Goal: Task Accomplishment & Management: Use online tool/utility

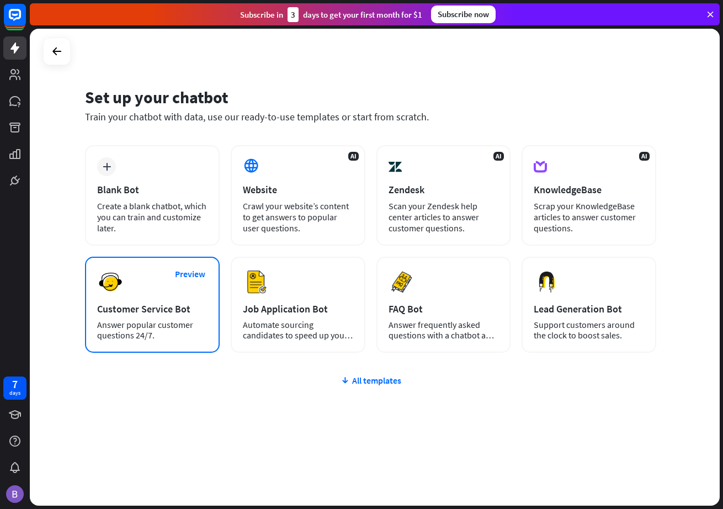
click at [152, 289] on div "Preview Customer Service Bot Answer popular customer questions 24/7." at bounding box center [152, 305] width 135 height 96
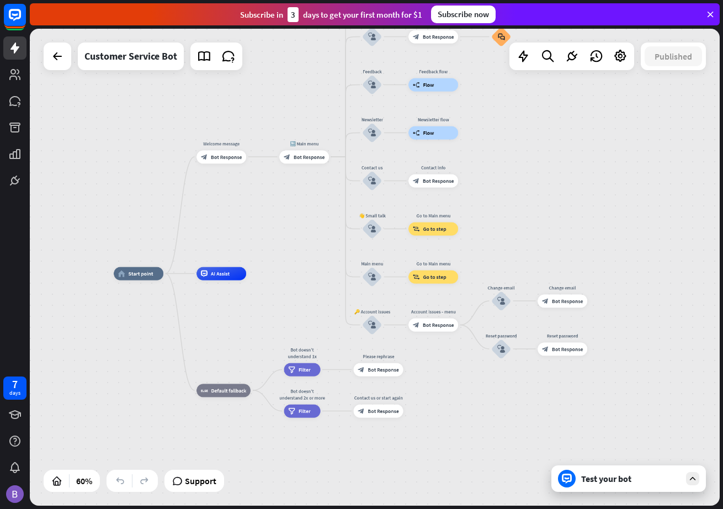
drag, startPoint x: 493, startPoint y: 251, endPoint x: 314, endPoint y: 245, distance: 179.5
click at [314, 245] on div "home_2 Start point Welcome message block_bot_response Bot Response 🔙 Main menu …" at bounding box center [375, 267] width 690 height 477
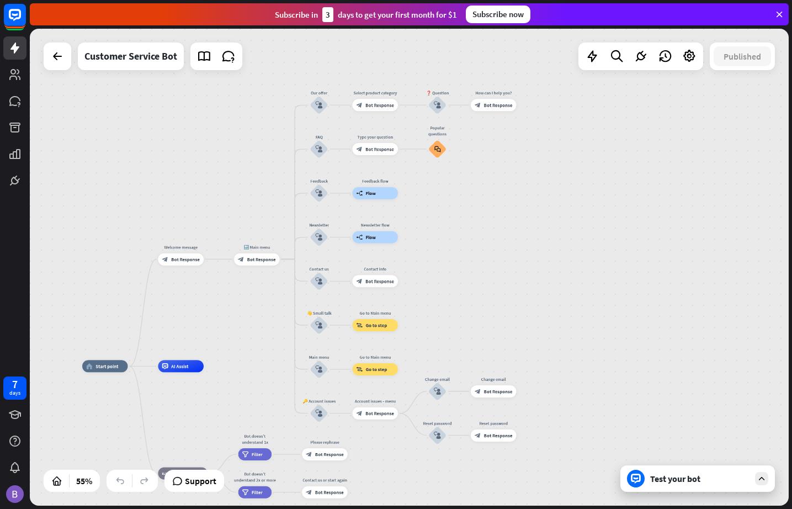
drag, startPoint x: 571, startPoint y: 159, endPoint x: 521, endPoint y: 255, distance: 107.9
click at [521, 254] on div "home_2 Start point Welcome message block_bot_response Bot Response 🔙 Main menu …" at bounding box center [409, 267] width 759 height 477
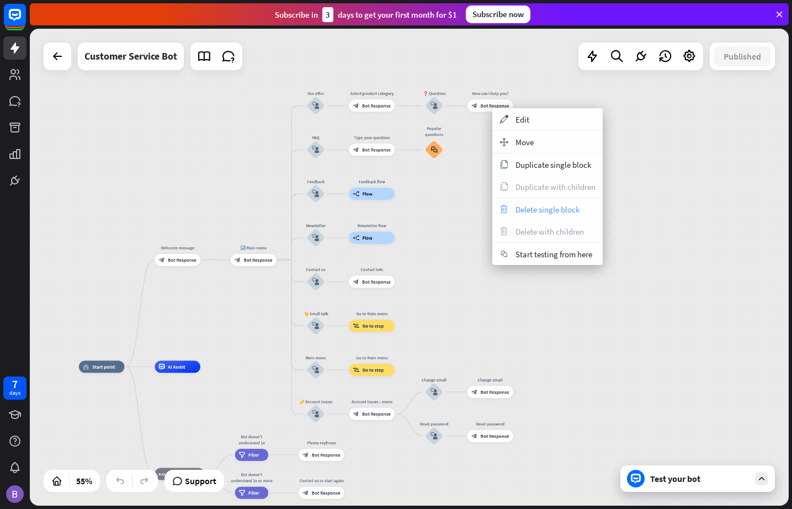
click at [548, 214] on span "Delete single block" at bounding box center [548, 209] width 64 height 10
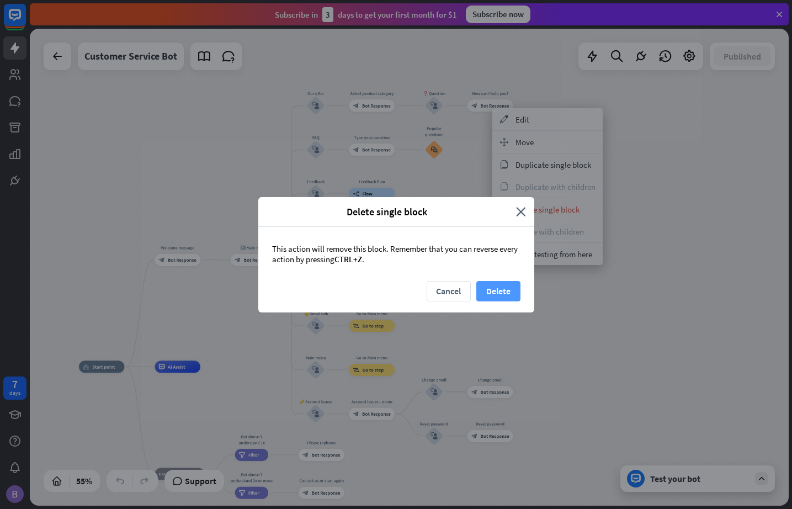
click at [497, 287] on button "Delete" at bounding box center [499, 291] width 44 height 20
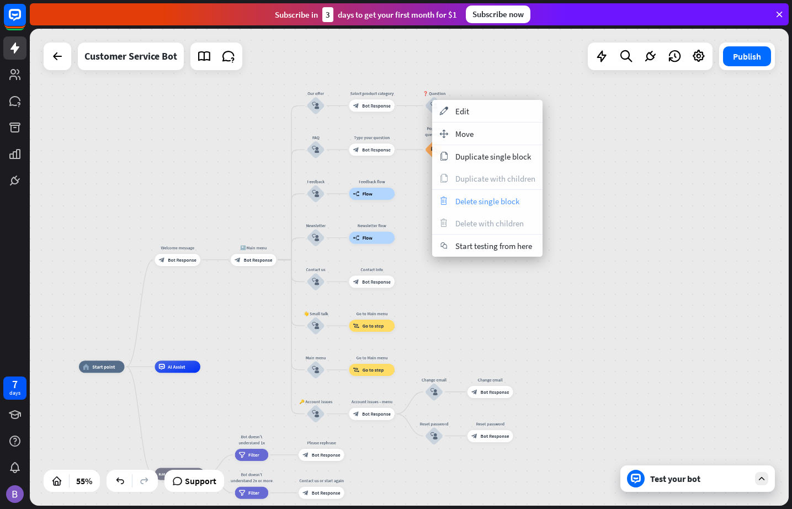
click at [501, 203] on span "Delete single block" at bounding box center [488, 201] width 64 height 10
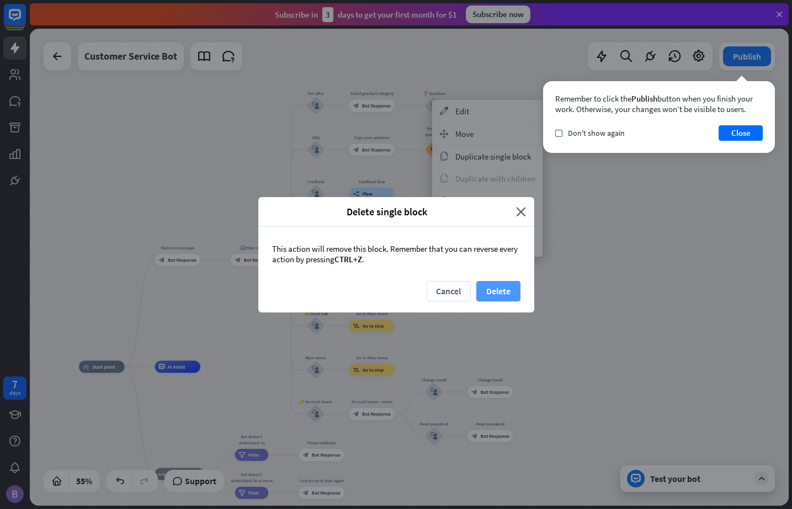
click at [510, 287] on button "Delete" at bounding box center [499, 291] width 44 height 20
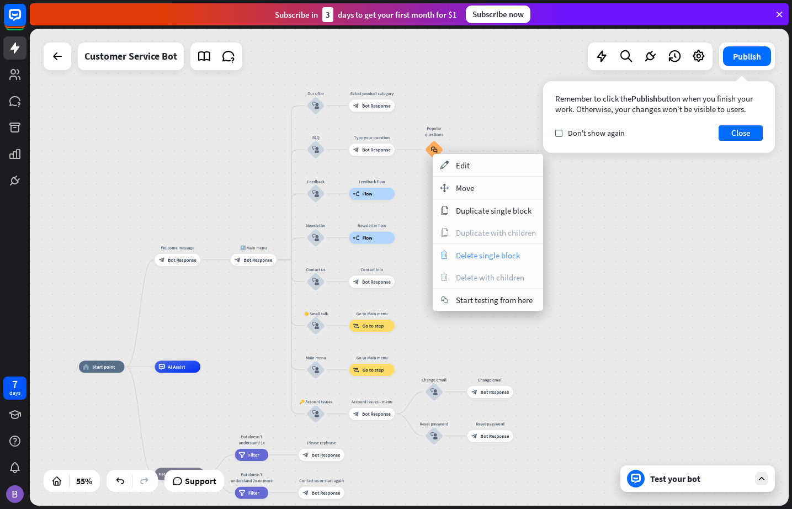
click at [477, 253] on span "Delete single block" at bounding box center [488, 255] width 64 height 10
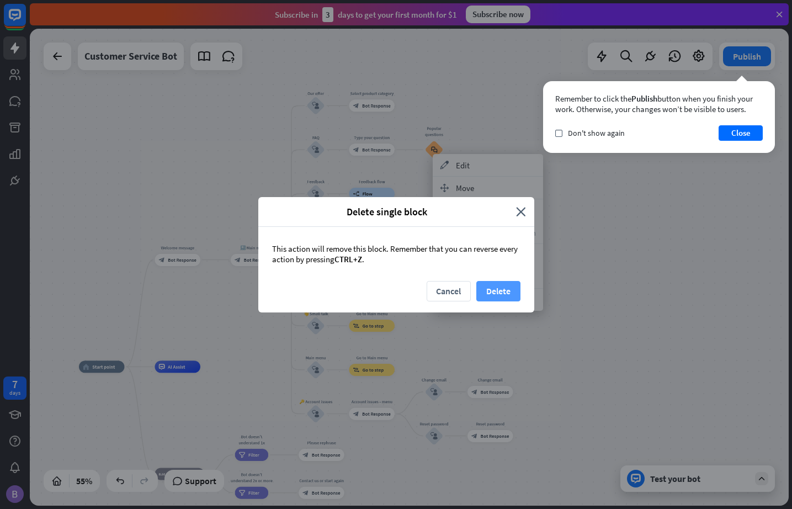
click at [499, 297] on button "Delete" at bounding box center [499, 291] width 44 height 20
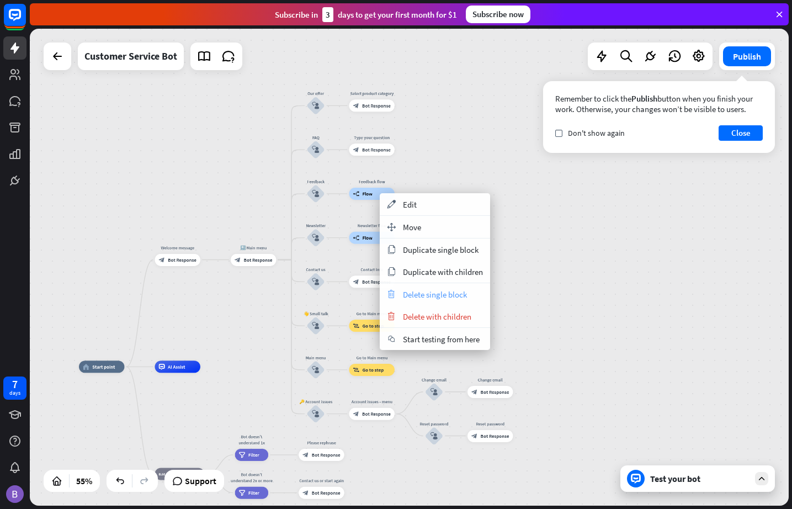
click at [440, 294] on span "Delete single block" at bounding box center [435, 294] width 64 height 10
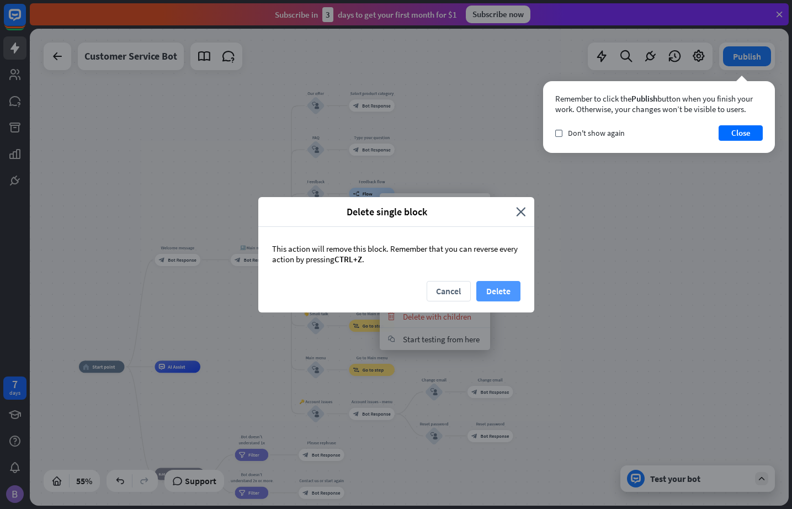
click at [506, 290] on button "Delete" at bounding box center [499, 291] width 44 height 20
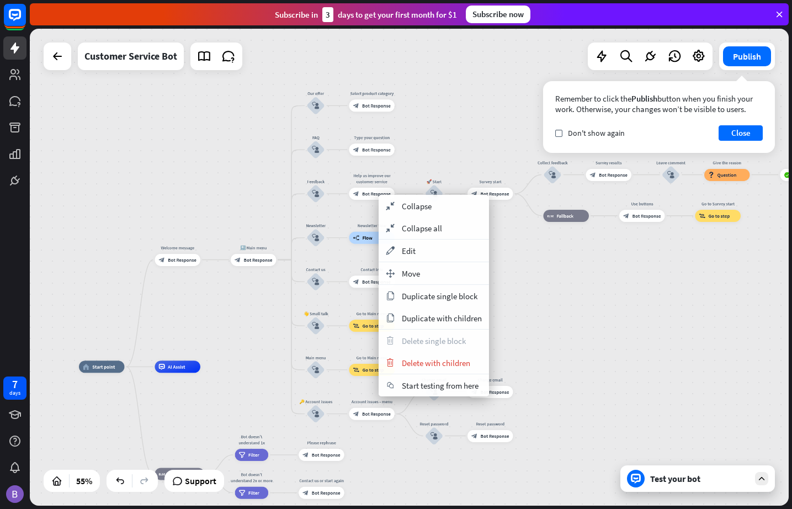
click at [584, 278] on div "home_2 Start point Welcome message block_bot_response Bot Response 🔙 Main menu …" at bounding box center [409, 267] width 759 height 477
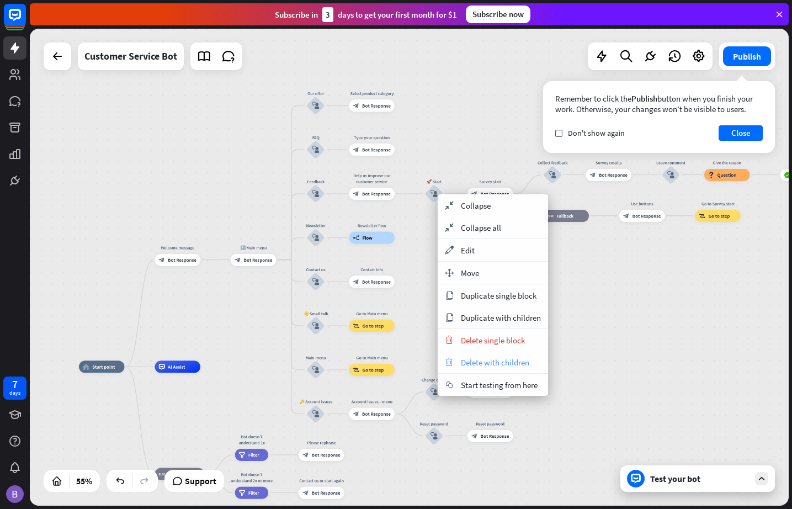
click at [506, 360] on span "Delete with children" at bounding box center [495, 362] width 68 height 10
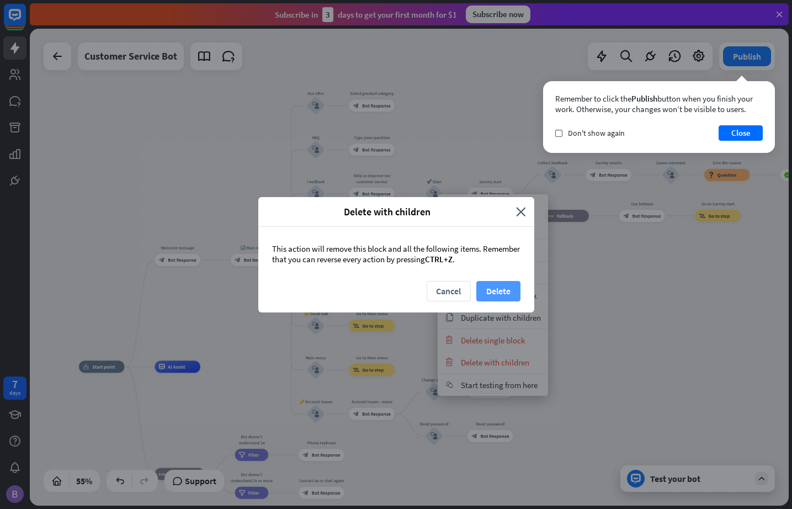
click at [511, 290] on button "Delete" at bounding box center [499, 291] width 44 height 20
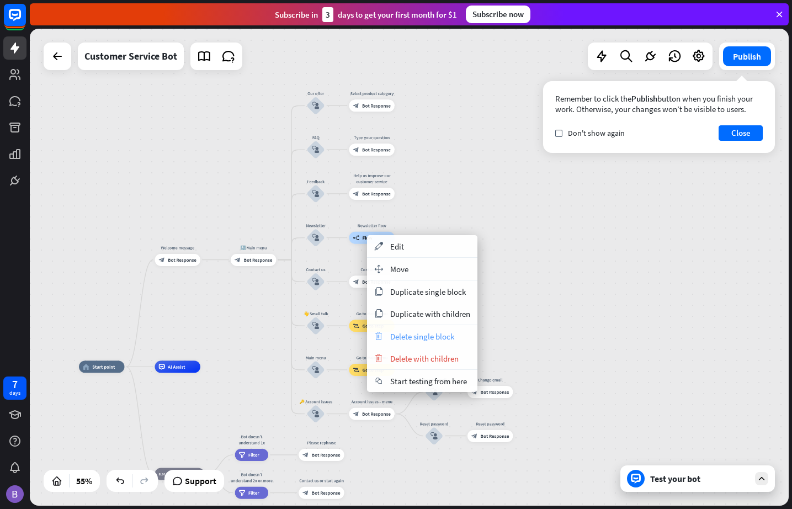
click at [436, 335] on span "Delete single block" at bounding box center [422, 336] width 64 height 10
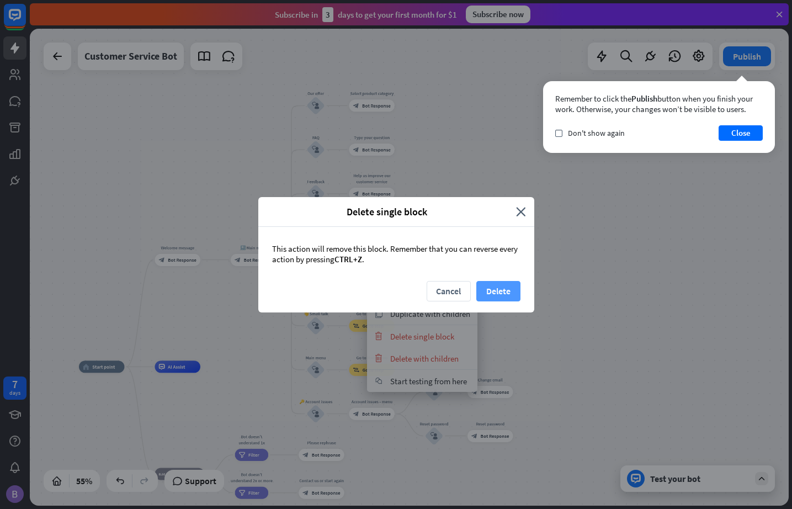
click at [500, 293] on button "Delete" at bounding box center [499, 291] width 44 height 20
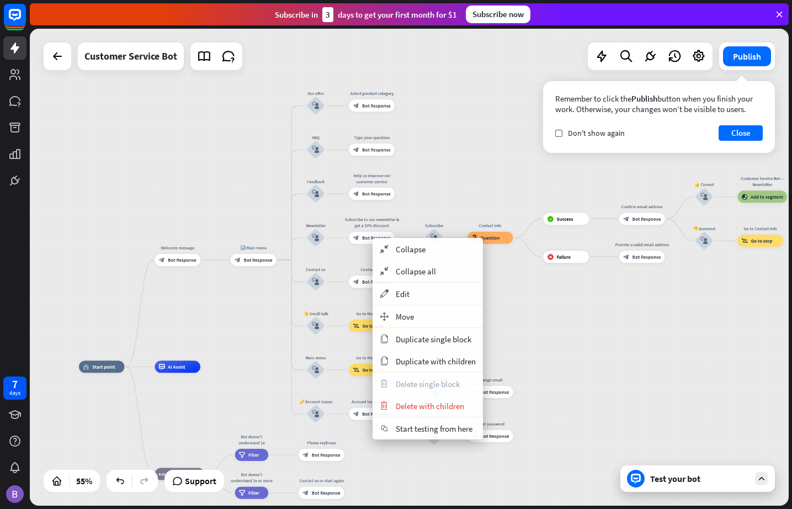
click at [568, 304] on div "home_2 Start point Welcome message block_bot_response Bot Response 🔙 Main menu …" at bounding box center [409, 267] width 759 height 477
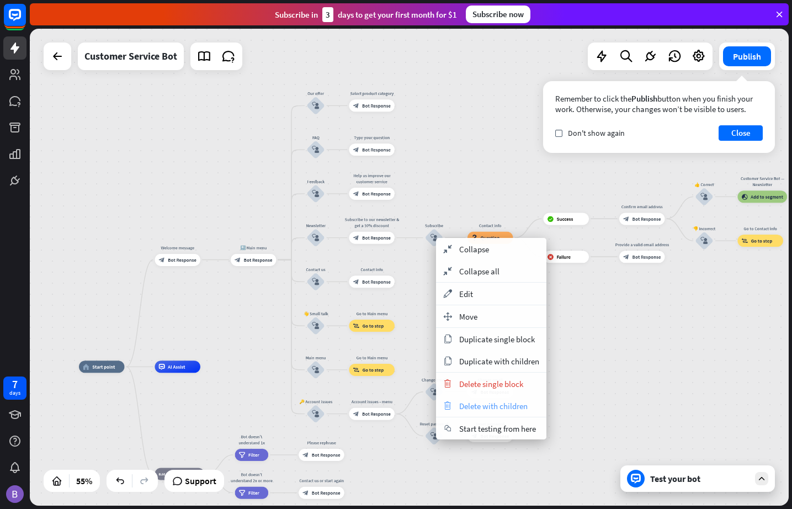
click at [496, 404] on span "Delete with children" at bounding box center [493, 406] width 68 height 10
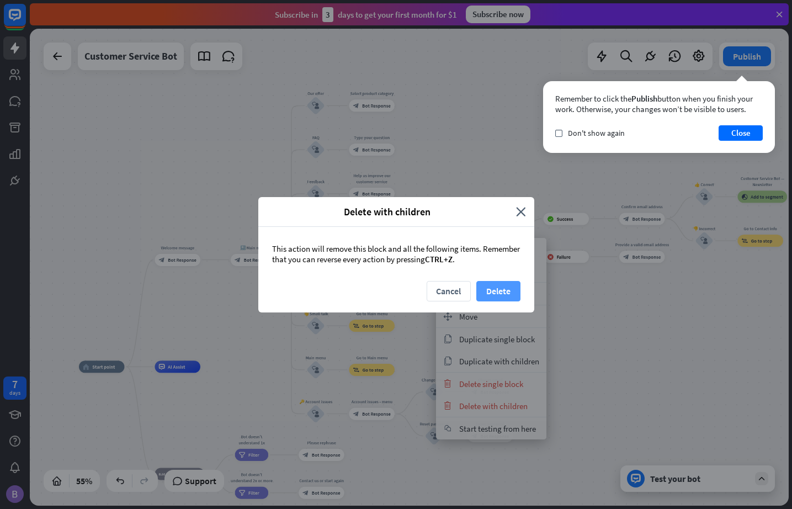
click at [509, 293] on button "Delete" at bounding box center [499, 291] width 44 height 20
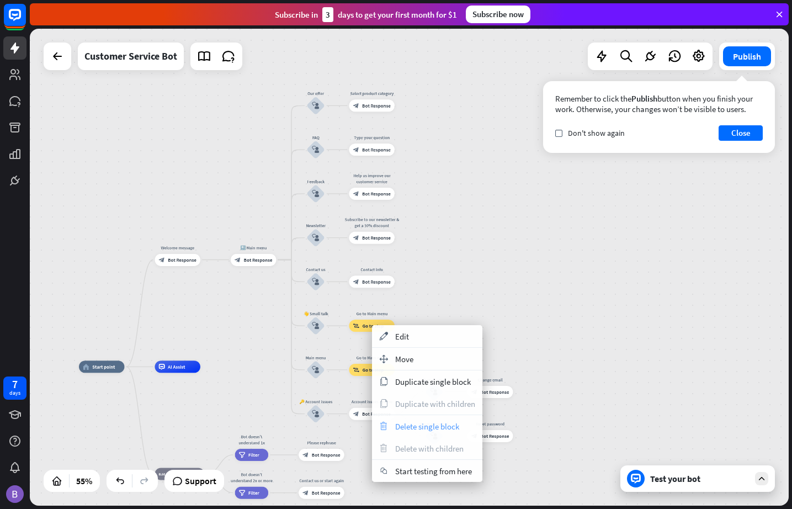
click at [440, 428] on span "Delete single block" at bounding box center [427, 426] width 64 height 10
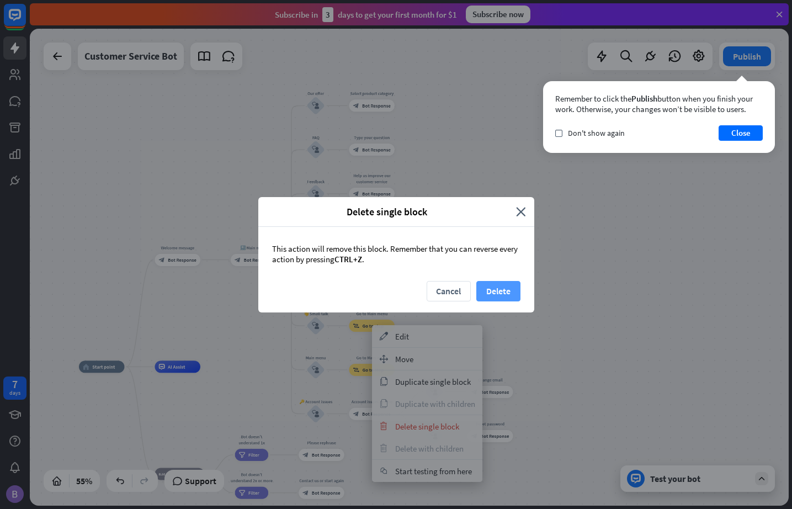
click at [497, 290] on button "Delete" at bounding box center [499, 291] width 44 height 20
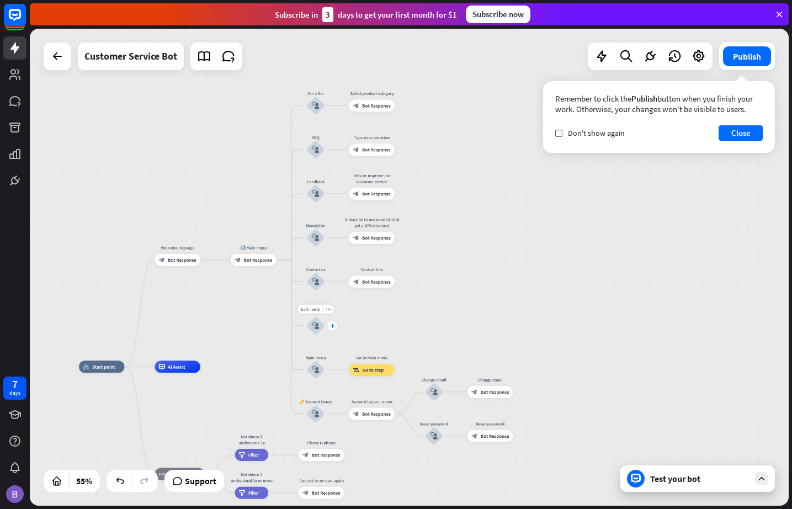
click at [334, 328] on div "plus" at bounding box center [332, 325] width 9 height 9
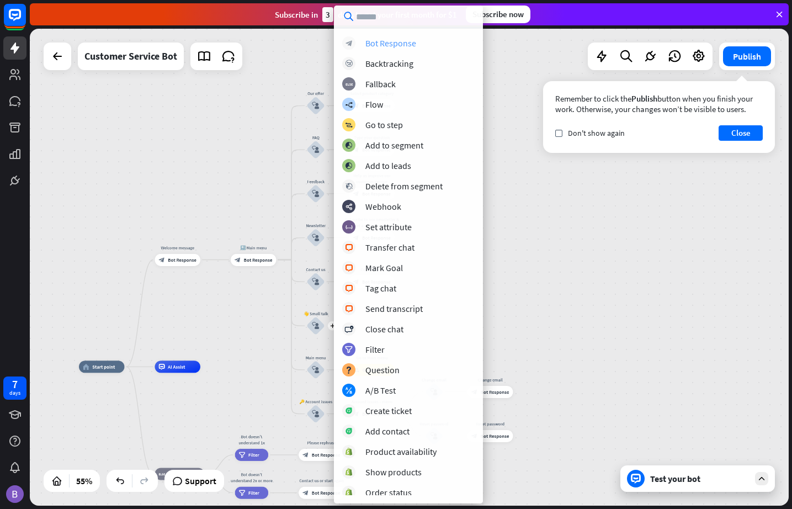
click at [371, 40] on div "Bot Response" at bounding box center [391, 43] width 51 height 11
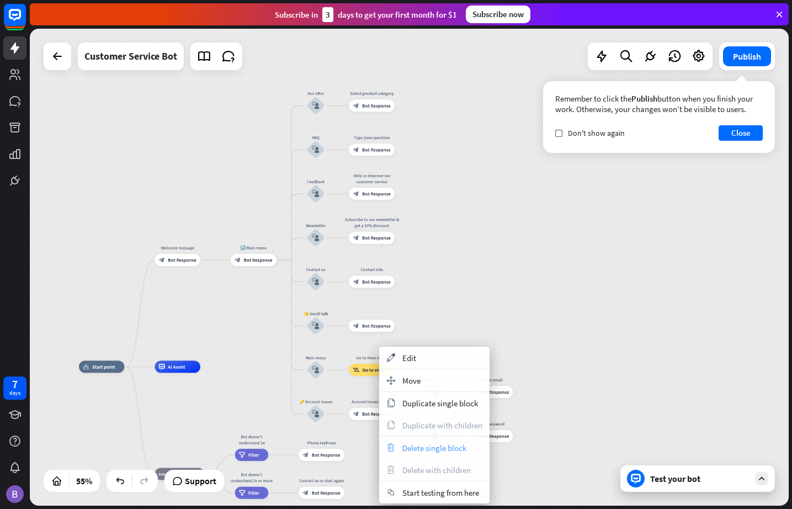
click at [437, 450] on span "Delete single block" at bounding box center [435, 448] width 64 height 10
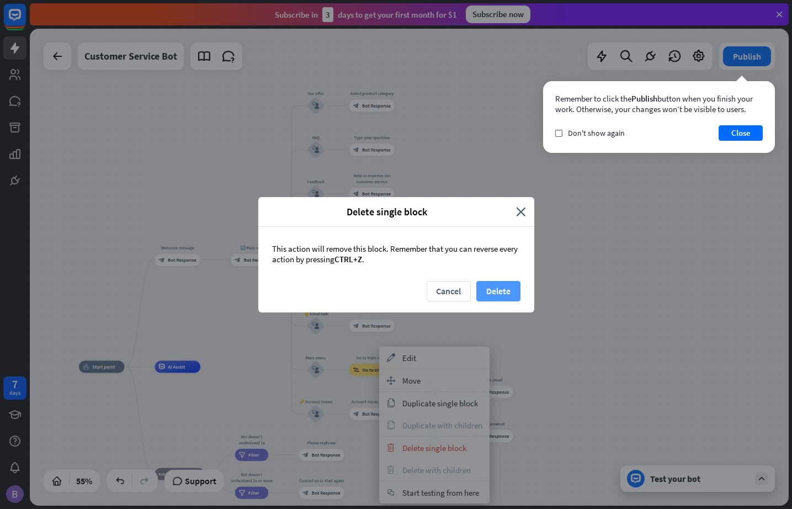
click at [499, 289] on button "Delete" at bounding box center [499, 291] width 44 height 20
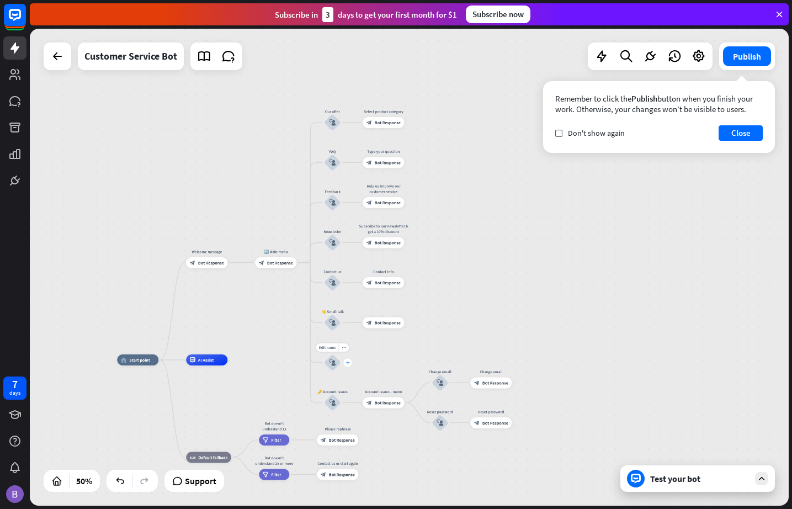
click at [350, 366] on div "plus" at bounding box center [347, 362] width 8 height 8
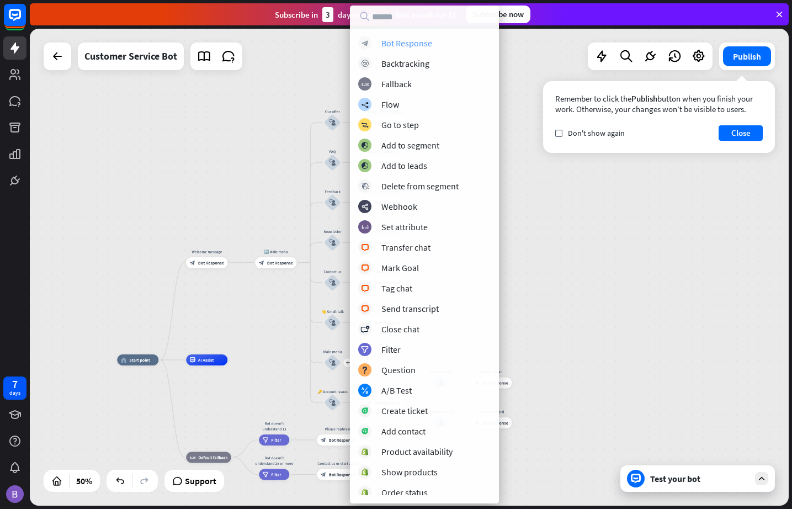
click at [406, 48] on div "Bot Response" at bounding box center [407, 43] width 51 height 11
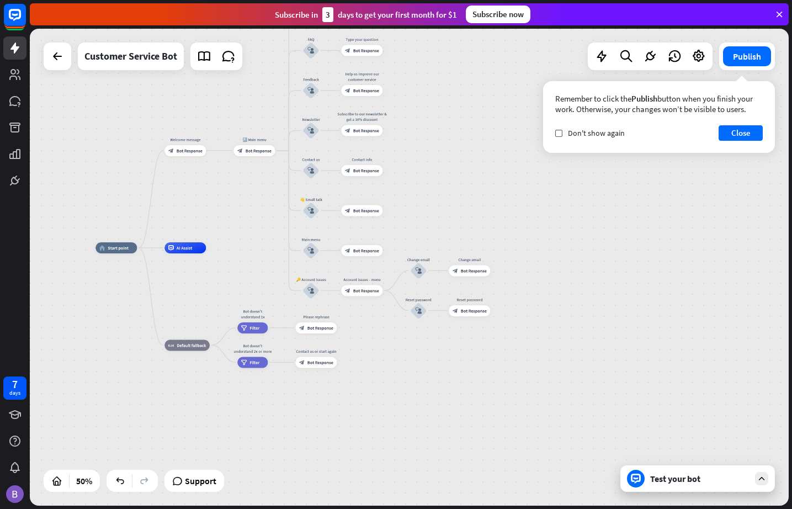
drag, startPoint x: 628, startPoint y: 327, endPoint x: 607, endPoint y: 215, distance: 114.1
click at [607, 215] on div "home_2 Start point Welcome message block_bot_response Bot Response 🔙 Main menu …" at bounding box center [409, 267] width 759 height 477
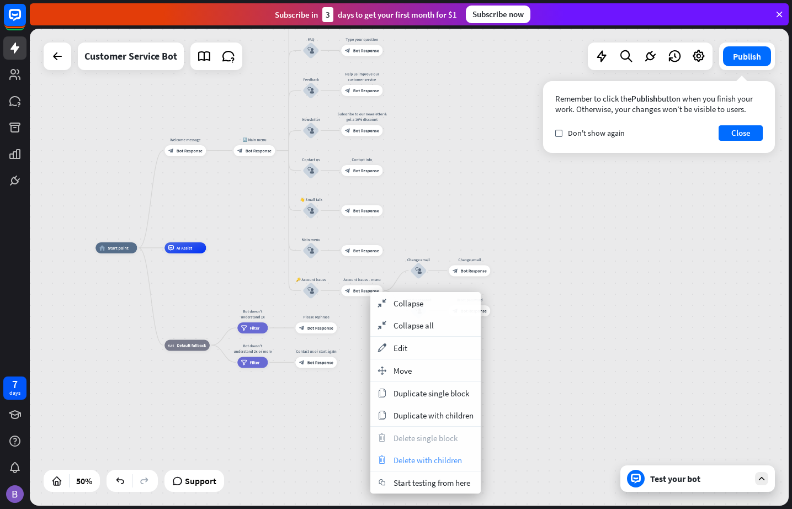
click at [443, 461] on span "Delete with children" at bounding box center [428, 460] width 68 height 10
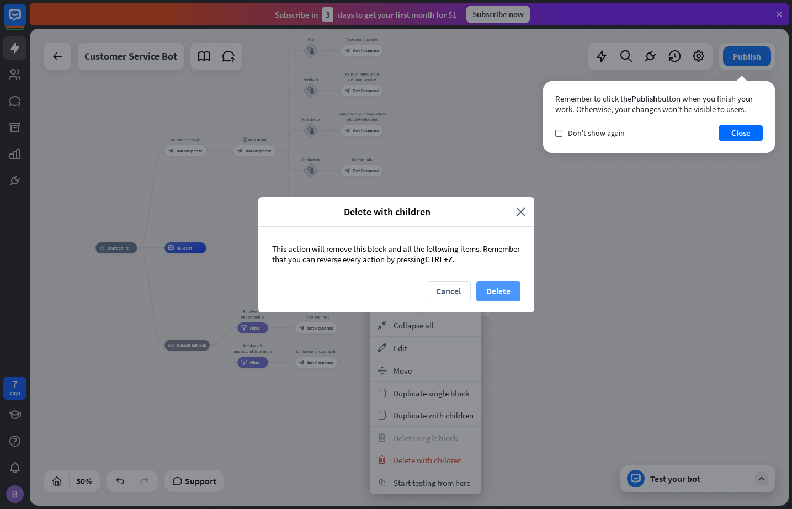
click at [502, 291] on button "Delete" at bounding box center [499, 291] width 44 height 20
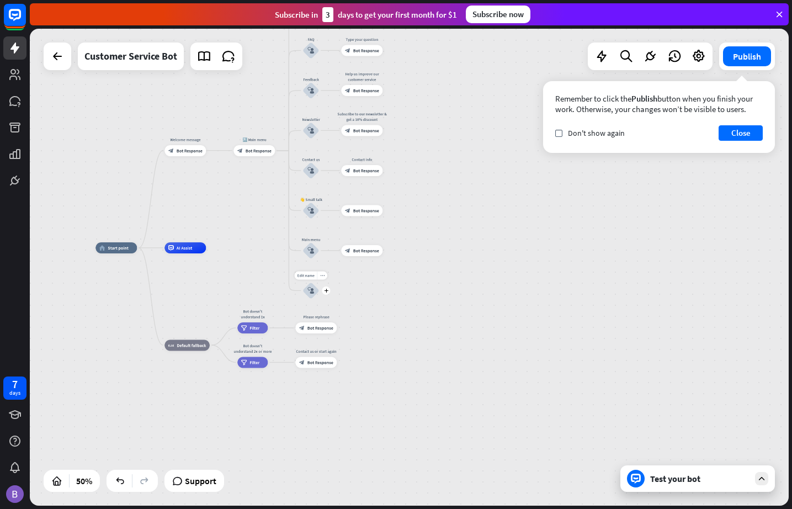
click at [319, 295] on div "Edit name more_horiz plus 🔑 Account issues block_user_input" at bounding box center [311, 290] width 17 height 17
click at [327, 293] on div "plus" at bounding box center [326, 291] width 8 height 8
drag, startPoint x: 608, startPoint y: 271, endPoint x: 416, endPoint y: 229, distance: 196.0
click at [607, 271] on div "home_2 Start point Welcome message block_bot_response Bot Response 🔙 Main menu …" at bounding box center [409, 267] width 759 height 477
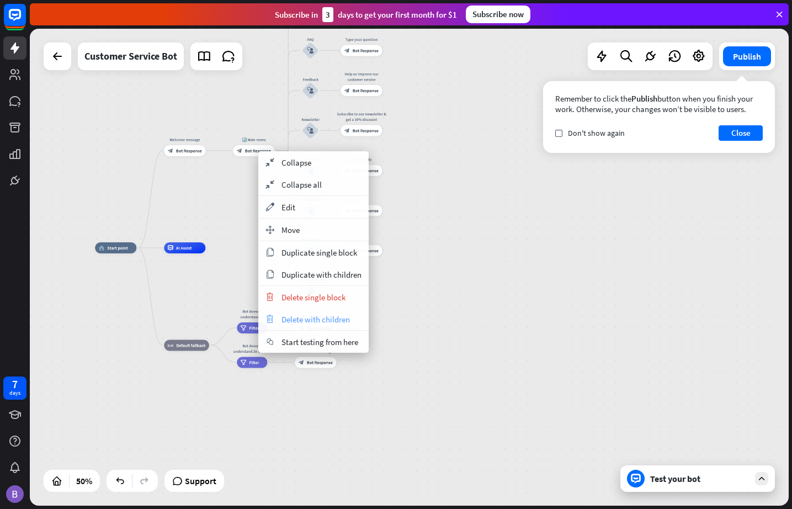
click at [316, 319] on span "Delete with children" at bounding box center [316, 319] width 68 height 10
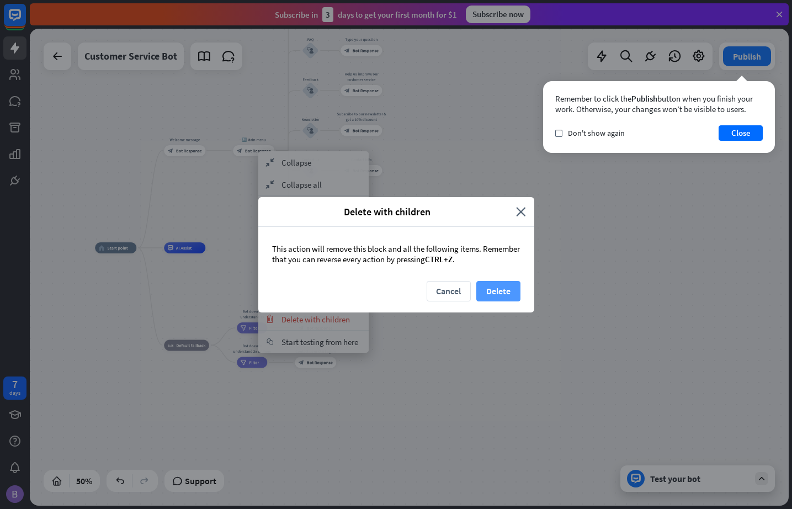
click at [496, 289] on button "Delete" at bounding box center [499, 291] width 44 height 20
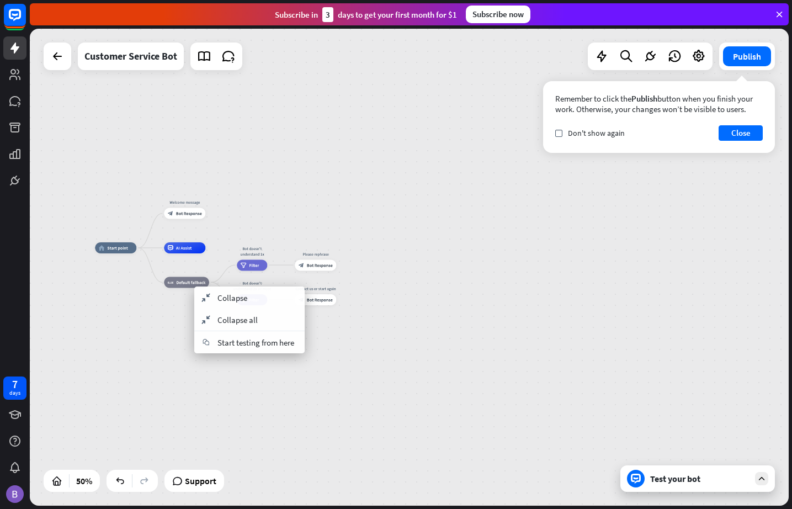
click at [478, 324] on div "home_2 Start point Welcome message block_bot_response Bot Response AI Assist bl…" at bounding box center [409, 267] width 759 height 477
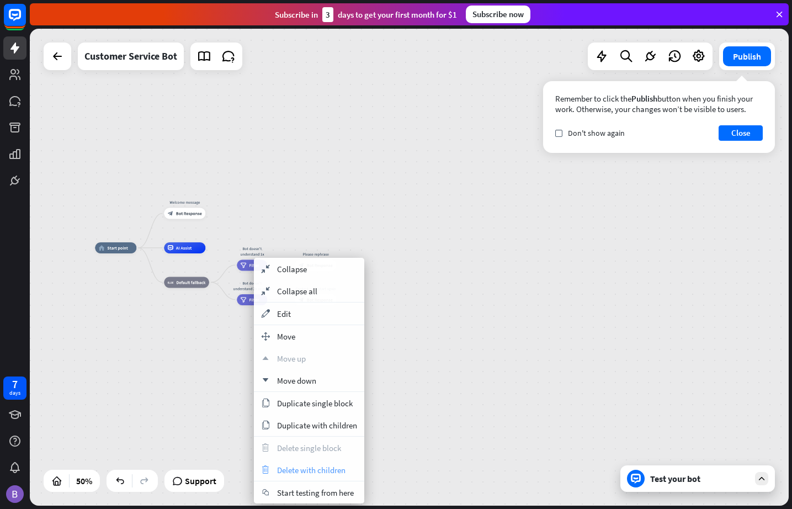
click at [315, 468] on span "Delete with children" at bounding box center [311, 470] width 68 height 10
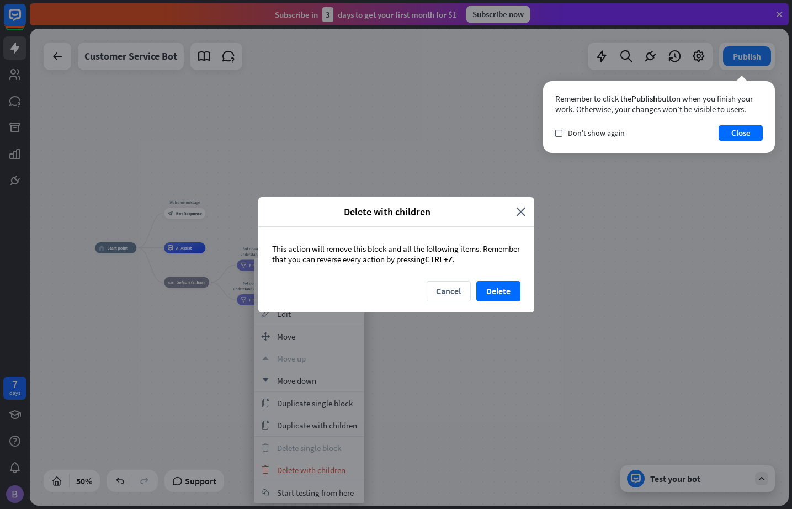
click at [500, 279] on div "This action will remove this block and all the following items. Remember that y…" at bounding box center [396, 254] width 276 height 54
click at [502, 282] on button "Delete" at bounding box center [499, 291] width 44 height 20
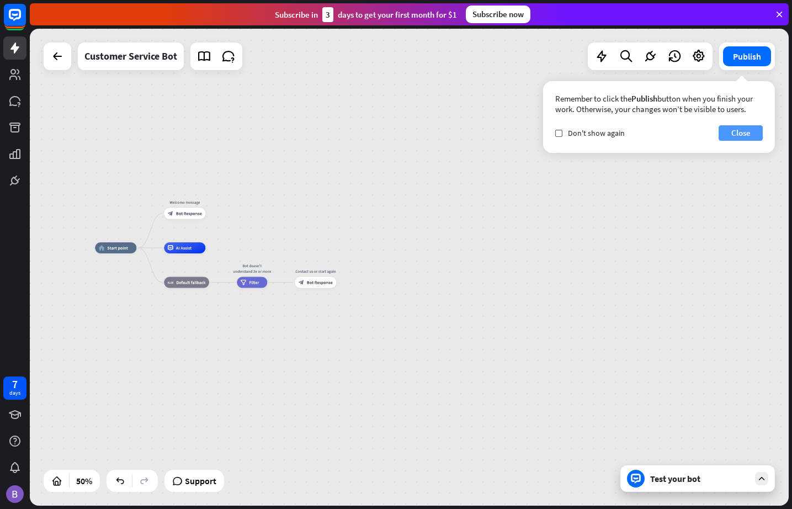
click at [723, 132] on button "Close" at bounding box center [741, 132] width 44 height 15
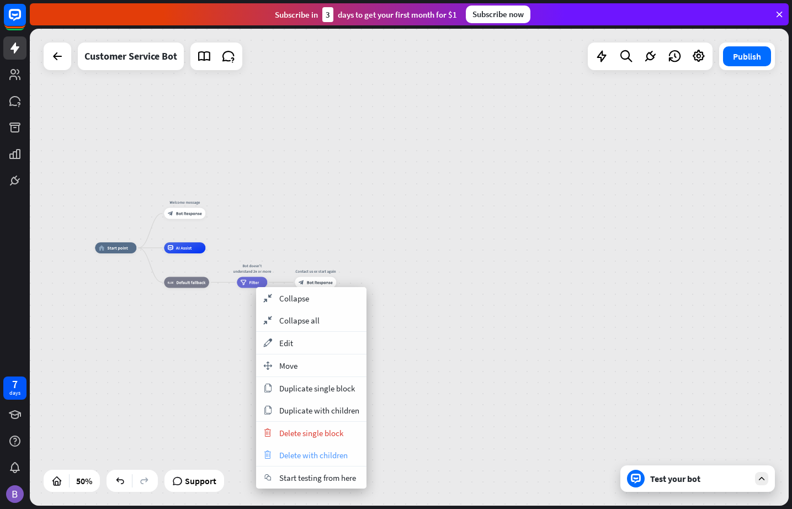
click at [314, 451] on span "Delete with children" at bounding box center [313, 455] width 68 height 10
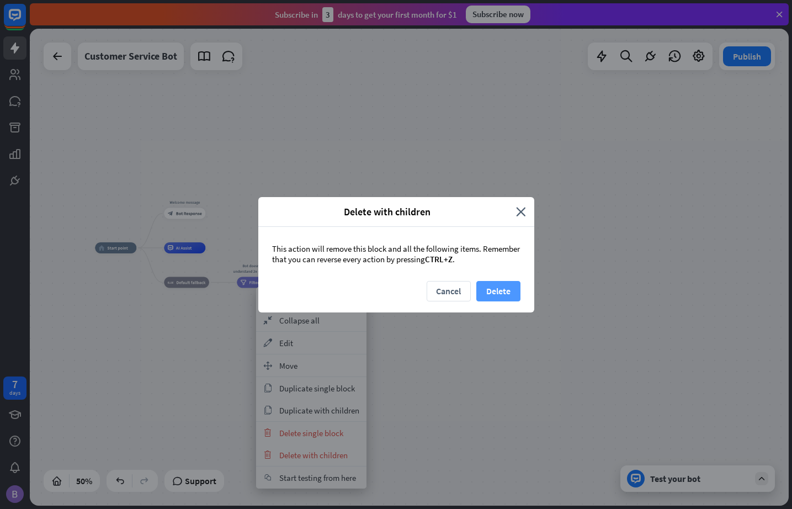
click at [506, 291] on button "Delete" at bounding box center [499, 291] width 44 height 20
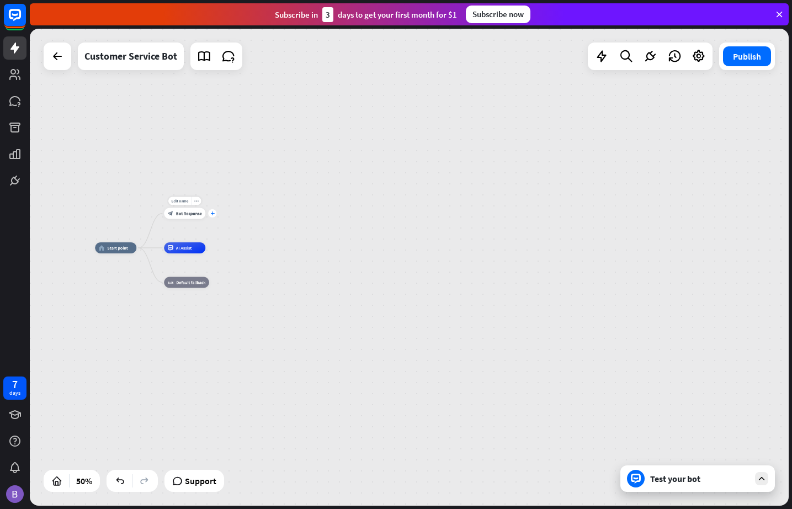
click at [213, 213] on icon "plus" at bounding box center [212, 213] width 4 height 4
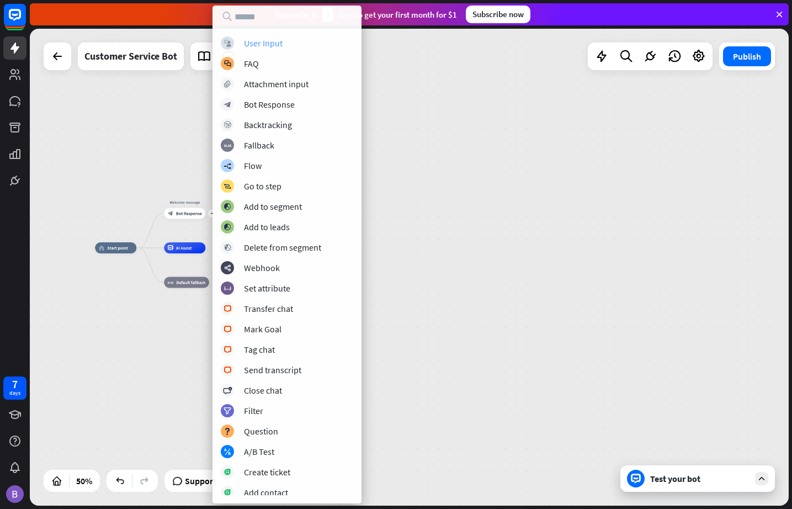
click at [280, 36] on div "block_user_input User Input" at bounding box center [287, 42] width 133 height 13
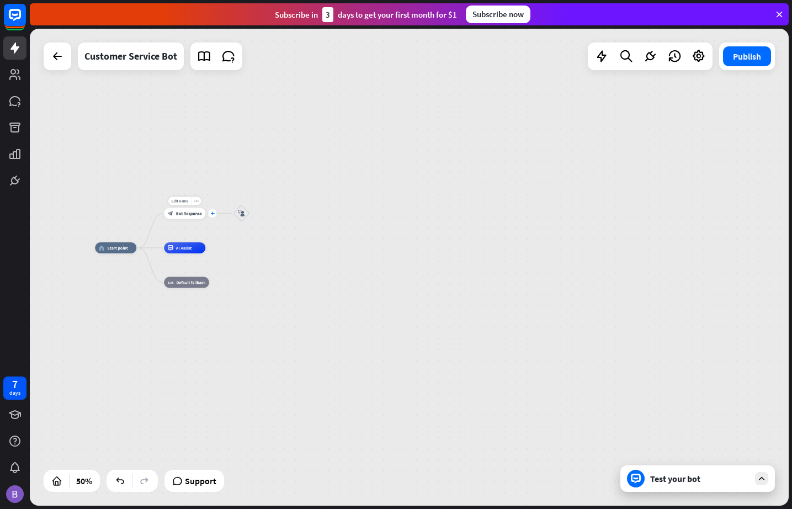
click at [211, 213] on icon "plus" at bounding box center [212, 213] width 4 height 4
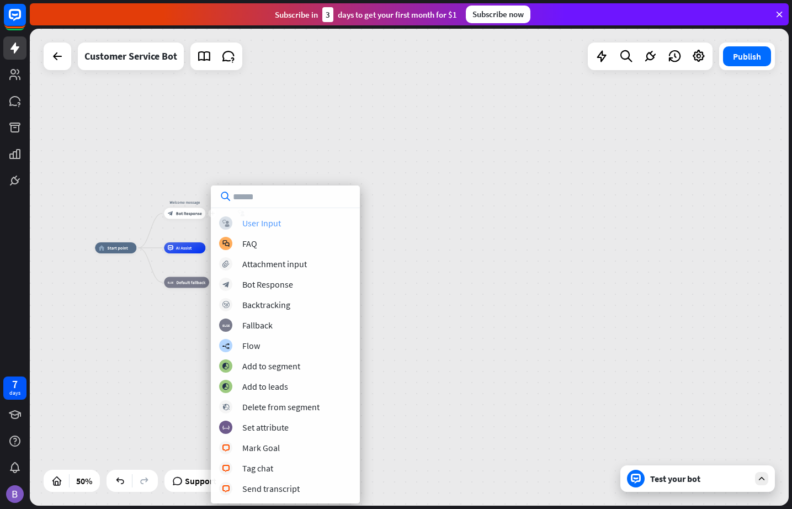
click at [283, 223] on div "block_user_input User Input" at bounding box center [285, 222] width 133 height 13
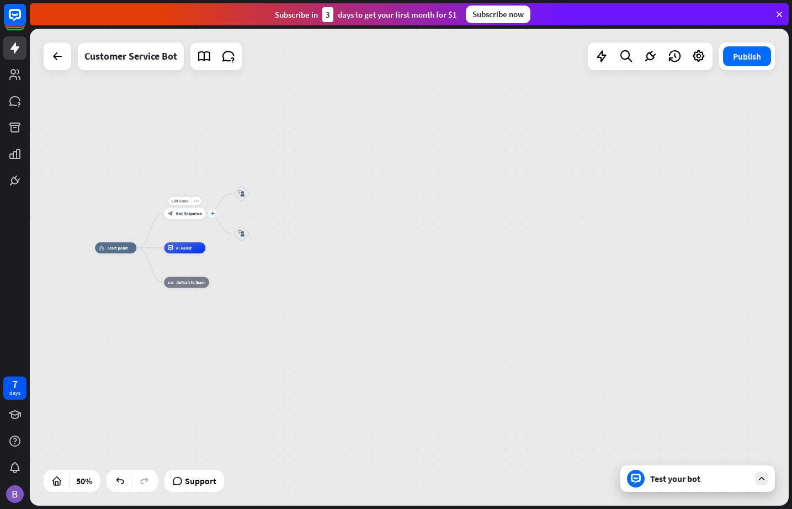
click at [215, 215] on div "plus" at bounding box center [212, 213] width 8 height 8
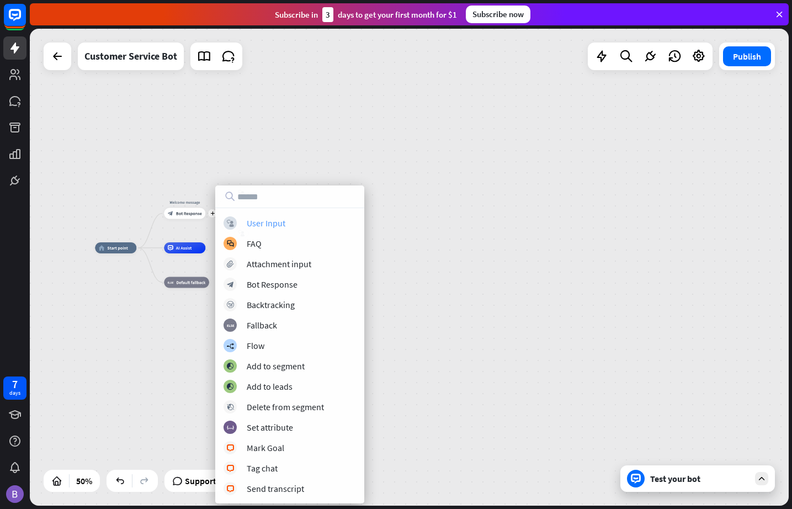
click at [251, 225] on div "User Input" at bounding box center [266, 223] width 39 height 11
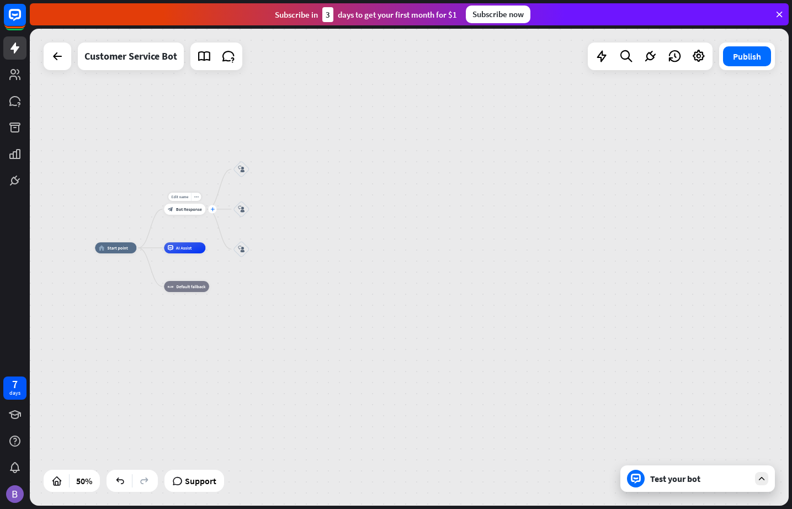
click at [212, 213] on div "plus" at bounding box center [212, 209] width 8 height 8
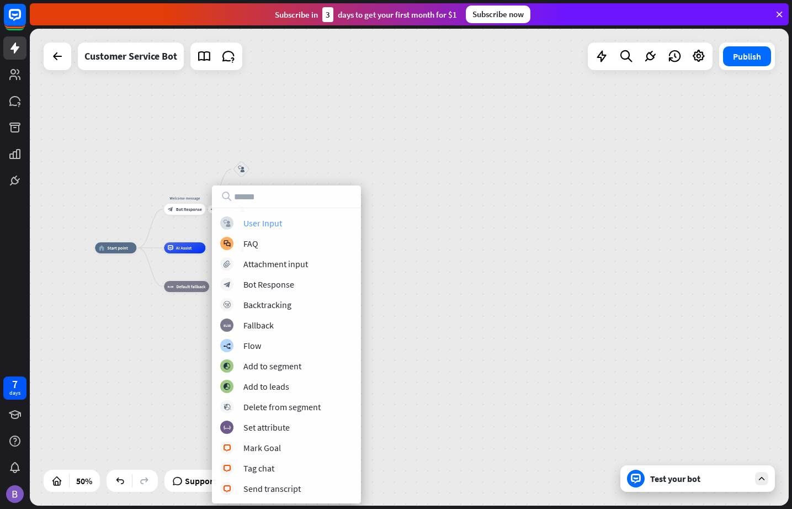
click at [268, 226] on div "User Input" at bounding box center [263, 223] width 39 height 11
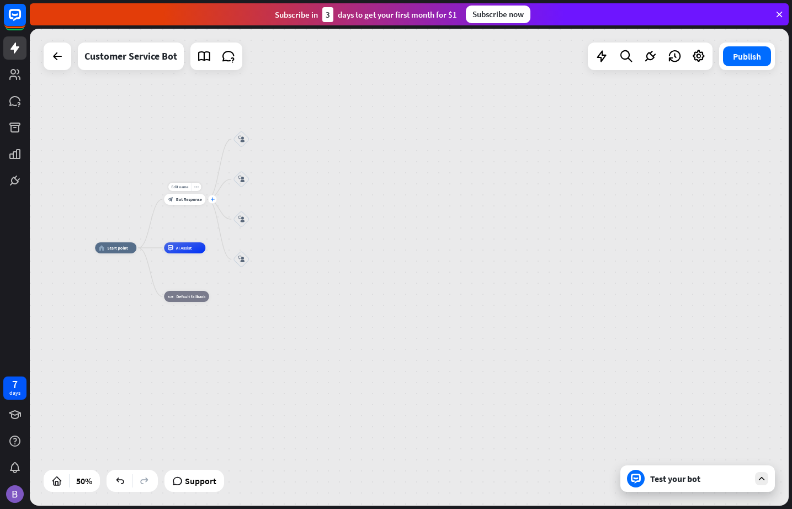
click at [211, 199] on icon "plus" at bounding box center [212, 199] width 4 height 4
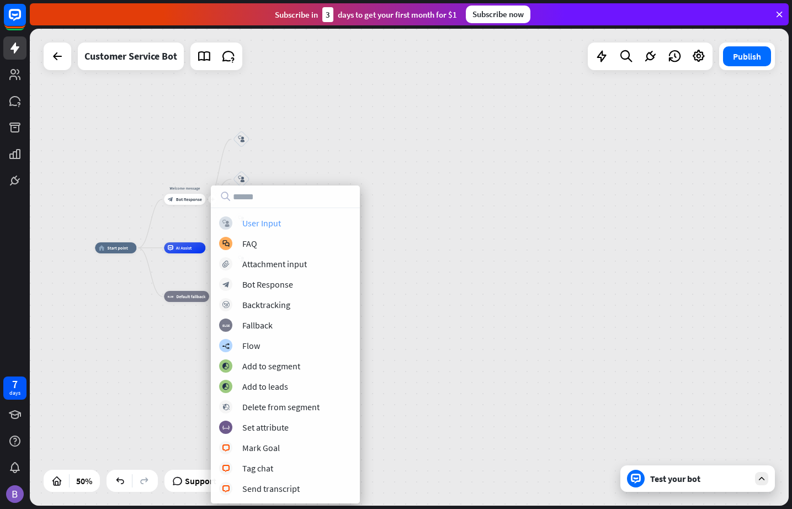
click at [272, 228] on div "User Input" at bounding box center [261, 223] width 39 height 11
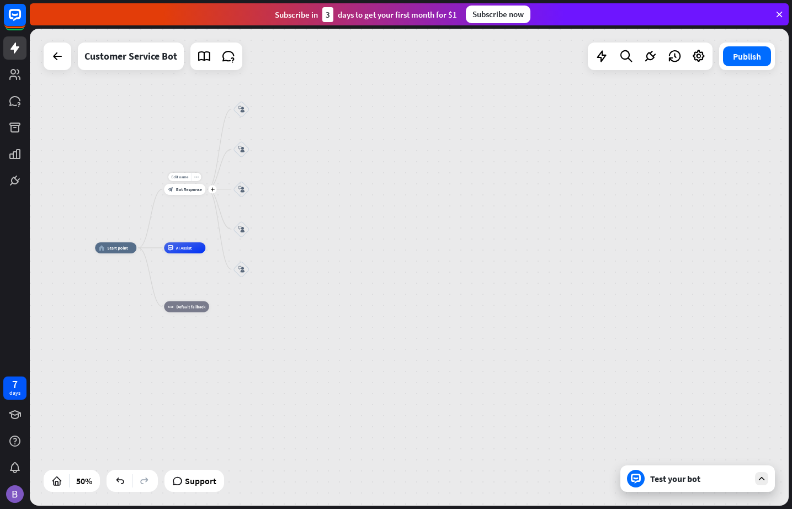
click at [205, 195] on div "Edit name more_horiz plus Welcome message block_bot_response Bot Response" at bounding box center [184, 189] width 41 height 11
click at [215, 188] on div "plus" at bounding box center [212, 189] width 8 height 8
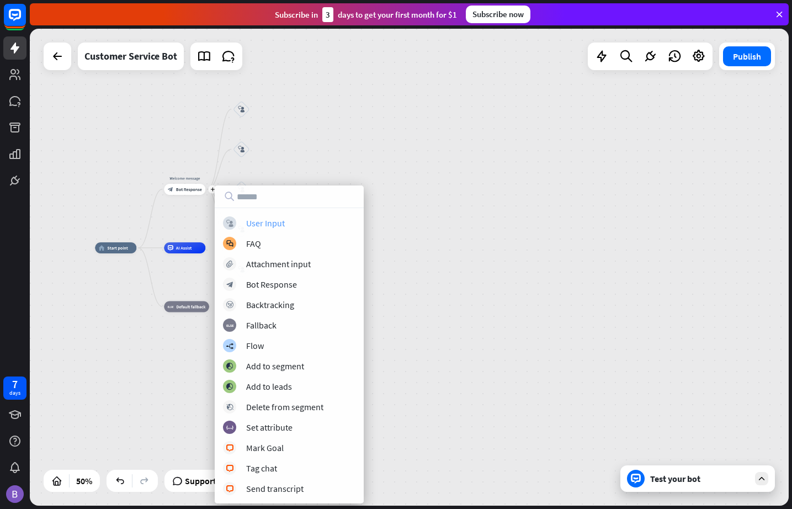
click at [280, 222] on div "User Input" at bounding box center [265, 223] width 39 height 11
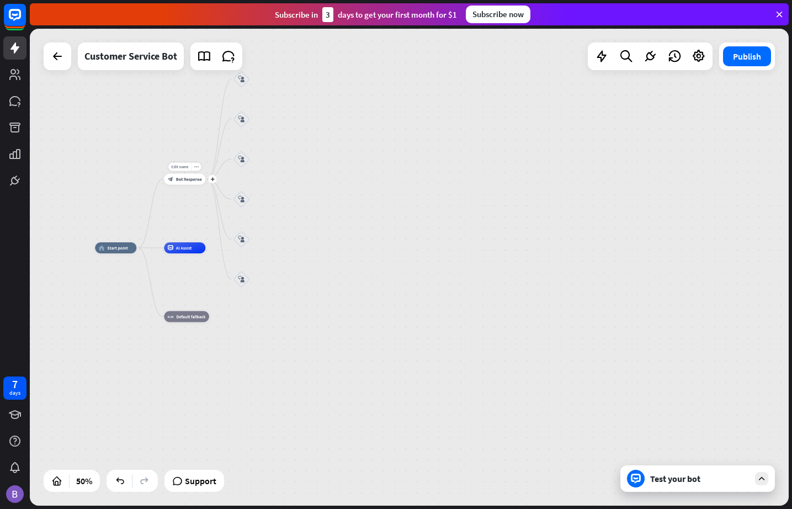
click at [205, 184] on div "Edit name more_horiz plus Welcome message block_bot_response Bot Response" at bounding box center [184, 179] width 41 height 11
click at [214, 180] on icon "plus" at bounding box center [212, 179] width 4 height 4
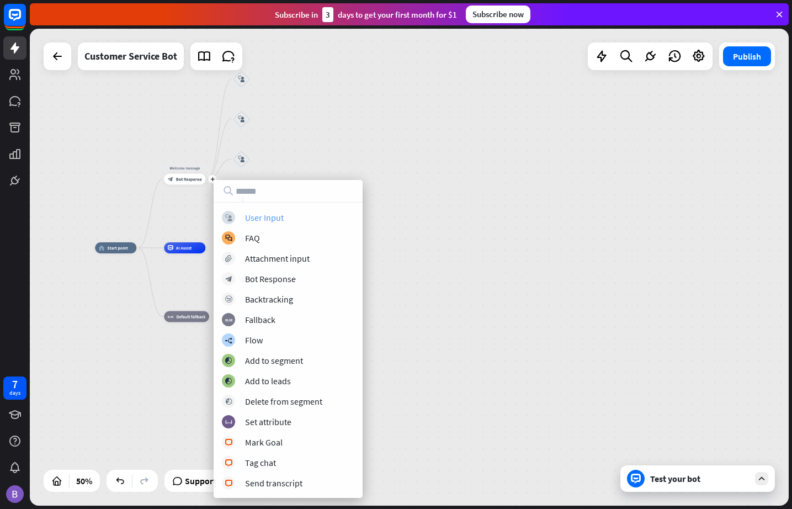
click at [267, 218] on div "User Input" at bounding box center [264, 217] width 39 height 11
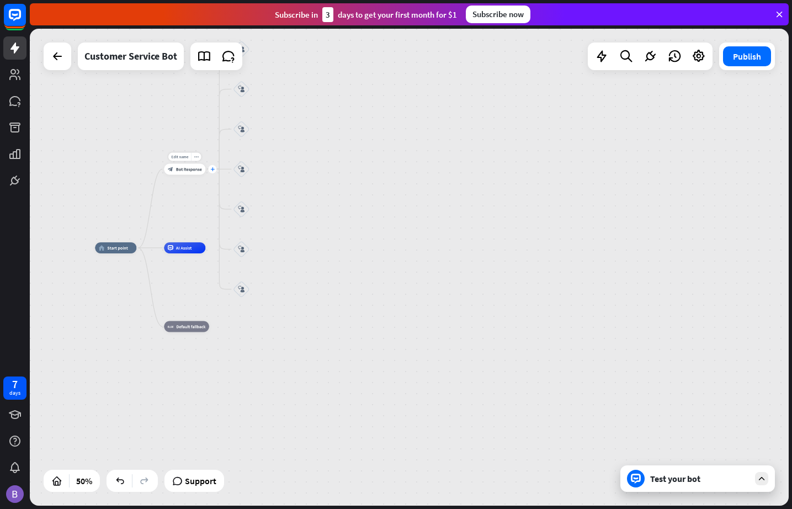
click at [212, 170] on icon "plus" at bounding box center [212, 169] width 4 height 4
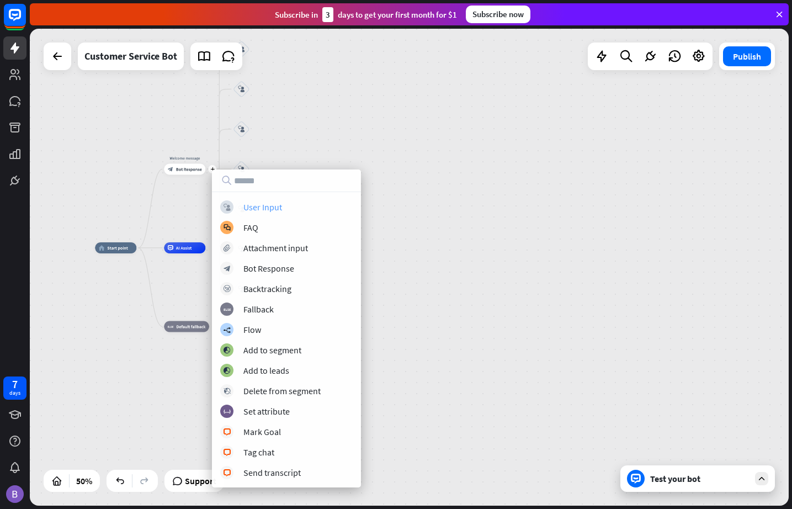
click at [269, 207] on div "User Input" at bounding box center [263, 207] width 39 height 11
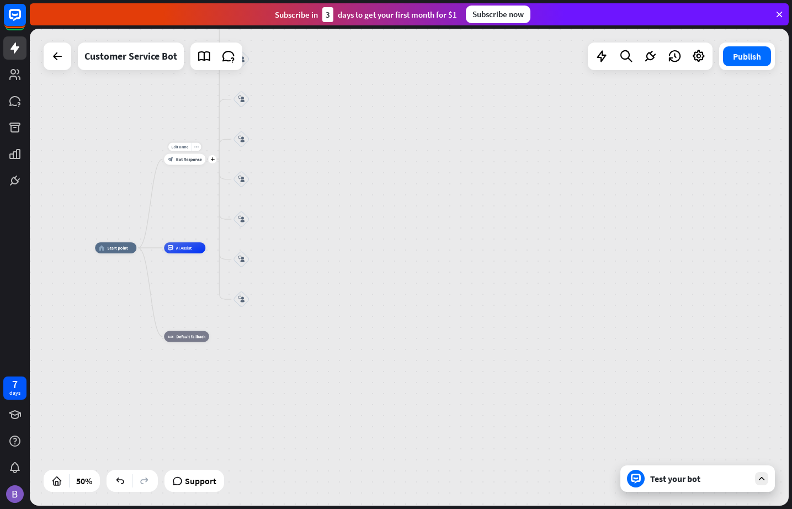
click at [205, 163] on div "Edit name more_horiz plus block_bot_response Bot Response" at bounding box center [184, 159] width 41 height 11
click at [214, 158] on icon "plus" at bounding box center [212, 159] width 4 height 4
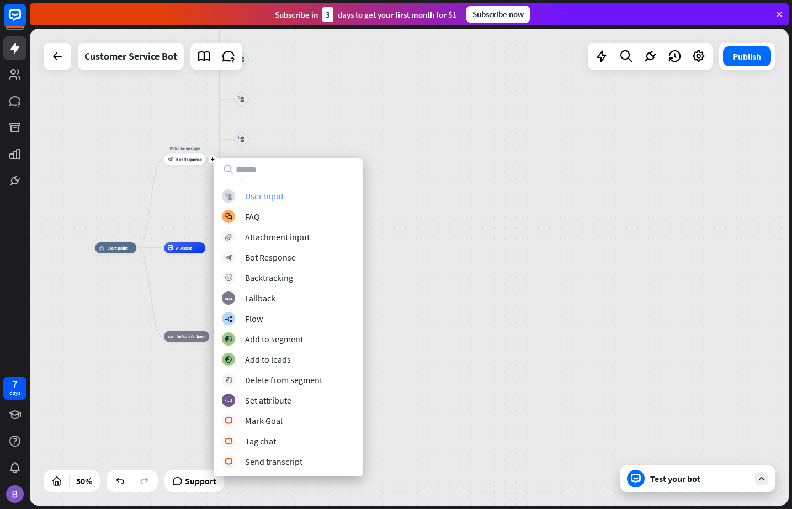
click at [277, 200] on div "User Input" at bounding box center [264, 195] width 39 height 11
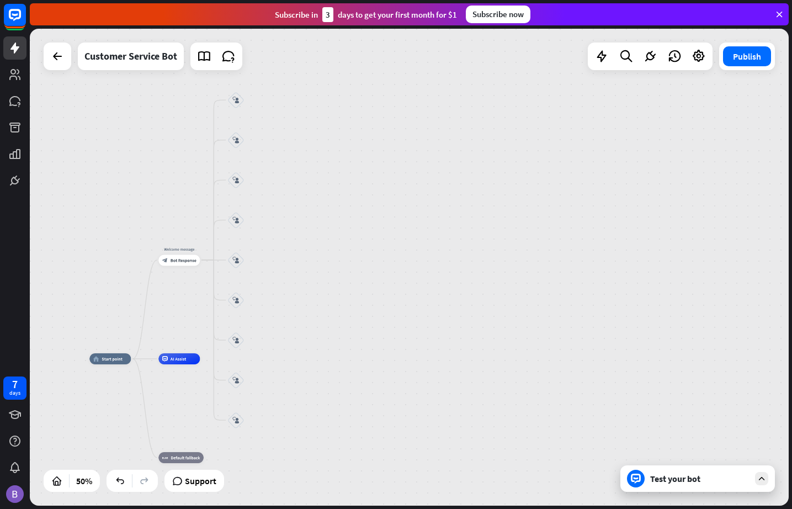
drag, startPoint x: 417, startPoint y: 202, endPoint x: 417, endPoint y: 282, distance: 80.6
click at [419, 284] on div "home_2 Start point Welcome message block_bot_response Bot Response block_user_i…" at bounding box center [409, 267] width 759 height 477
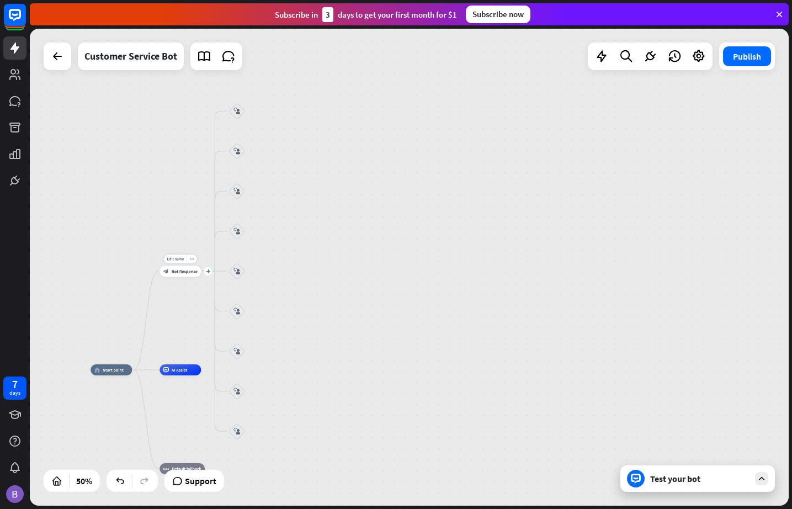
click at [208, 272] on icon "plus" at bounding box center [208, 271] width 4 height 4
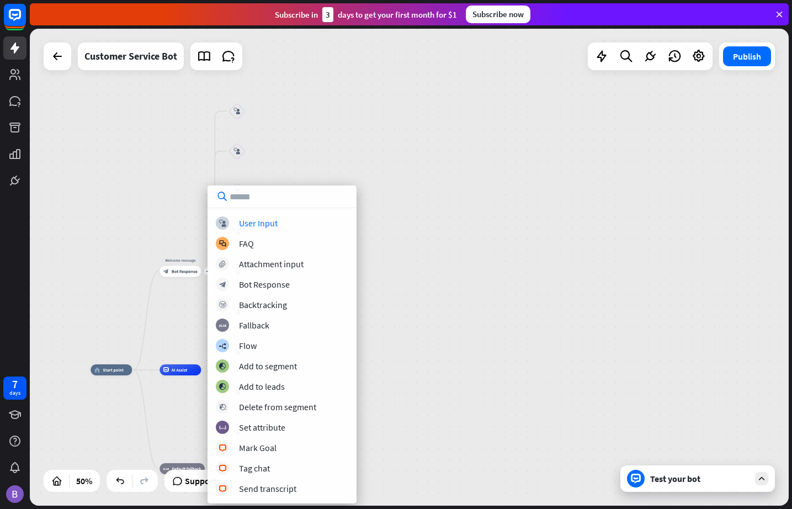
click at [251, 212] on div "block_user_input User Input block_faq FAQ block_attachment Attachment input blo…" at bounding box center [282, 345] width 149 height 318
click at [252, 221] on div "User Input" at bounding box center [258, 223] width 39 height 11
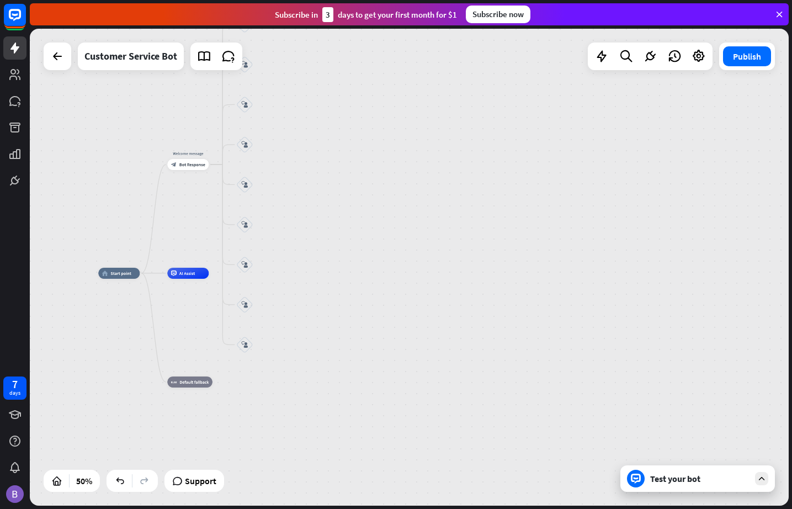
drag, startPoint x: 396, startPoint y: 298, endPoint x: 404, endPoint y: 201, distance: 96.9
click at [404, 201] on div "home_2 Start point Welcome message block_bot_response Bot Response block_user_i…" at bounding box center [409, 267] width 759 height 477
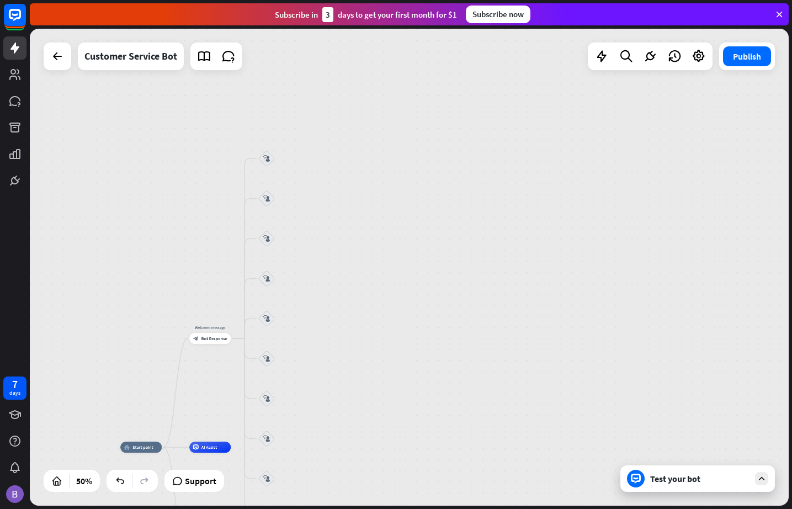
drag, startPoint x: 349, startPoint y: 140, endPoint x: 359, endPoint y: 330, distance: 190.2
click at [364, 331] on div "home_2 Start point Welcome message block_bot_response Bot Response block_user_i…" at bounding box center [409, 267] width 759 height 477
click at [280, 157] on icon "plus" at bounding box center [280, 159] width 4 height 4
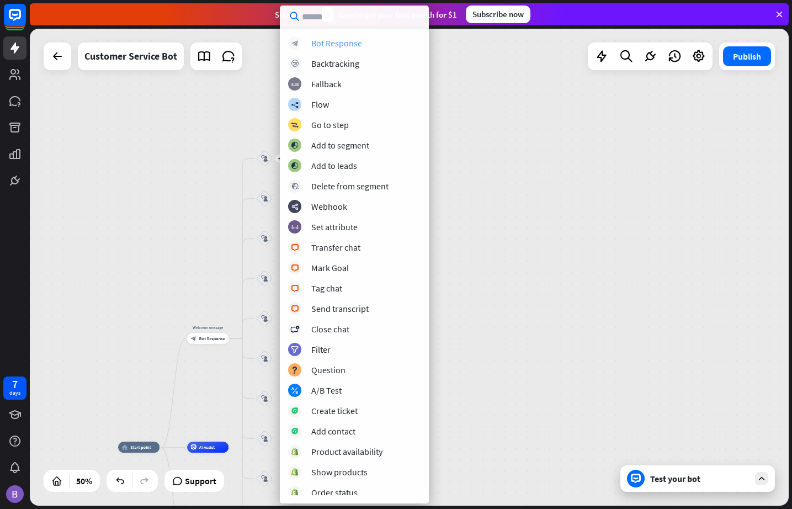
click at [341, 40] on div "Bot Response" at bounding box center [336, 43] width 51 height 11
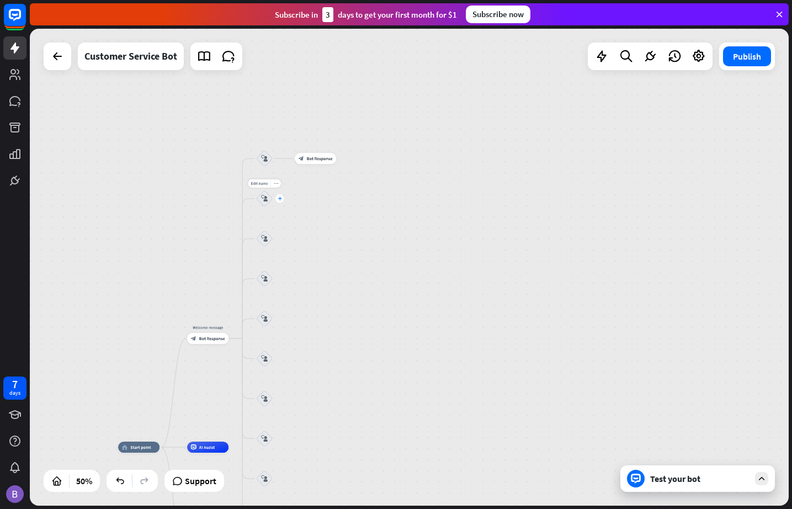
click at [280, 201] on div "plus" at bounding box center [280, 198] width 8 height 8
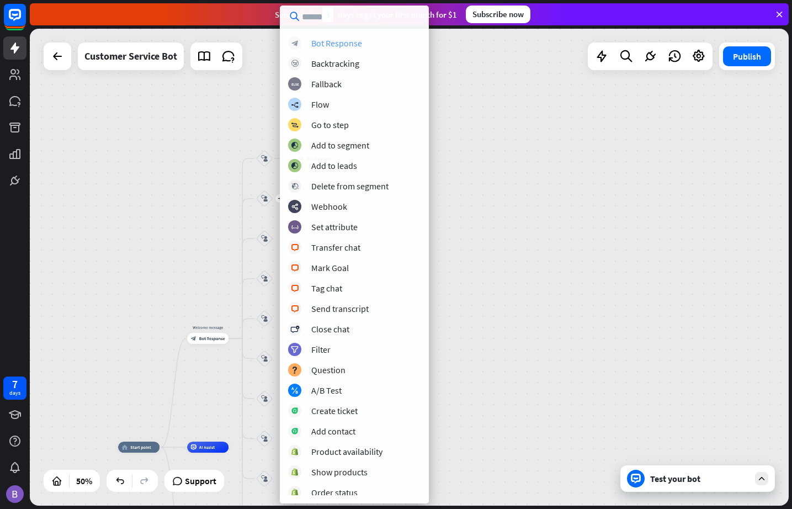
click at [342, 41] on div "Bot Response" at bounding box center [336, 43] width 51 height 11
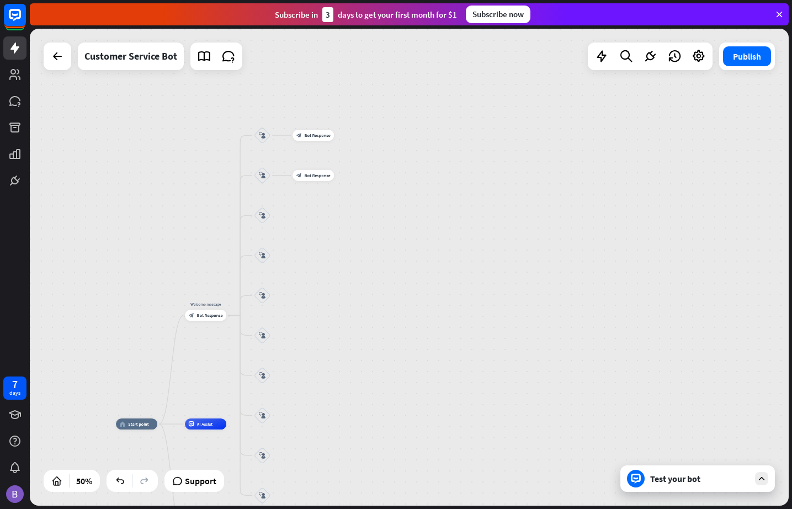
drag, startPoint x: 483, startPoint y: 324, endPoint x: 478, endPoint y: 278, distance: 46.2
click at [478, 278] on div "home_2 Start point Welcome message block_bot_response Bot Response block_user_i…" at bounding box center [409, 267] width 759 height 477
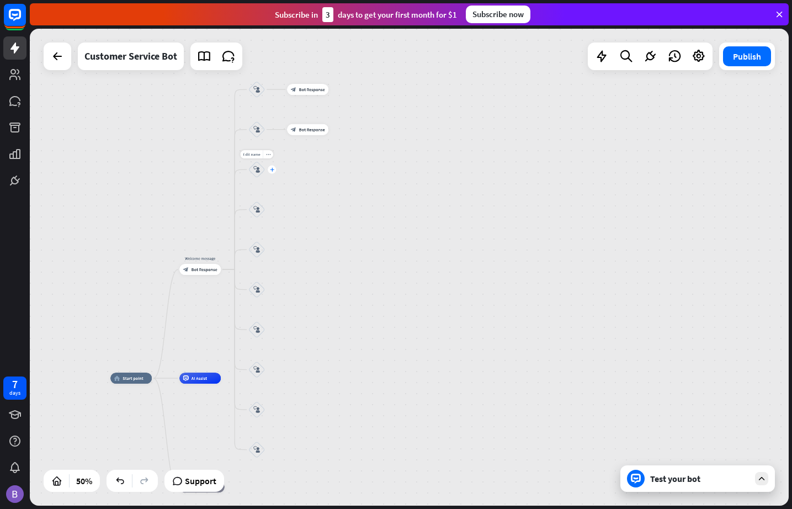
click at [272, 168] on icon "plus" at bounding box center [272, 170] width 4 height 4
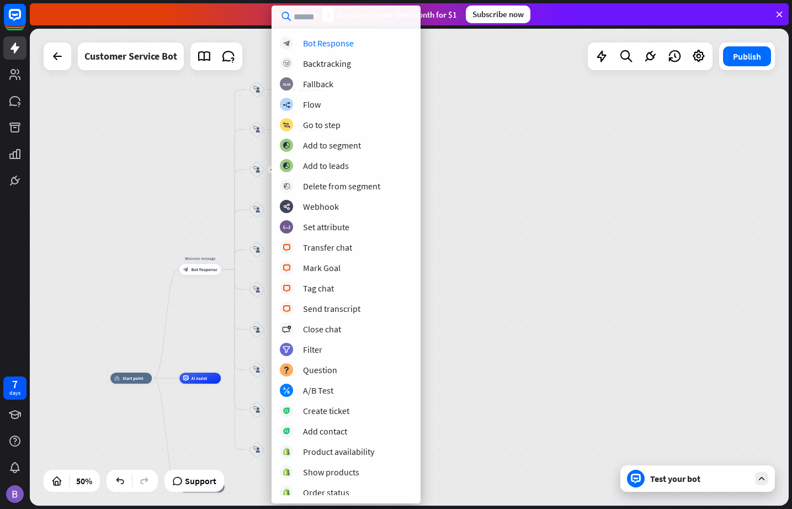
click at [334, 36] on div "block_bot_response Bot Response block_backtracking Backtracking block_fallback …" at bounding box center [346, 255] width 149 height 498
click at [350, 44] on div "Bot Response" at bounding box center [328, 43] width 51 height 11
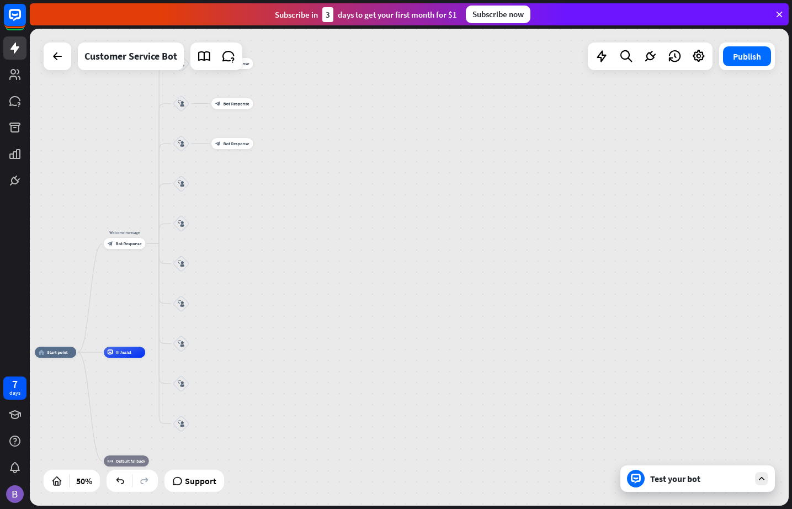
drag, startPoint x: 457, startPoint y: 338, endPoint x: 382, endPoint y: 312, distance: 79.5
click at [382, 312] on div "home_2 Start point Welcome message block_bot_response Bot Response block_user_i…" at bounding box center [409, 267] width 759 height 477
click at [196, 183] on icon "plus" at bounding box center [196, 184] width 4 height 4
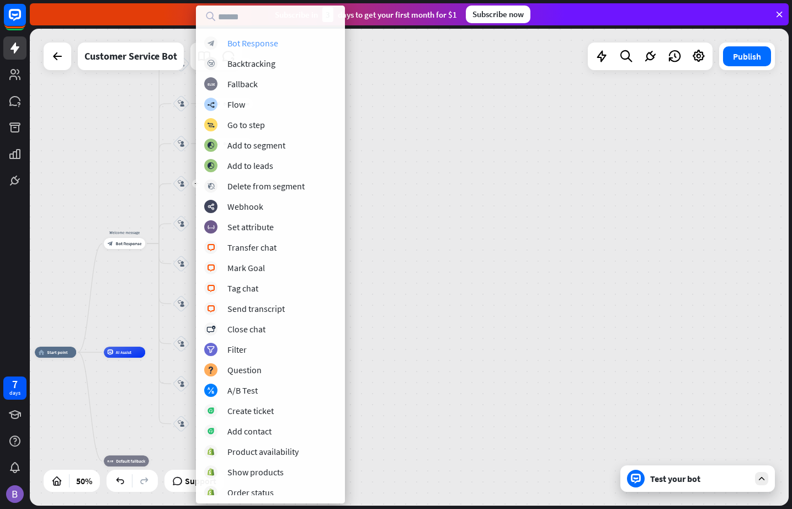
click at [259, 41] on div "Bot Response" at bounding box center [252, 43] width 51 height 11
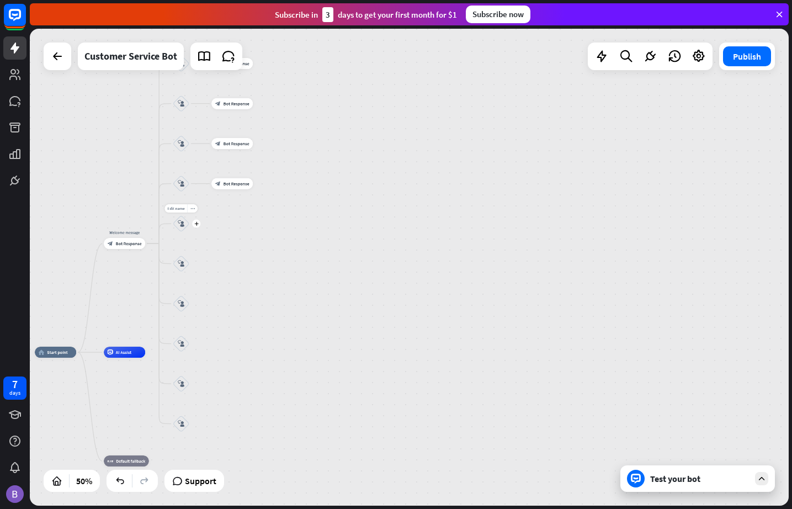
click at [189, 229] on div "Edit name more_horiz plus block_user_input" at bounding box center [181, 223] width 17 height 17
click at [194, 224] on div "plus" at bounding box center [196, 224] width 8 height 8
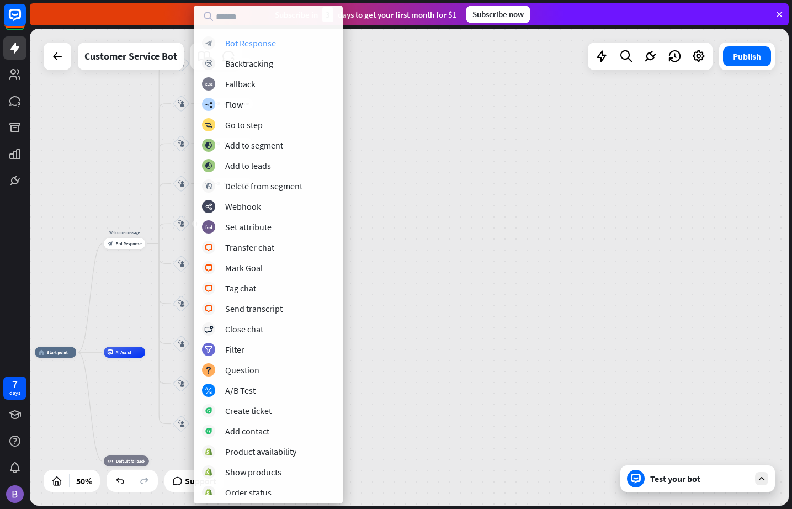
click at [246, 43] on div "Bot Response" at bounding box center [250, 43] width 51 height 11
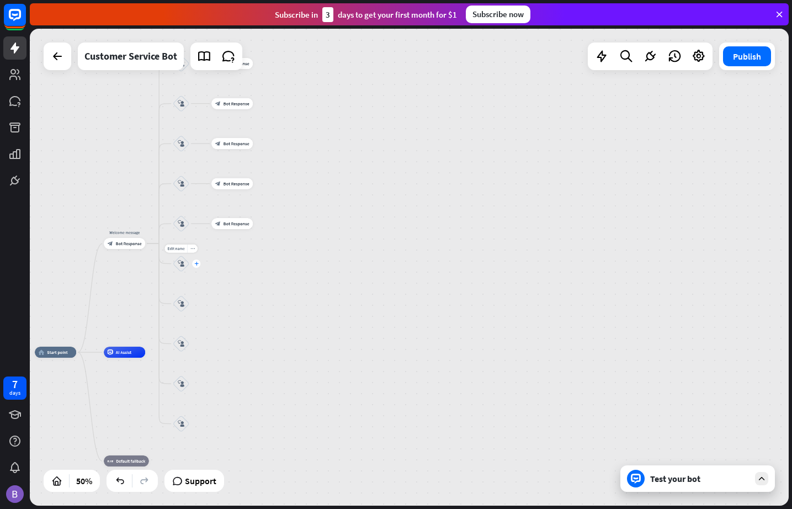
click at [198, 266] on div "plus" at bounding box center [196, 264] width 8 height 8
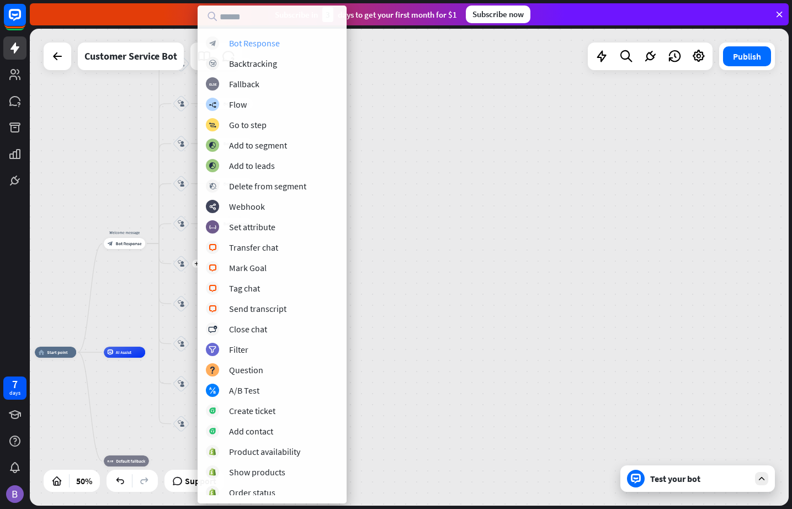
click at [246, 39] on div "Bot Response" at bounding box center [254, 43] width 51 height 11
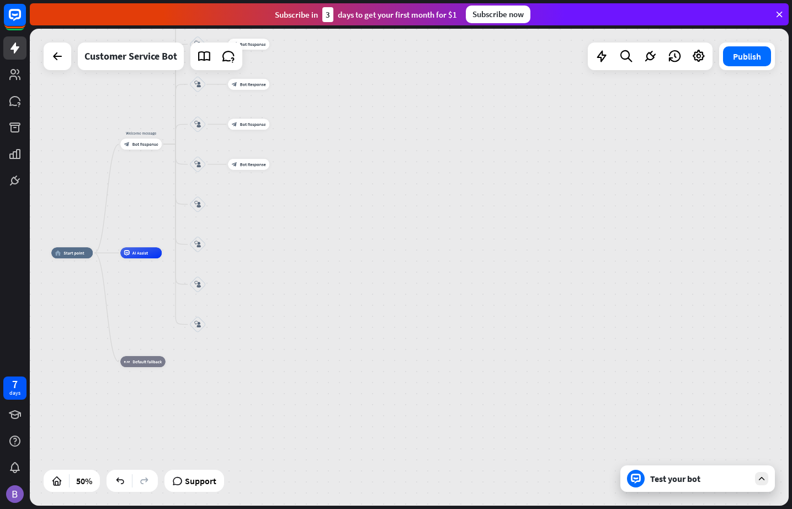
drag, startPoint x: 347, startPoint y: 316, endPoint x: 359, endPoint y: 239, distance: 78.2
click at [363, 240] on div "home_2 Start point Welcome message block_bot_response Bot Response block_user_i…" at bounding box center [409, 267] width 759 height 477
click at [213, 207] on div "plus" at bounding box center [213, 204] width 8 height 8
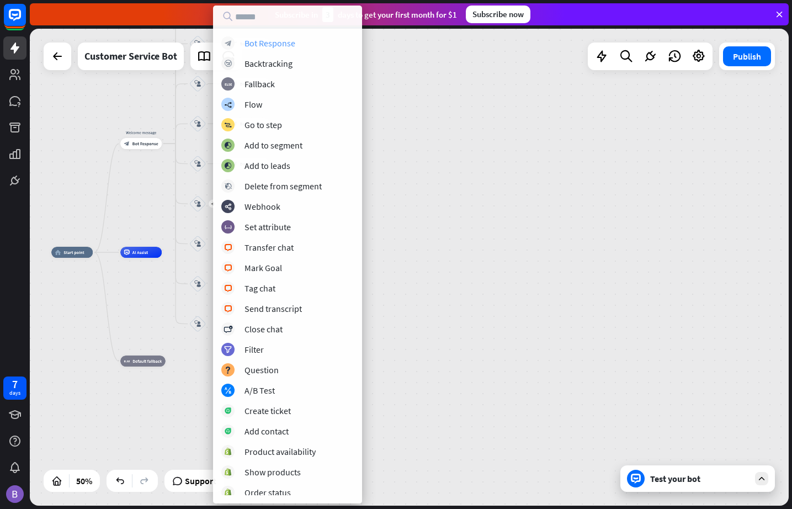
click at [257, 43] on div "Bot Response" at bounding box center [270, 43] width 51 height 11
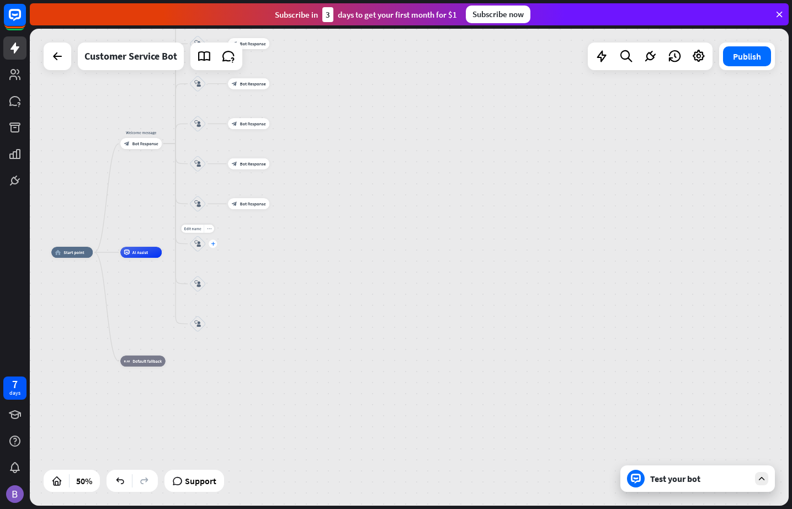
click at [211, 244] on icon "plus" at bounding box center [213, 244] width 4 height 4
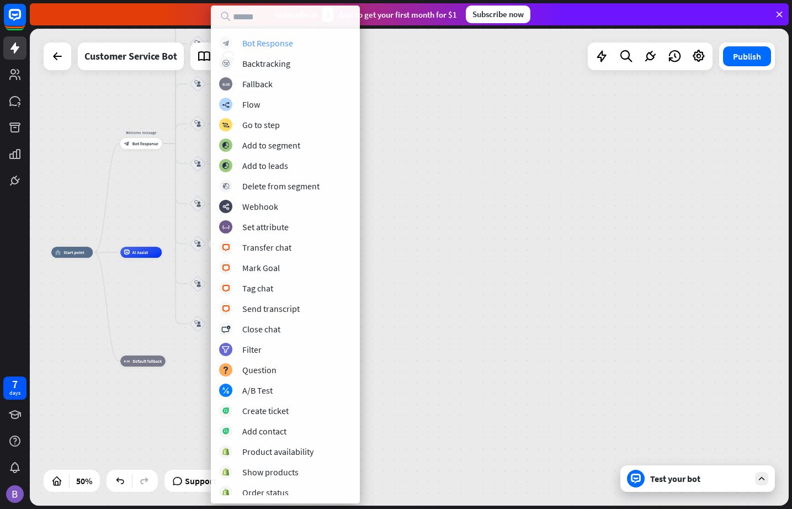
click at [257, 40] on div "Bot Response" at bounding box center [267, 43] width 51 height 11
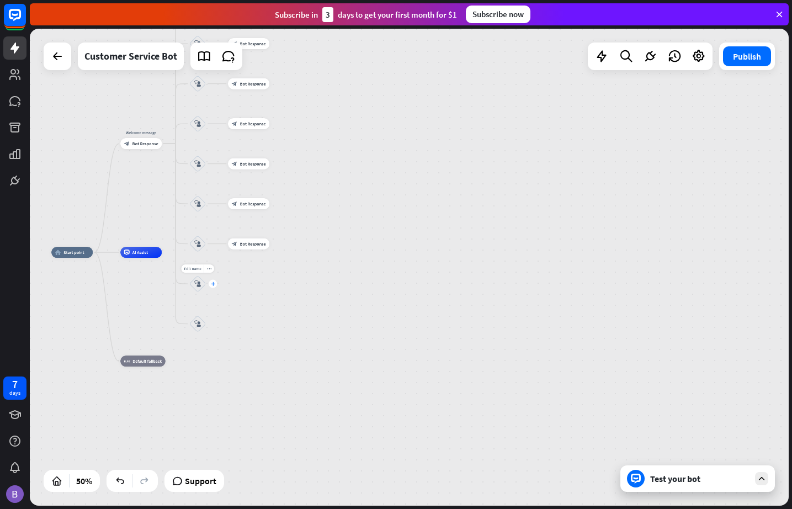
click at [214, 283] on icon "plus" at bounding box center [213, 284] width 4 height 4
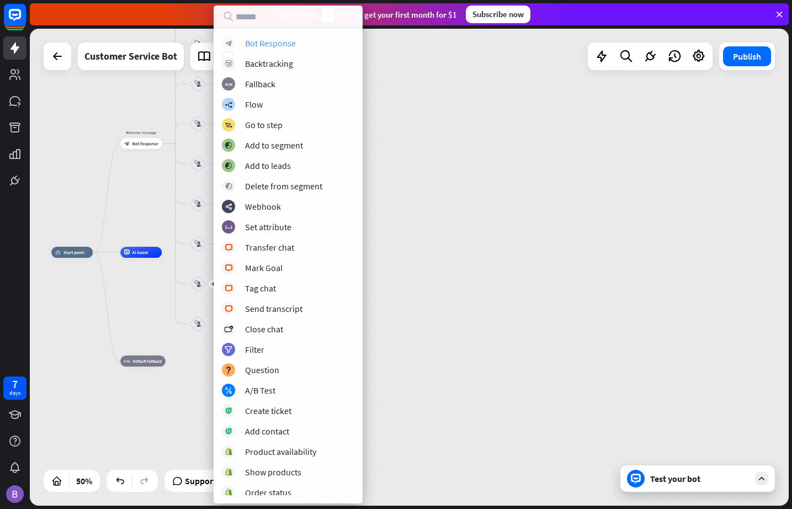
click at [267, 45] on div "Bot Response" at bounding box center [270, 43] width 51 height 11
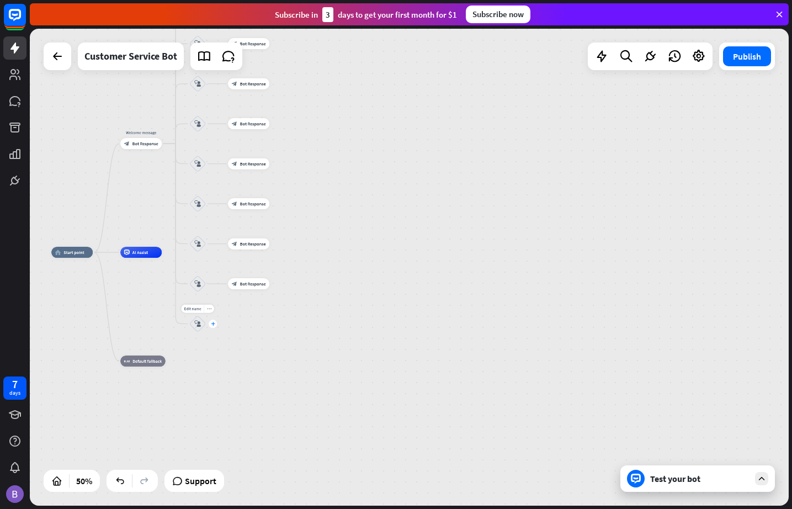
click at [212, 326] on icon "plus" at bounding box center [213, 324] width 4 height 4
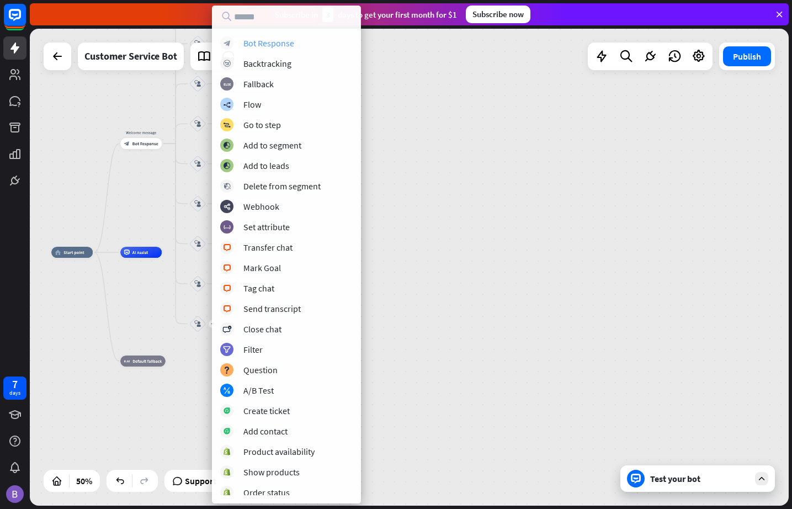
click at [256, 45] on div "Bot Response" at bounding box center [269, 43] width 51 height 11
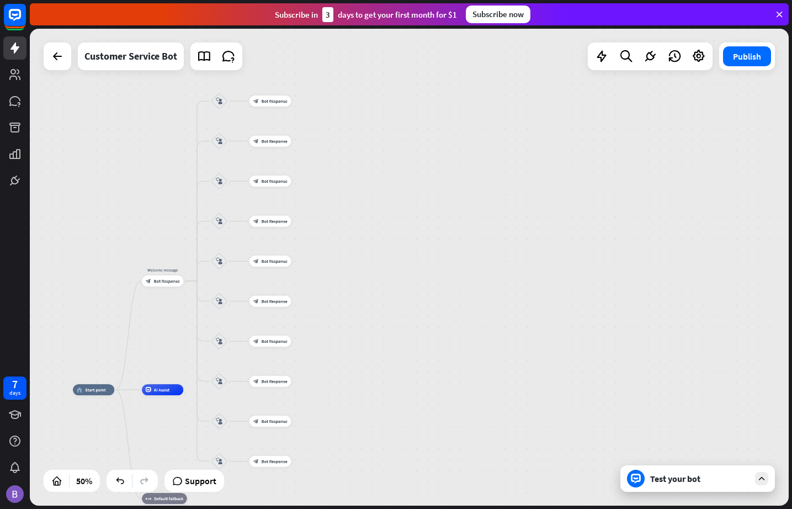
drag, startPoint x: 437, startPoint y: 264, endPoint x: 459, endPoint y: 402, distance: 139.2
click at [459, 402] on div "home_2 Start point Welcome message block_bot_response Bot Response block_user_i…" at bounding box center [409, 267] width 759 height 477
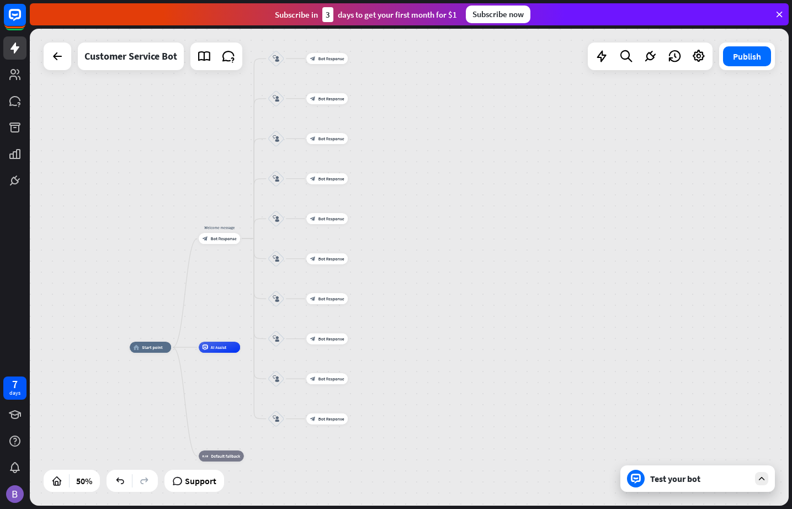
drag, startPoint x: 399, startPoint y: 321, endPoint x: 456, endPoint y: 279, distance: 71.0
click at [456, 279] on div "home_2 Start point Welcome message block_bot_response Bot Response block_user_i…" at bounding box center [409, 267] width 759 height 477
click at [224, 240] on span "Bot Response" at bounding box center [224, 239] width 26 height 6
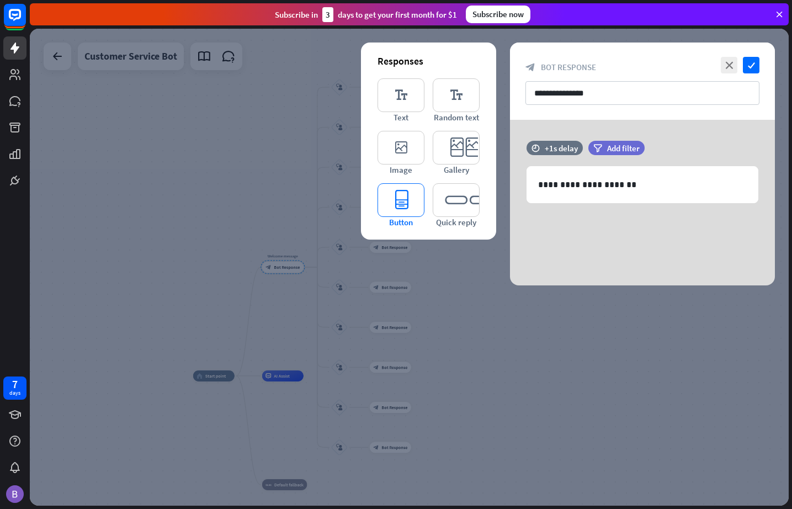
click at [401, 200] on icon "editor_button" at bounding box center [401, 200] width 47 height 34
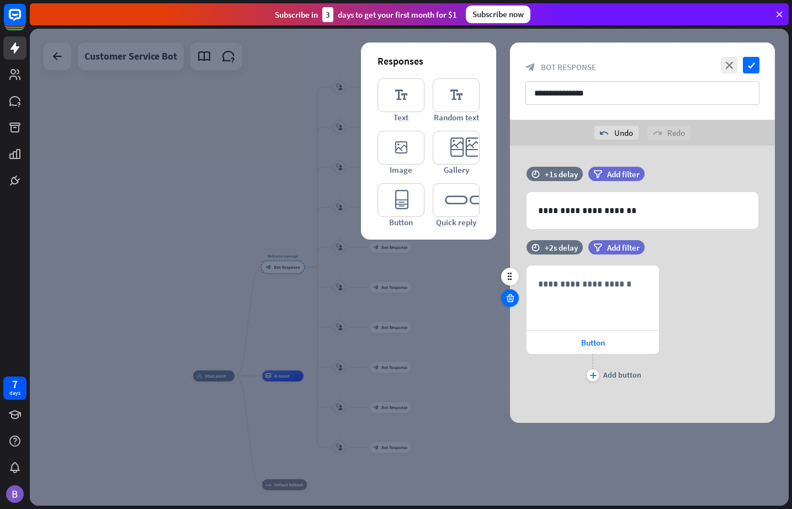
click at [506, 295] on icon at bounding box center [510, 298] width 10 height 10
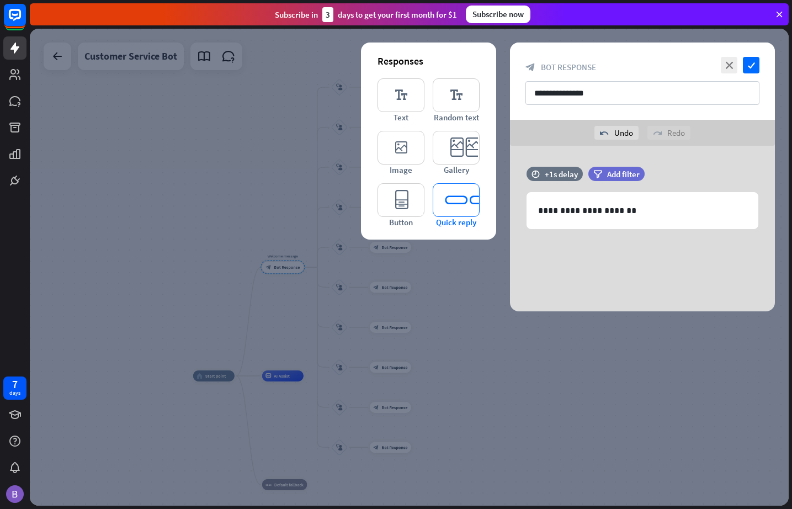
click at [457, 200] on icon "editor_quick_replies" at bounding box center [456, 200] width 47 height 34
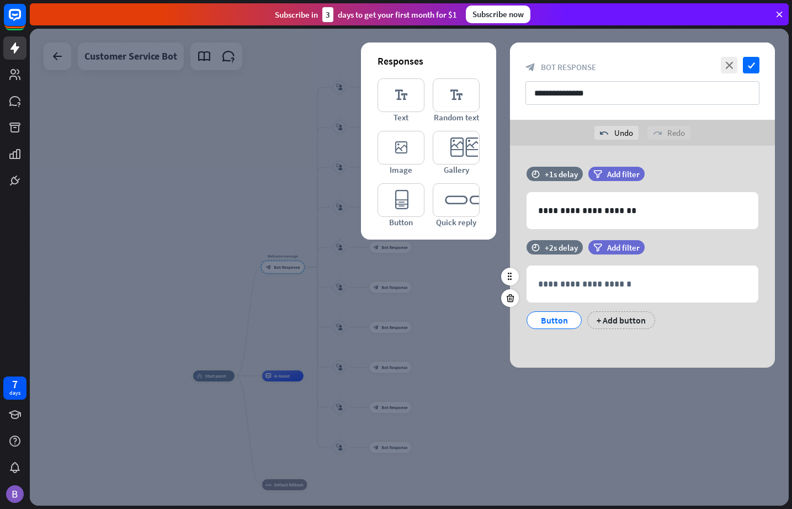
click at [558, 316] on div "Button" at bounding box center [554, 320] width 36 height 17
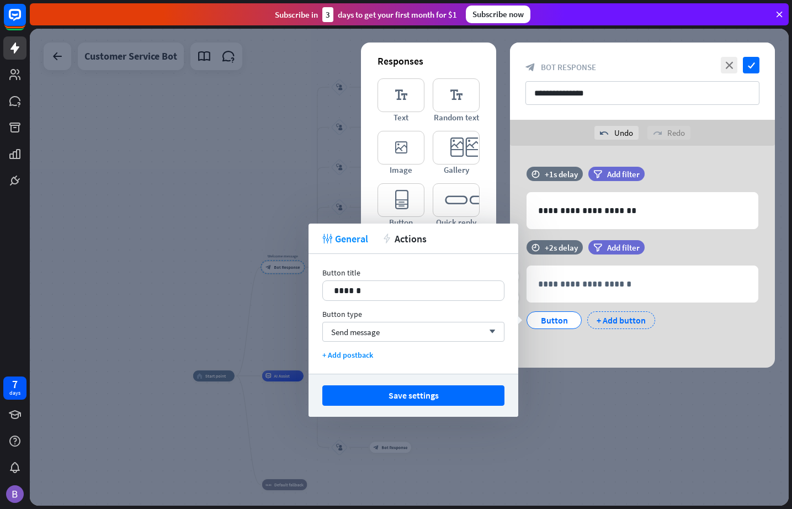
click at [618, 323] on div "+ Add button" at bounding box center [622, 320] width 68 height 18
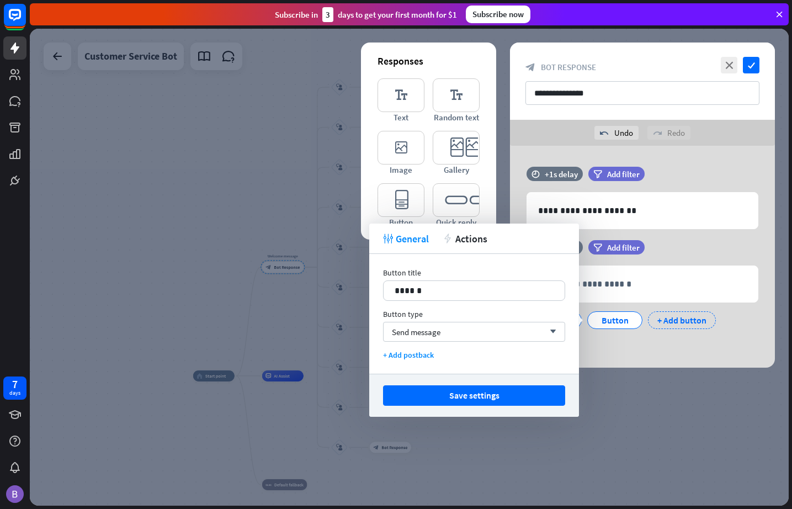
click at [691, 319] on div "+ Add button" at bounding box center [682, 320] width 68 height 18
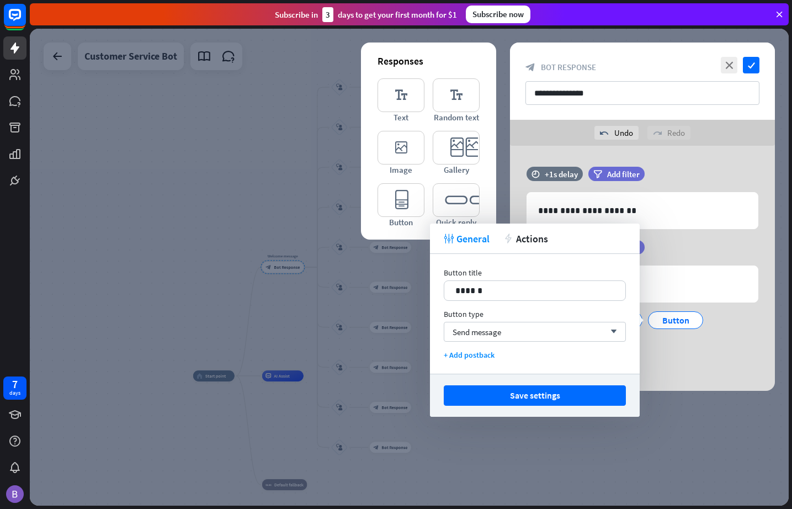
click at [676, 345] on div "Button Button Button + Add button" at bounding box center [640, 329] width 232 height 46
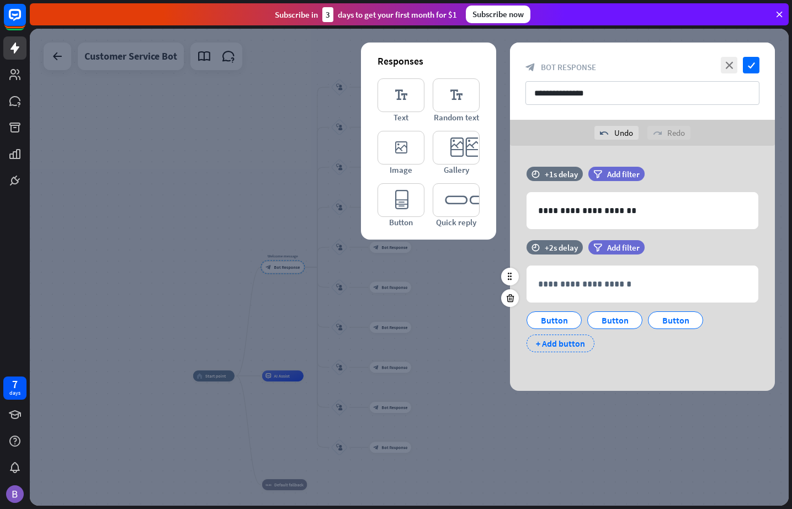
click at [564, 339] on div "+ Add button" at bounding box center [561, 344] width 68 height 18
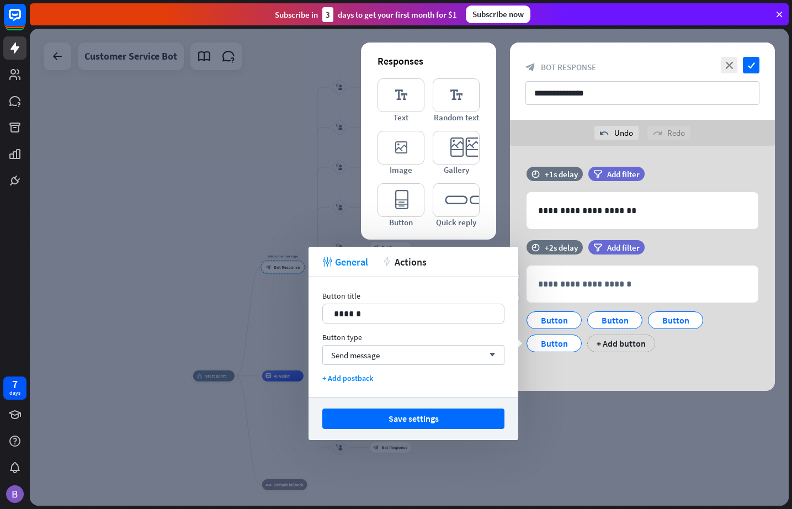
drag, startPoint x: 626, startPoint y: 343, endPoint x: 665, endPoint y: 356, distance: 41.0
click at [627, 343] on div "+ Add button" at bounding box center [622, 344] width 68 height 18
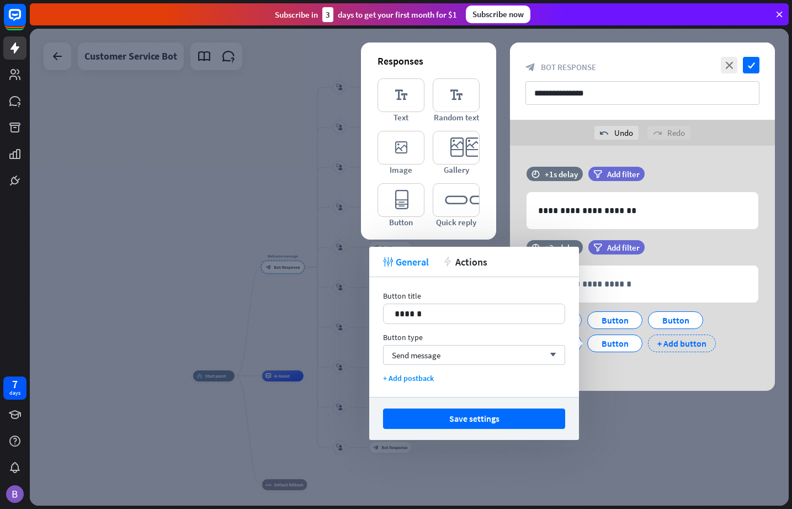
click at [690, 346] on div "+ Add button" at bounding box center [682, 344] width 68 height 18
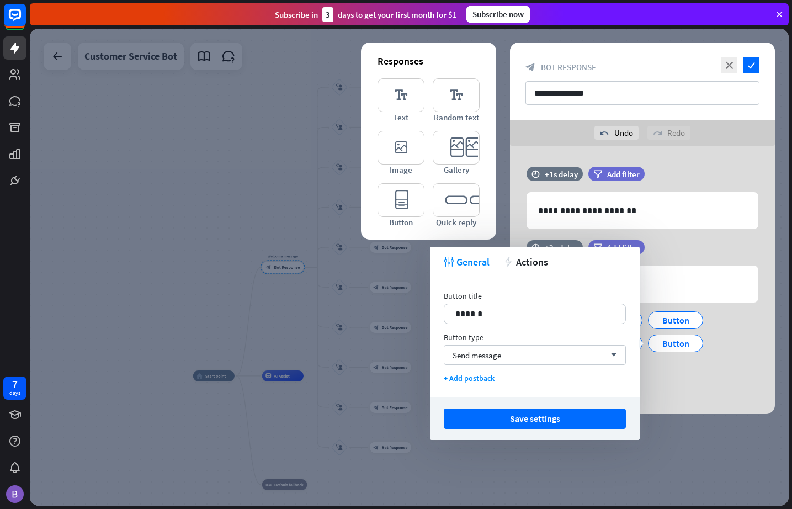
drag, startPoint x: 685, startPoint y: 372, endPoint x: 635, endPoint y: 374, distance: 49.8
click at [683, 372] on div "Button Button Button Button Button Button + Add button" at bounding box center [640, 341] width 232 height 70
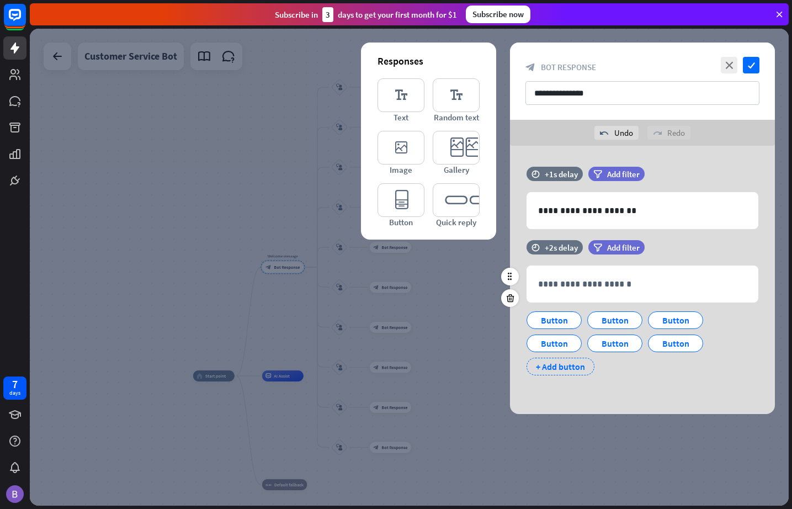
click at [562, 369] on div "+ Add button" at bounding box center [561, 367] width 68 height 18
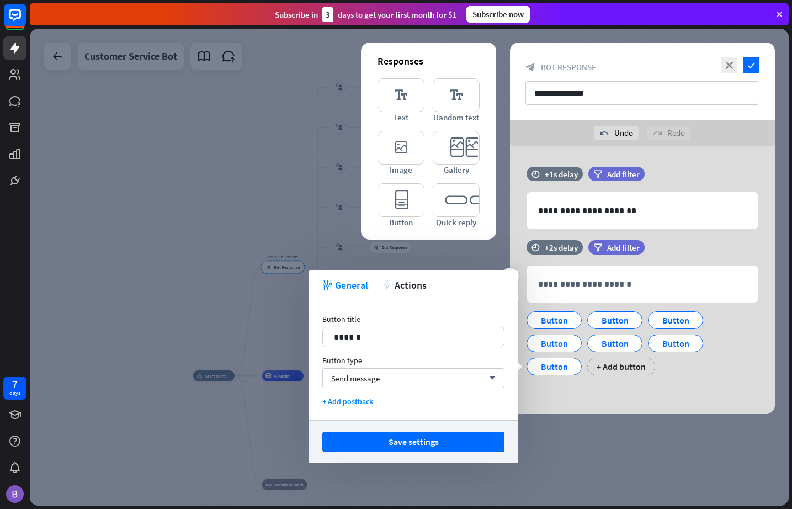
drag, startPoint x: 634, startPoint y: 367, endPoint x: 648, endPoint y: 372, distance: 14.7
click at [637, 368] on div "+ Add button" at bounding box center [622, 367] width 68 height 18
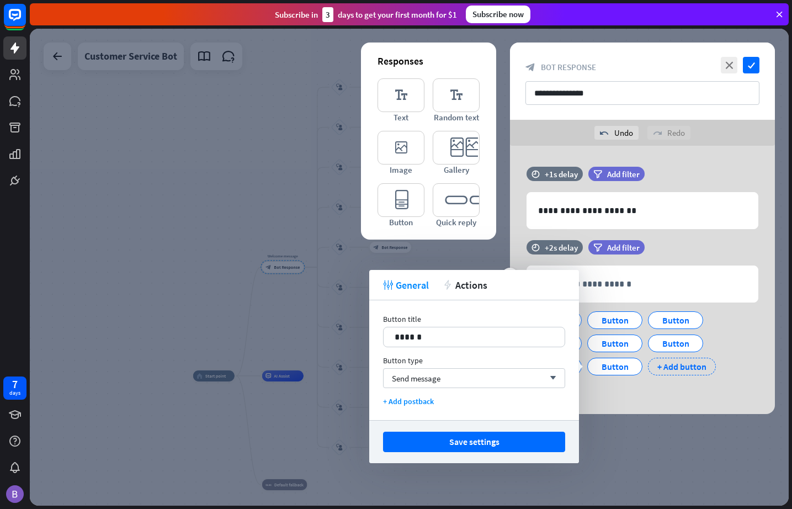
click at [686, 365] on div "+ Add button" at bounding box center [682, 367] width 68 height 18
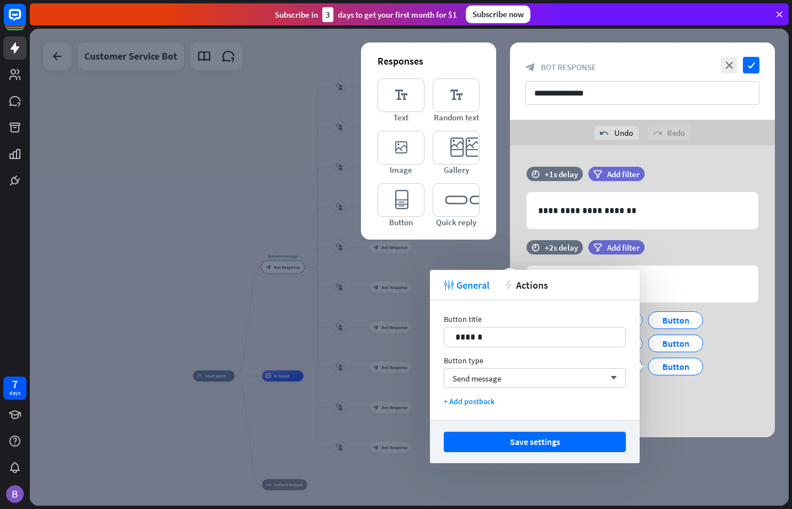
click at [723, 400] on div "**********" at bounding box center [642, 325] width 265 height 170
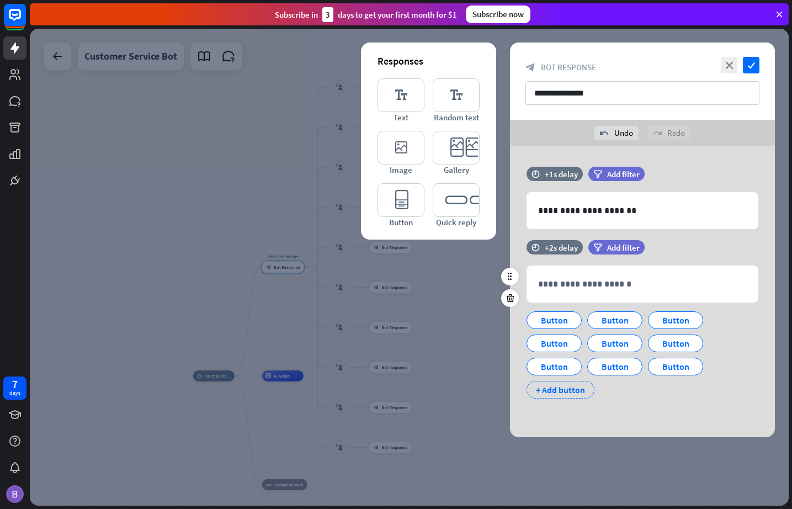
drag, startPoint x: 573, startPoint y: 390, endPoint x: 621, endPoint y: 395, distance: 47.8
click at [574, 390] on div "+ Add button" at bounding box center [561, 390] width 68 height 18
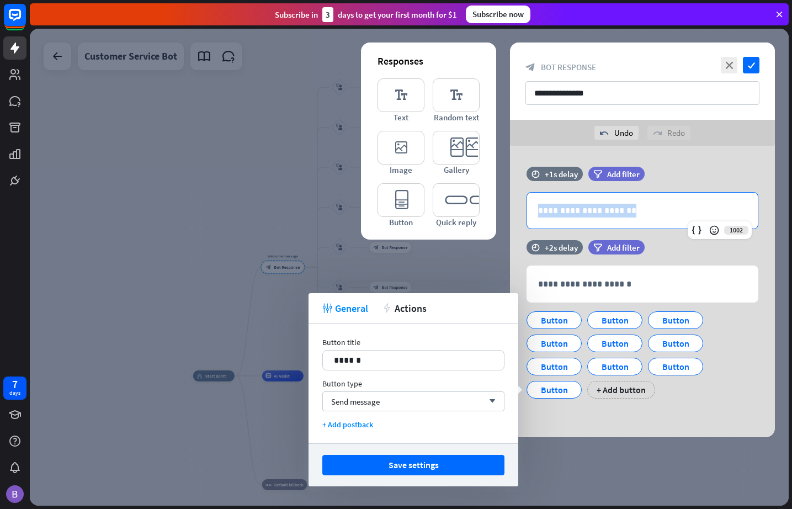
drag, startPoint x: 616, startPoint y: 214, endPoint x: 483, endPoint y: 213, distance: 133.1
click at [510, 213] on div "**********" at bounding box center [642, 292] width 265 height 292
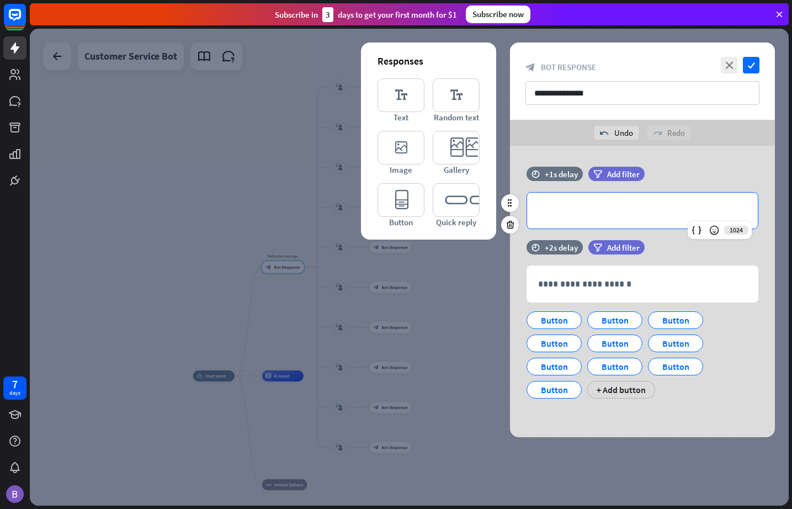
click at [608, 210] on p "**********" at bounding box center [642, 211] width 209 height 14
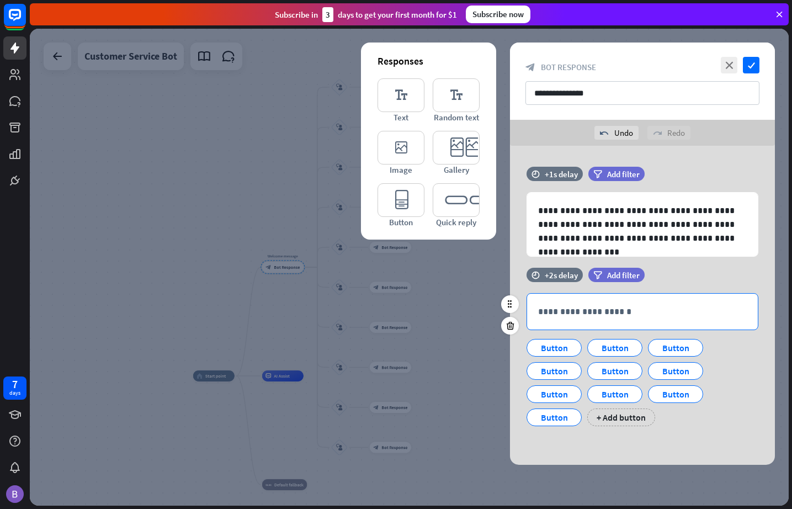
click at [616, 314] on p "**********" at bounding box center [642, 312] width 209 height 14
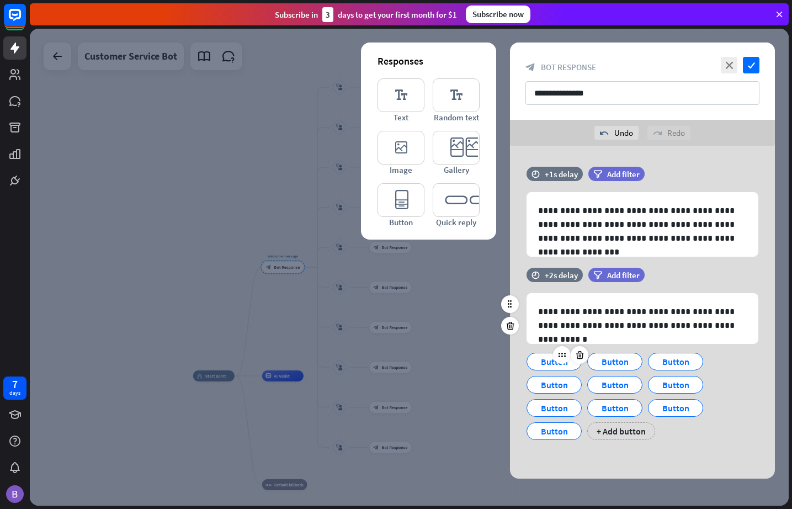
click at [547, 363] on div "Button" at bounding box center [554, 361] width 36 height 17
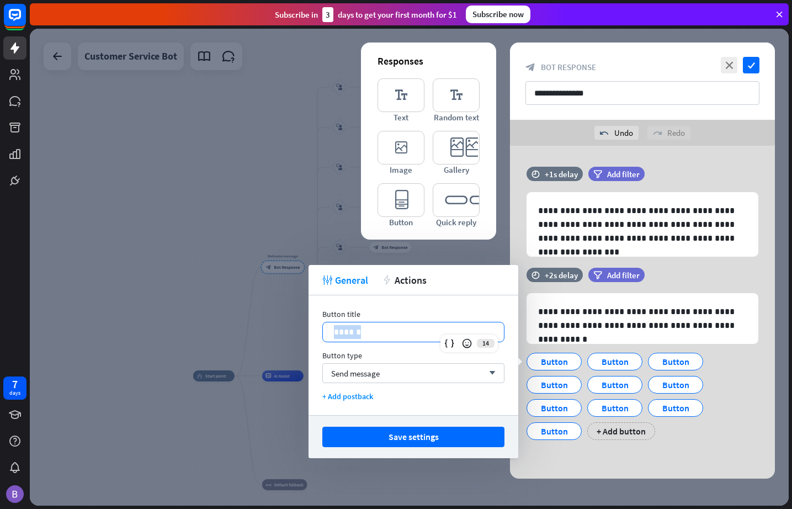
drag, startPoint x: 409, startPoint y: 335, endPoint x: 309, endPoint y: 329, distance: 100.7
click at [309, 329] on div "Button title 14 ****** Button type Send message arrow_down + Add postback" at bounding box center [414, 355] width 210 height 120
click at [405, 336] on p "**********" at bounding box center [413, 332] width 159 height 14
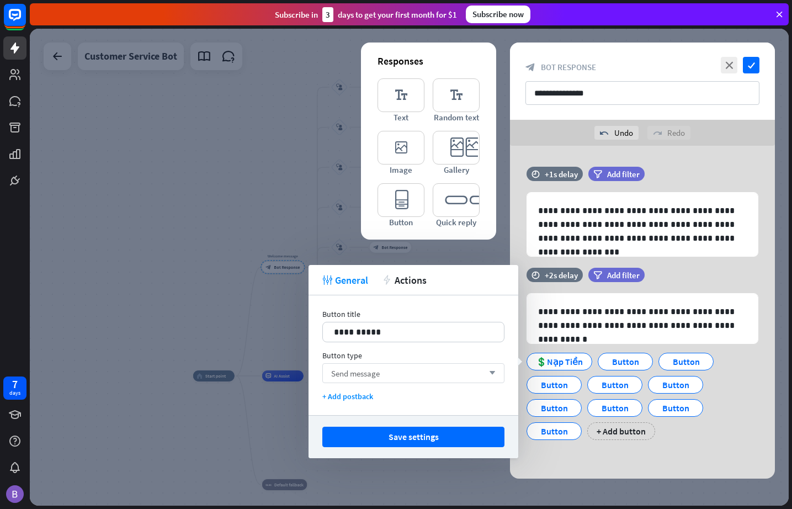
click at [407, 370] on div "Send message arrow_down" at bounding box center [413, 373] width 182 height 20
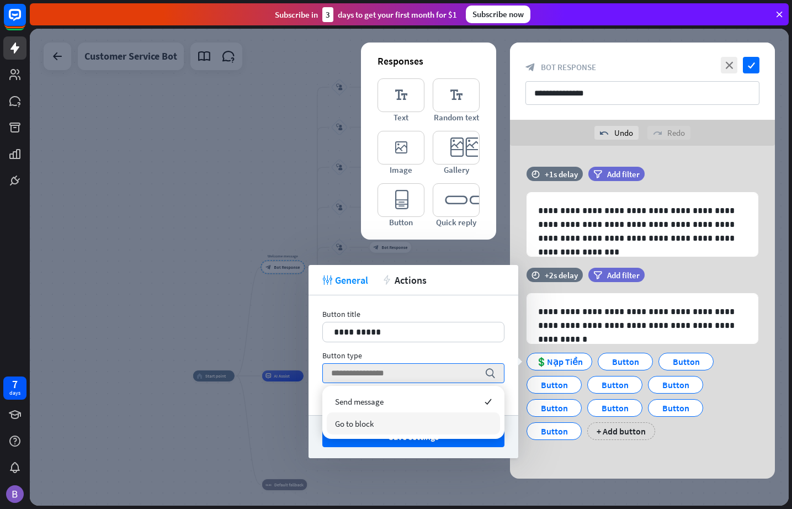
click at [394, 423] on div "Go to block" at bounding box center [413, 423] width 173 height 22
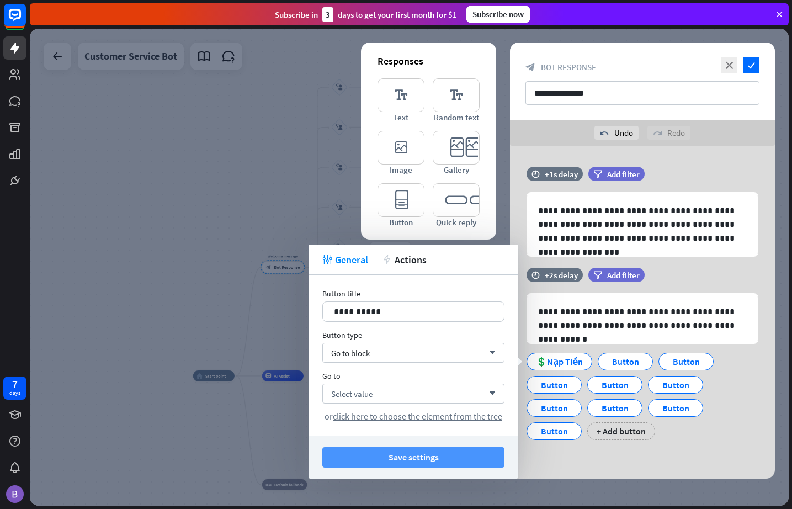
click at [403, 454] on button "Save settings" at bounding box center [413, 457] width 182 height 20
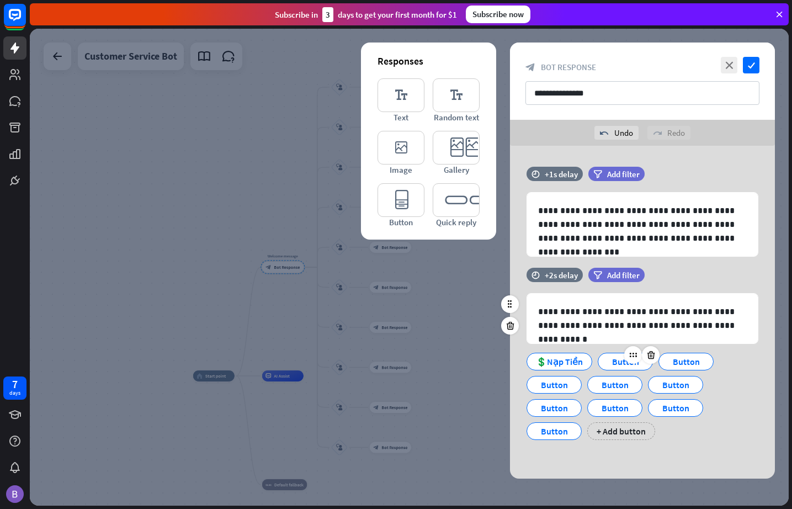
click at [610, 362] on div "Button" at bounding box center [625, 361] width 36 height 17
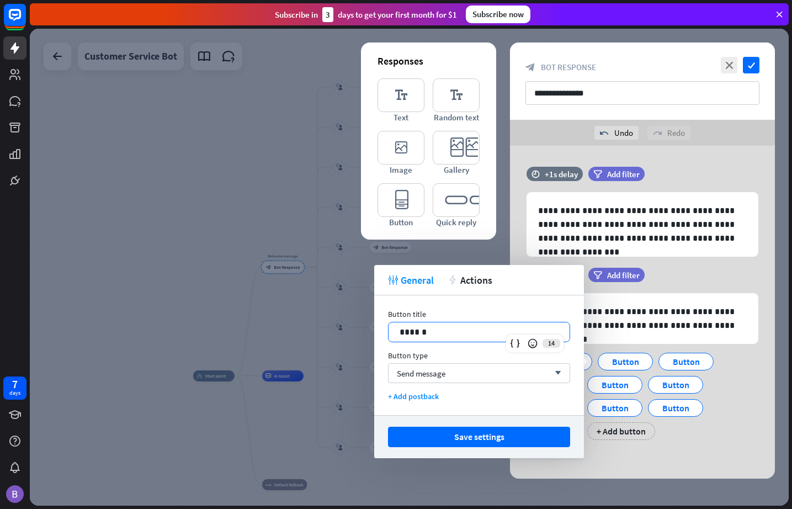
drag, startPoint x: 469, startPoint y: 330, endPoint x: 326, endPoint y: 332, distance: 142.5
click at [329, 332] on body "7 days close Product Help First steps Get started with ChatBot Help Center Foll…" at bounding box center [396, 254] width 792 height 509
click at [457, 329] on p "******" at bounding box center [479, 332] width 159 height 14
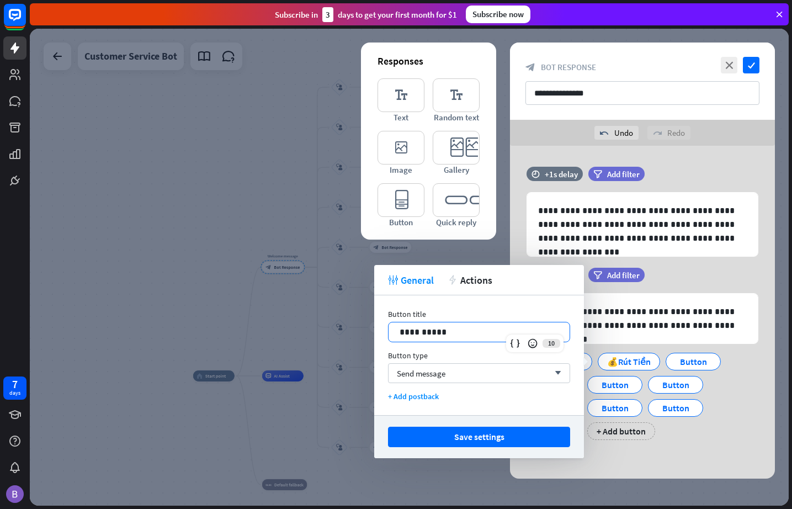
click at [462, 437] on button "Save settings" at bounding box center [479, 437] width 182 height 20
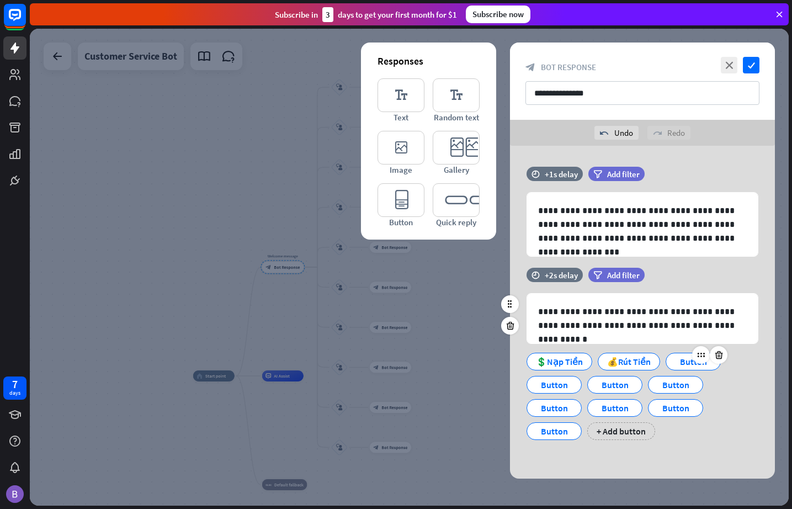
click at [682, 364] on div "Button" at bounding box center [693, 361] width 36 height 17
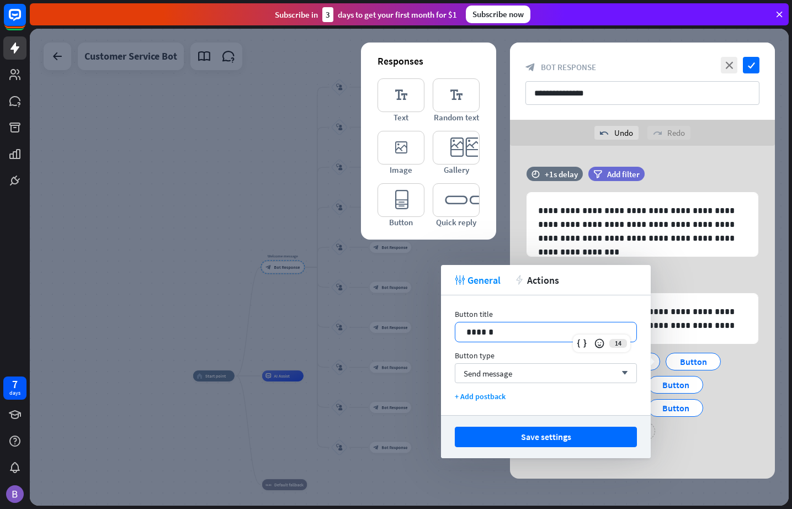
drag, startPoint x: 527, startPoint y: 327, endPoint x: 358, endPoint y: 331, distance: 169.0
click at [388, 329] on body "7 days close Product Help First steps Get started with ChatBot Help Center Foll…" at bounding box center [396, 254] width 792 height 509
click at [505, 330] on p "******" at bounding box center [546, 332] width 159 height 14
click at [505, 331] on p "******" at bounding box center [546, 332] width 159 height 14
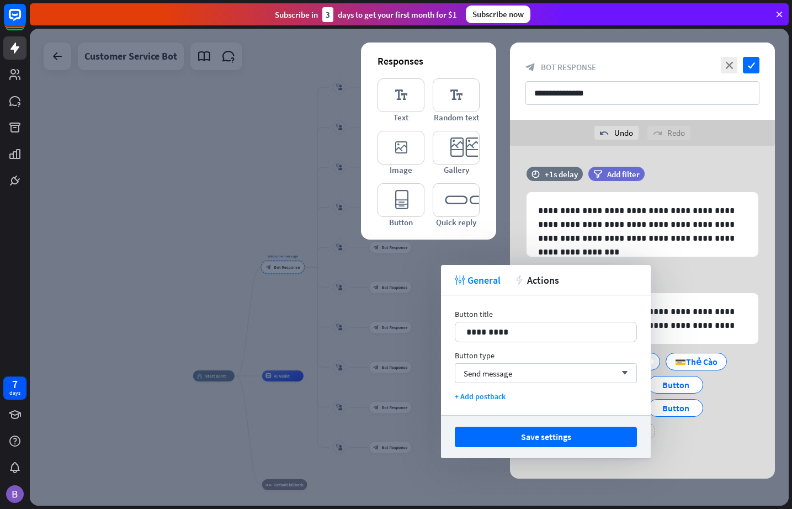
drag, startPoint x: 541, startPoint y: 431, endPoint x: 509, endPoint y: 313, distance: 122.3
click at [521, 337] on div "tweak General action Actions Button title 11 ********* Button type Send message…" at bounding box center [546, 361] width 210 height 193
click at [523, 378] on div "Send message arrow_down" at bounding box center [546, 373] width 182 height 20
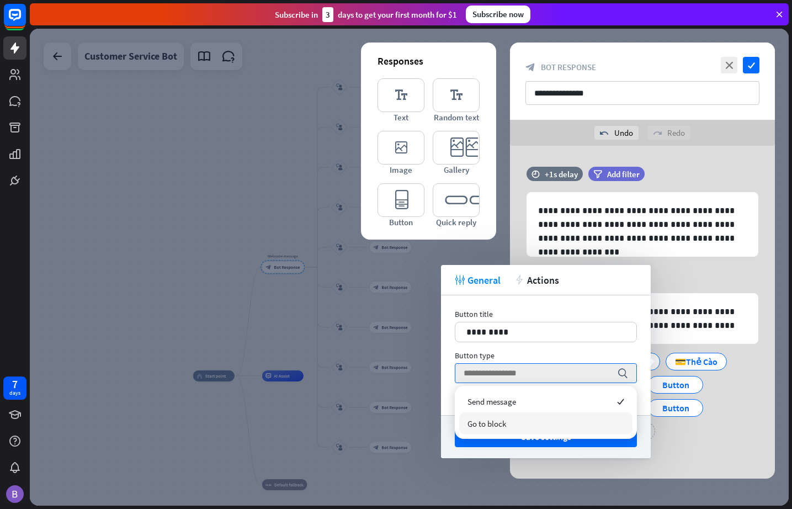
drag, startPoint x: 502, startPoint y: 425, endPoint x: 511, endPoint y: 425, distance: 8.3
click at [503, 425] on span "Go to block" at bounding box center [487, 424] width 39 height 10
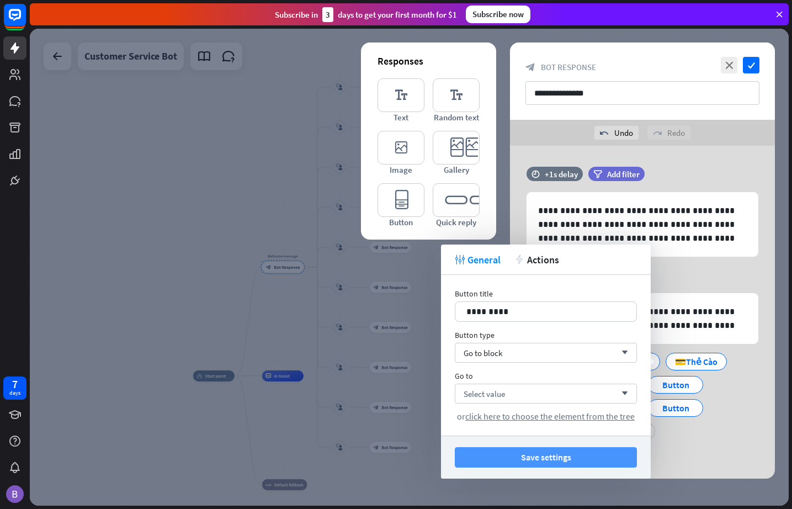
click at [555, 454] on button "Save settings" at bounding box center [546, 457] width 182 height 20
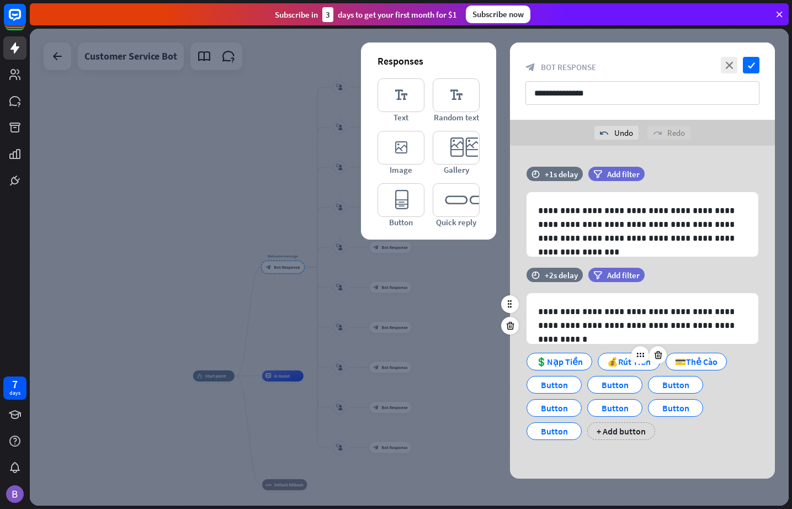
click at [613, 363] on div "💰Rút Tiền" at bounding box center [629, 361] width 44 height 17
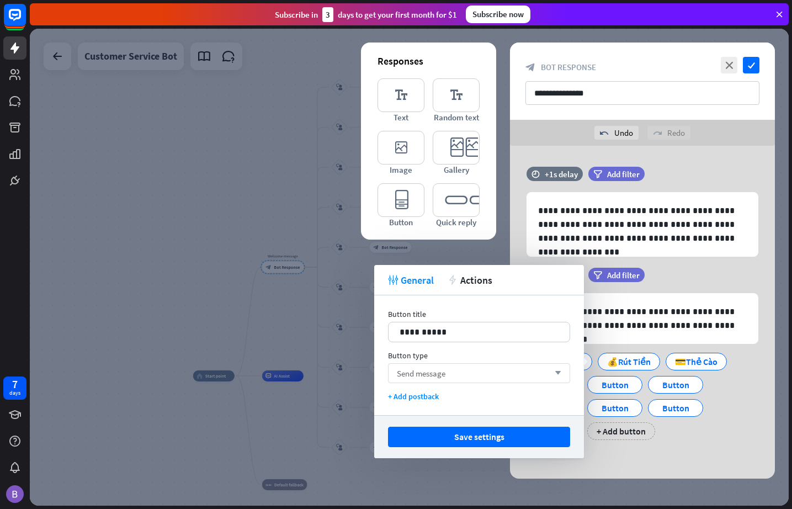
click at [488, 373] on div "Send message arrow_down" at bounding box center [479, 373] width 182 height 20
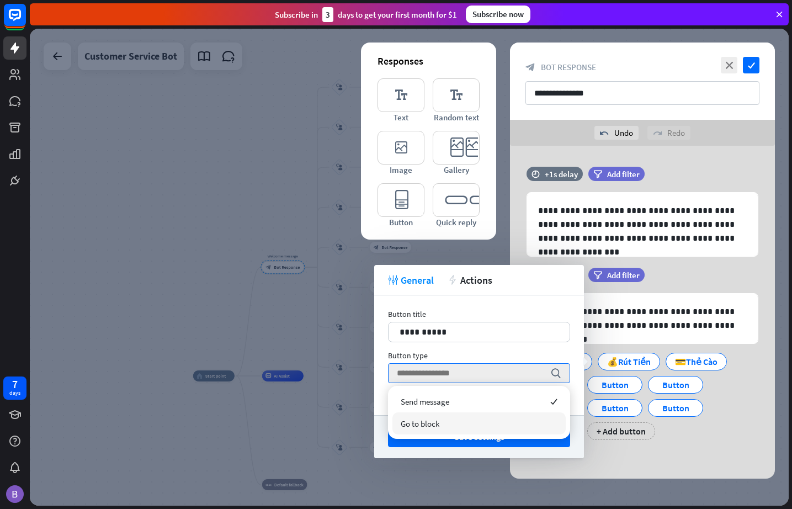
drag, startPoint x: 472, startPoint y: 431, endPoint x: 497, endPoint y: 428, distance: 25.5
click at [472, 431] on div "Go to block" at bounding box center [479, 423] width 173 height 22
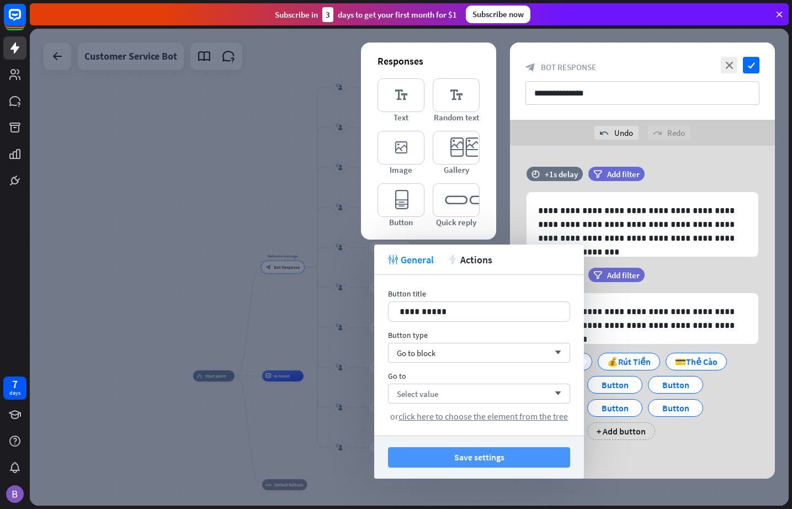
click at [505, 458] on button "Save settings" at bounding box center [479, 457] width 182 height 20
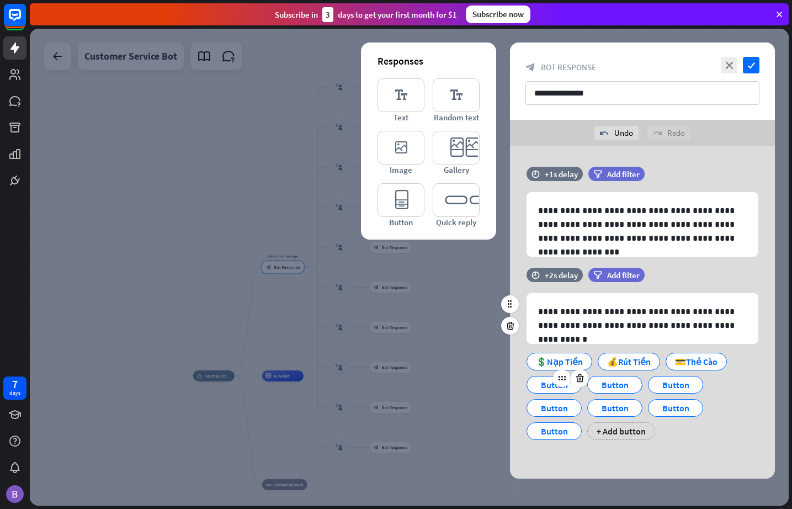
click at [544, 385] on div "Button" at bounding box center [554, 385] width 36 height 17
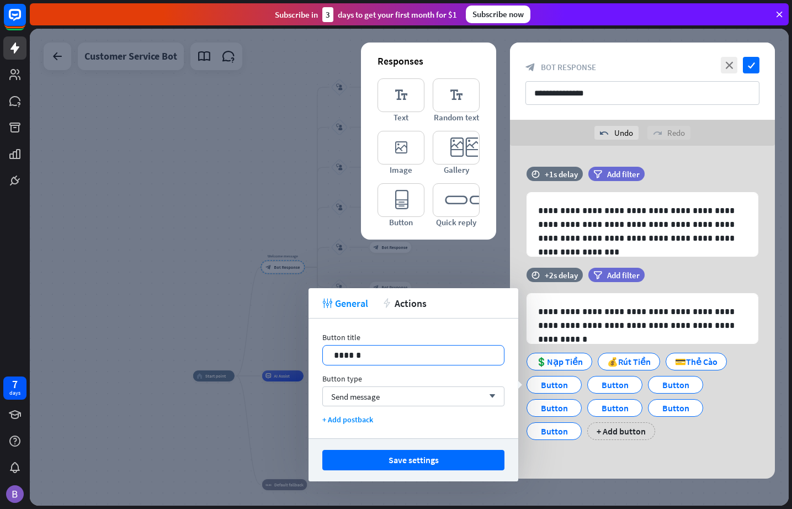
click at [387, 356] on p "******" at bounding box center [413, 355] width 159 height 14
click at [384, 357] on p "******" at bounding box center [413, 355] width 159 height 14
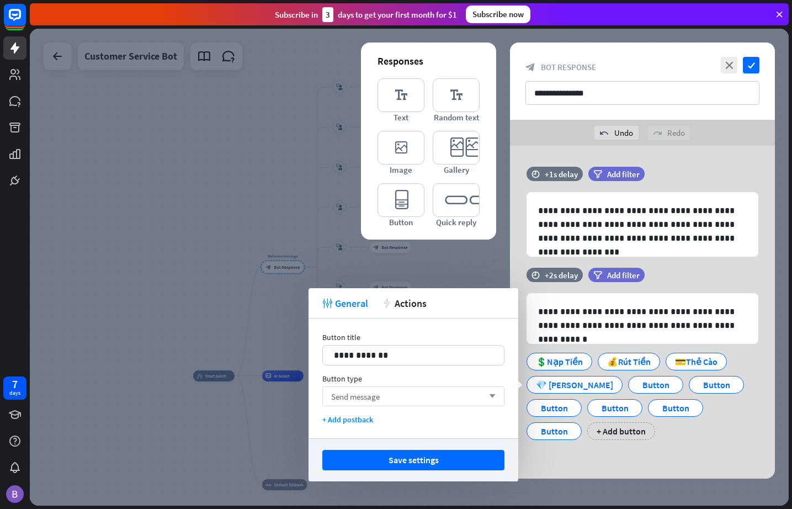
click at [392, 391] on div "Send message arrow_down" at bounding box center [413, 397] width 182 height 20
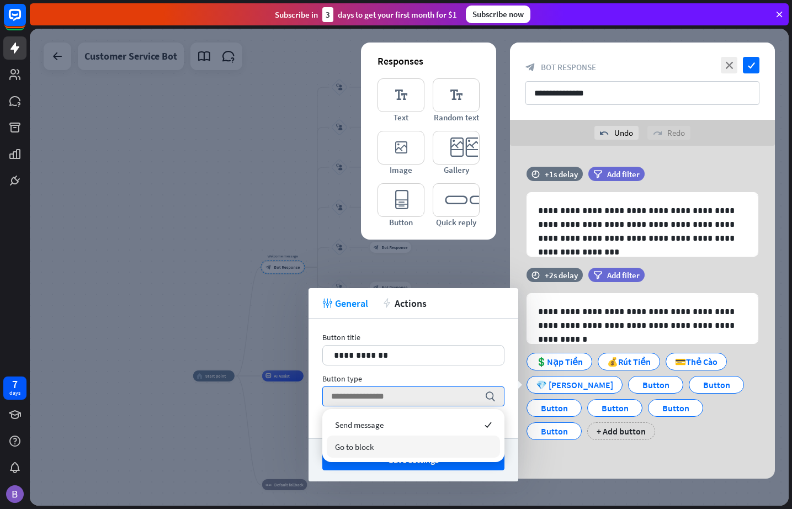
click at [385, 453] on div "Go to block" at bounding box center [413, 447] width 173 height 22
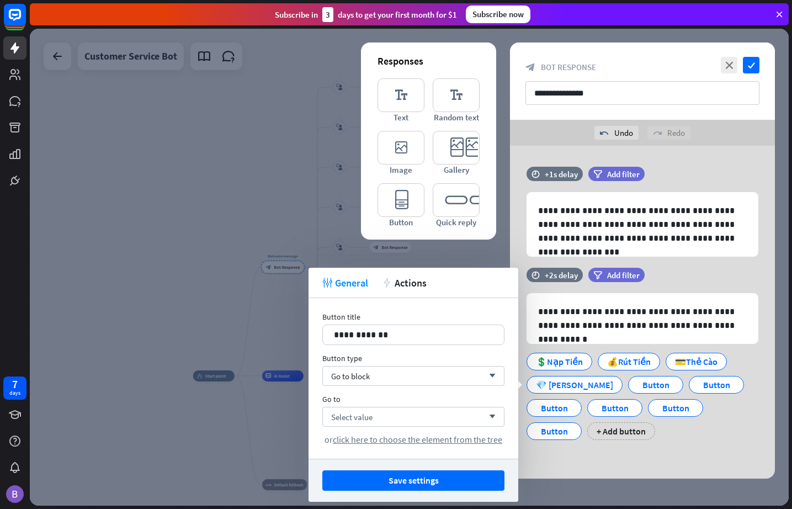
click at [396, 477] on button "Save settings" at bounding box center [413, 480] width 182 height 20
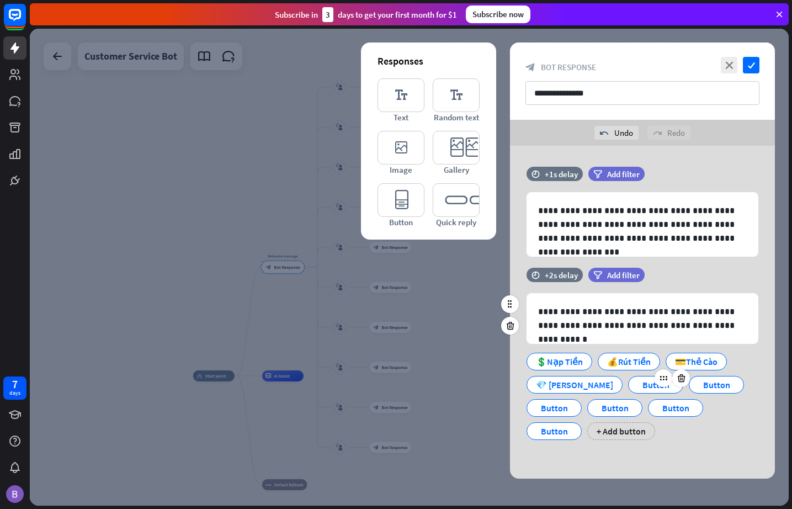
click at [638, 381] on div "Button" at bounding box center [656, 385] width 36 height 17
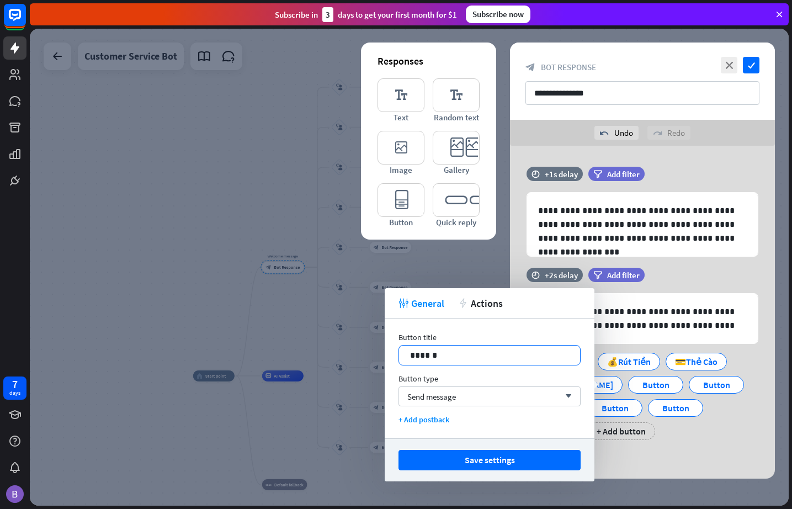
click at [439, 350] on p "******" at bounding box center [489, 355] width 159 height 14
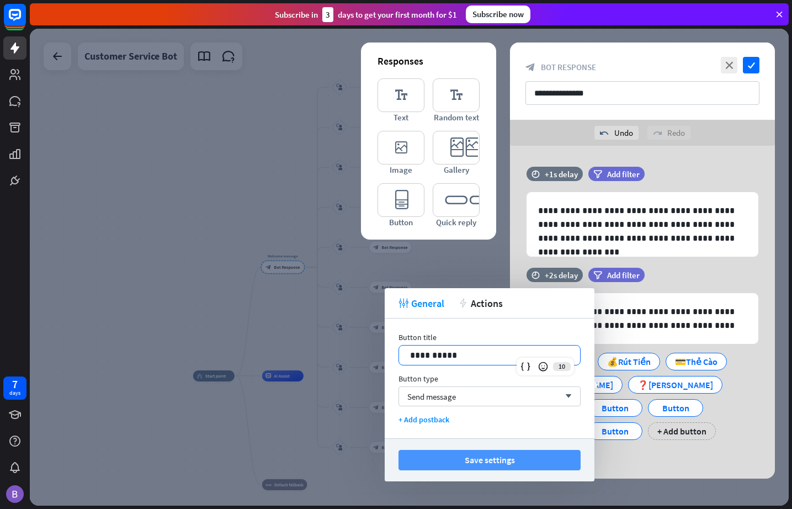
click at [481, 462] on button "Save settings" at bounding box center [490, 460] width 182 height 20
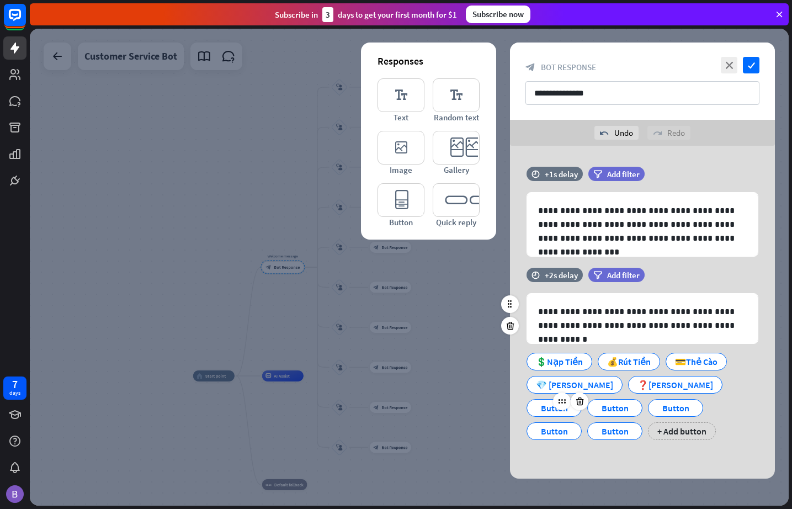
click at [582, 399] on div "Button" at bounding box center [554, 408] width 55 height 18
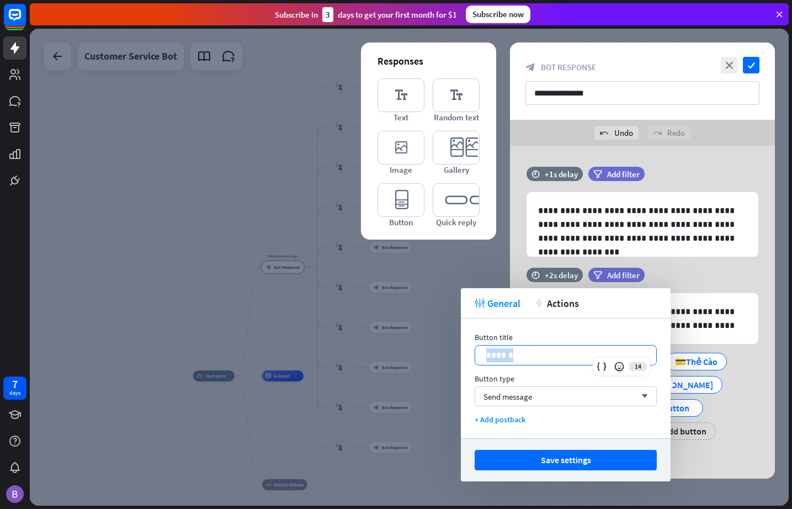
drag, startPoint x: 541, startPoint y: 356, endPoint x: 472, endPoint y: 353, distance: 68.5
click at [472, 353] on div "Button title 14 ****** Button type Send message arrow_down + Add postback" at bounding box center [566, 379] width 210 height 120
click at [544, 401] on div "Send message arrow_down" at bounding box center [566, 397] width 182 height 20
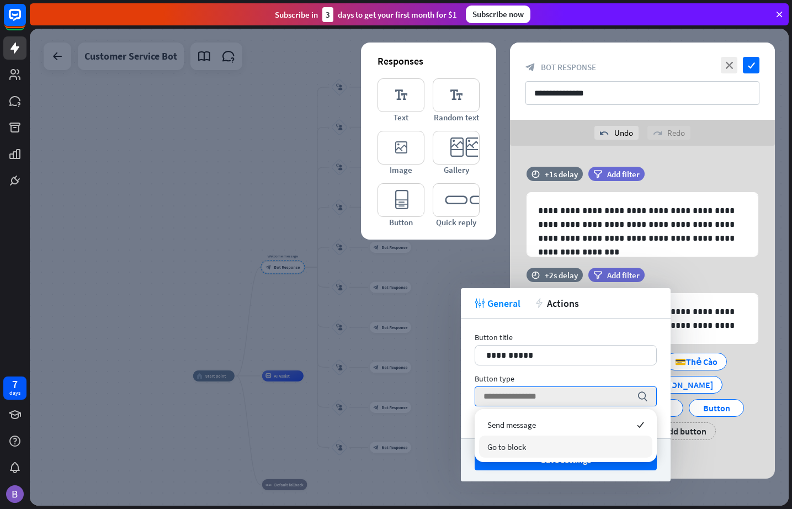
click at [531, 447] on div "Go to block" at bounding box center [565, 447] width 173 height 22
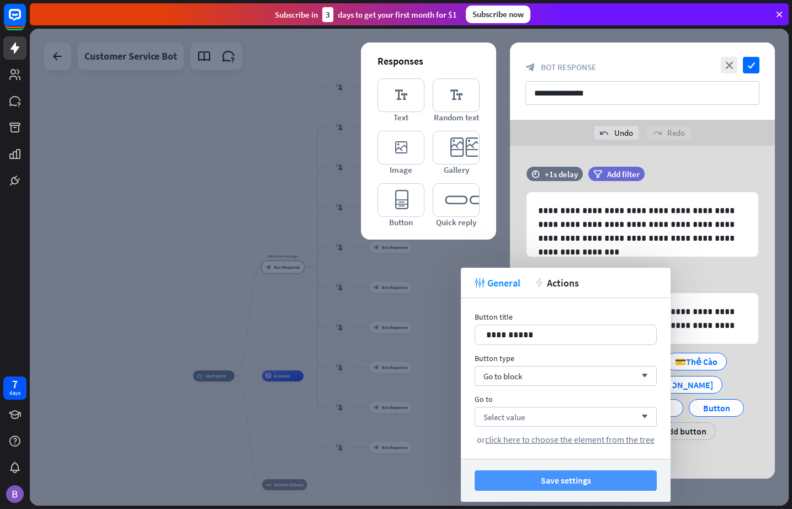
click at [581, 479] on button "Save settings" at bounding box center [566, 480] width 182 height 20
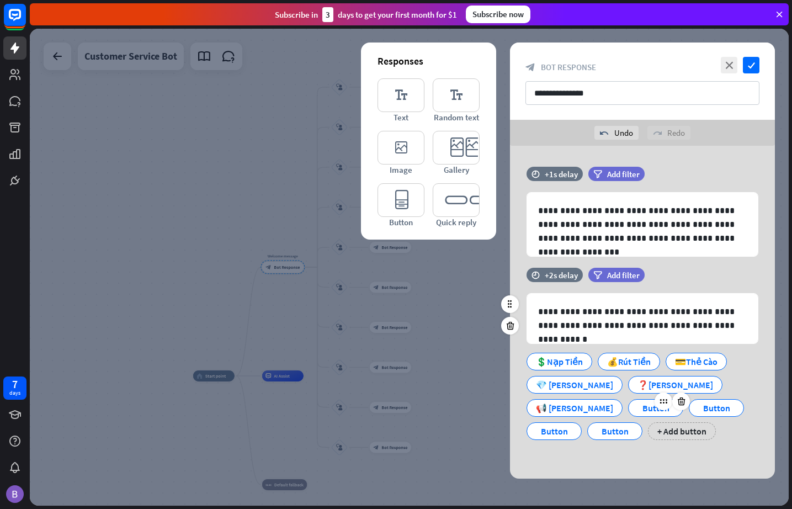
click at [638, 408] on div "Button" at bounding box center [656, 408] width 36 height 17
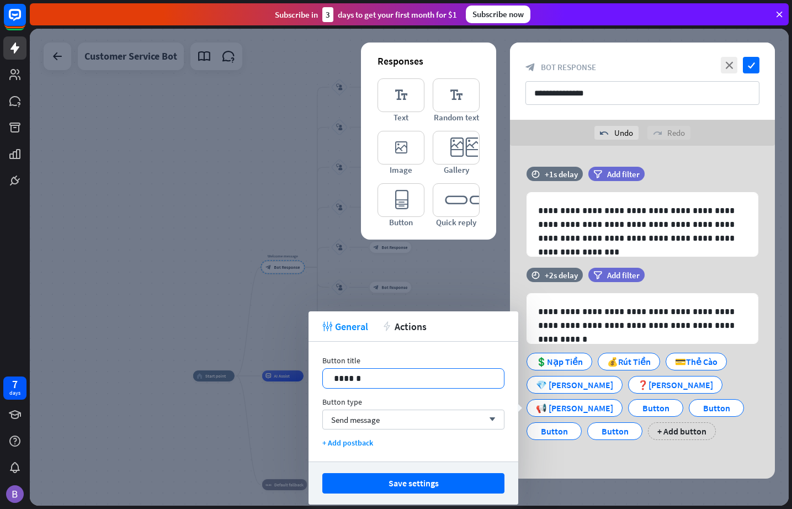
click at [404, 377] on p "******" at bounding box center [413, 379] width 159 height 14
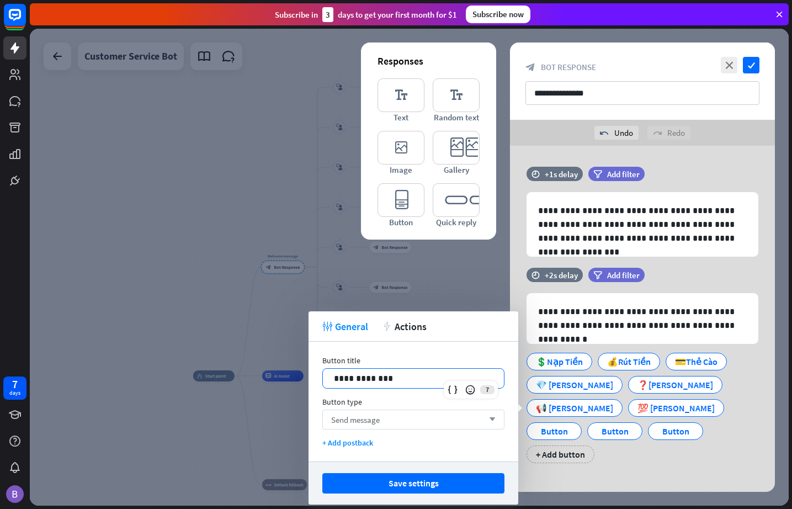
click at [416, 420] on div "Send message arrow_down" at bounding box center [413, 420] width 182 height 20
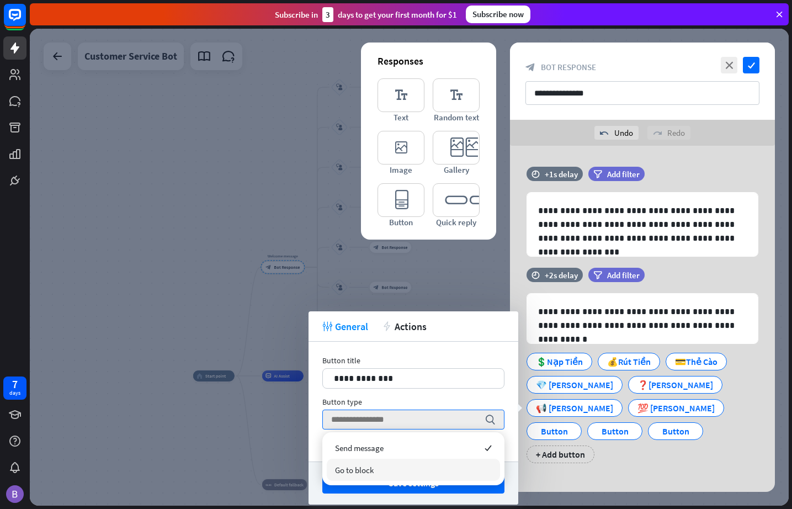
click at [400, 477] on div "Go to block" at bounding box center [413, 470] width 173 height 22
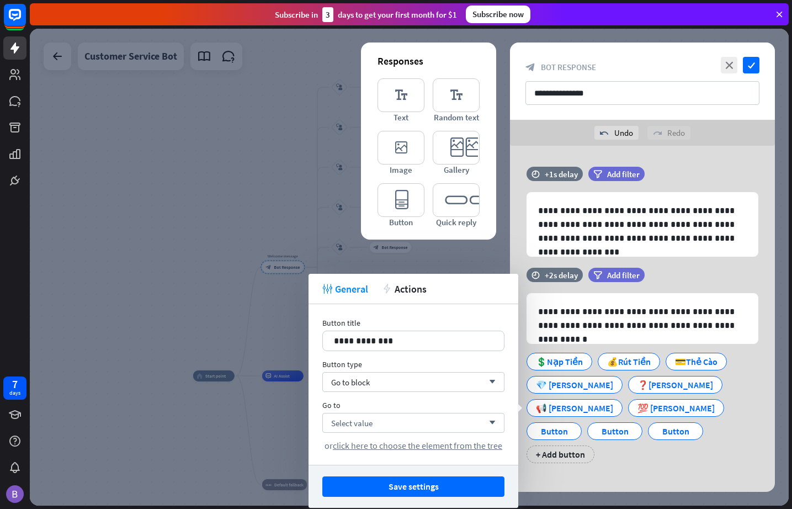
click at [433, 485] on button "Save settings" at bounding box center [413, 487] width 182 height 20
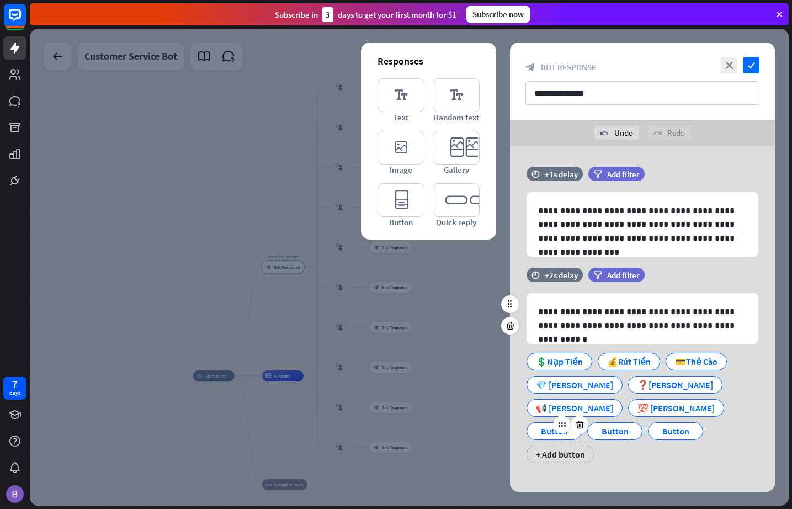
click at [573, 423] on div "Button" at bounding box center [554, 431] width 36 height 17
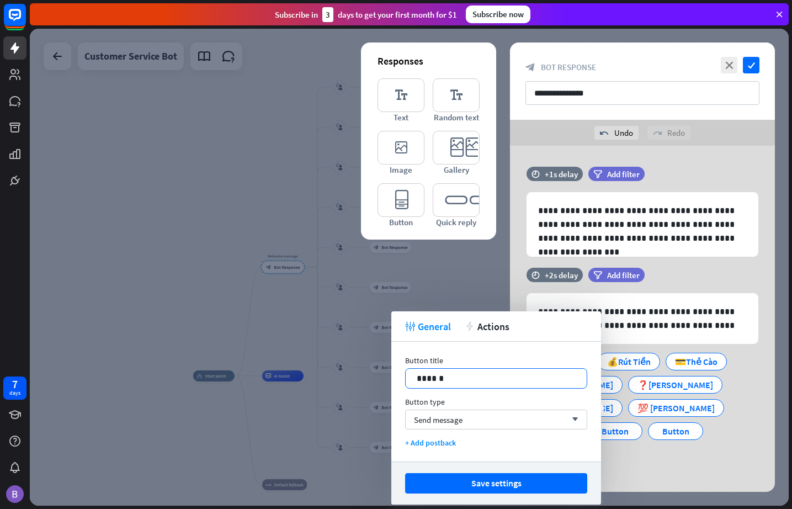
click at [477, 380] on p "******" at bounding box center [496, 379] width 159 height 14
click at [476, 415] on div "Send message arrow_down" at bounding box center [496, 420] width 182 height 20
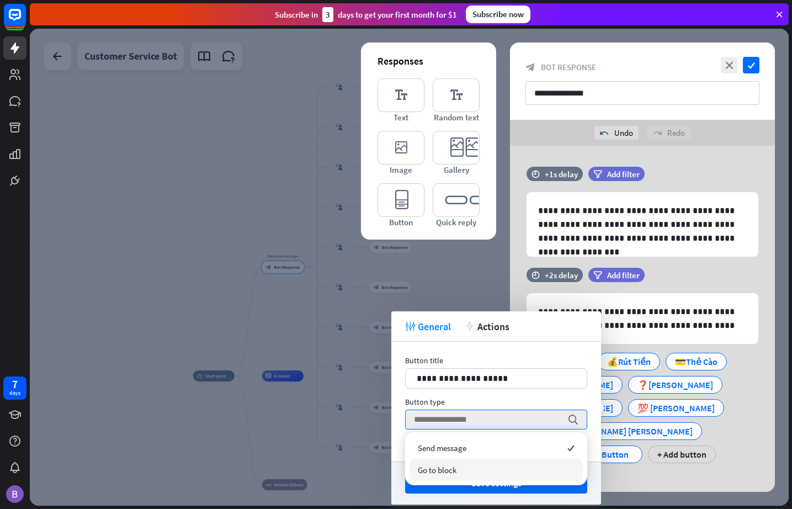
click at [465, 473] on div "Go to block" at bounding box center [496, 470] width 173 height 22
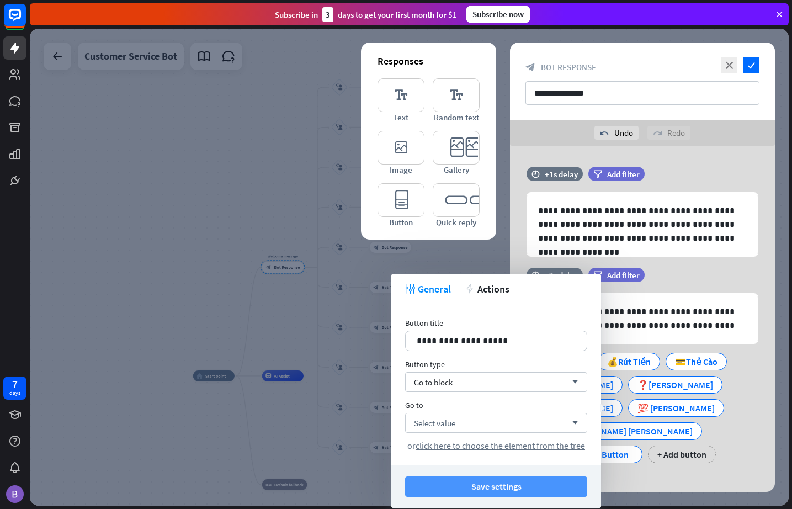
click at [477, 484] on button "Save settings" at bounding box center [496, 487] width 182 height 20
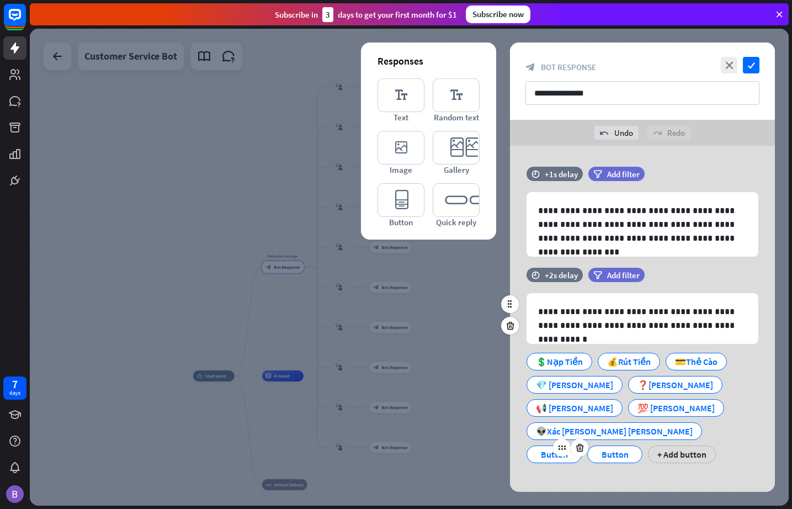
click at [552, 446] on div "Button" at bounding box center [554, 454] width 36 height 17
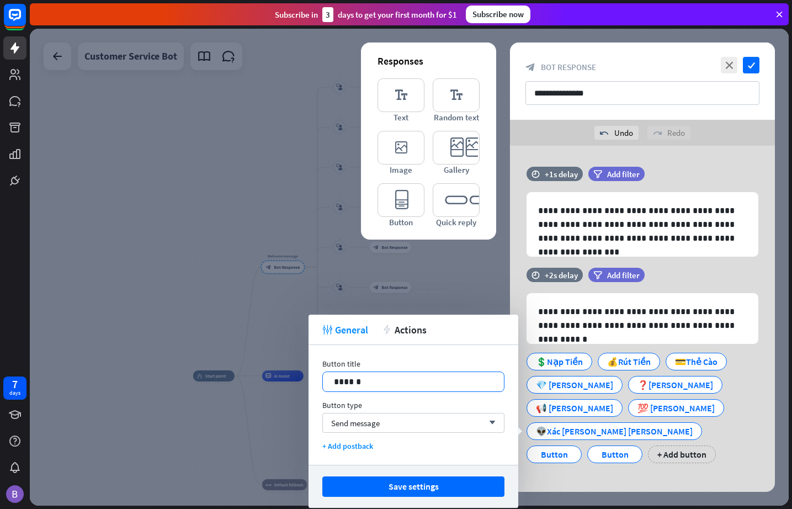
click at [388, 382] on p "******" at bounding box center [413, 382] width 159 height 14
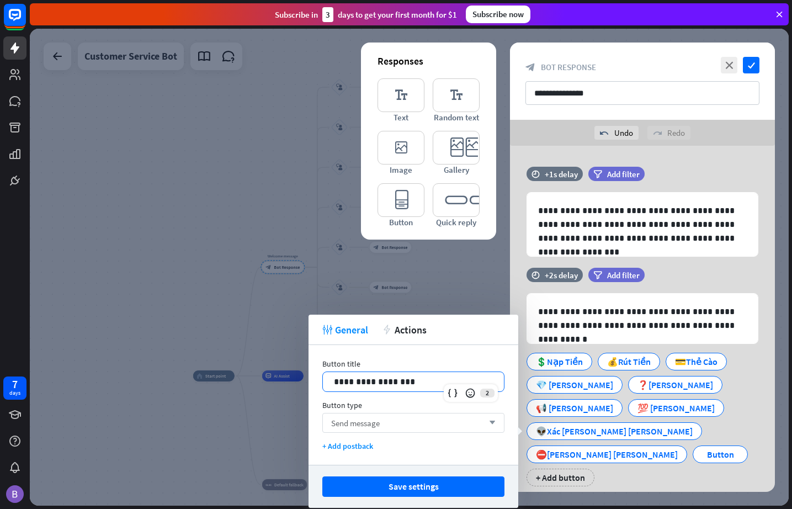
click at [404, 421] on div "Send message arrow_down" at bounding box center [413, 423] width 182 height 20
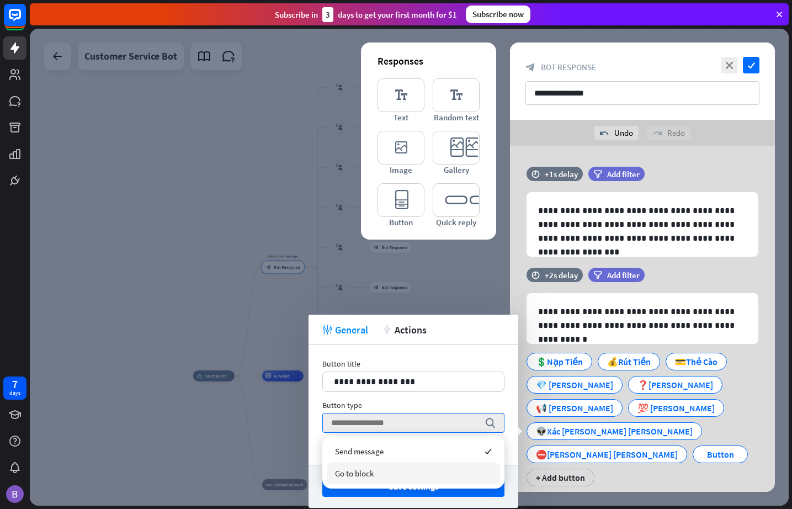
click at [372, 475] on span "Go to block" at bounding box center [354, 473] width 39 height 10
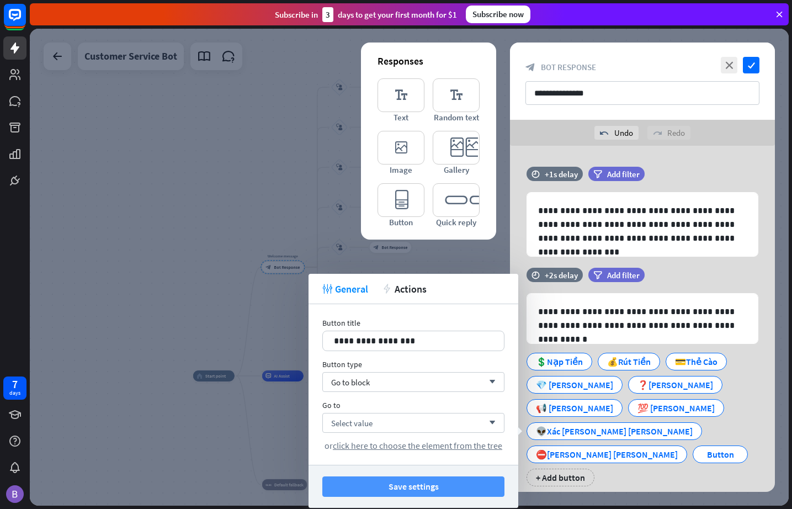
click at [396, 484] on button "Save settings" at bounding box center [413, 487] width 182 height 20
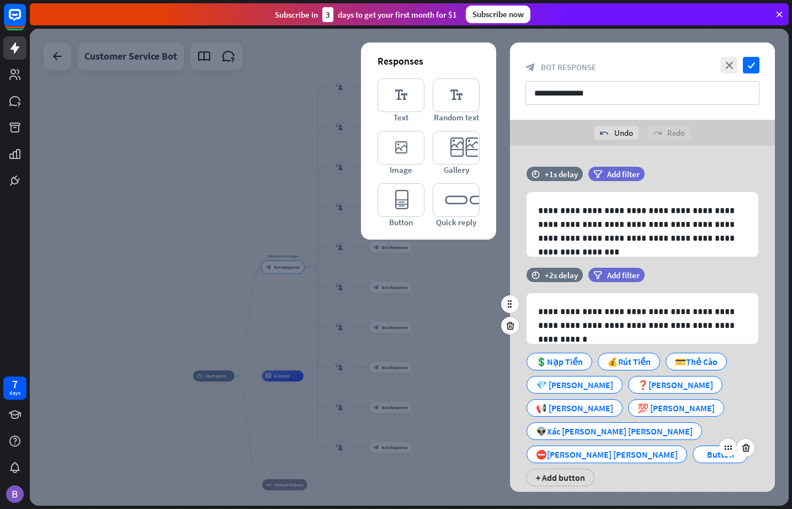
click at [702, 446] on div "Button" at bounding box center [720, 454] width 36 height 17
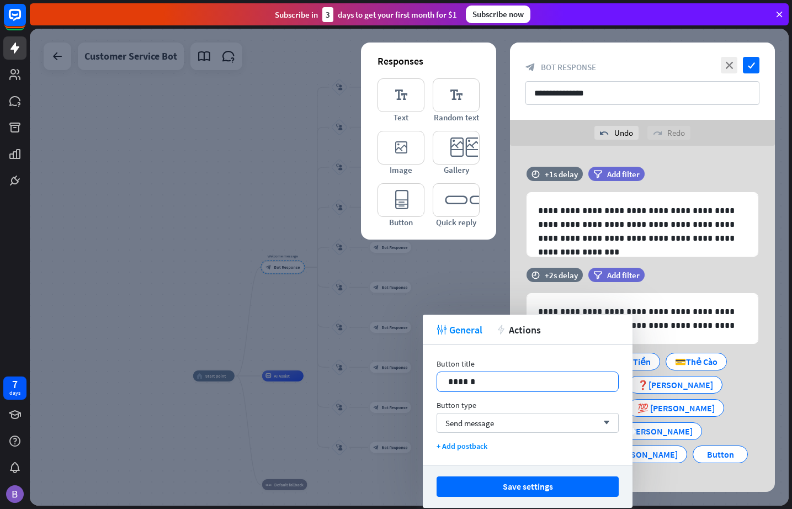
click at [505, 379] on p "******" at bounding box center [527, 382] width 159 height 14
click at [506, 379] on p "******" at bounding box center [527, 382] width 159 height 14
click at [518, 426] on div "Send message arrow_down" at bounding box center [528, 423] width 182 height 20
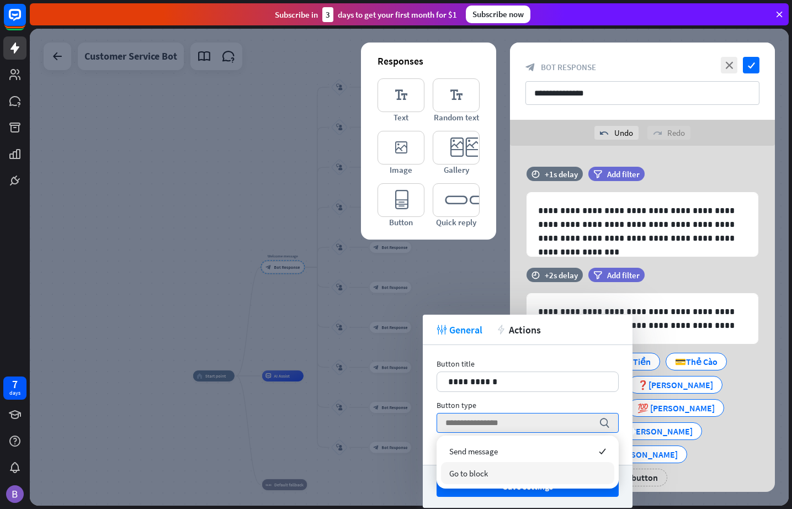
click at [496, 473] on div "Go to block" at bounding box center [527, 473] width 173 height 22
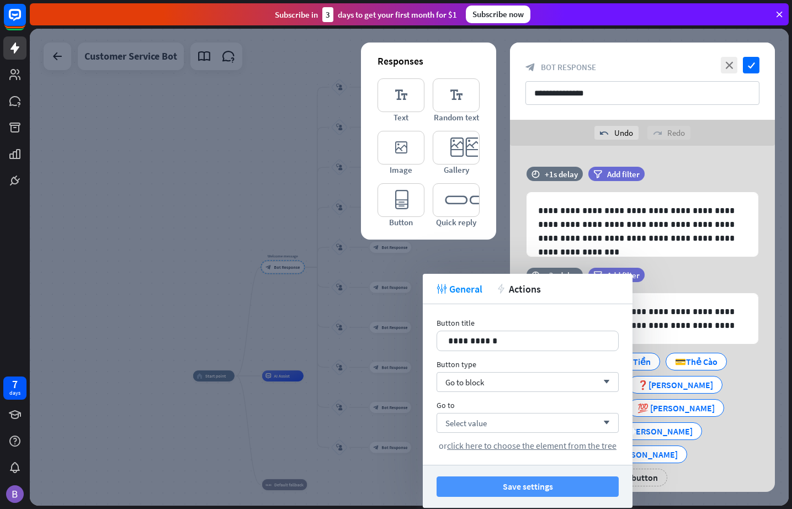
click at [535, 489] on button "Save settings" at bounding box center [528, 487] width 182 height 20
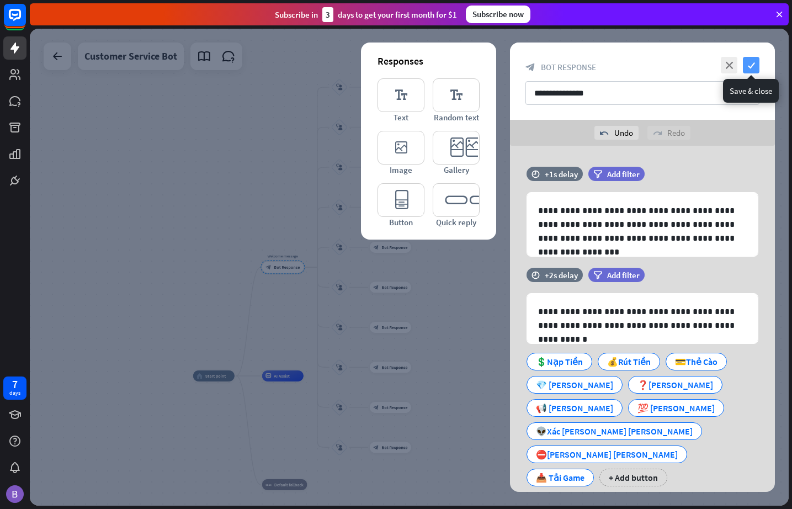
click at [723, 61] on icon "check" at bounding box center [751, 65] width 17 height 17
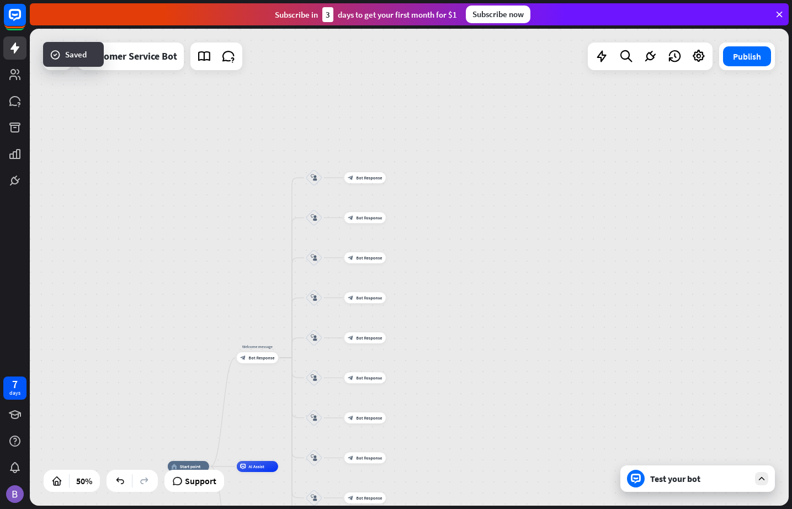
drag, startPoint x: 523, startPoint y: 242, endPoint x: 387, endPoint y: 317, distance: 155.2
click at [495, 327] on div "home_2 Start point Welcome message block_bot_response Bot Response block_user_i…" at bounding box center [409, 267] width 759 height 477
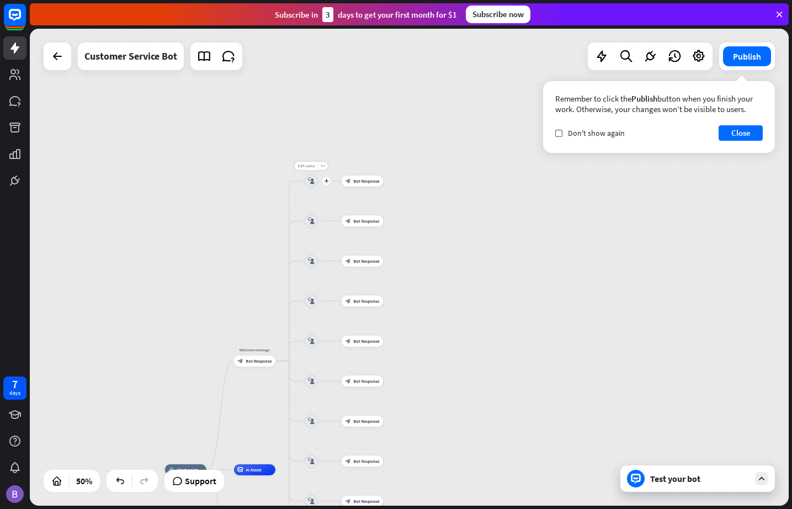
click at [309, 166] on span "Edit name" at bounding box center [306, 165] width 17 height 5
type input "**********"
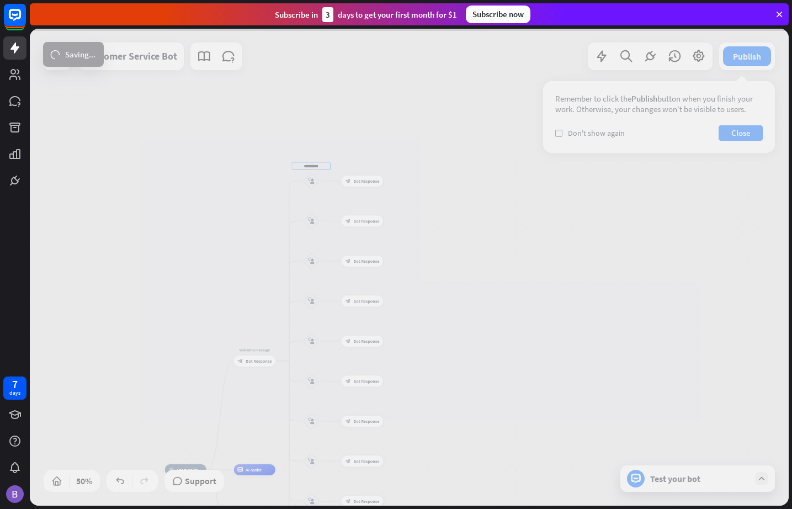
click at [309, 206] on div "**********" at bounding box center [409, 267] width 759 height 477
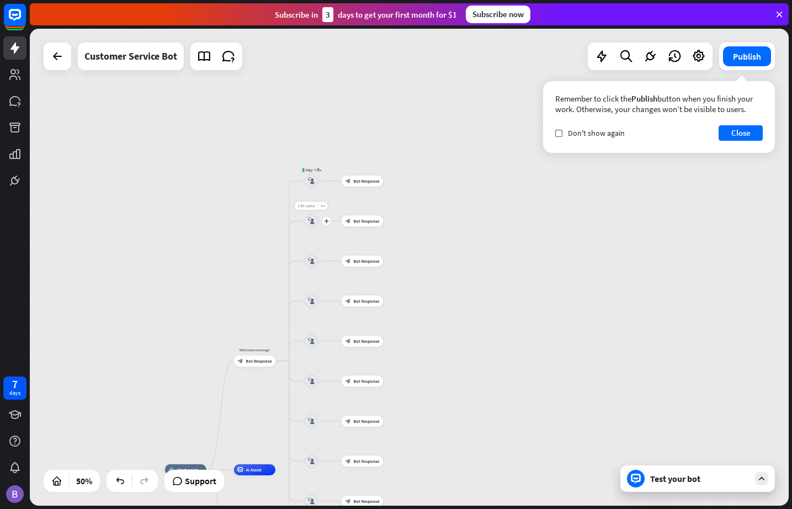
click at [310, 206] on span "Edit name" at bounding box center [306, 205] width 17 height 5
click at [309, 206] on span "Edit name" at bounding box center [306, 205] width 17 height 5
type input "**********"
click at [310, 260] on div "**********" at bounding box center [409, 267] width 759 height 477
click at [309, 248] on span "Edit name" at bounding box center [306, 246] width 17 height 5
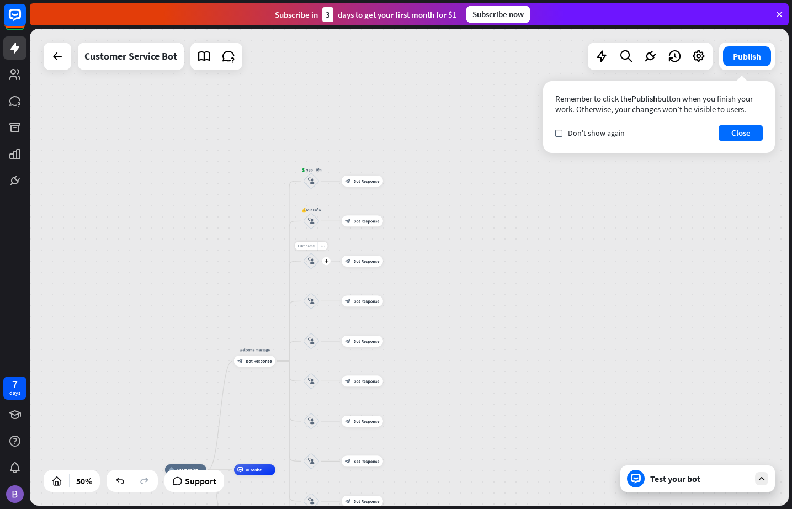
click at [309, 247] on span "Edit name" at bounding box center [306, 246] width 17 height 5
type input "*********"
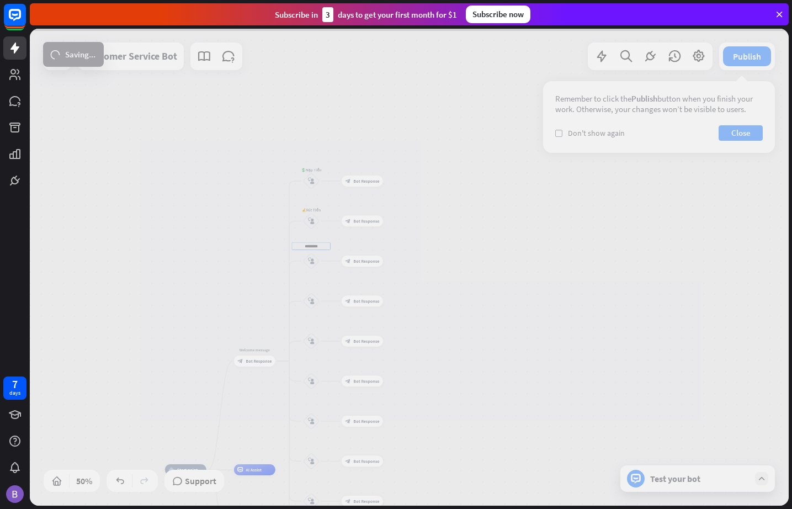
click at [308, 303] on div "home_2 Start point Welcome message block_bot_response Bot Response 💲Nạp Tiền bl…" at bounding box center [409, 267] width 759 height 477
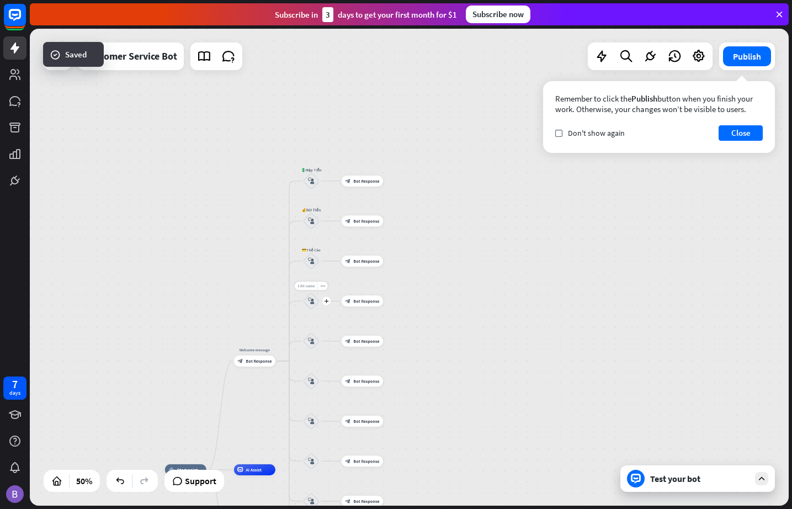
click at [311, 286] on span "Edit name" at bounding box center [306, 285] width 17 height 5
click at [310, 289] on div "Edit name" at bounding box center [306, 286] width 23 height 8
type input "**********"
click at [310, 326] on span "Edit name" at bounding box center [306, 326] width 17 height 5
type input "**********"
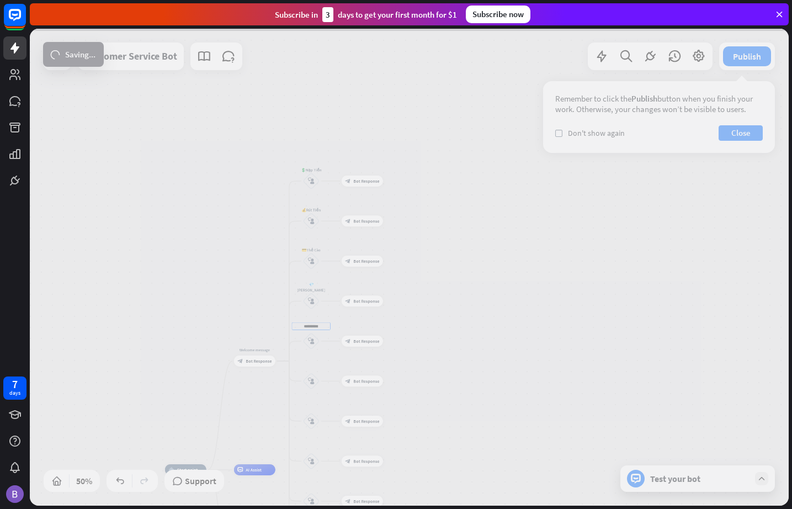
click at [310, 379] on div "**********" at bounding box center [409, 267] width 759 height 477
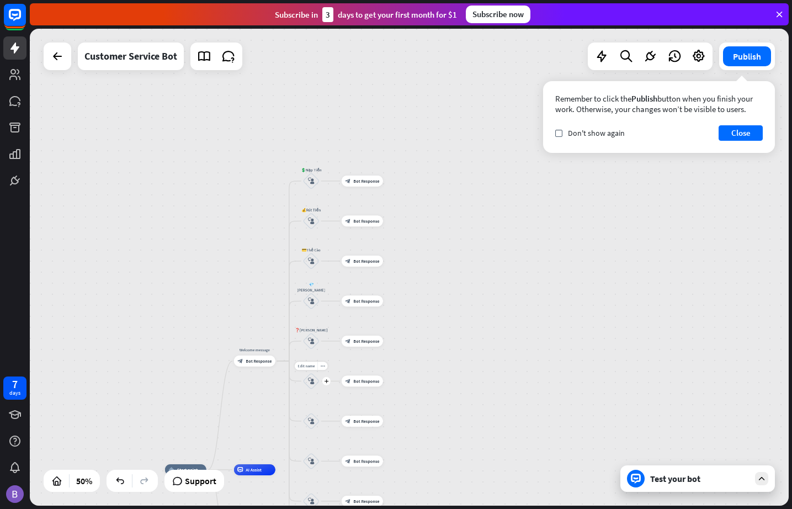
click at [309, 380] on icon "block_user_input" at bounding box center [311, 381] width 7 height 7
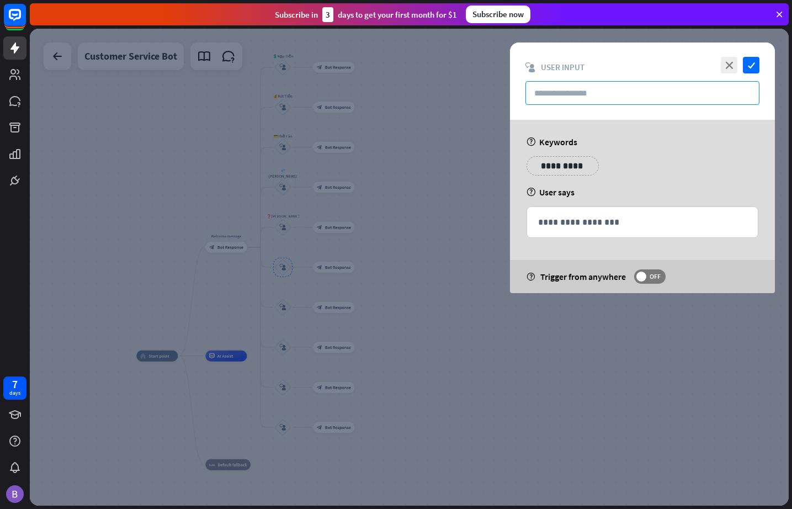
click at [637, 87] on input "text" at bounding box center [643, 93] width 234 height 24
click at [560, 89] on input "text" at bounding box center [643, 93] width 234 height 24
paste input "**********"
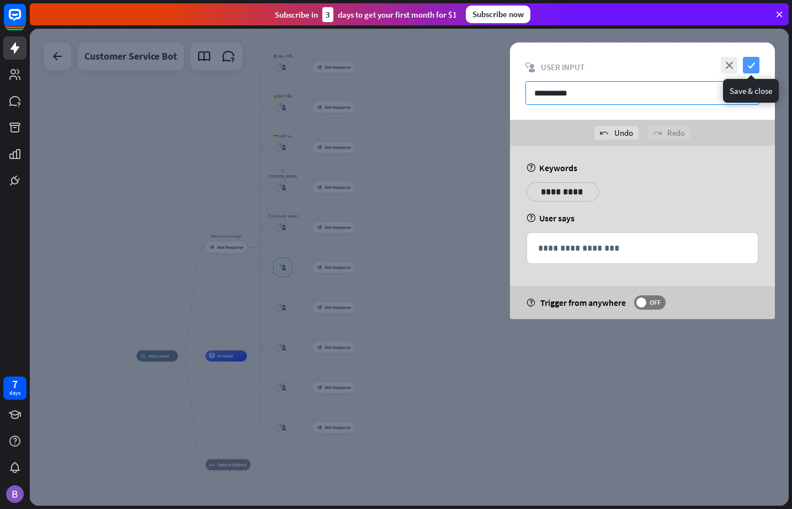
type input "**********"
click at [723, 64] on icon "check" at bounding box center [751, 65] width 17 height 17
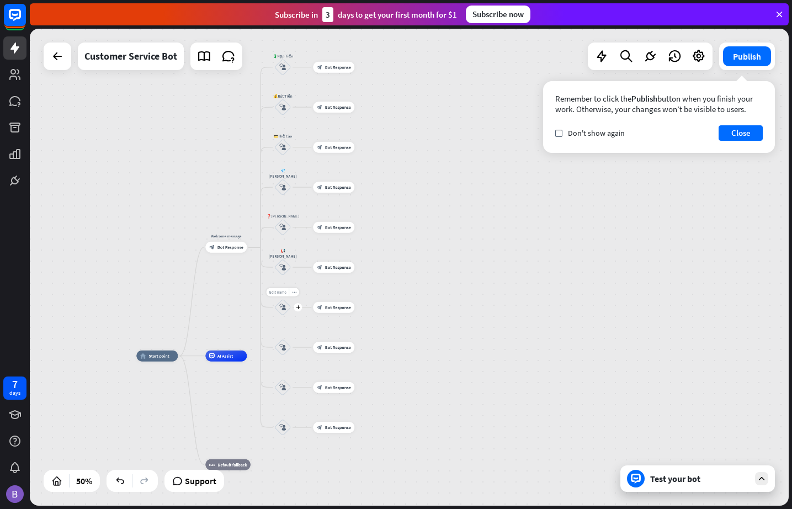
click at [279, 291] on span "Edit name" at bounding box center [277, 292] width 17 height 5
click at [278, 292] on span "Edit name" at bounding box center [277, 292] width 17 height 5
type input "**********"
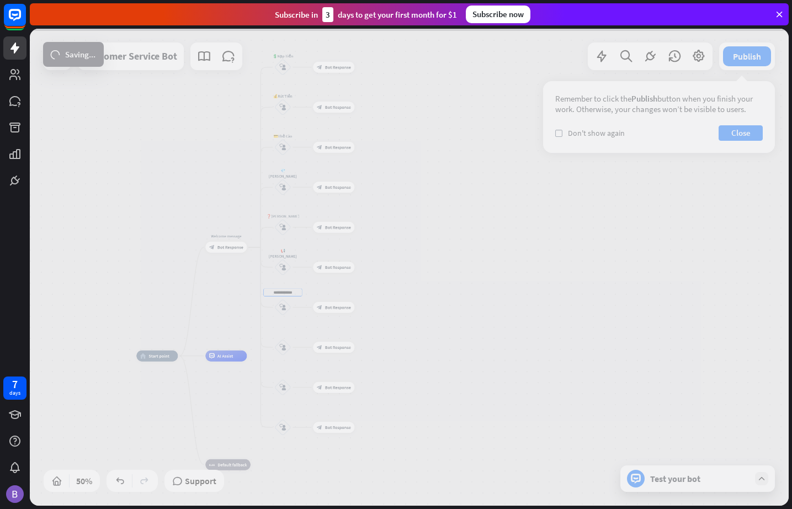
click at [280, 347] on div "**********" at bounding box center [409, 267] width 759 height 477
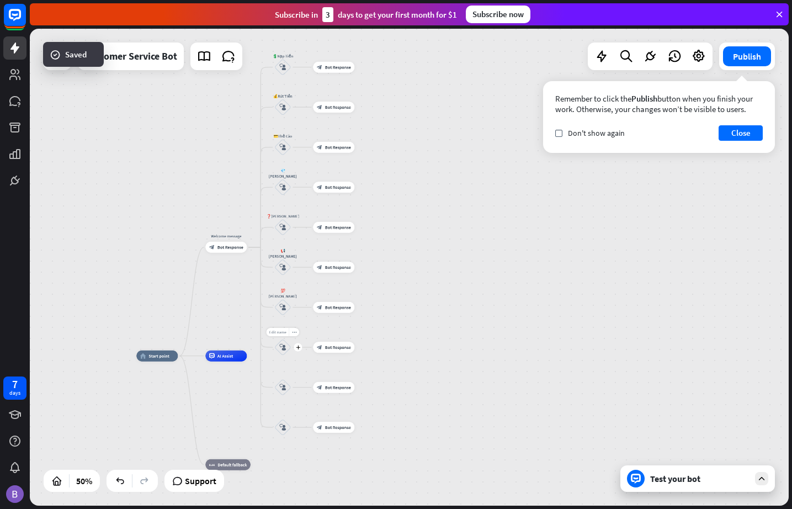
click at [280, 332] on span "Edit name" at bounding box center [277, 332] width 17 height 5
click at [282, 330] on span "Edit name" at bounding box center [277, 332] width 17 height 5
type input "**********"
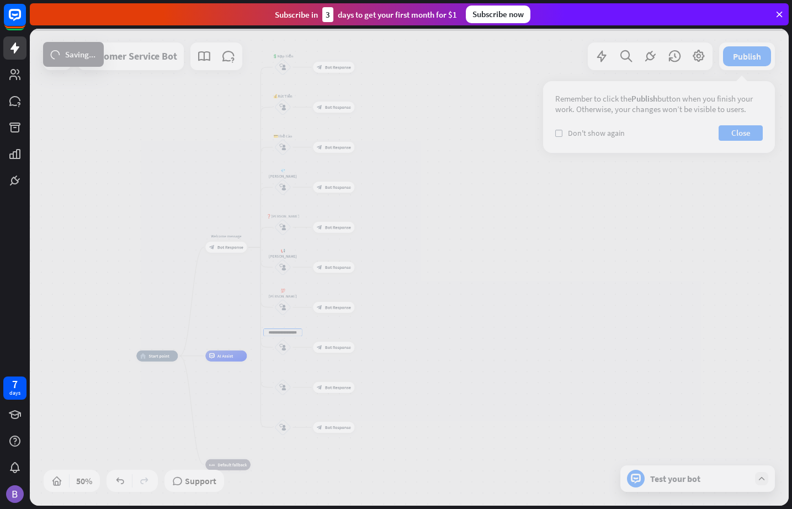
scroll to position [0, 0]
click at [281, 384] on div "**********" at bounding box center [409, 267] width 759 height 477
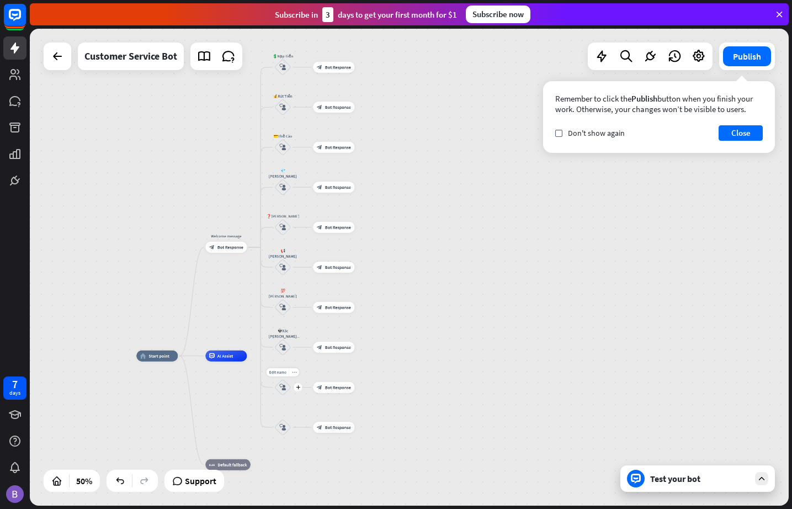
click at [282, 379] on div "Edit name more_horiz plus block_user_input" at bounding box center [282, 387] width 17 height 17
click at [283, 372] on span "Edit name" at bounding box center [277, 372] width 17 height 5
click at [280, 371] on span "Edit name" at bounding box center [277, 372] width 17 height 5
type input "**********"
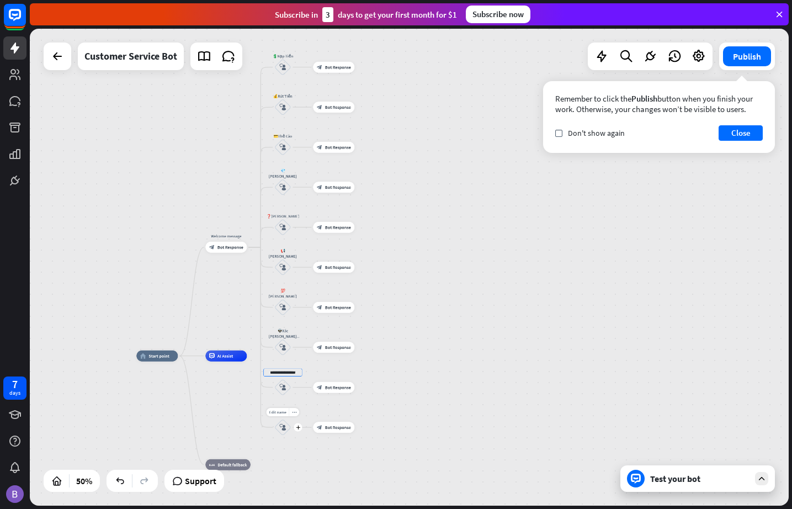
click at [284, 428] on div "**********" at bounding box center [409, 267] width 759 height 477
click at [280, 412] on span "Edit name" at bounding box center [277, 412] width 17 height 5
type input "**********"
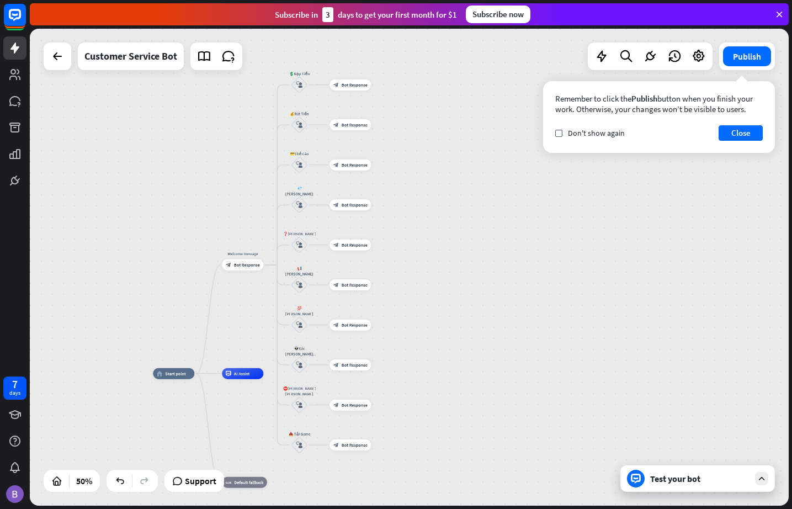
drag, startPoint x: 509, startPoint y: 232, endPoint x: 526, endPoint y: 250, distance: 24.2
click at [526, 250] on div "home_2 Start point Welcome message block_bot_response Bot Response 💲Nạp Tiền bl…" at bounding box center [409, 267] width 759 height 477
click at [246, 264] on span "Bot Response" at bounding box center [247, 265] width 26 height 6
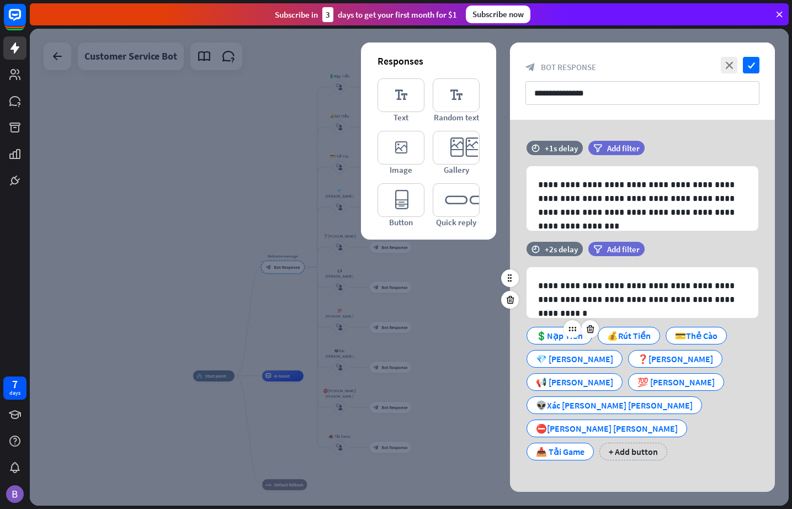
click at [553, 337] on div "💲Nạp Tiền" at bounding box center [559, 335] width 47 height 17
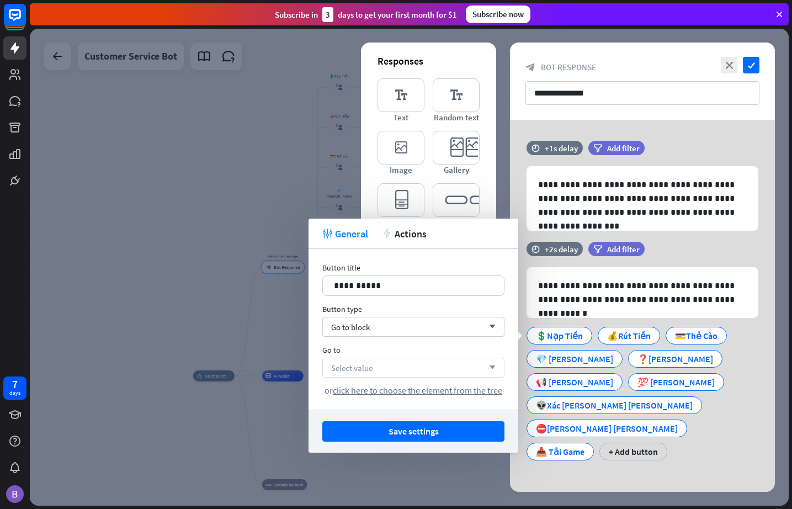
click at [405, 372] on div "Select value arrow_down" at bounding box center [413, 368] width 182 height 20
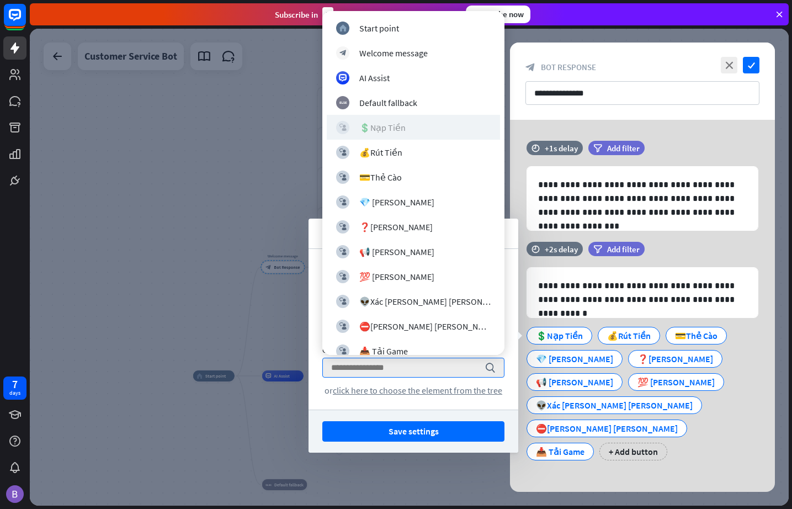
click at [393, 131] on div "💲Nạp Tiền" at bounding box center [382, 127] width 46 height 11
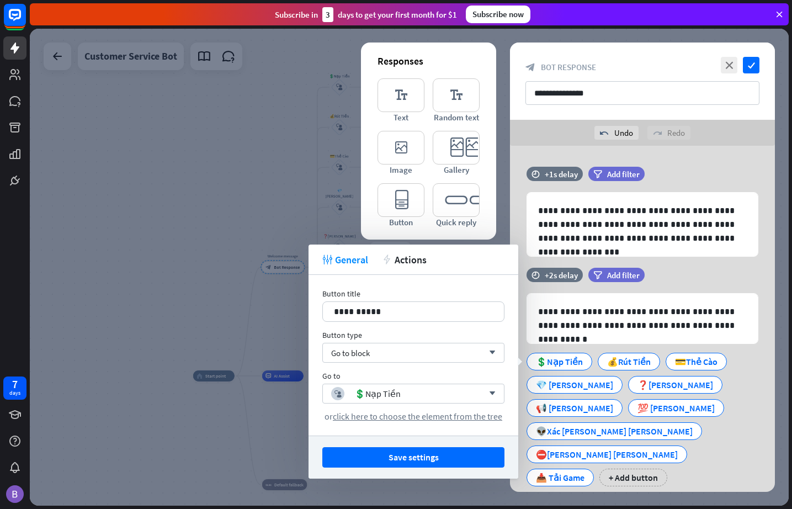
click at [443, 456] on button "Save settings" at bounding box center [413, 457] width 182 height 20
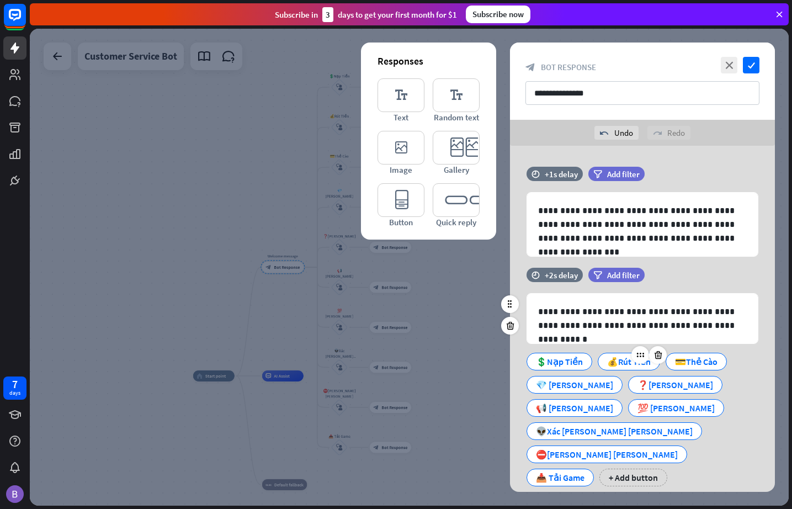
click at [617, 359] on div "💰Rút Tiền" at bounding box center [629, 361] width 44 height 17
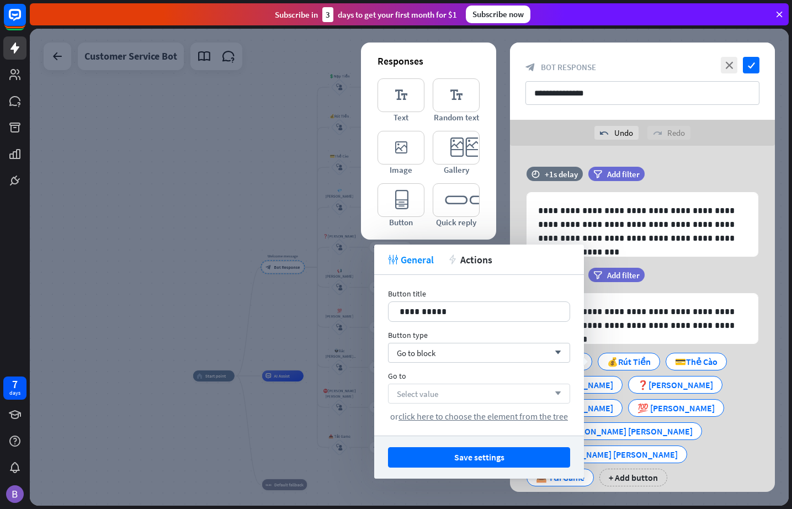
click at [461, 391] on div "Select value arrow_down" at bounding box center [479, 394] width 182 height 20
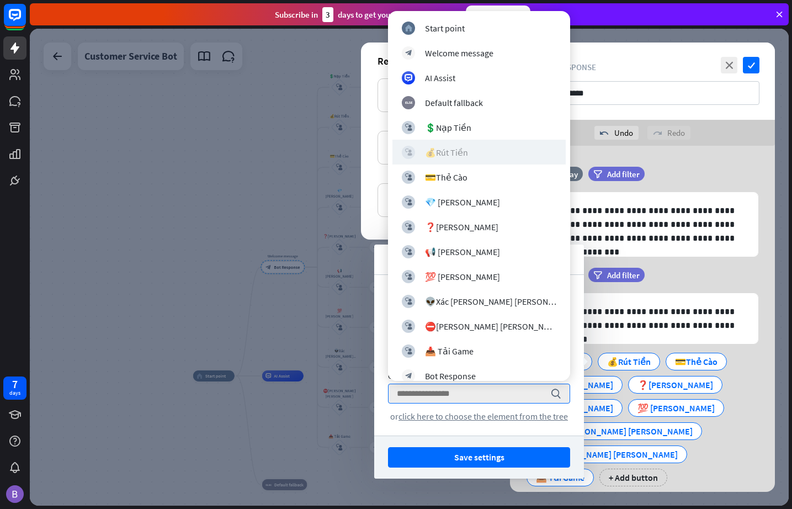
click at [456, 150] on div "💰Rút Tiền" at bounding box center [446, 152] width 43 height 11
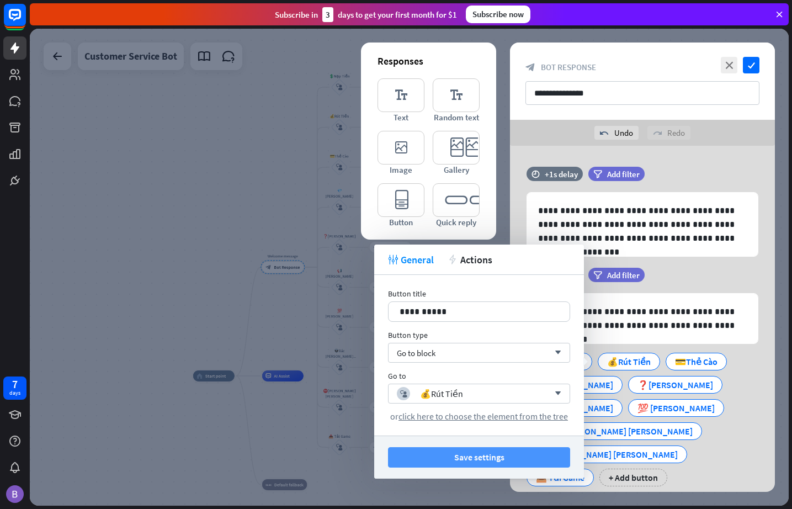
click at [501, 461] on button "Save settings" at bounding box center [479, 457] width 182 height 20
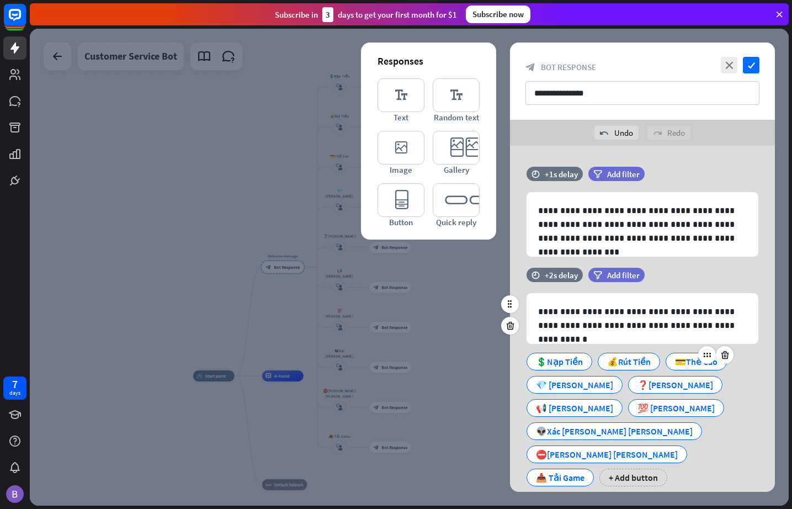
click at [687, 358] on div "💳Thẻ Cào" at bounding box center [696, 361] width 43 height 17
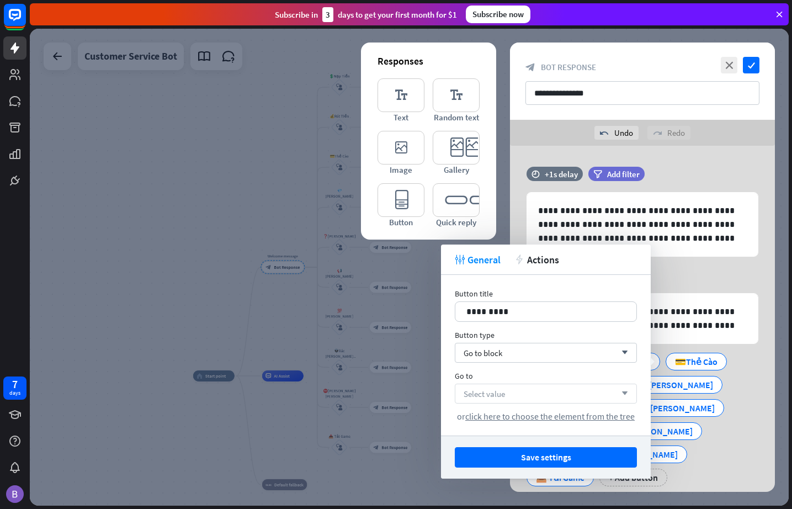
click at [523, 390] on div "Select value arrow_down" at bounding box center [546, 394] width 182 height 20
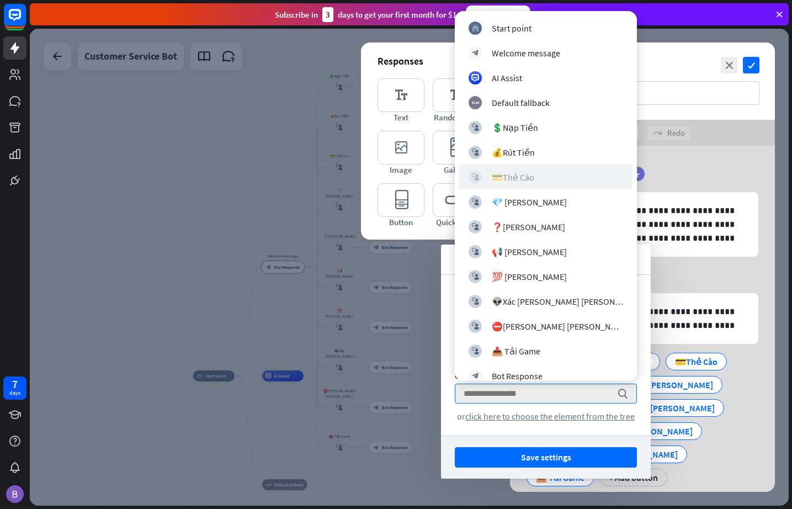
click at [529, 180] on div "💳Thẻ Cào" at bounding box center [513, 177] width 43 height 11
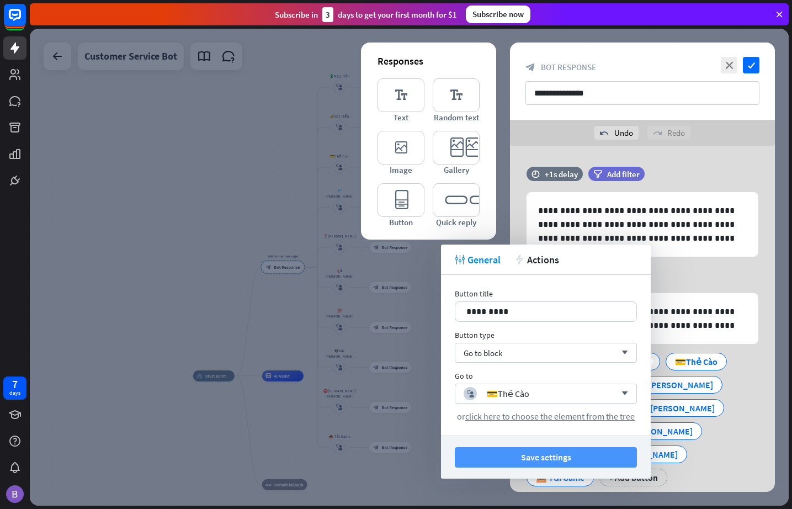
click at [558, 458] on button "Save settings" at bounding box center [546, 457] width 182 height 20
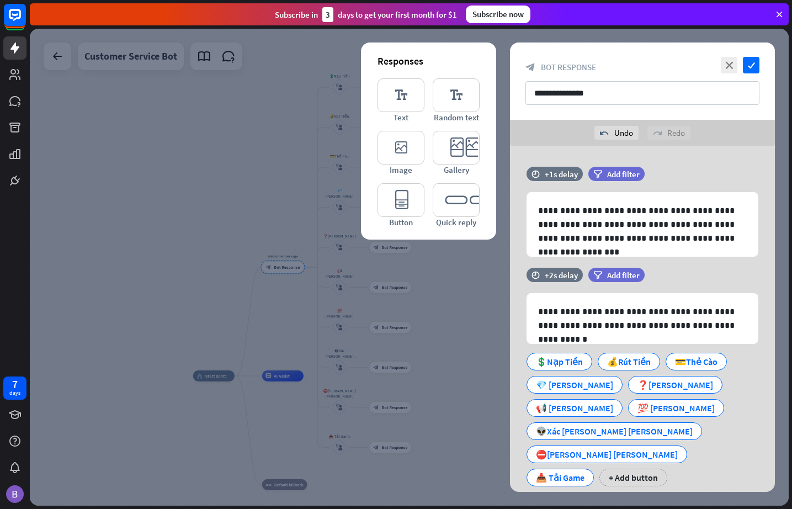
click at [434, 368] on div at bounding box center [409, 267] width 759 height 477
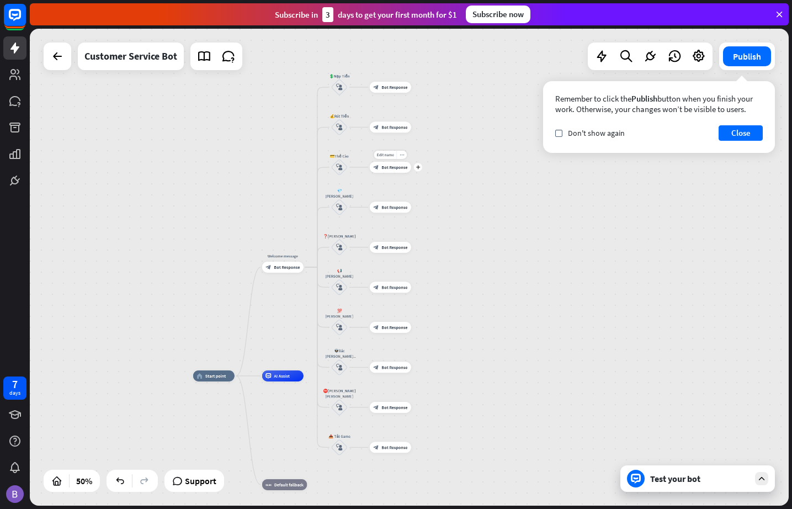
click at [382, 167] on span "Bot Response" at bounding box center [395, 168] width 26 height 6
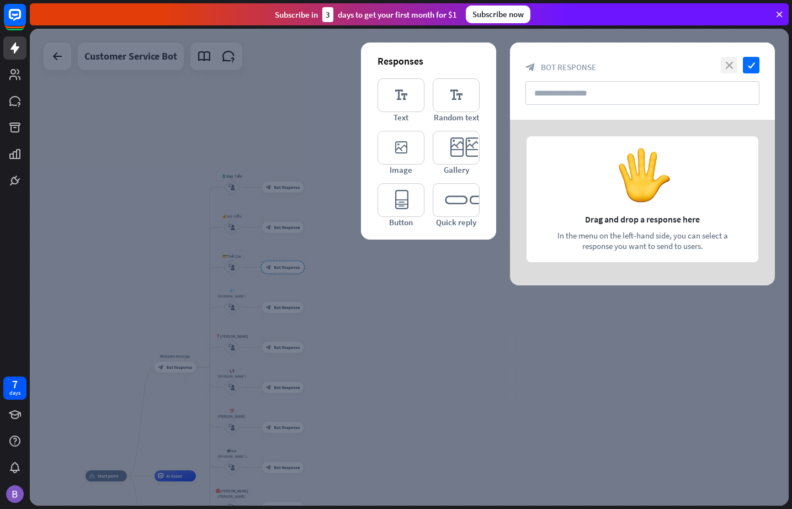
click at [723, 66] on icon "close" at bounding box center [729, 65] width 17 height 17
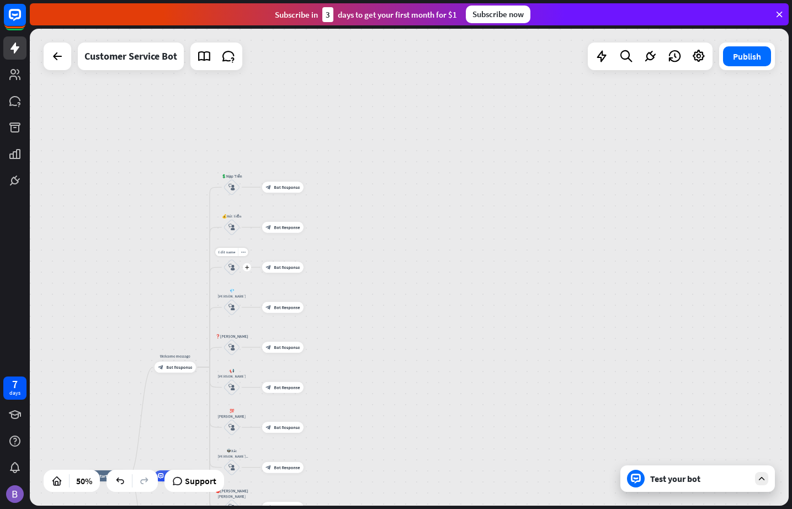
click at [231, 268] on icon "block_user_input" at bounding box center [232, 267] width 7 height 7
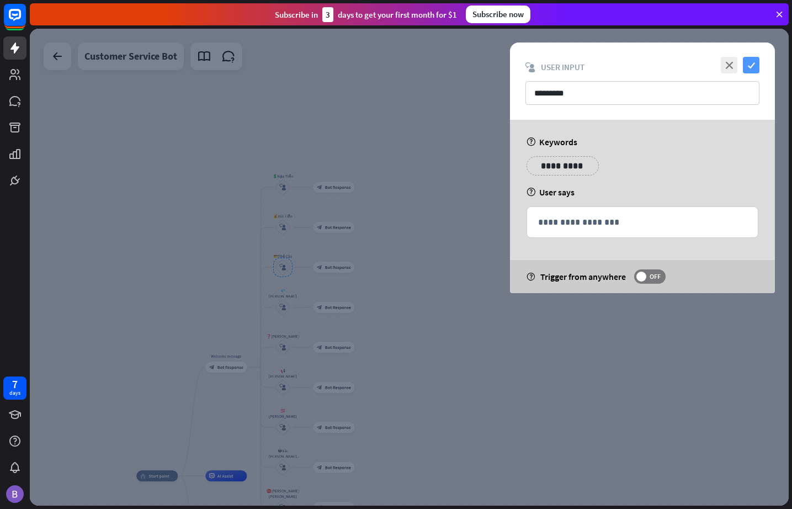
click at [723, 65] on icon "check" at bounding box center [751, 65] width 17 height 17
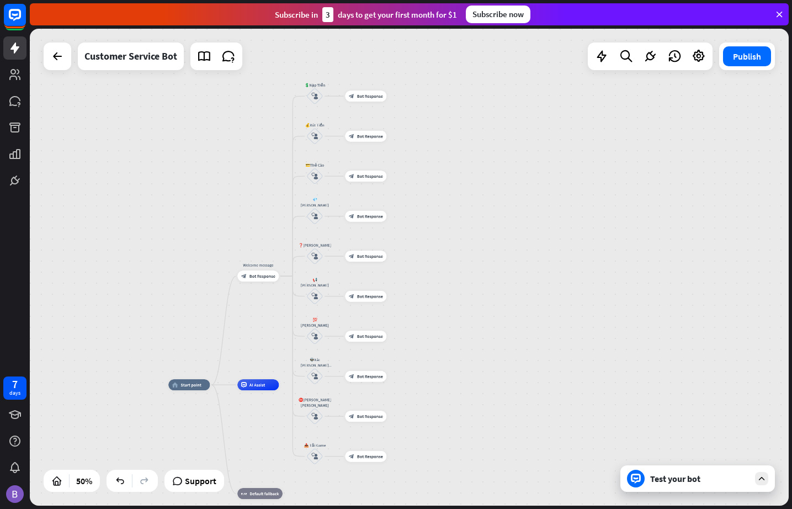
drag, startPoint x: 531, startPoint y: 320, endPoint x: 547, endPoint y: 250, distance: 72.1
click at [547, 250] on div "home_2 Start point Welcome message block_bot_response Bot Response 💲Nạp Tiền bl…" at bounding box center [409, 267] width 759 height 477
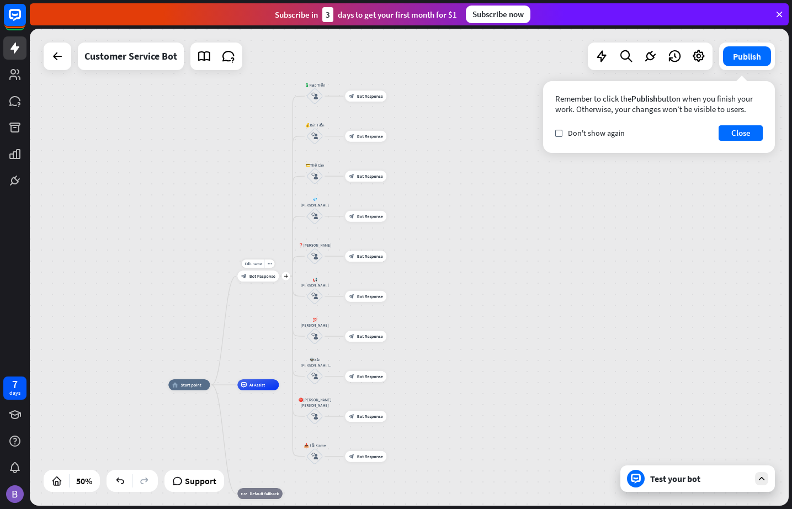
click at [258, 274] on span "Bot Response" at bounding box center [263, 276] width 26 height 6
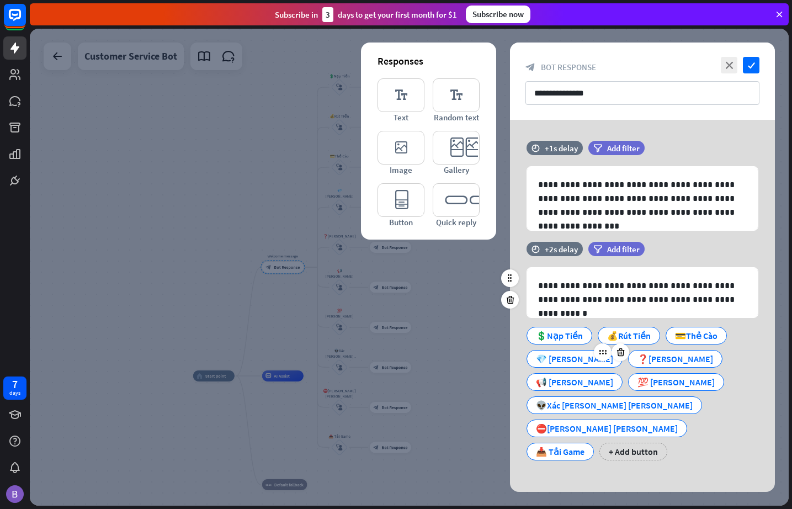
click at [555, 356] on div "💎 [PERSON_NAME]" at bounding box center [574, 359] width 77 height 17
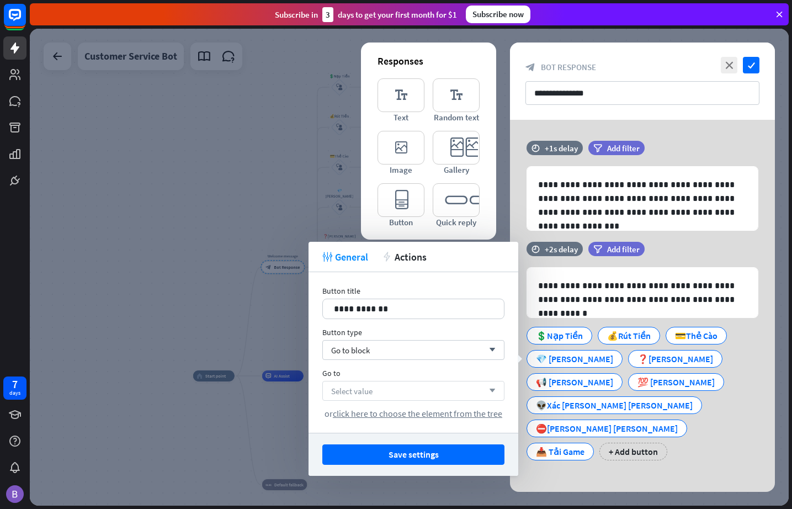
click at [396, 388] on div "Select value arrow_down" at bounding box center [413, 391] width 182 height 20
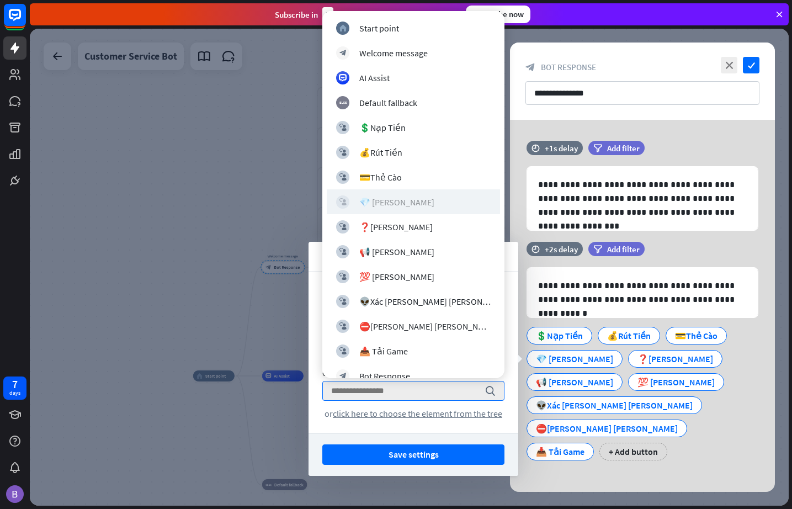
click at [414, 201] on div "block_user_input 💎 [PERSON_NAME]" at bounding box center [413, 201] width 155 height 13
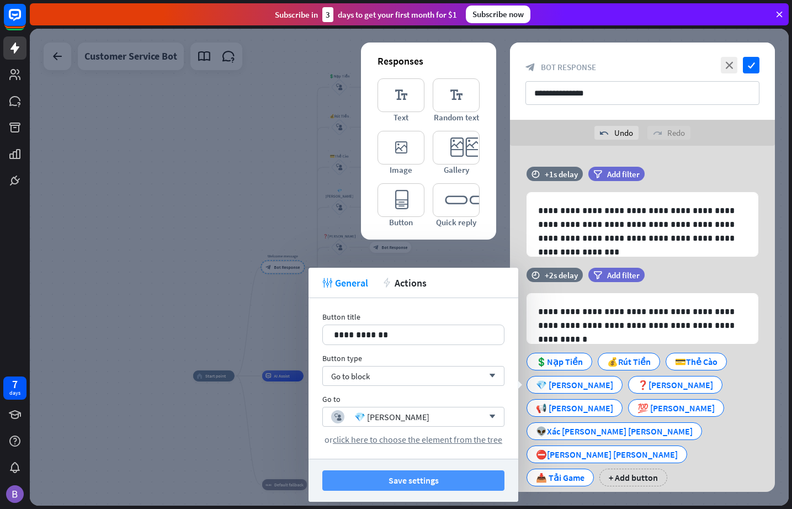
click at [407, 477] on button "Save settings" at bounding box center [413, 480] width 182 height 20
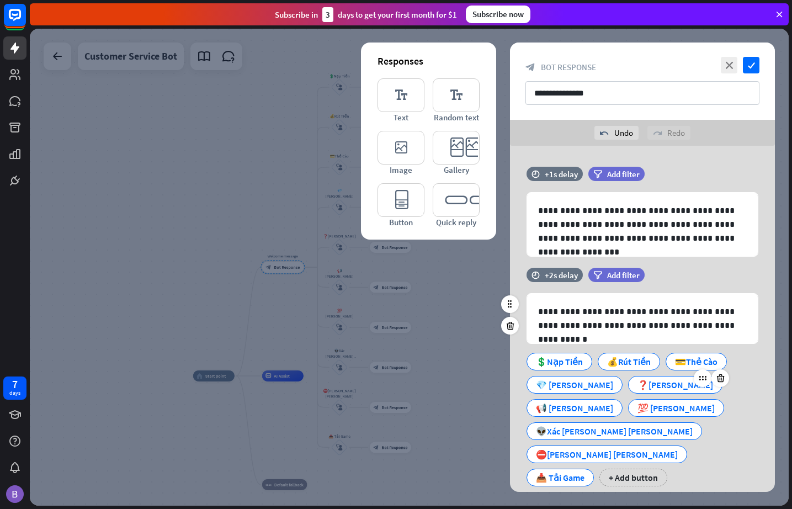
click at [638, 382] on div "❓[PERSON_NAME]" at bounding box center [676, 385] width 76 height 17
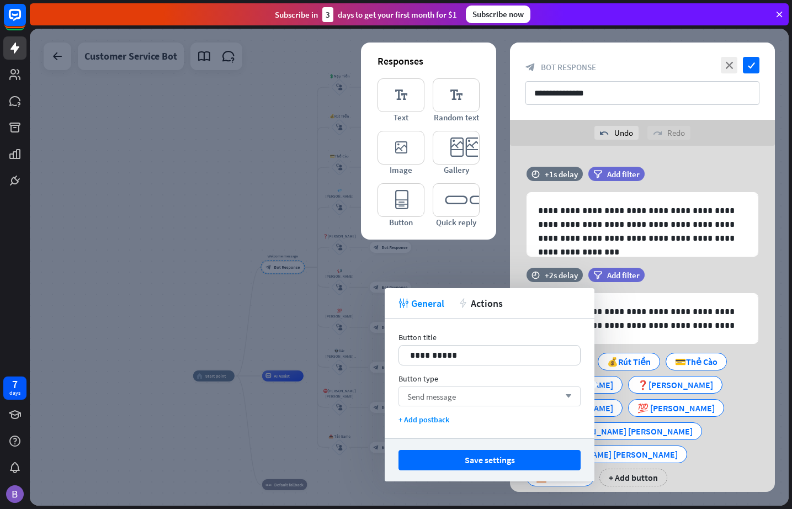
click at [479, 389] on div "Send message arrow_down" at bounding box center [490, 397] width 182 height 20
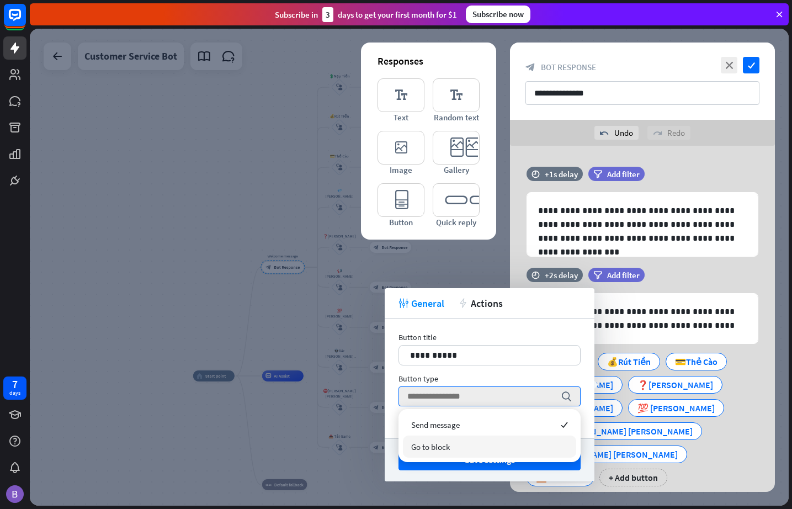
click at [468, 449] on div "Go to block" at bounding box center [489, 447] width 173 height 22
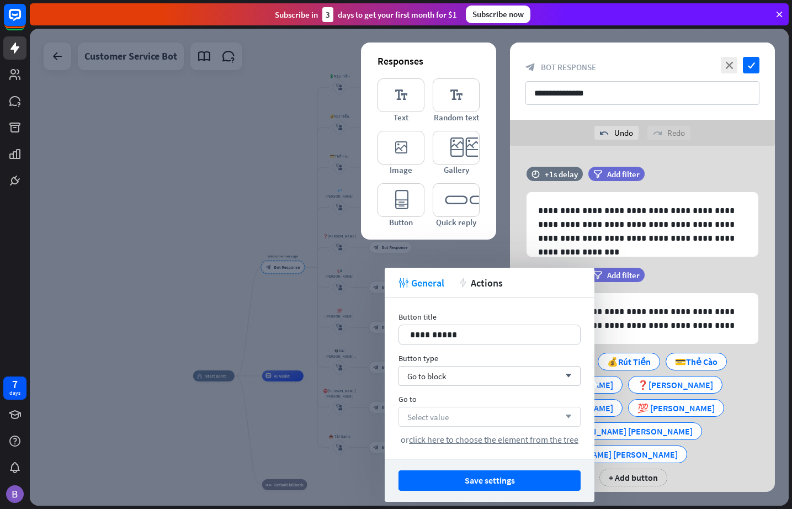
click at [483, 418] on div "Select value arrow_down" at bounding box center [490, 417] width 182 height 20
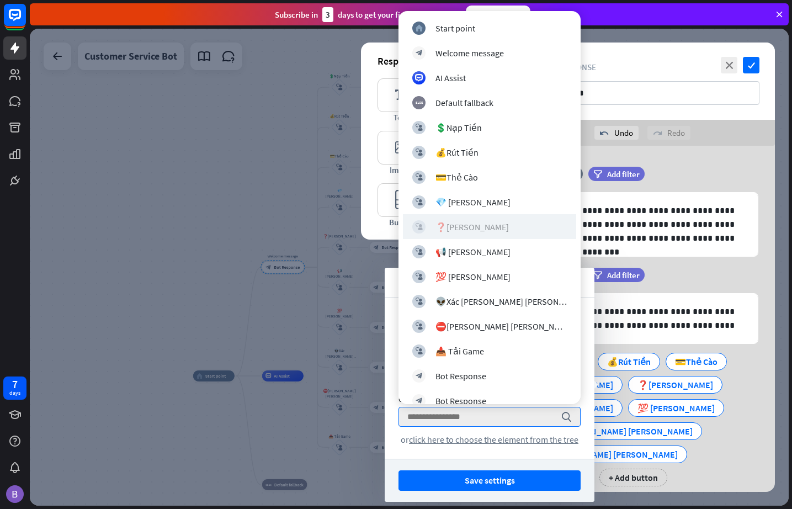
click at [475, 220] on div "block_user_input ❓[PERSON_NAME]" at bounding box center [489, 226] width 155 height 13
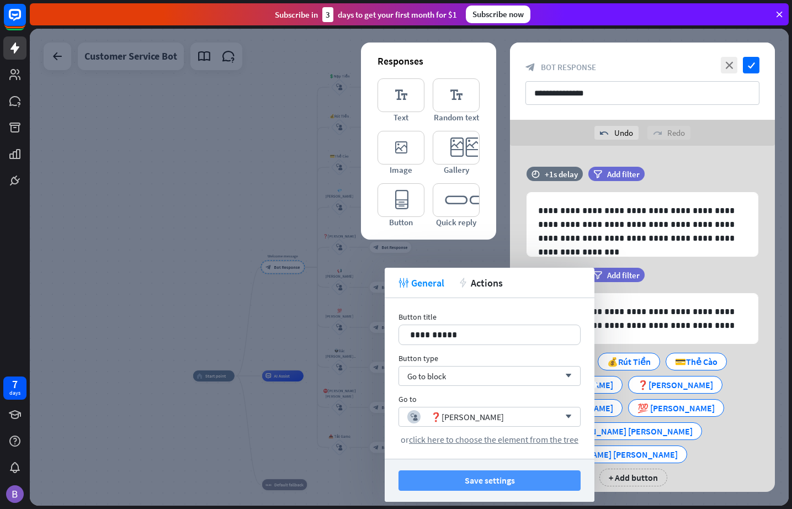
click at [492, 477] on button "Save settings" at bounding box center [490, 480] width 182 height 20
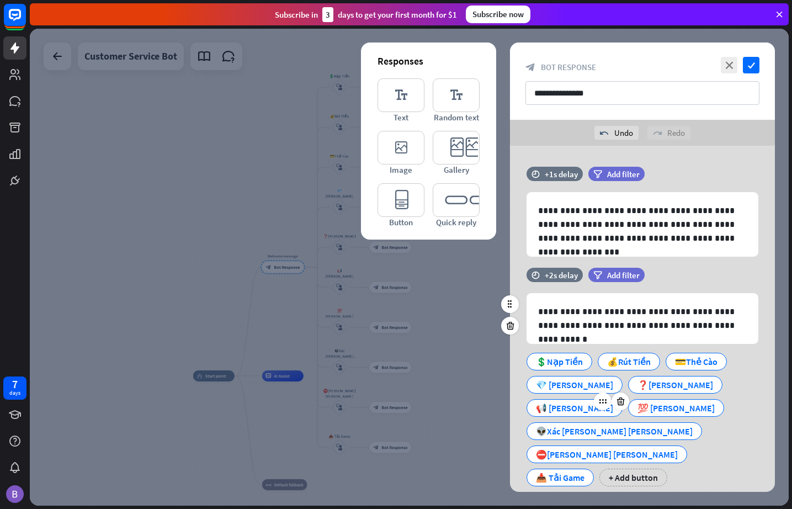
click at [613, 400] on div "📢 [PERSON_NAME]" at bounding box center [574, 408] width 77 height 17
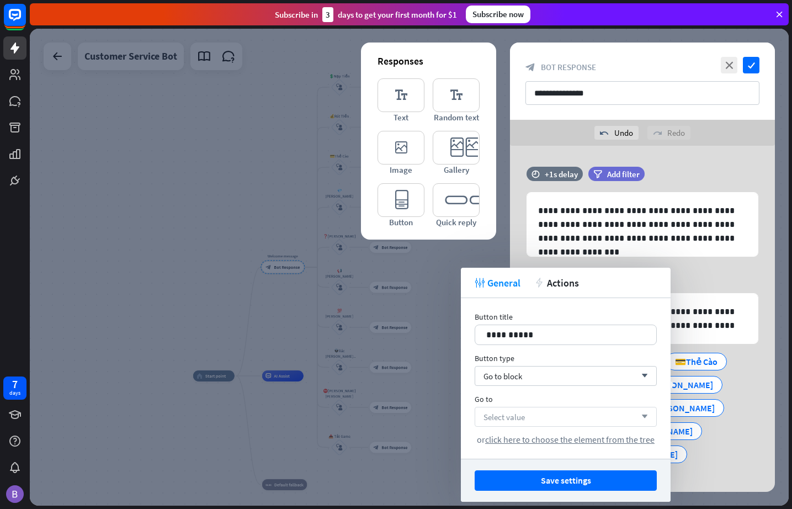
click at [534, 419] on div "Select value arrow_down" at bounding box center [566, 417] width 182 height 20
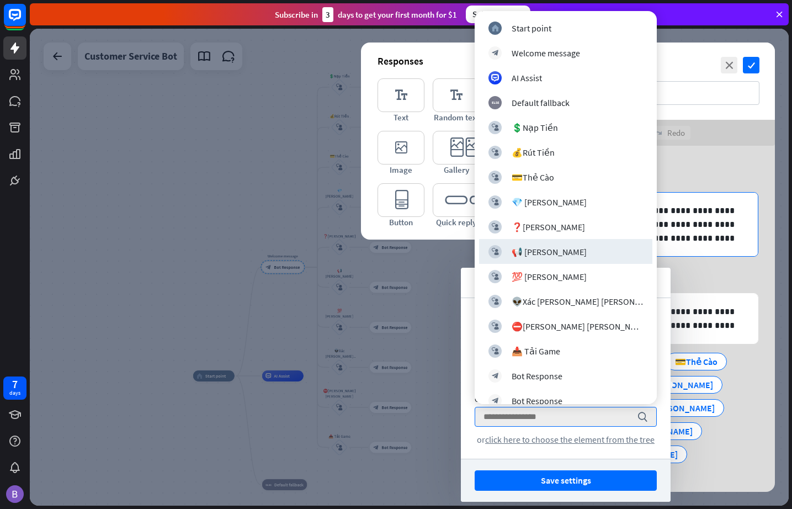
click at [546, 249] on div "📢 [PERSON_NAME]" at bounding box center [549, 251] width 75 height 11
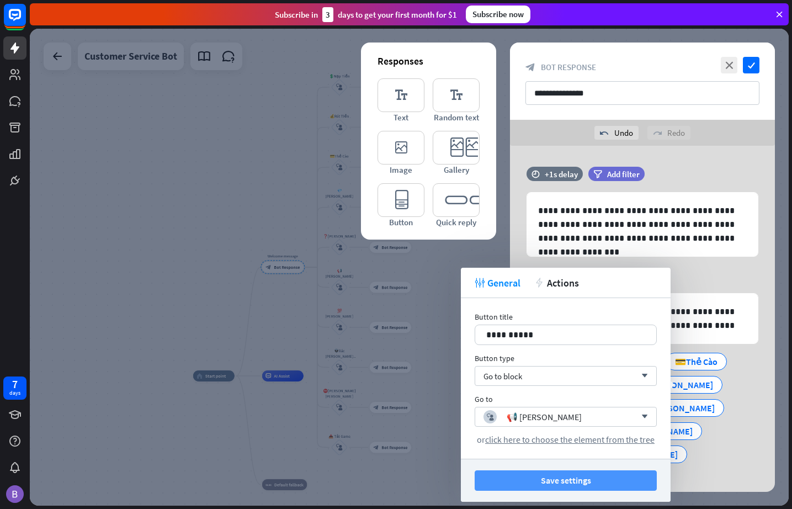
click at [558, 480] on button "Save settings" at bounding box center [566, 480] width 182 height 20
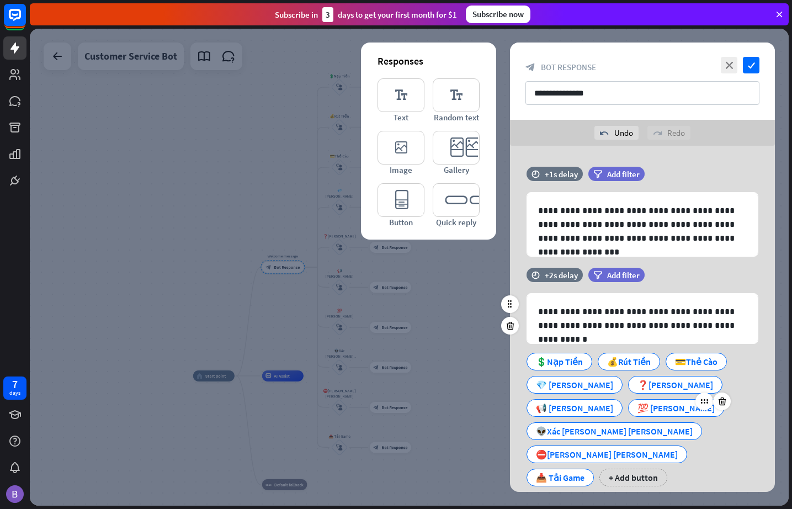
click at [638, 411] on div "💯 [PERSON_NAME]" at bounding box center [676, 408] width 77 height 17
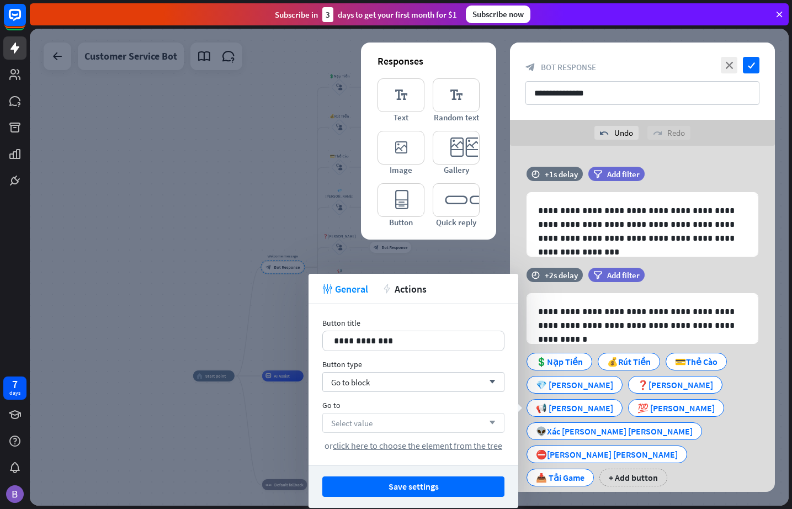
click at [392, 417] on div "Select value arrow_down" at bounding box center [413, 423] width 182 height 20
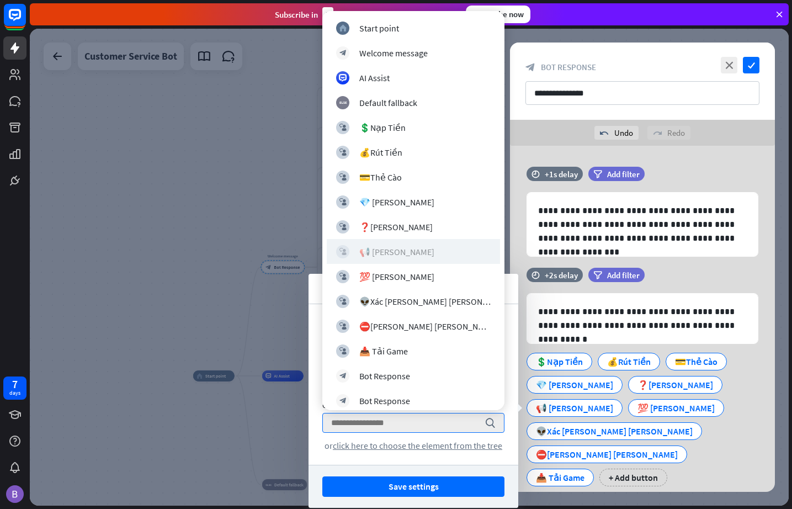
click at [400, 253] on div "📢 [PERSON_NAME]" at bounding box center [396, 251] width 75 height 11
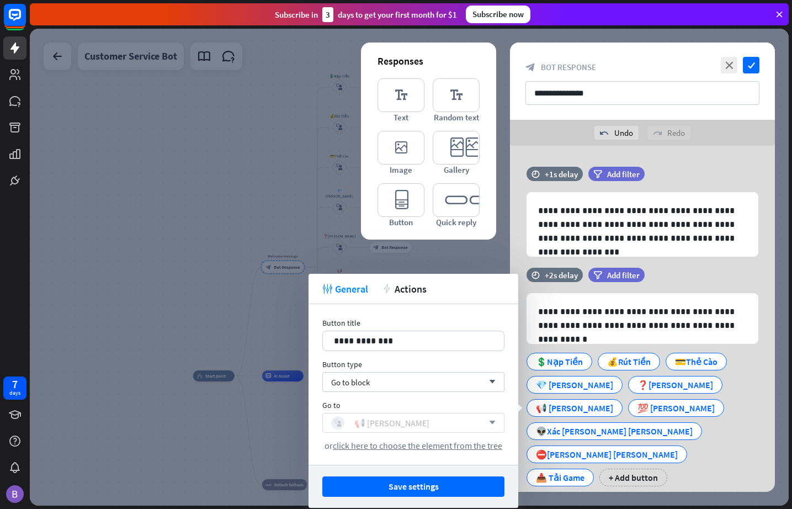
click at [404, 420] on div "block_user_input 📢 [PERSON_NAME]" at bounding box center [407, 422] width 152 height 13
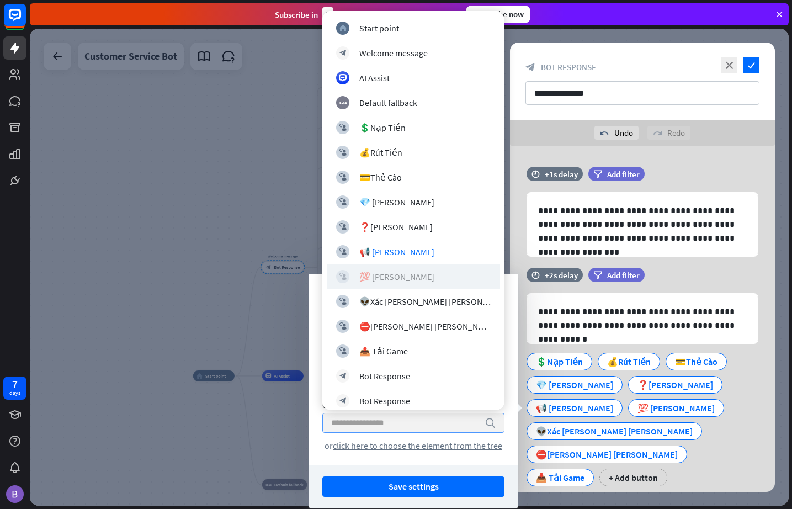
click at [390, 279] on div "💯 [PERSON_NAME]" at bounding box center [396, 276] width 75 height 11
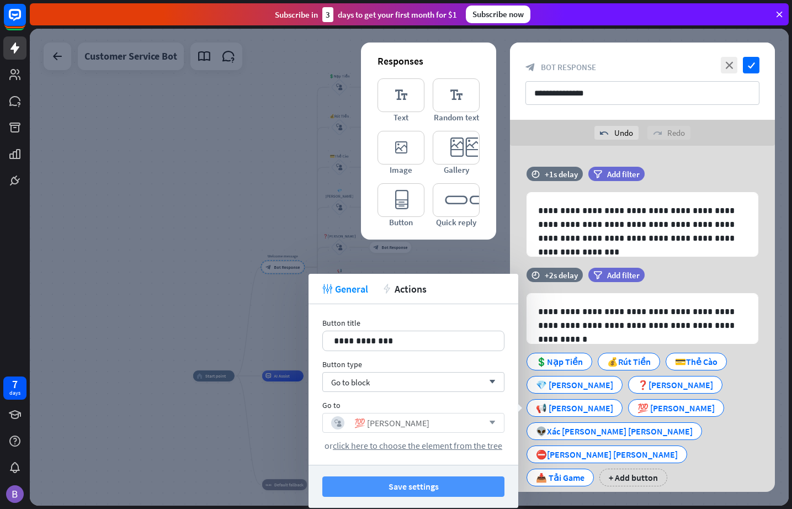
click at [441, 490] on button "Save settings" at bounding box center [413, 487] width 182 height 20
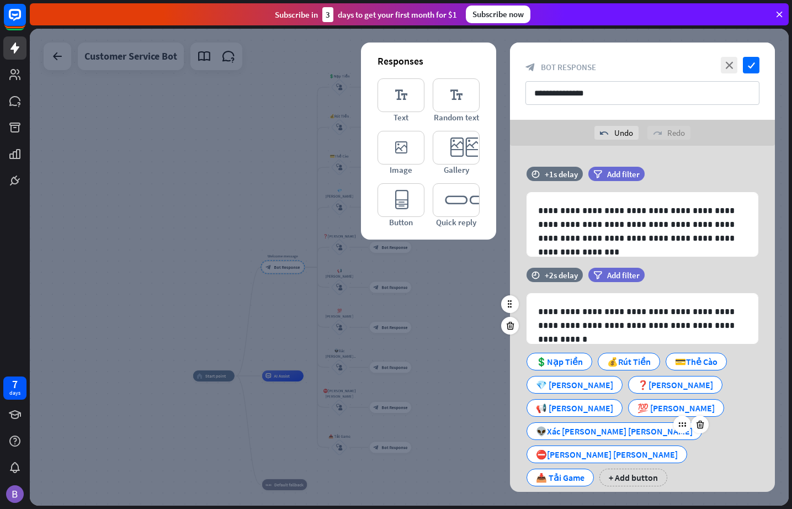
click at [641, 423] on div "👽Xác [PERSON_NAME] [PERSON_NAME]" at bounding box center [614, 431] width 157 height 17
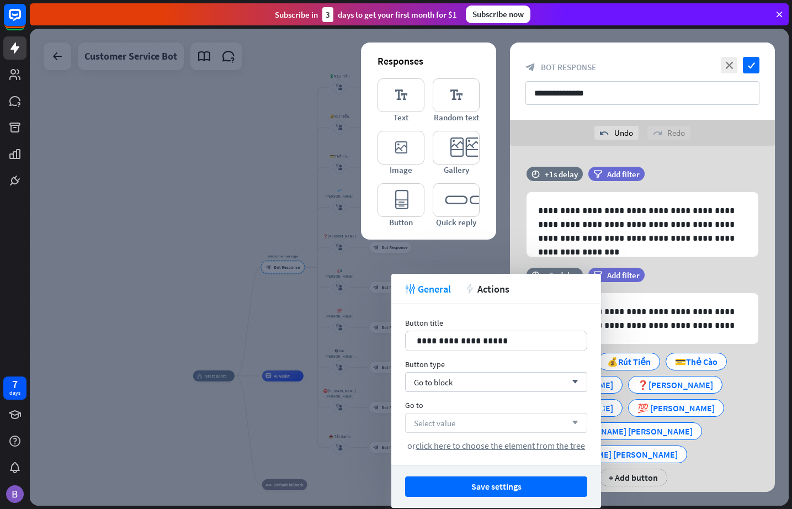
click at [469, 420] on div "Select value arrow_down" at bounding box center [496, 423] width 182 height 20
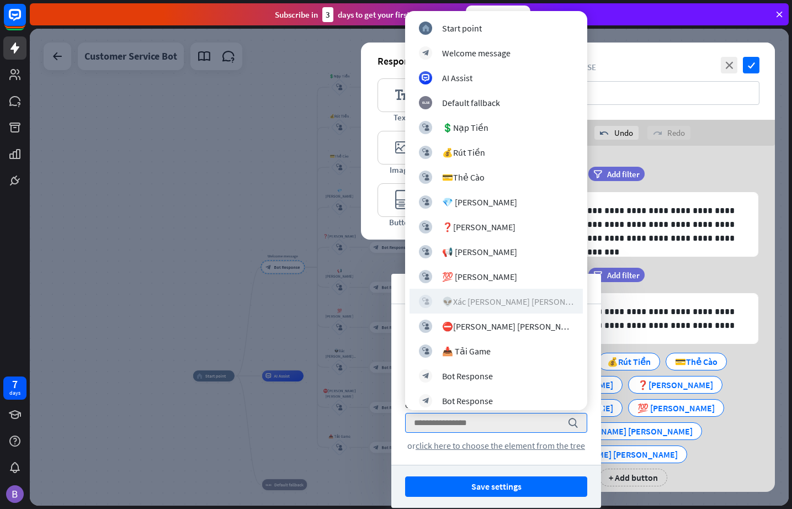
click at [489, 304] on div "👽Xác [PERSON_NAME] [PERSON_NAME]" at bounding box center [507, 301] width 131 height 11
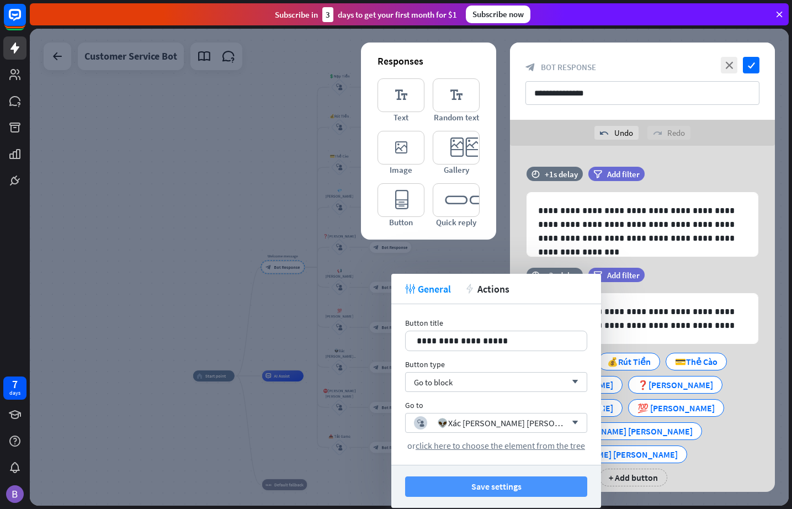
click at [485, 491] on button "Save settings" at bounding box center [496, 487] width 182 height 20
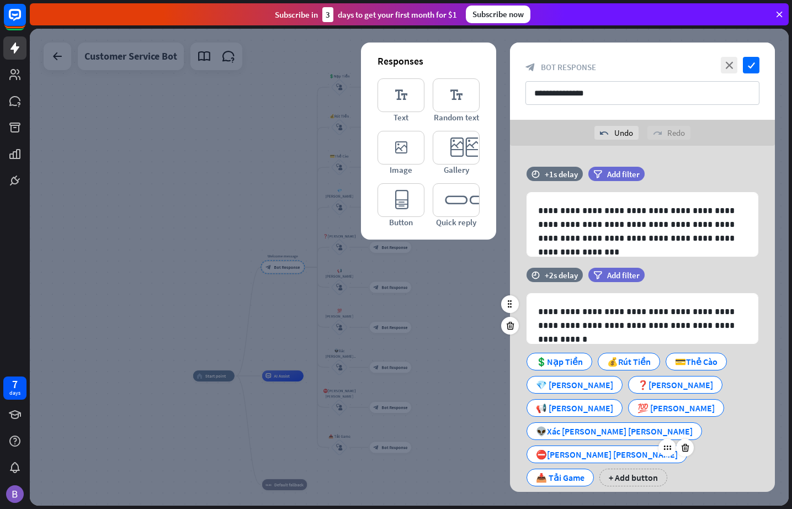
click at [570, 446] on div "⛔️[PERSON_NAME] [PERSON_NAME]" at bounding box center [607, 454] width 142 height 17
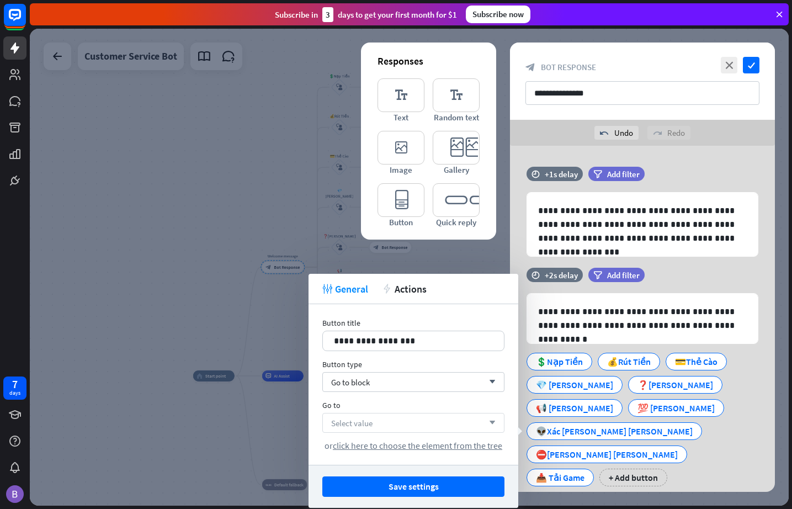
click at [410, 422] on div "Select value arrow_down" at bounding box center [413, 423] width 182 height 20
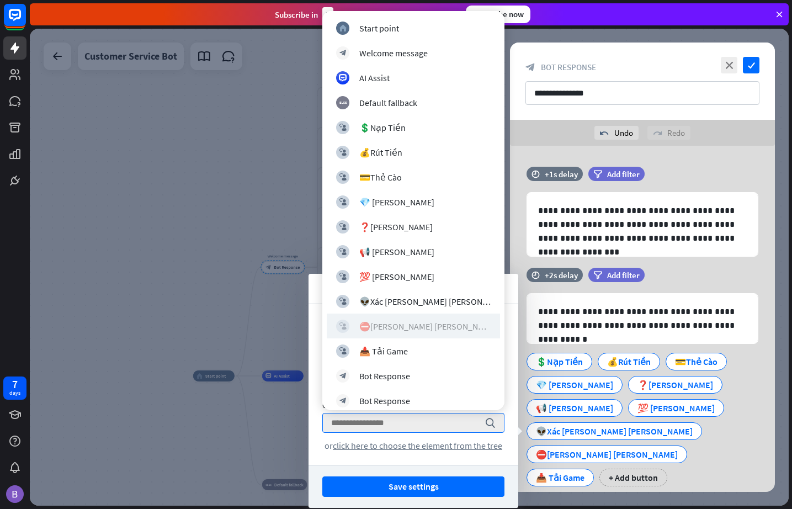
click at [419, 325] on div "⛔️[PERSON_NAME] [PERSON_NAME]" at bounding box center [424, 326] width 131 height 11
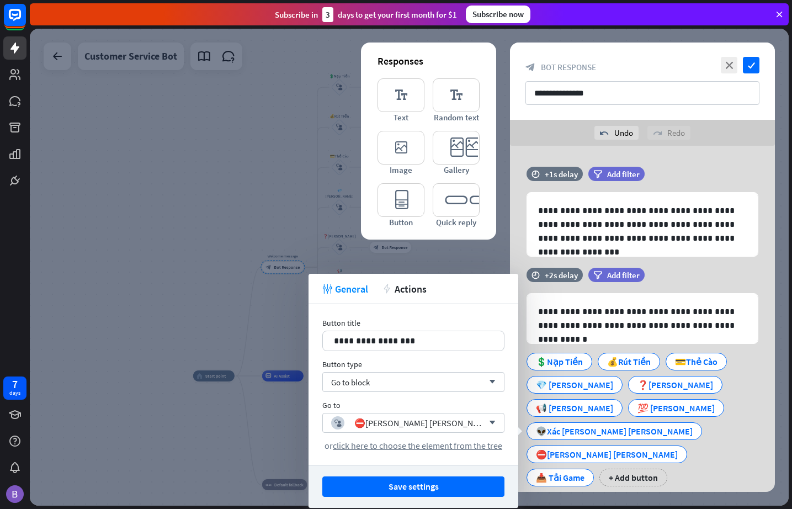
click at [432, 481] on button "Save settings" at bounding box center [413, 487] width 182 height 20
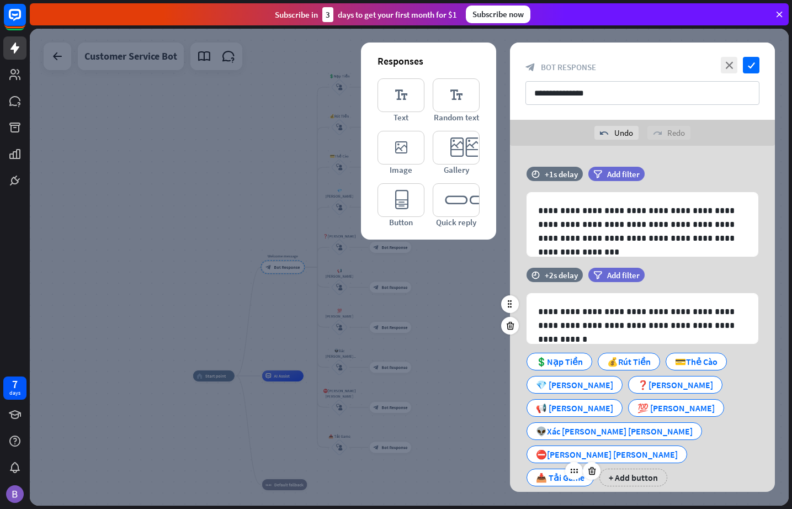
click at [585, 469] on div "📥 Tải Game" at bounding box center [560, 477] width 49 height 17
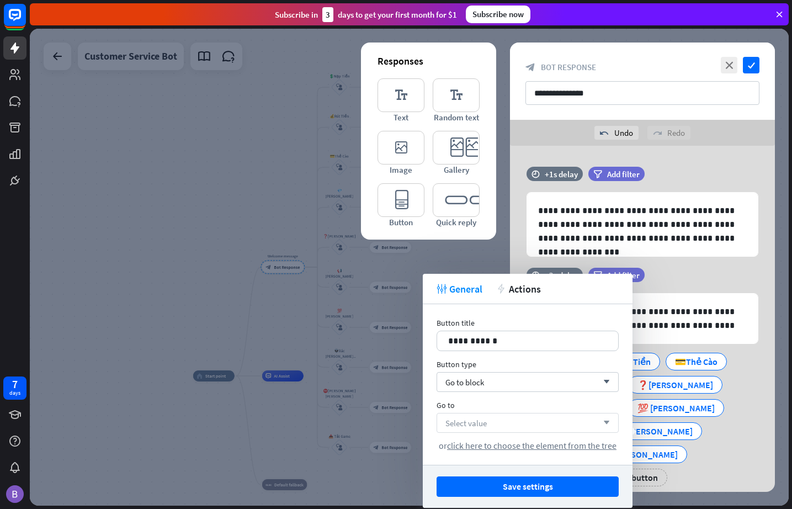
click at [522, 424] on div "Select value arrow_down" at bounding box center [528, 423] width 182 height 20
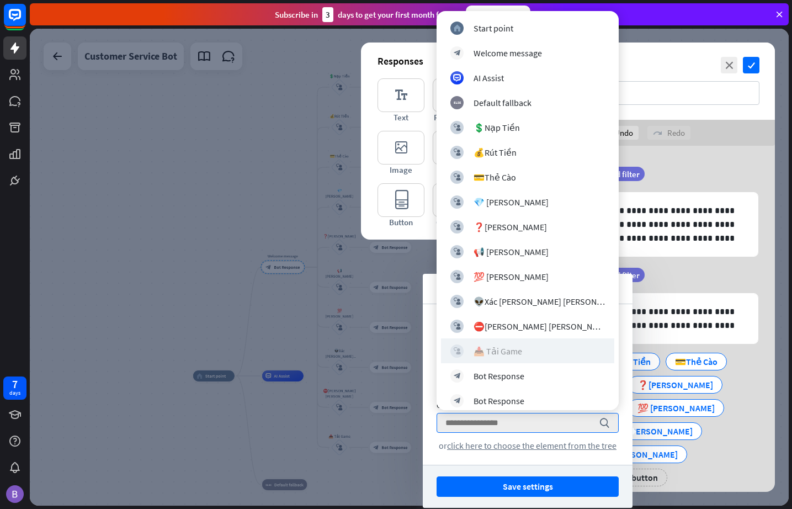
click at [527, 350] on div "block_user_input 📥 Tải Game" at bounding box center [528, 351] width 155 height 13
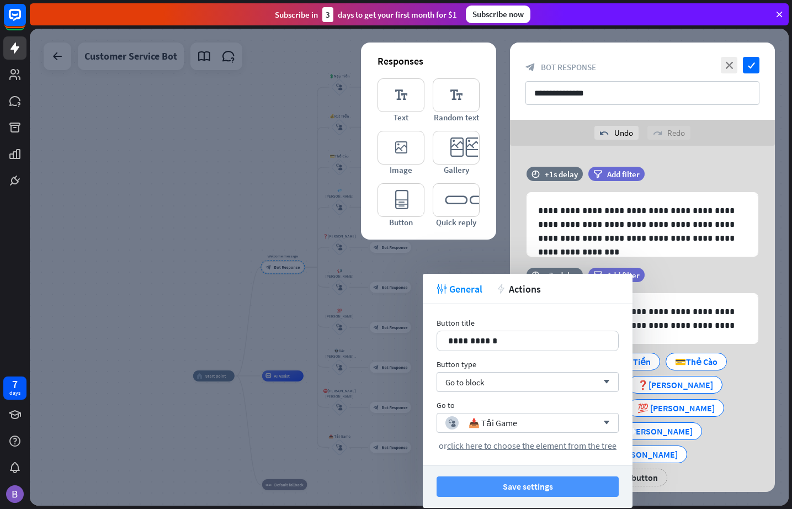
click at [531, 481] on button "Save settings" at bounding box center [528, 487] width 182 height 20
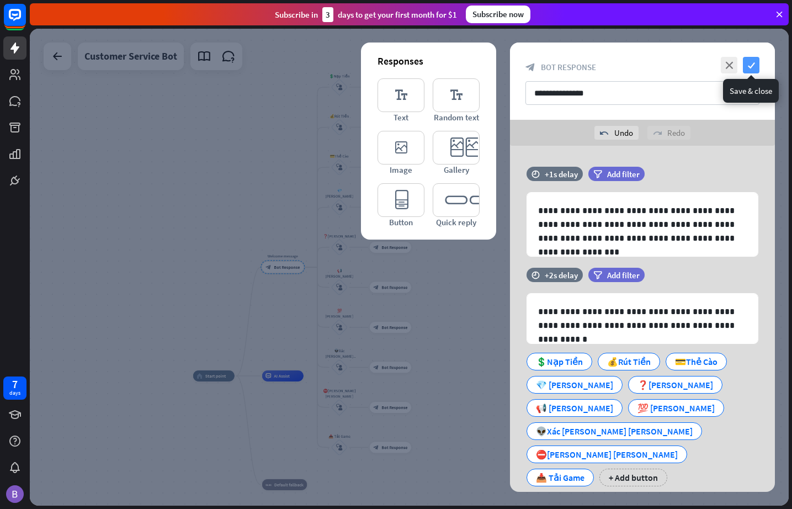
click at [723, 65] on icon "check" at bounding box center [751, 65] width 17 height 17
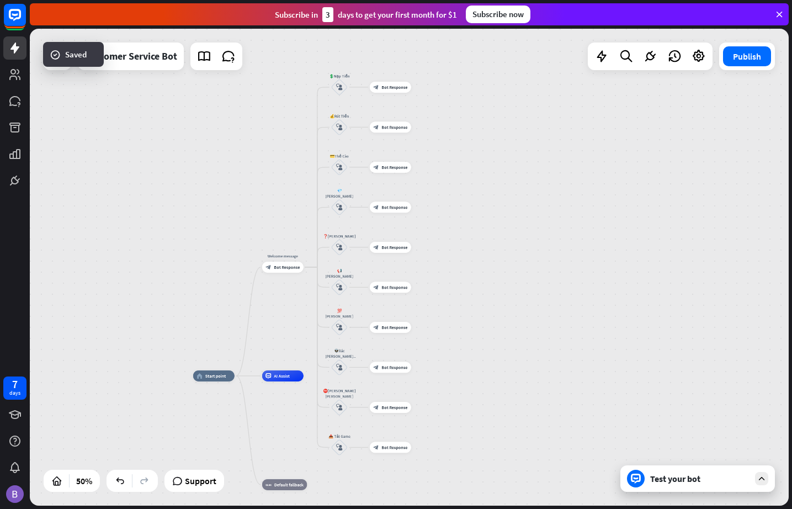
click at [684, 478] on div "Test your bot" at bounding box center [699, 478] width 99 height 11
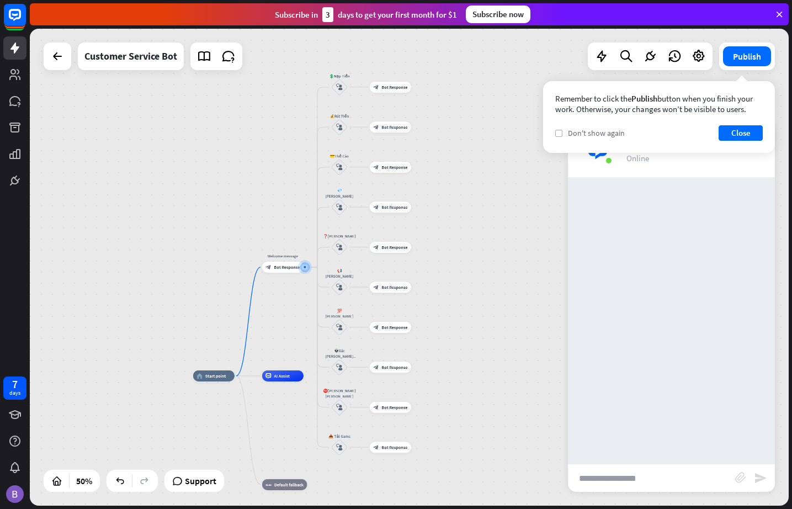
click at [558, 132] on icon "check" at bounding box center [559, 133] width 5 height 5
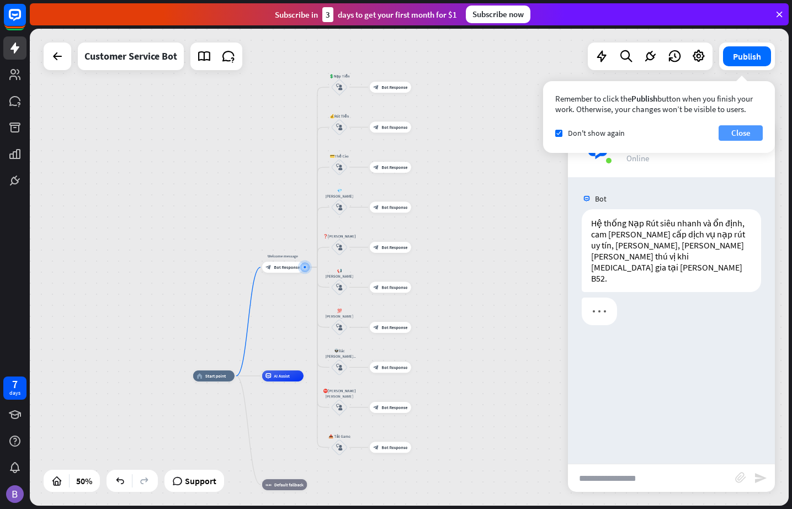
click at [723, 135] on button "Close" at bounding box center [741, 132] width 44 height 15
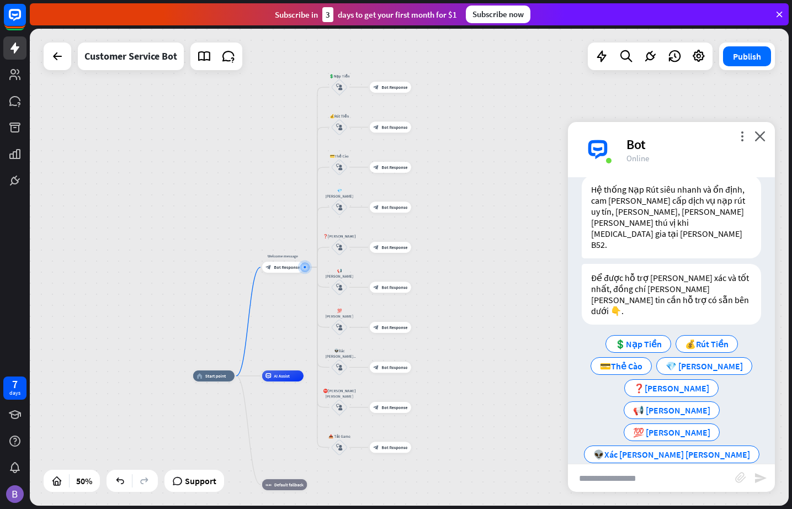
scroll to position [41, 0]
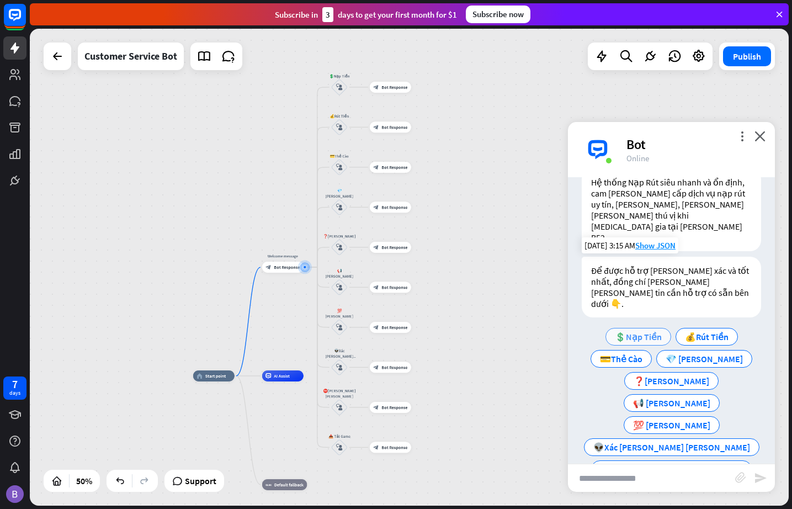
click at [628, 328] on div "💲Nạp Tiền" at bounding box center [639, 337] width 66 height 18
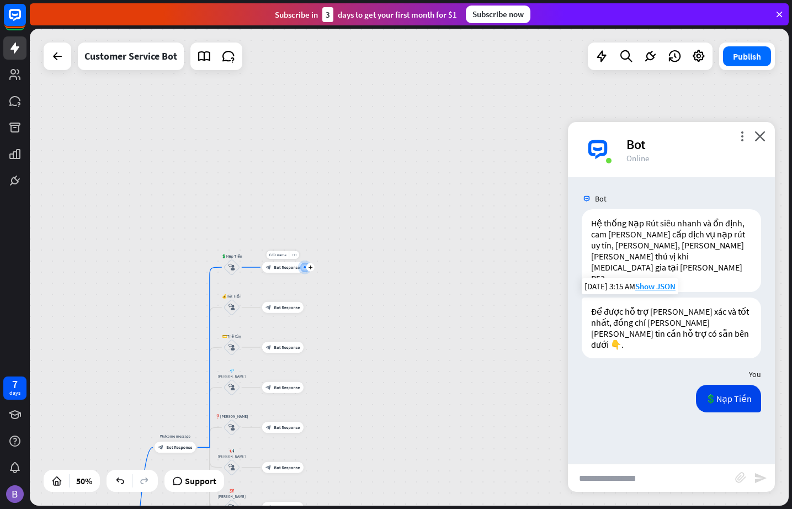
click at [285, 264] on span "Bot Response" at bounding box center [287, 267] width 26 height 6
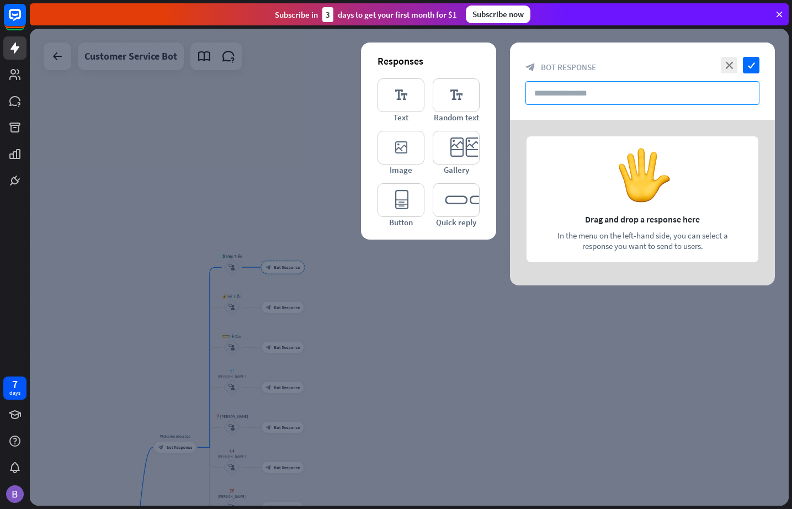
click at [585, 90] on input "text" at bounding box center [643, 93] width 234 height 24
click at [407, 96] on icon "editor_text" at bounding box center [401, 95] width 47 height 34
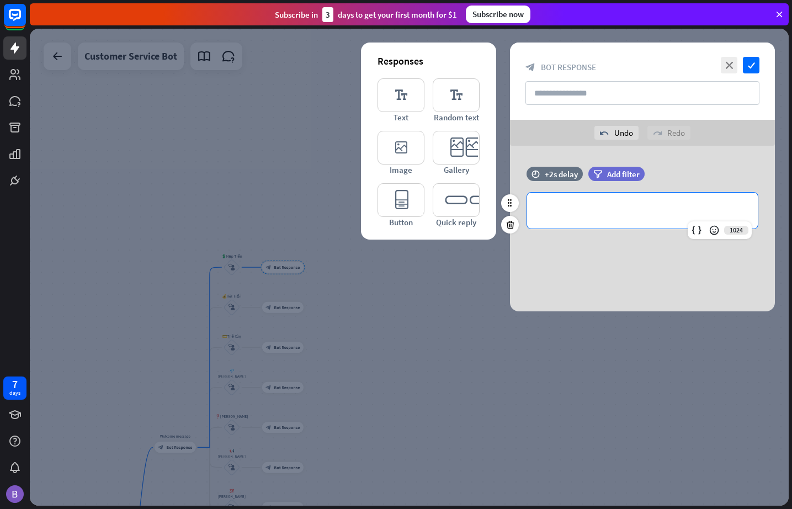
click at [589, 216] on p "**********" at bounding box center [642, 211] width 209 height 14
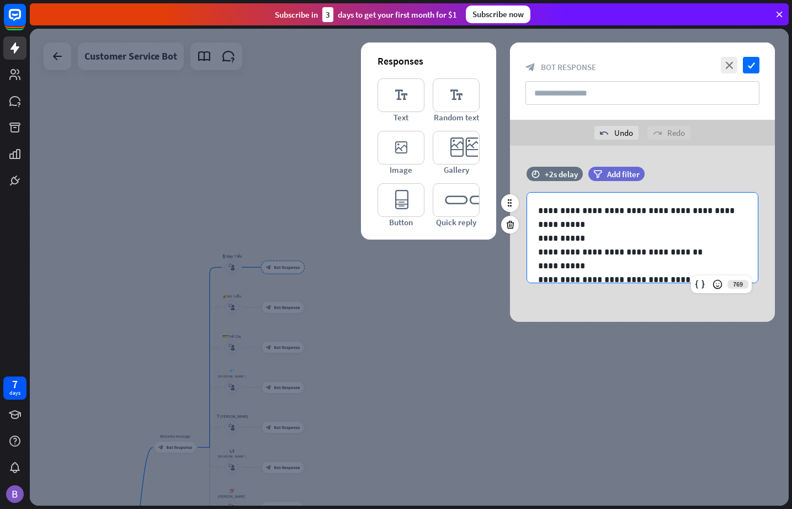
scroll to position [47, 0]
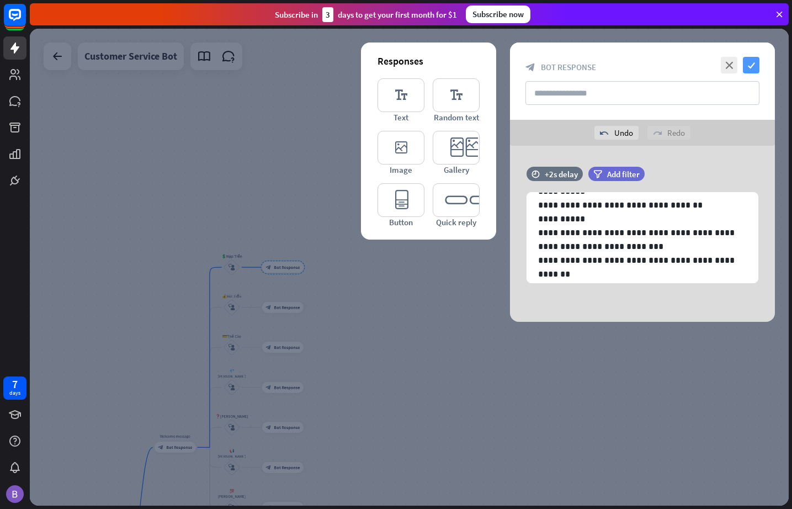
click at [723, 68] on icon "check" at bounding box center [751, 65] width 17 height 17
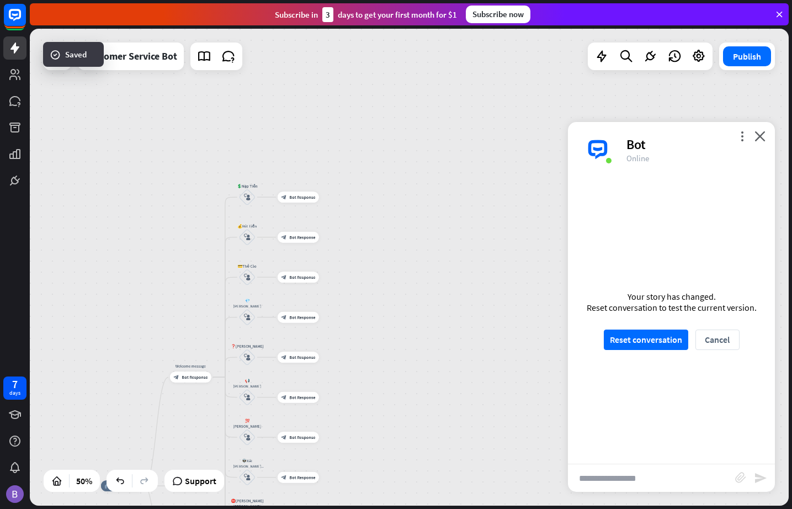
drag, startPoint x: 416, startPoint y: 309, endPoint x: 422, endPoint y: 263, distance: 46.3
click at [422, 263] on div "home_2 Start point Welcome message block_bot_response Bot Response 💲Nạp Tiền bl…" at bounding box center [409, 267] width 759 height 477
click at [655, 341] on button "Reset conversation" at bounding box center [646, 340] width 84 height 20
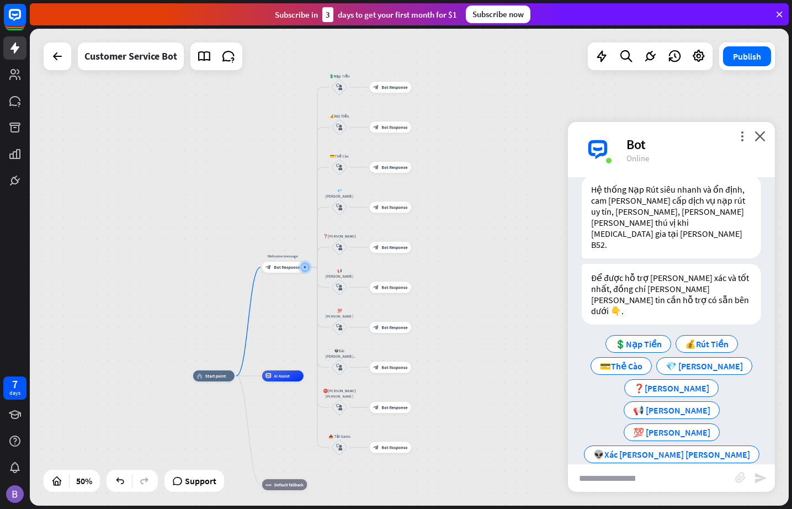
scroll to position [41, 0]
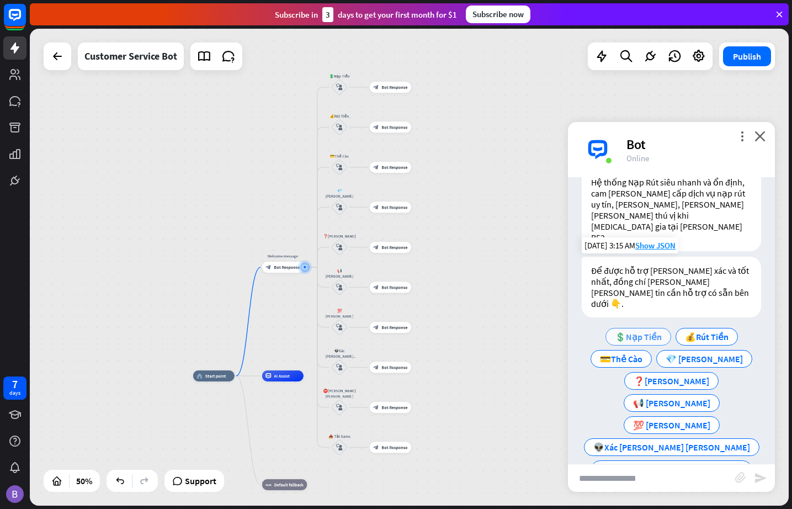
click at [637, 331] on span "💲Nạp Tiền" at bounding box center [638, 336] width 47 height 11
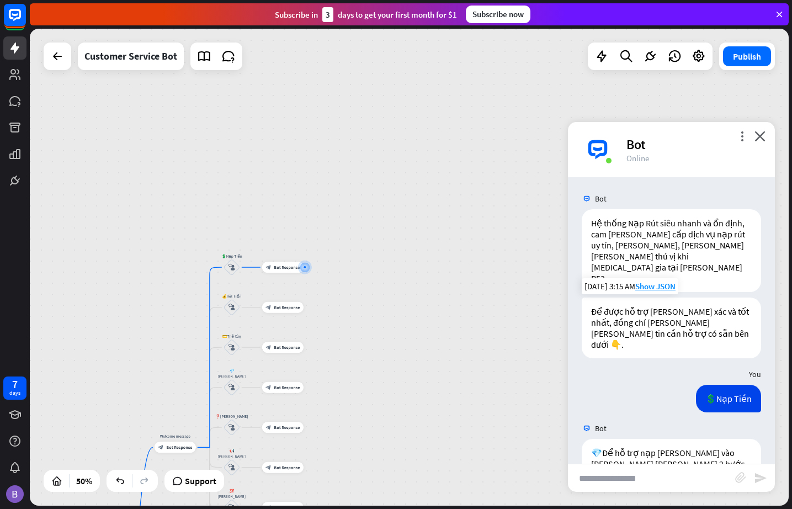
scroll to position [130, 0]
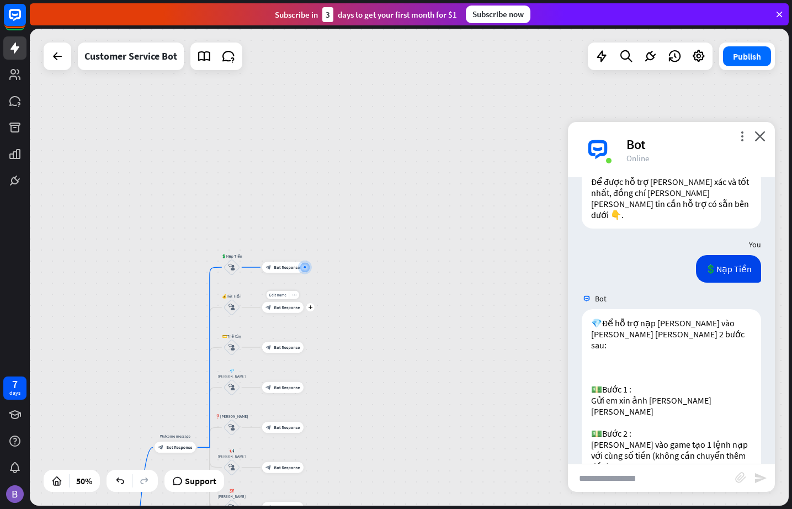
click at [282, 308] on span "Bot Response" at bounding box center [287, 308] width 26 height 6
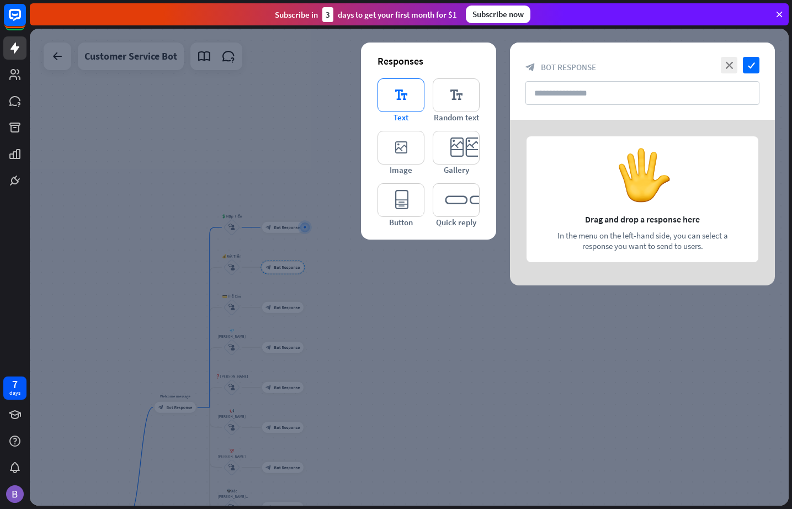
click at [391, 95] on icon "editor_text" at bounding box center [401, 95] width 47 height 34
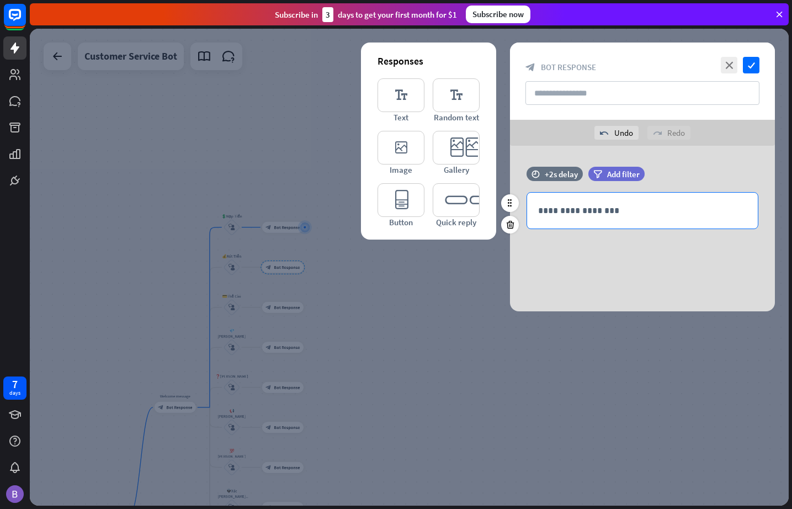
click at [580, 203] on div "**********" at bounding box center [642, 211] width 231 height 36
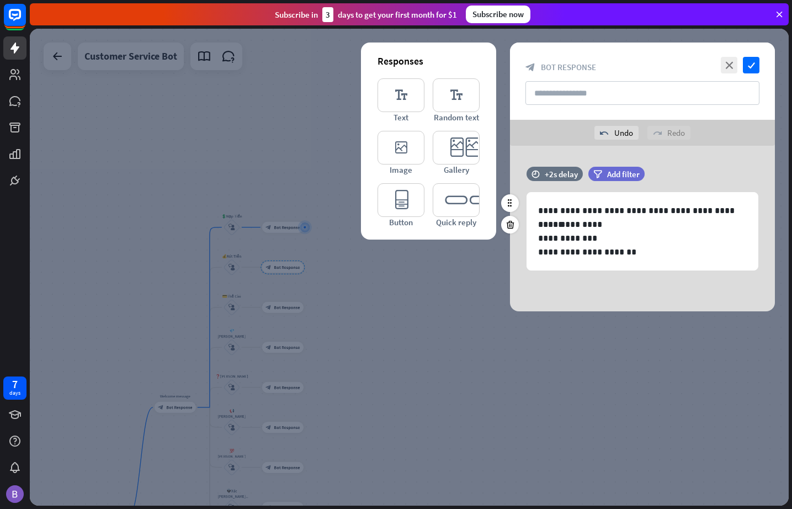
drag, startPoint x: 751, startPoint y: 67, endPoint x: 717, endPoint y: 190, distance: 127.3
click at [723, 168] on div "**********" at bounding box center [642, 177] width 265 height 269
click at [678, 238] on p "**********" at bounding box center [642, 238] width 209 height 14
drag, startPoint x: 606, startPoint y: 226, endPoint x: 537, endPoint y: 225, distance: 69.0
click at [537, 225] on div "**********" at bounding box center [642, 231] width 231 height 77
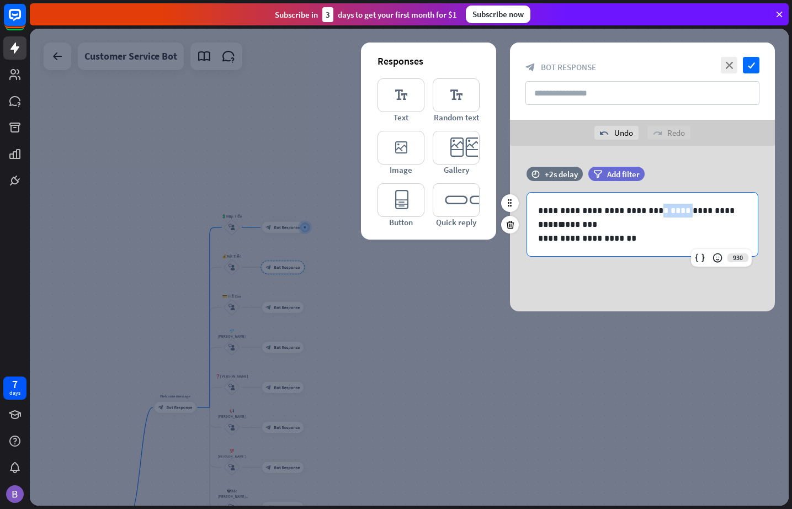
drag, startPoint x: 644, startPoint y: 209, endPoint x: 670, endPoint y: 214, distance: 26.4
click at [670, 214] on p "**********" at bounding box center [642, 211] width 209 height 14
drag, startPoint x: 634, startPoint y: 240, endPoint x: 542, endPoint y: 236, distance: 92.3
click at [542, 236] on p "**********" at bounding box center [642, 238] width 209 height 14
click at [723, 61] on icon "check" at bounding box center [751, 65] width 17 height 17
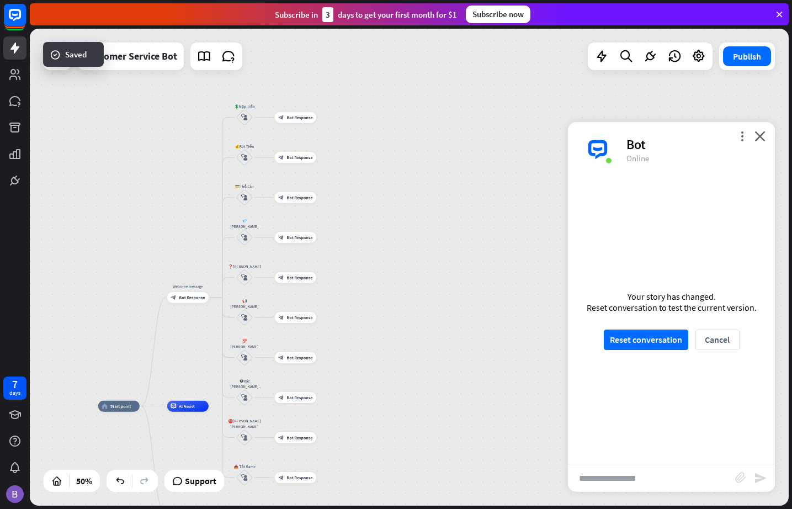
drag, startPoint x: 438, startPoint y: 357, endPoint x: 451, endPoint y: 247, distance: 110.6
click at [451, 247] on div "home_2 Start point Welcome message block_bot_response Bot Response 💲Nạp Tiền bl…" at bounding box center [409, 267] width 759 height 477
click at [294, 198] on span "Bot Response" at bounding box center [300, 198] width 26 height 6
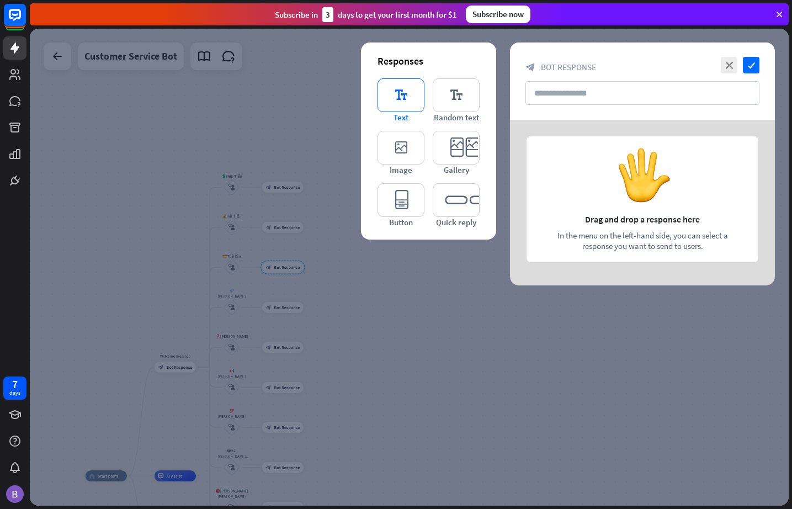
click at [404, 92] on icon "editor_text" at bounding box center [401, 95] width 47 height 34
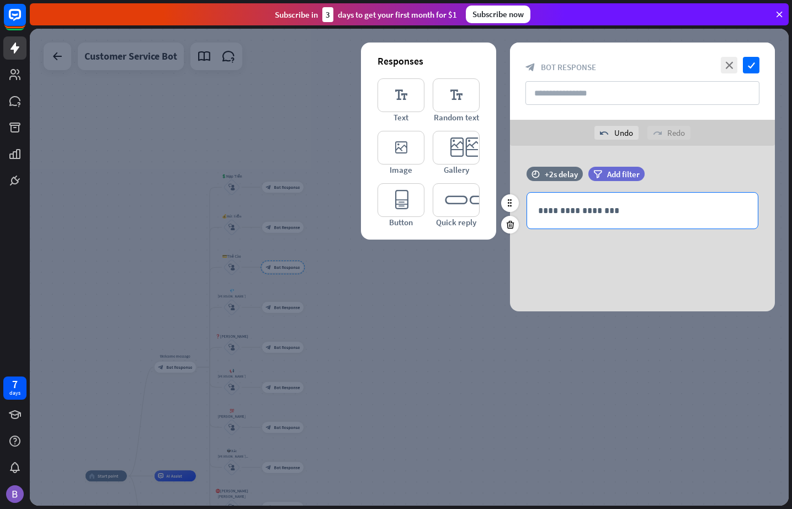
click at [575, 204] on p "**********" at bounding box center [642, 211] width 209 height 14
drag, startPoint x: 662, startPoint y: 209, endPoint x: 645, endPoint y: 216, distance: 17.8
click at [645, 216] on p "**********" at bounding box center [642, 211] width 209 height 14
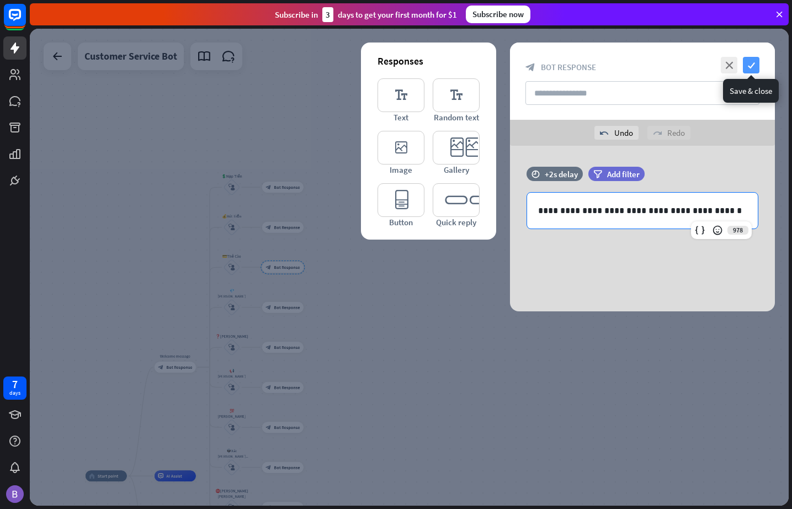
click at [723, 67] on icon "check" at bounding box center [751, 65] width 17 height 17
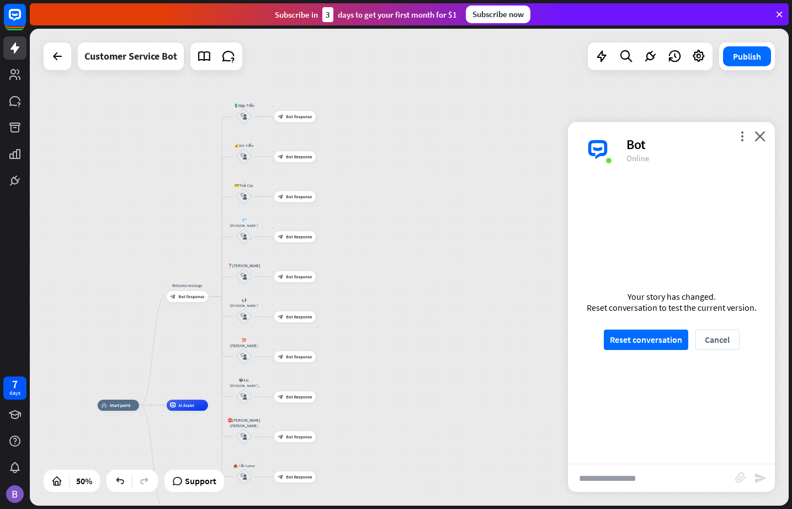
drag, startPoint x: 399, startPoint y: 373, endPoint x: 405, endPoint y: 319, distance: 54.5
click at [405, 319] on div "home_2 Start point Welcome message block_bot_response Bot Response 💲Nạp Tiền bl…" at bounding box center [409, 267] width 759 height 477
click at [293, 237] on span "Bot Response" at bounding box center [299, 237] width 26 height 6
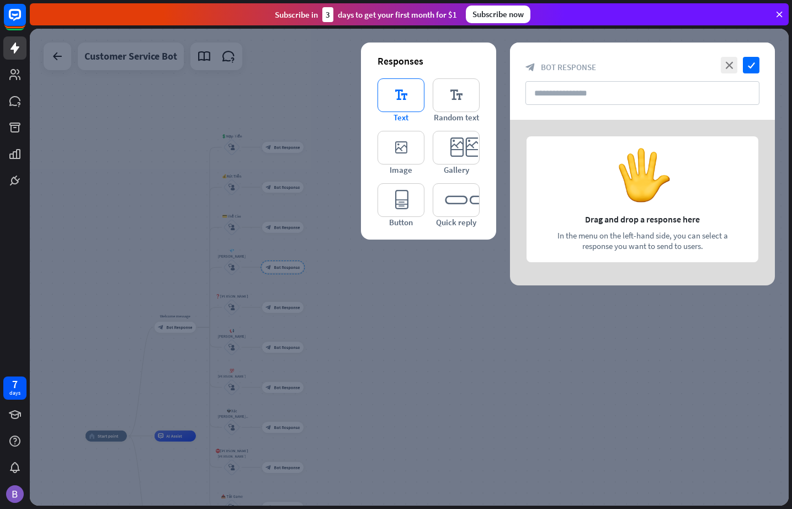
click at [395, 100] on icon "editor_text" at bounding box center [401, 95] width 47 height 34
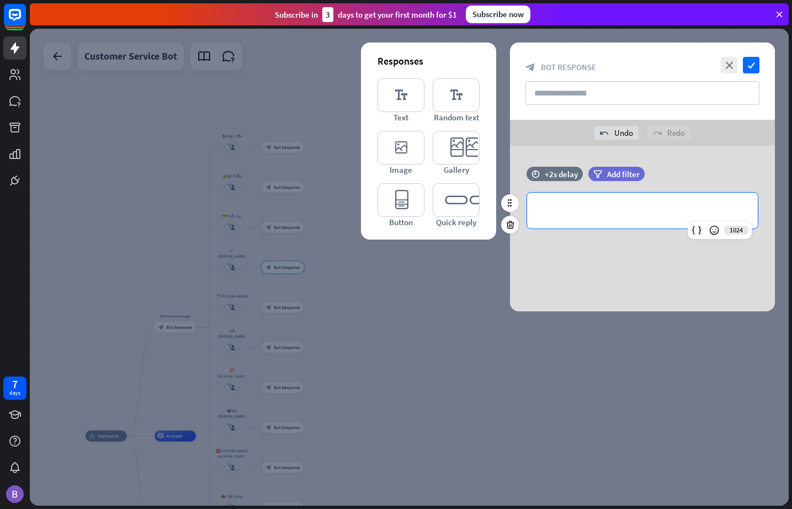
click at [612, 207] on p "**********" at bounding box center [642, 211] width 209 height 14
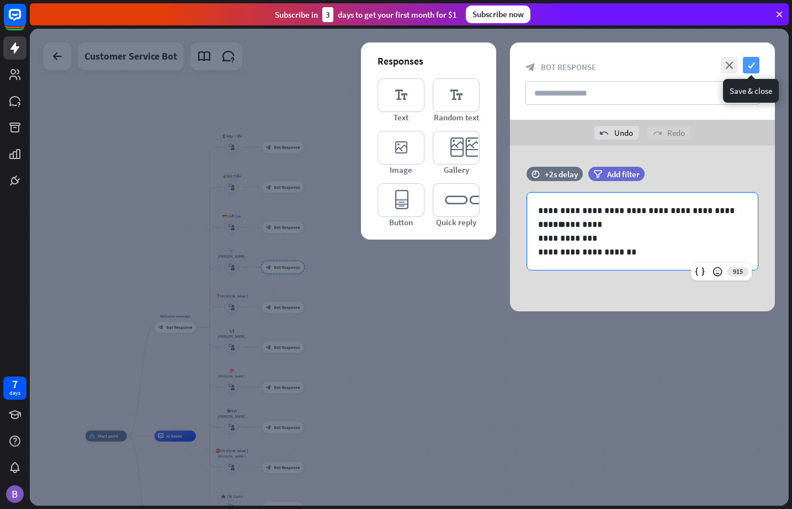
click at [723, 62] on icon "check" at bounding box center [751, 65] width 17 height 17
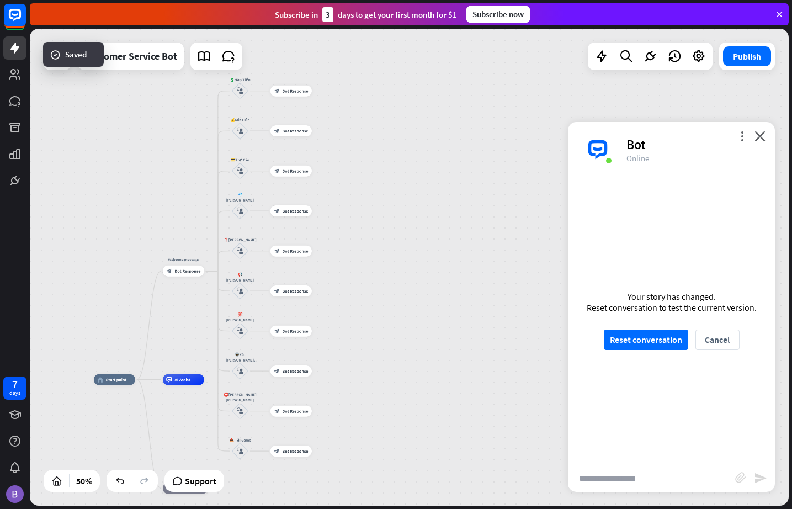
drag, startPoint x: 380, startPoint y: 292, endPoint x: 383, endPoint y: 234, distance: 57.5
click at [384, 234] on div "home_2 Start point Welcome message block_bot_response Bot Response 💲Nạp Tiền bl…" at bounding box center [409, 267] width 759 height 477
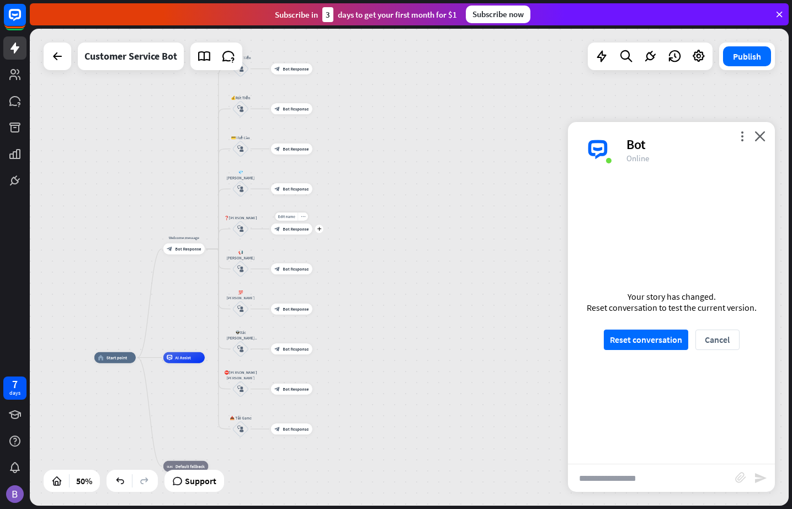
click at [285, 226] on span "Bot Response" at bounding box center [296, 229] width 26 height 6
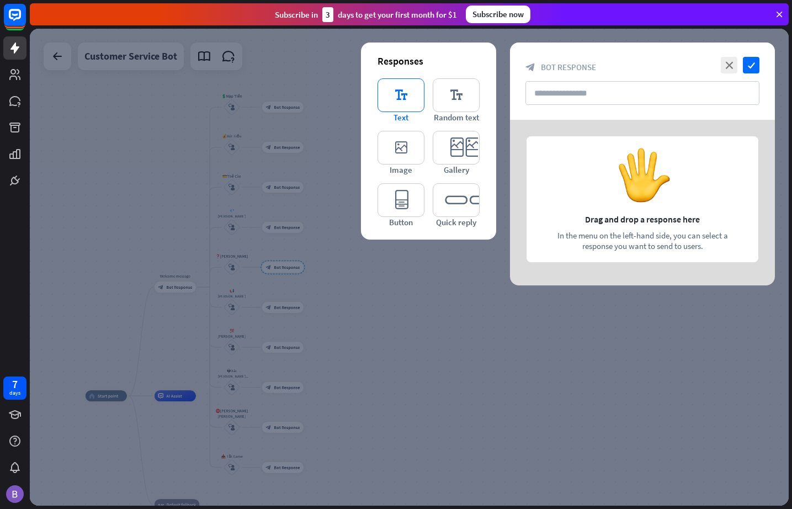
click at [401, 104] on icon "editor_text" at bounding box center [401, 95] width 47 height 34
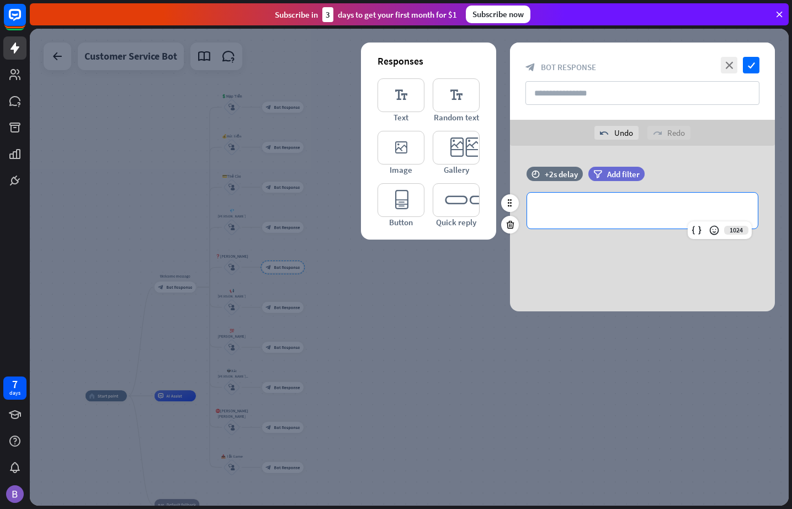
click at [590, 203] on div "**********" at bounding box center [642, 211] width 231 height 36
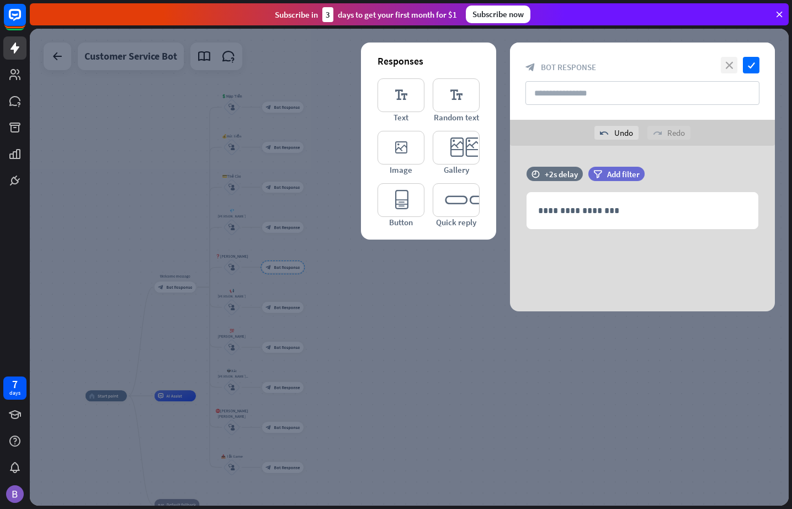
click at [723, 66] on icon "close" at bounding box center [729, 65] width 17 height 17
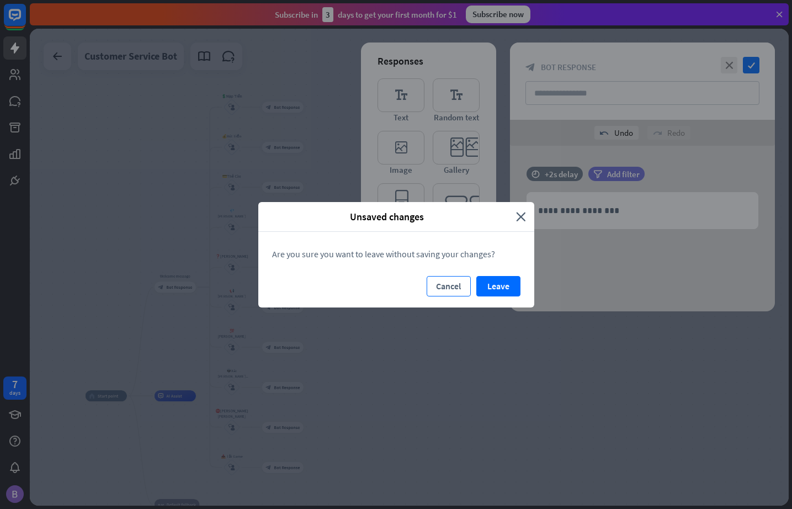
click at [448, 284] on button "Cancel" at bounding box center [449, 286] width 44 height 20
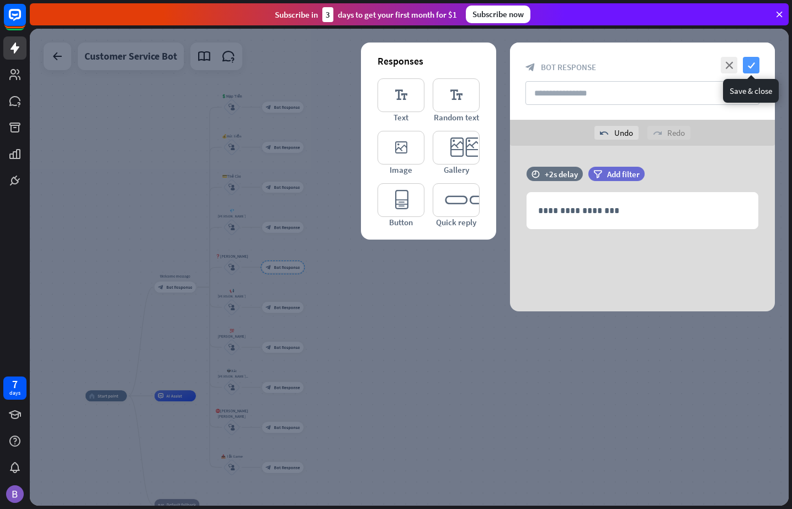
click at [723, 67] on icon "check" at bounding box center [751, 65] width 17 height 17
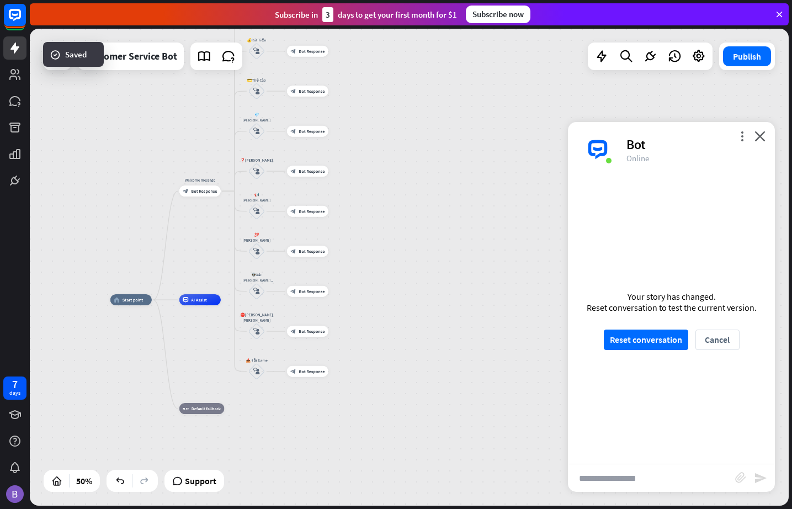
drag, startPoint x: 435, startPoint y: 330, endPoint x: 452, endPoint y: 242, distance: 90.0
click at [452, 242] on div "home_2 Start point Welcome message block_bot_response Bot Response 💲Nạp Tiền bl…" at bounding box center [409, 267] width 759 height 477
click at [304, 213] on span "Bot Response" at bounding box center [312, 212] width 26 height 6
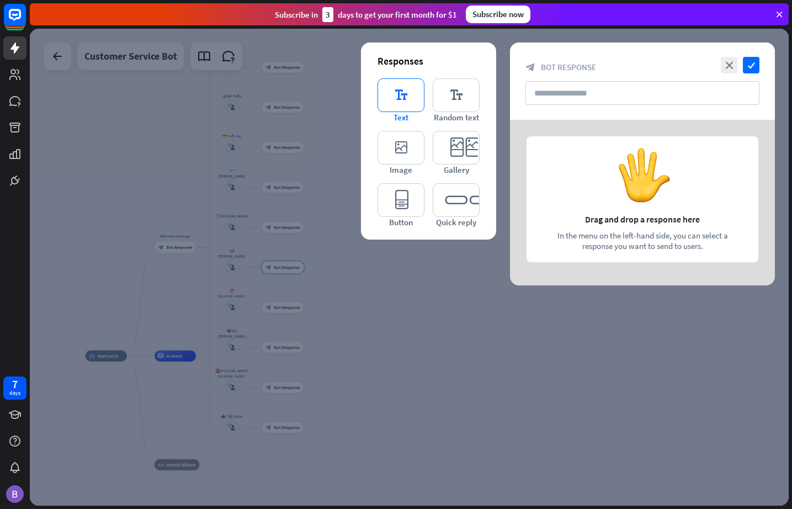
click at [391, 96] on icon "editor_text" at bounding box center [401, 95] width 47 height 34
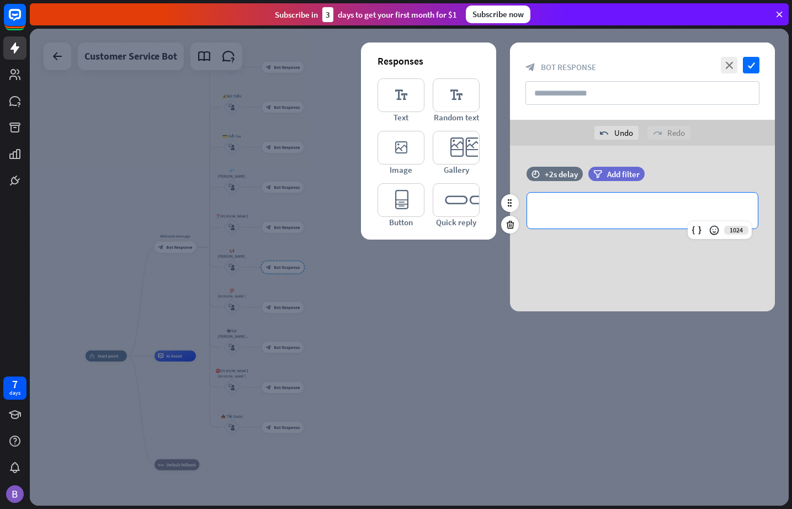
click at [603, 214] on p "**********" at bounding box center [642, 211] width 209 height 14
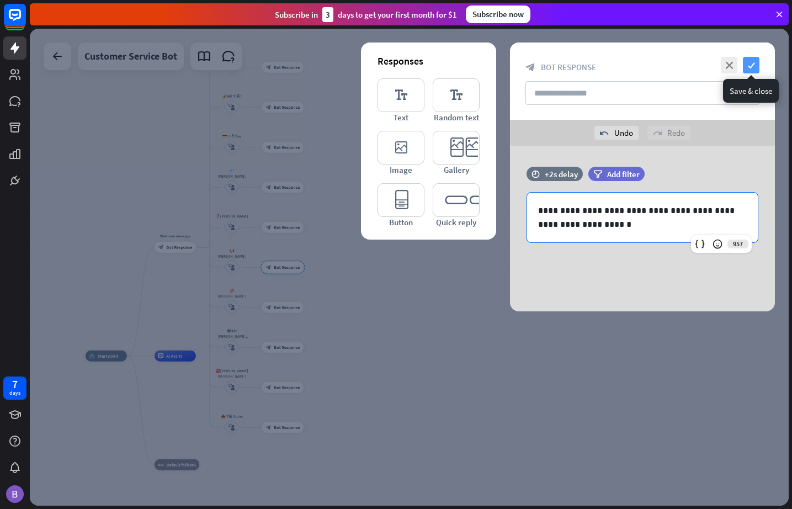
click at [723, 62] on icon "check" at bounding box center [751, 65] width 17 height 17
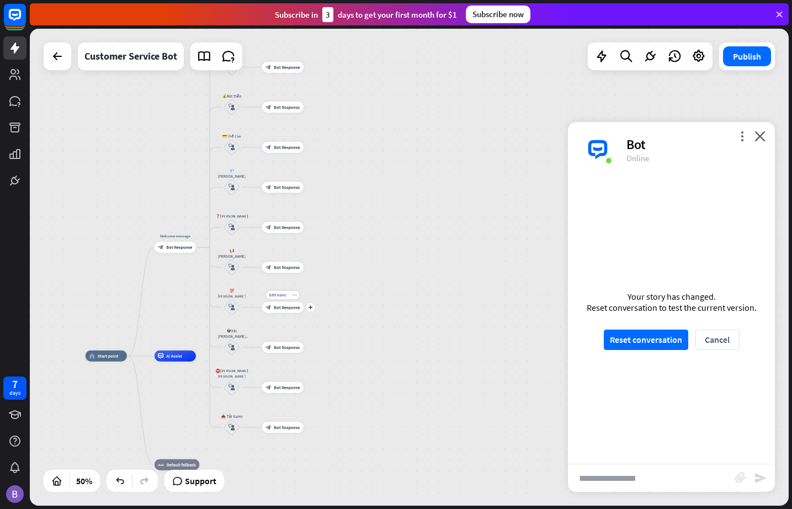
click at [277, 308] on span "Bot Response" at bounding box center [287, 308] width 26 height 6
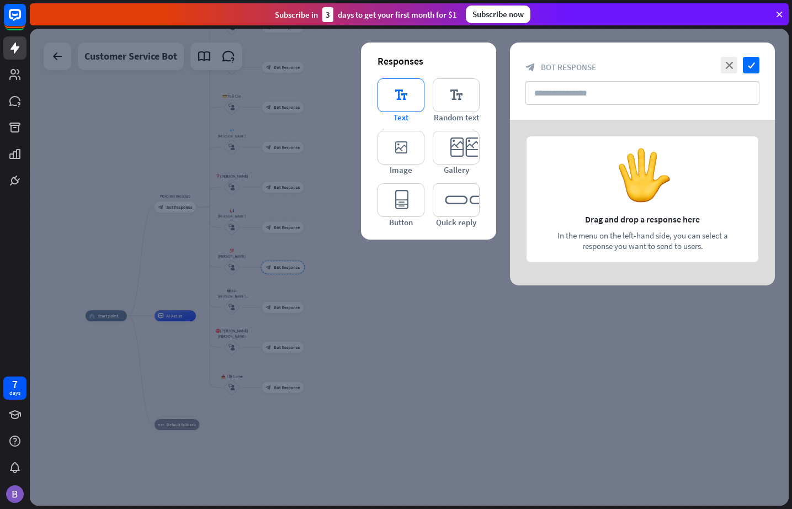
click at [399, 102] on icon "editor_text" at bounding box center [401, 95] width 47 height 34
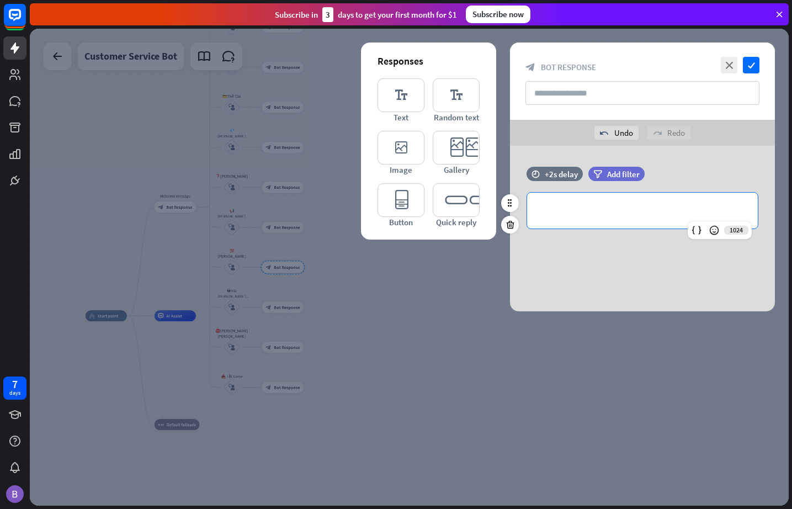
click at [588, 209] on p "**********" at bounding box center [642, 211] width 209 height 14
click at [599, 210] on p "**********" at bounding box center [642, 211] width 209 height 14
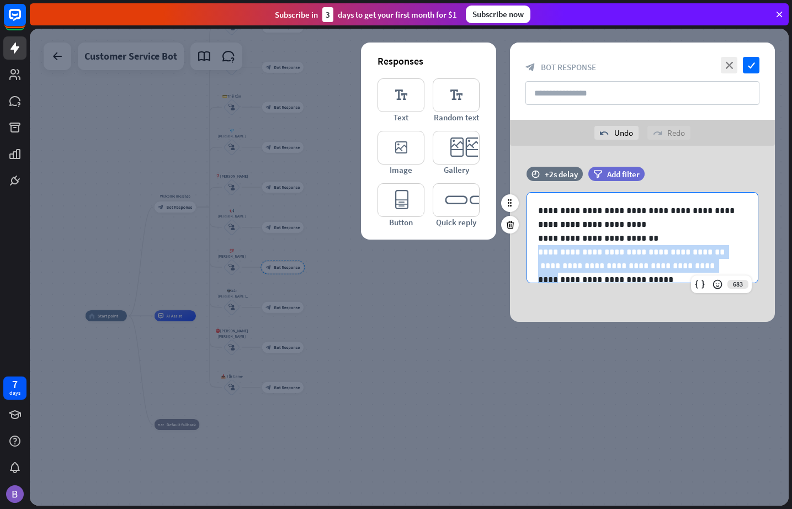
drag, startPoint x: 533, startPoint y: 250, endPoint x: 718, endPoint y: 264, distance: 185.5
click at [718, 264] on div "**********" at bounding box center [642, 266] width 231 height 146
copy div "**********"
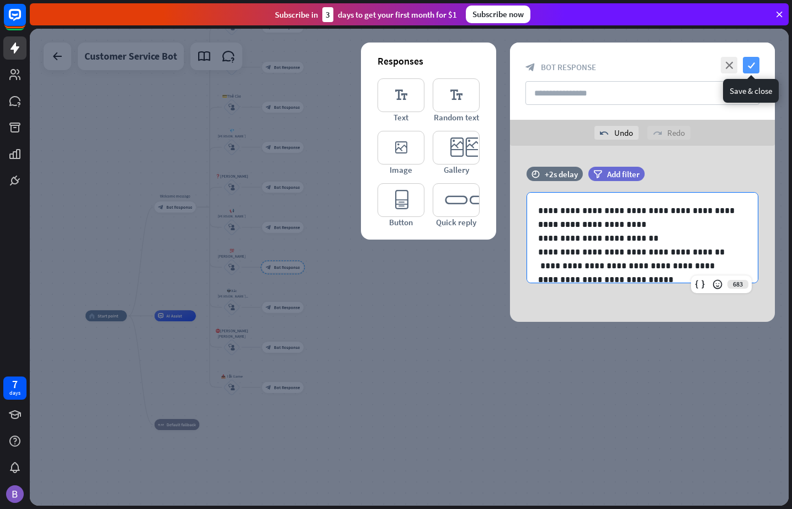
click at [723, 63] on icon "check" at bounding box center [751, 65] width 17 height 17
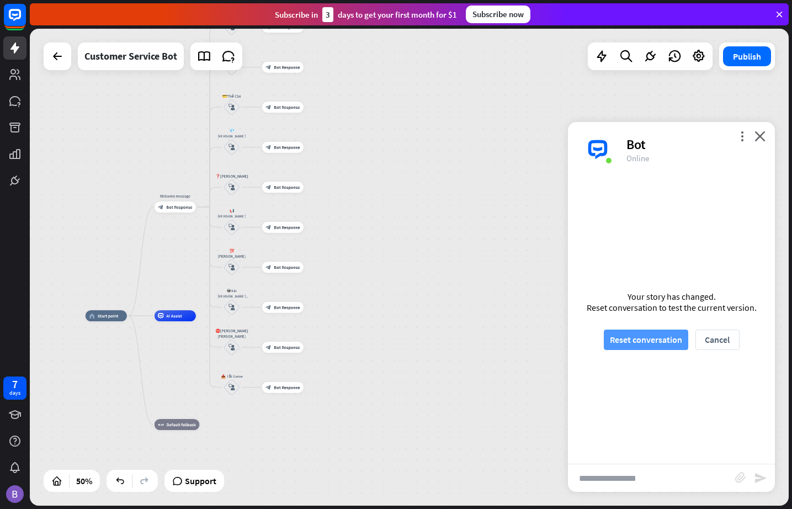
click at [653, 336] on button "Reset conversation" at bounding box center [646, 340] width 84 height 20
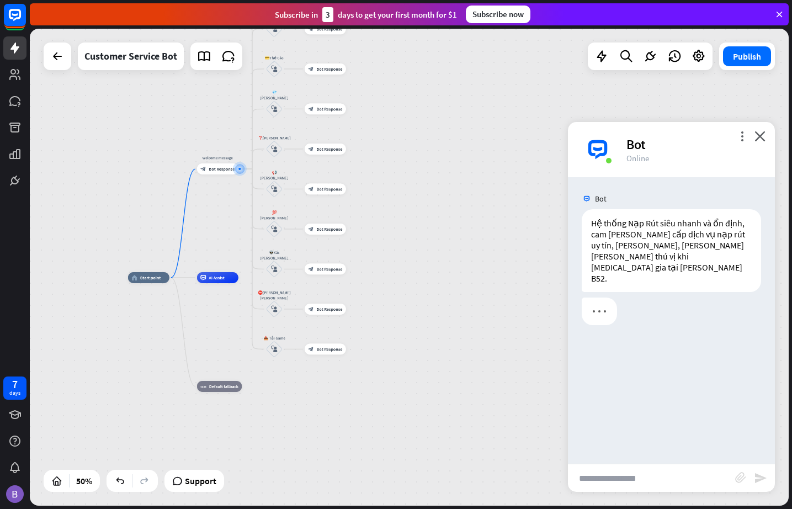
drag, startPoint x: 469, startPoint y: 324, endPoint x: 404, endPoint y: 226, distance: 117.9
click at [404, 226] on div "home_2 Start point Welcome message block_bot_response Bot Response 💲Nạp Tiền bl…" at bounding box center [409, 267] width 759 height 477
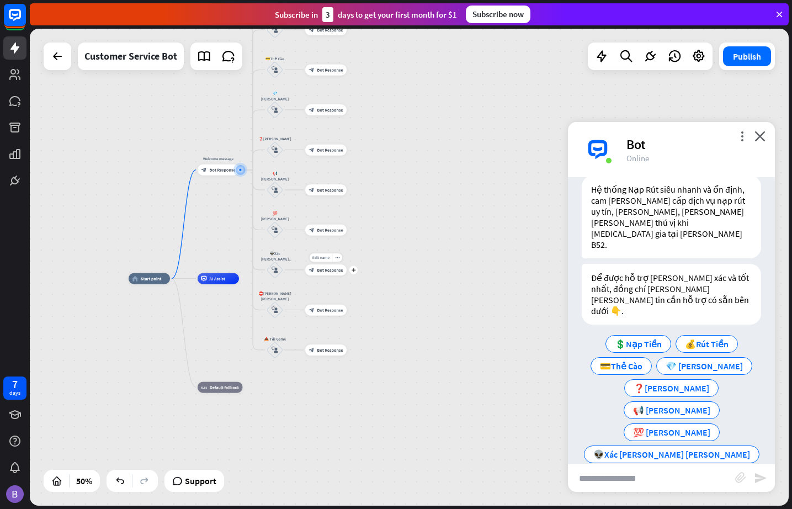
scroll to position [41, 0]
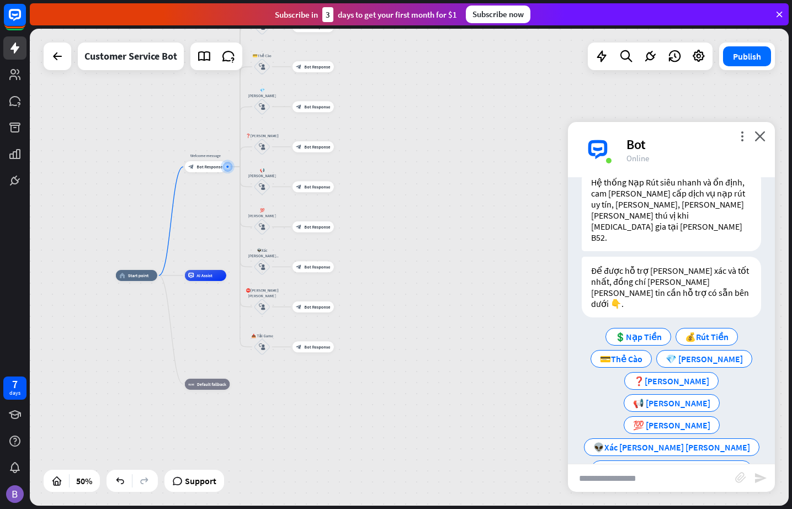
drag, startPoint x: 453, startPoint y: 310, endPoint x: 399, endPoint y: 233, distance: 94.4
click at [399, 233] on div "home_2 Start point Welcome message block_bot_response Bot Response 💲Nạp Tiền bl…" at bounding box center [409, 267] width 759 height 477
click at [311, 345] on span "Bot Response" at bounding box center [317, 345] width 26 height 6
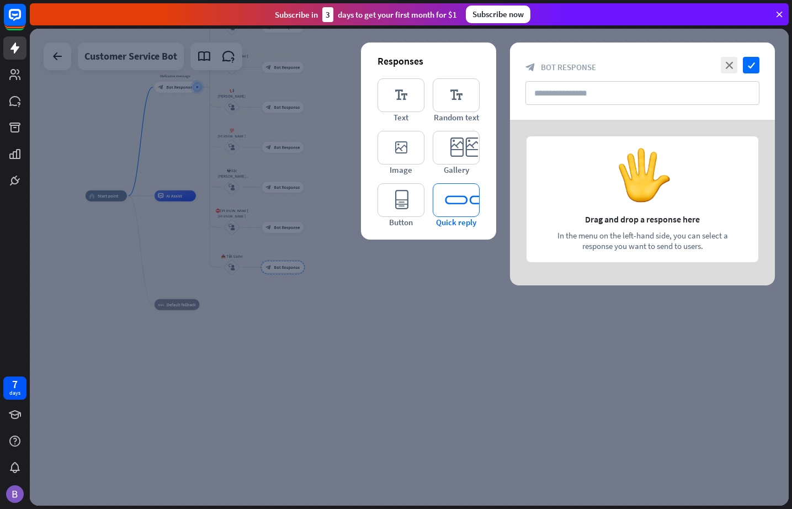
click at [454, 207] on icon "editor_quick_replies" at bounding box center [456, 200] width 47 height 34
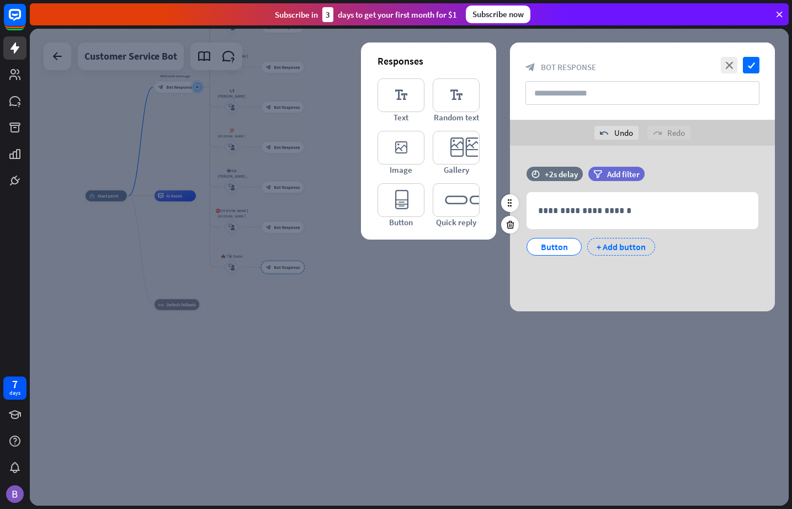
click at [612, 249] on div "+ Add button" at bounding box center [622, 247] width 68 height 18
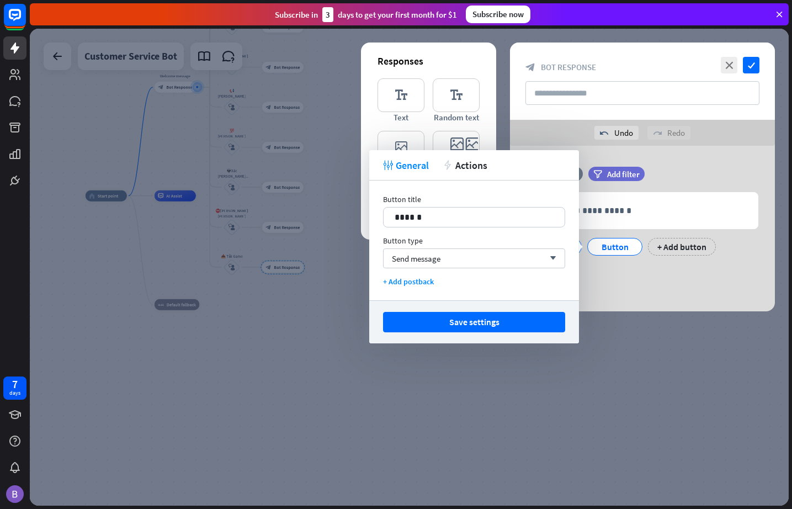
click at [536, 134] on div "undo Undo redo Redo" at bounding box center [642, 133] width 265 height 26
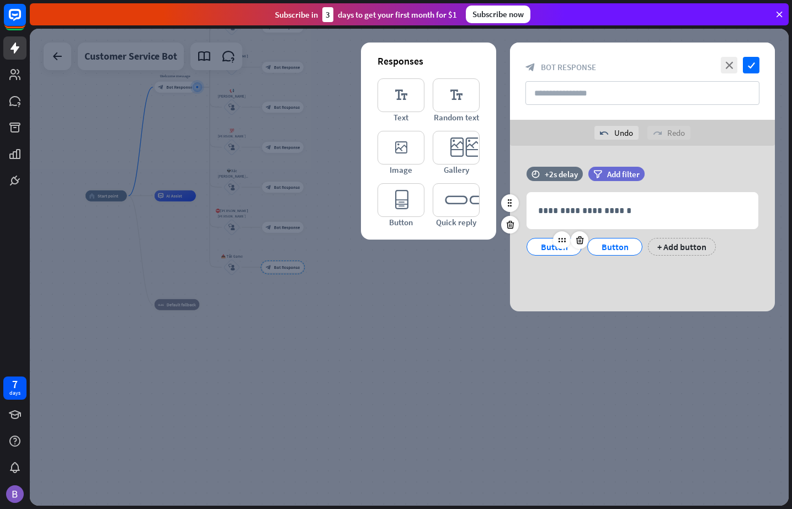
click at [552, 248] on div "Button" at bounding box center [554, 247] width 36 height 17
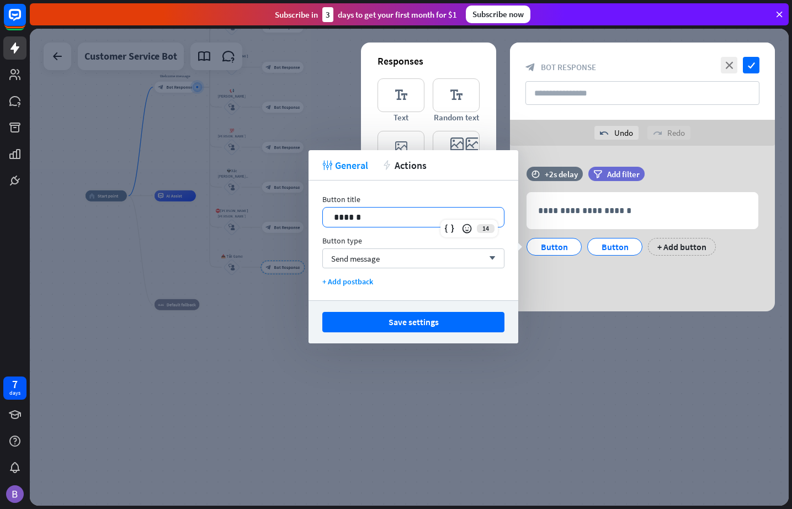
drag, startPoint x: 385, startPoint y: 220, endPoint x: 297, endPoint y: 218, distance: 88.4
click at [298, 218] on body "7 days close Product Help First steps Get started with ChatBot Help Center Foll…" at bounding box center [396, 254] width 792 height 509
click at [405, 262] on div "Send message arrow_down" at bounding box center [413, 258] width 182 height 20
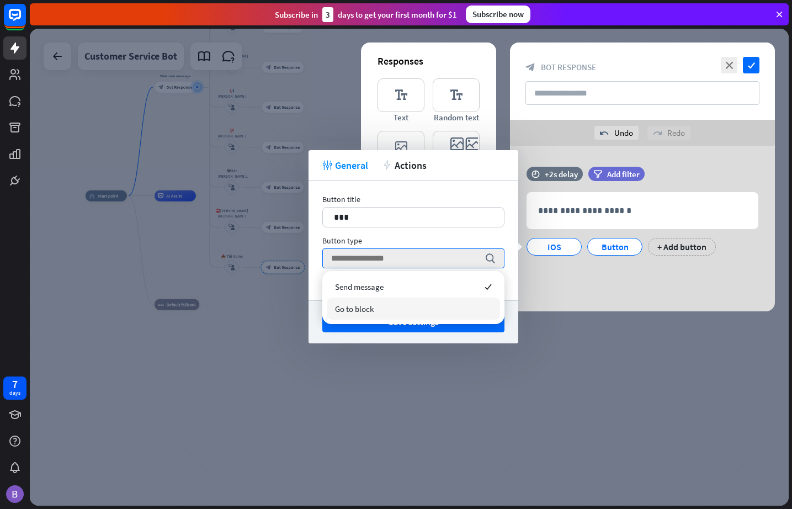
click at [404, 311] on div "Go to block" at bounding box center [413, 309] width 173 height 22
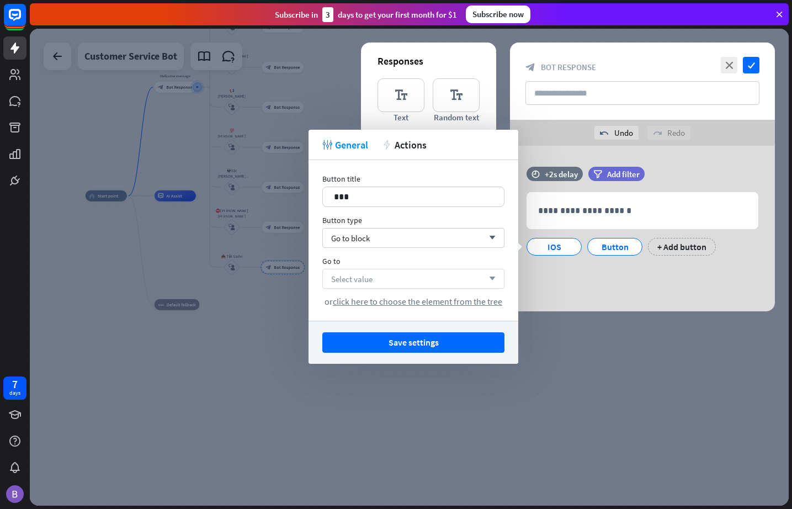
click at [390, 280] on div "Select value arrow_down" at bounding box center [413, 279] width 182 height 20
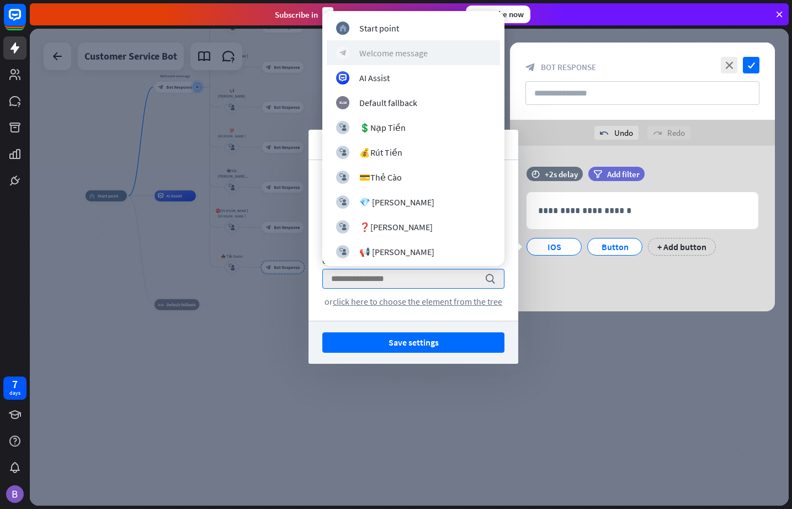
click at [408, 54] on div "Welcome message" at bounding box center [393, 52] width 68 height 11
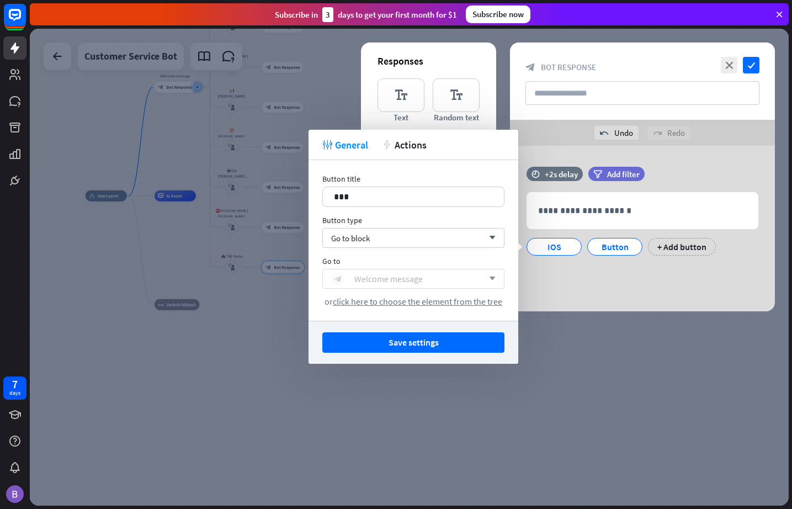
click at [397, 279] on div "Welcome message" at bounding box center [388, 278] width 68 height 11
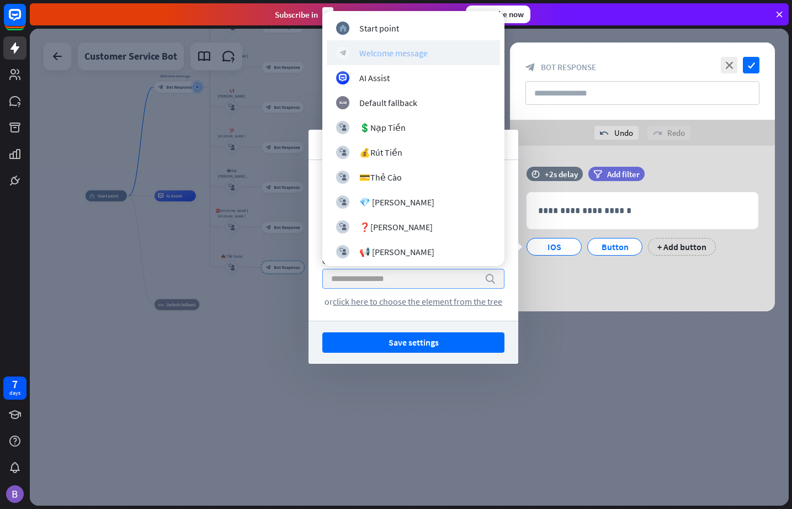
click at [387, 53] on div "Welcome message" at bounding box center [393, 52] width 68 height 11
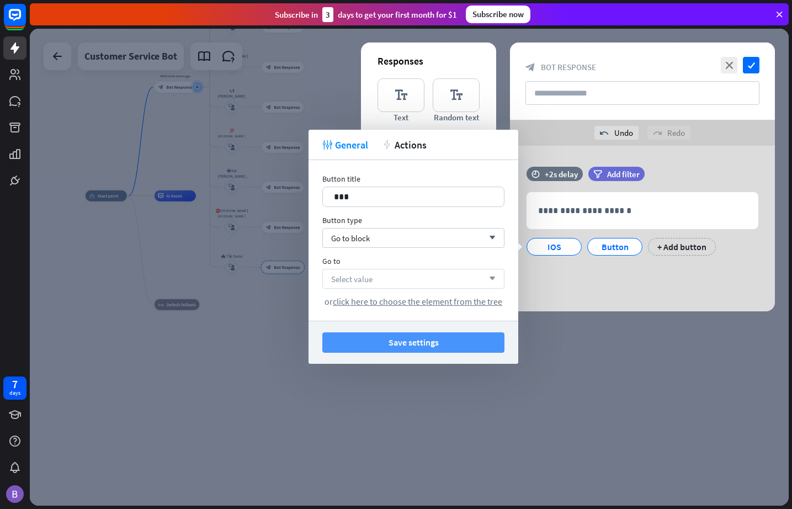
click at [404, 344] on button "Save settings" at bounding box center [413, 342] width 182 height 20
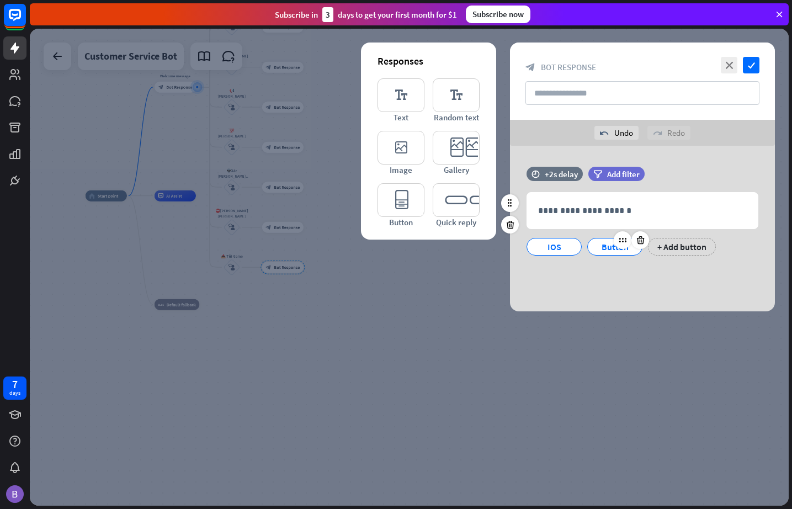
click at [613, 248] on div "Button" at bounding box center [615, 247] width 36 height 17
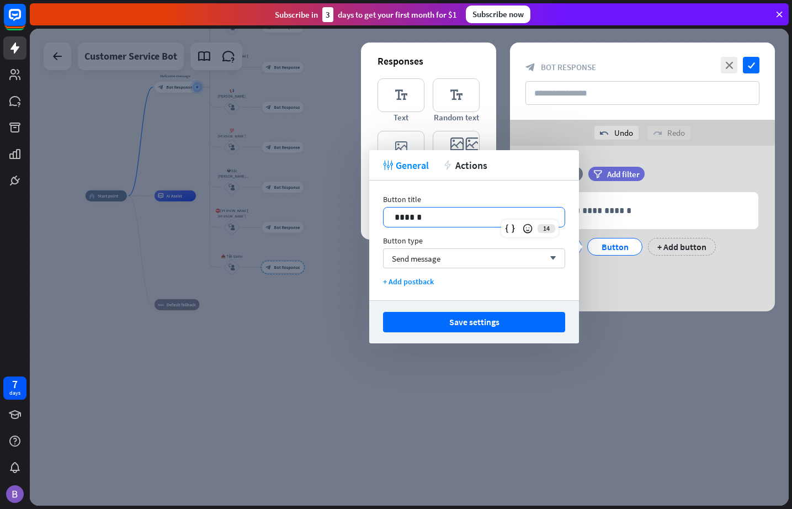
drag, startPoint x: 465, startPoint y: 221, endPoint x: 322, endPoint y: 219, distance: 143.6
click at [322, 219] on body "7 days close Product Help First steps Get started with ChatBot Help Center Foll…" at bounding box center [396, 254] width 792 height 509
drag, startPoint x: 457, startPoint y: 220, endPoint x: 430, endPoint y: 221, distance: 27.6
click at [430, 221] on p "**********" at bounding box center [474, 217] width 159 height 14
click at [398, 214] on p "*******" at bounding box center [474, 217] width 159 height 14
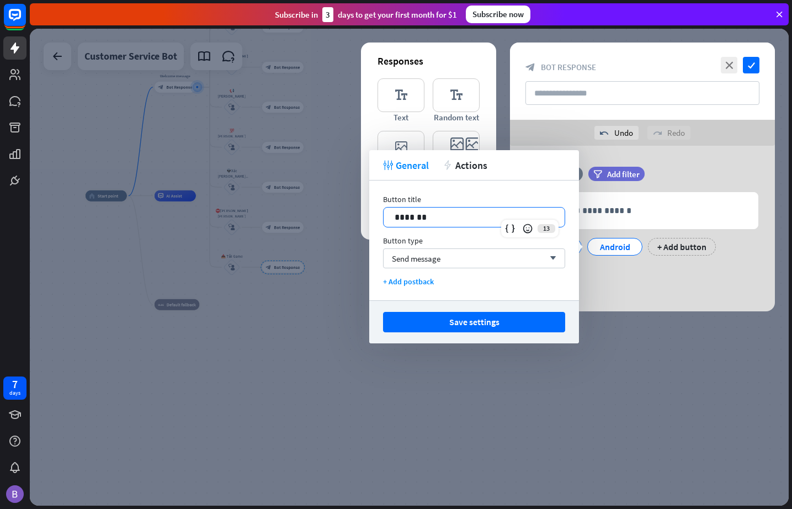
click at [431, 219] on p "*******" at bounding box center [474, 217] width 159 height 14
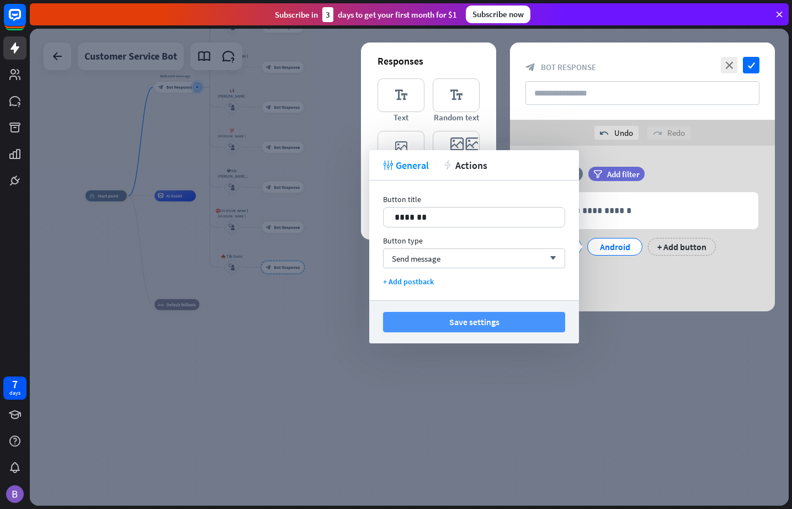
click at [489, 319] on button "Save settings" at bounding box center [474, 322] width 182 height 20
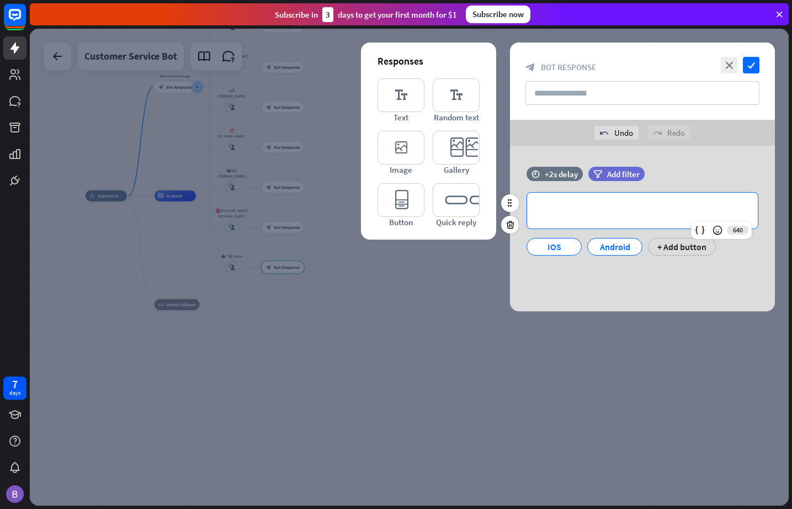
click at [576, 204] on p "**********" at bounding box center [642, 211] width 209 height 14
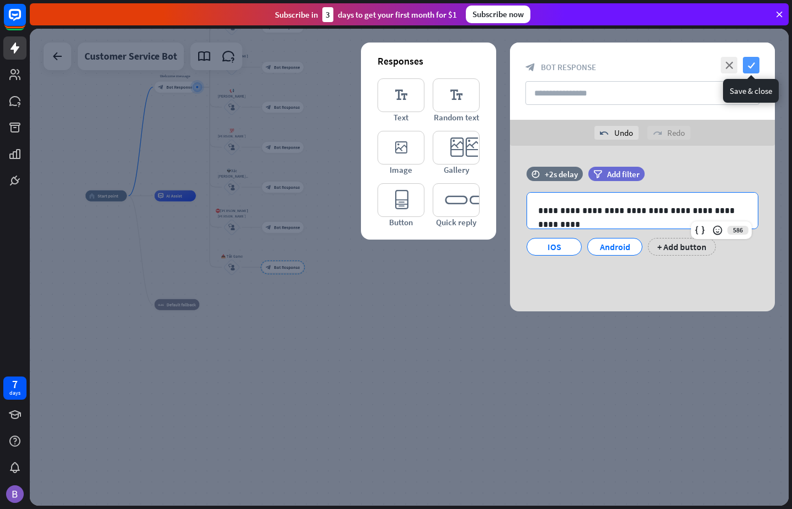
click at [723, 68] on icon "check" at bounding box center [751, 65] width 17 height 17
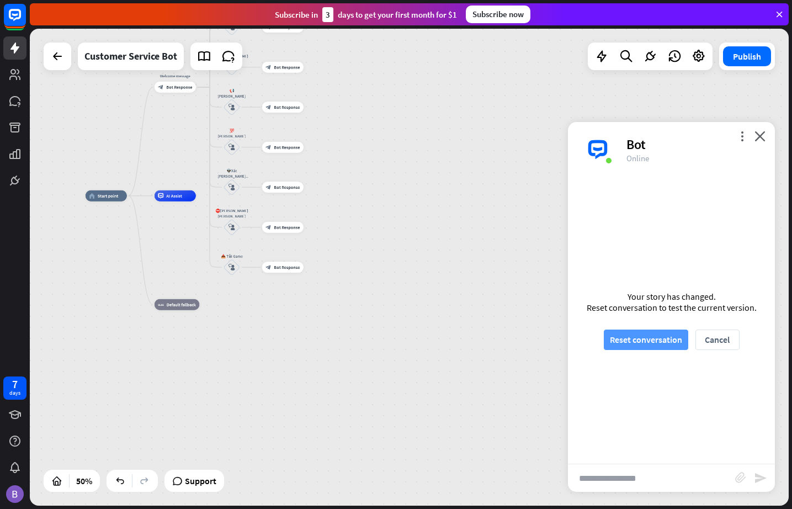
click at [667, 336] on button "Reset conversation" at bounding box center [646, 340] width 84 height 20
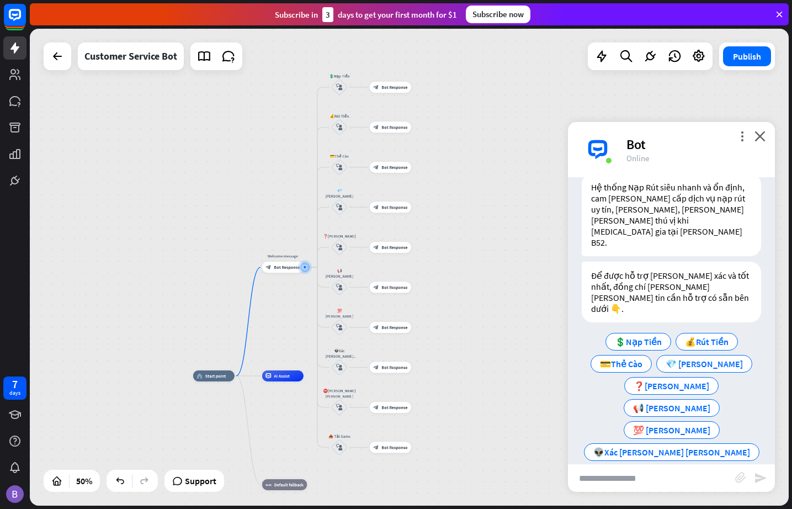
scroll to position [41, 0]
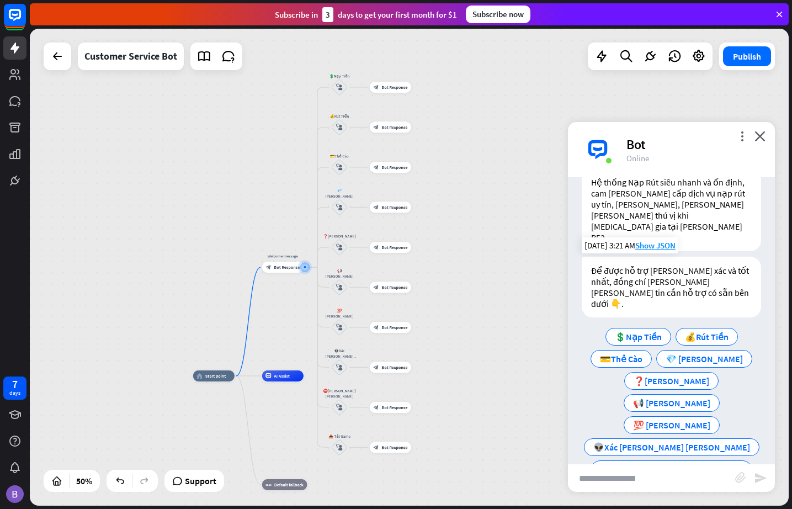
click at [668, 486] on span "📥 Tải Game" at bounding box center [672, 491] width 49 height 11
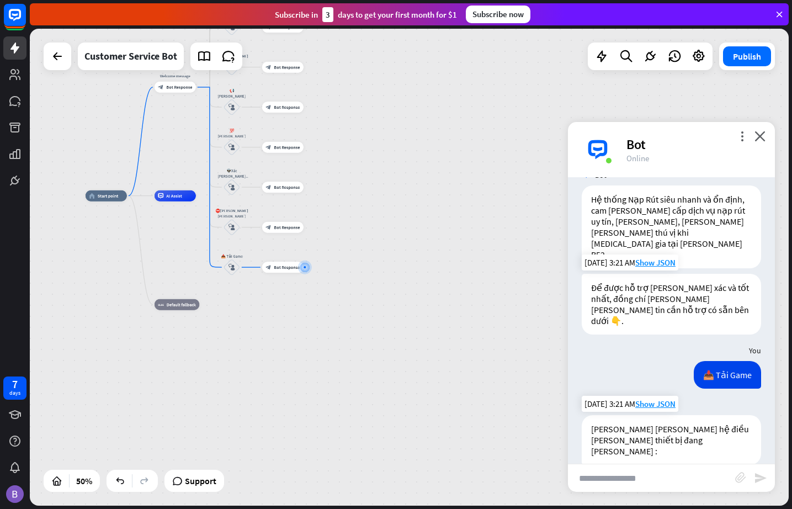
scroll to position [28, 0]
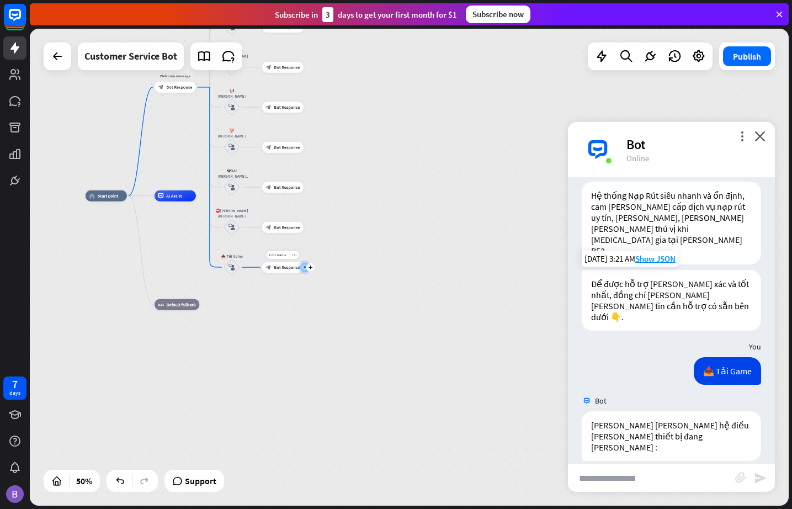
click at [284, 268] on span "Bot Response" at bounding box center [287, 267] width 26 height 6
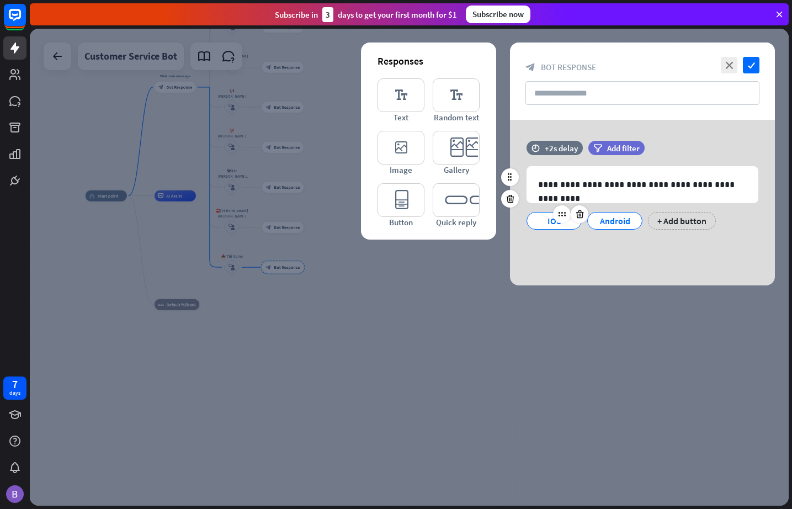
click at [549, 223] on div "IOS" at bounding box center [554, 221] width 36 height 17
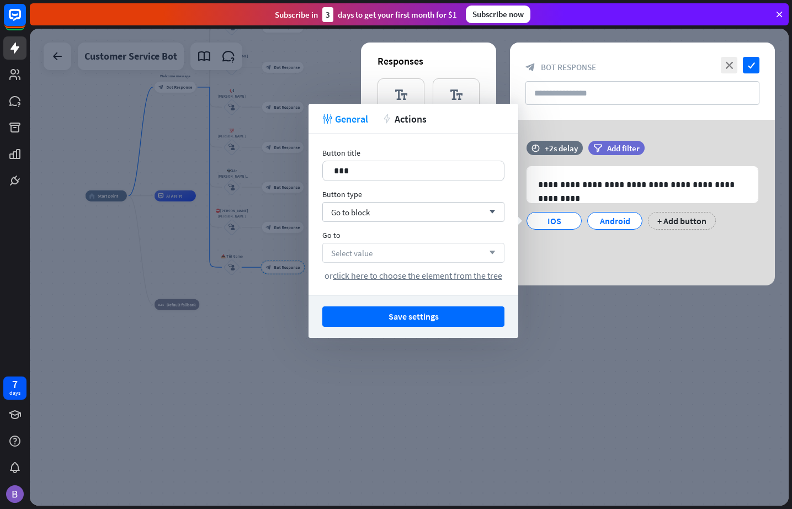
click at [396, 251] on div "Select value arrow_down" at bounding box center [413, 253] width 182 height 20
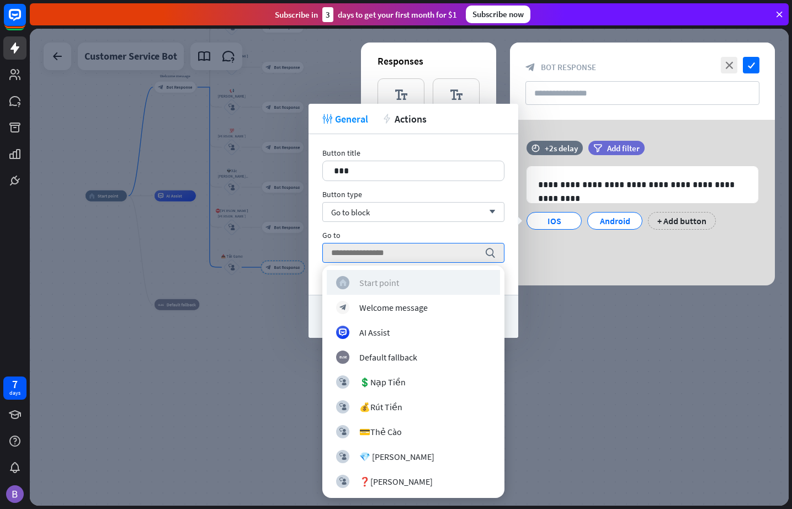
click at [393, 284] on div "Start point" at bounding box center [379, 282] width 40 height 11
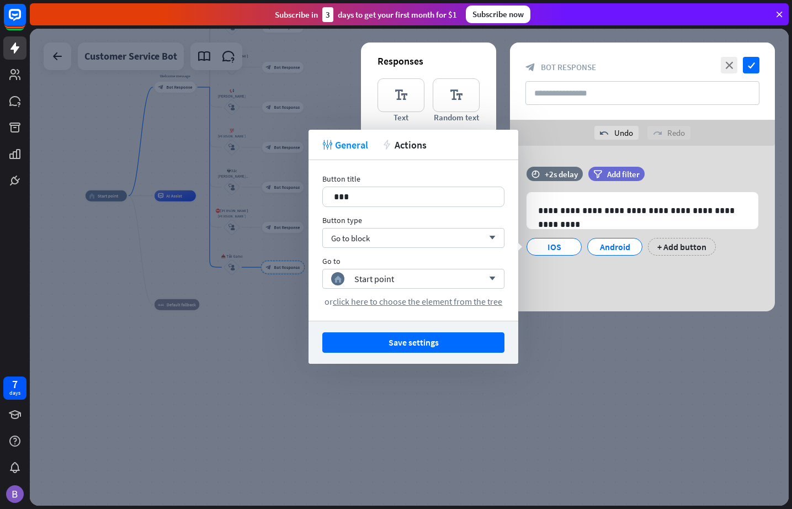
click at [588, 277] on div "**********" at bounding box center [642, 229] width 265 height 166
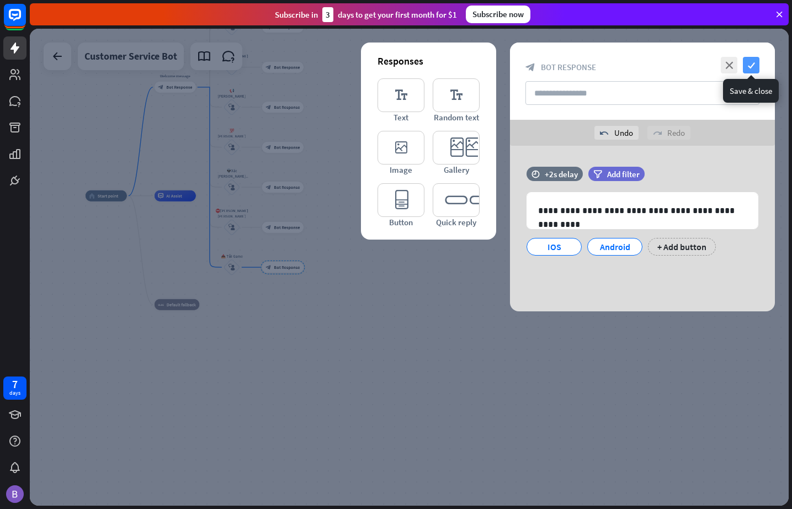
click at [723, 69] on icon "check" at bounding box center [751, 65] width 17 height 17
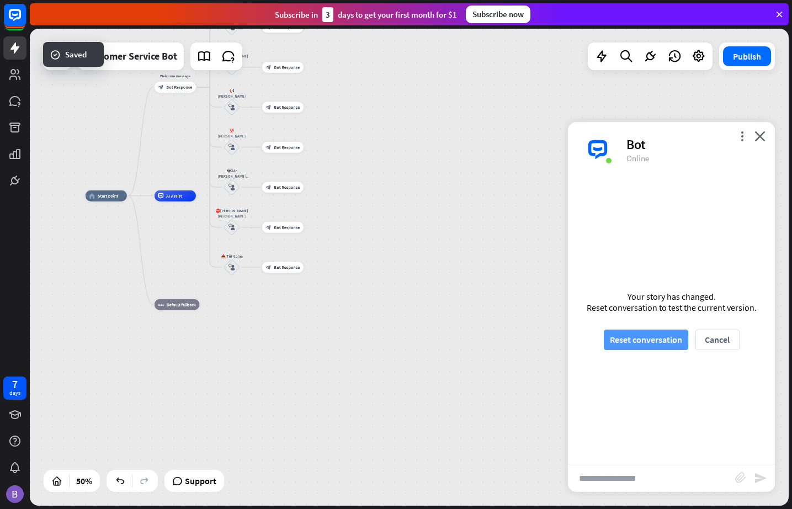
click at [621, 342] on button "Reset conversation" at bounding box center [646, 340] width 84 height 20
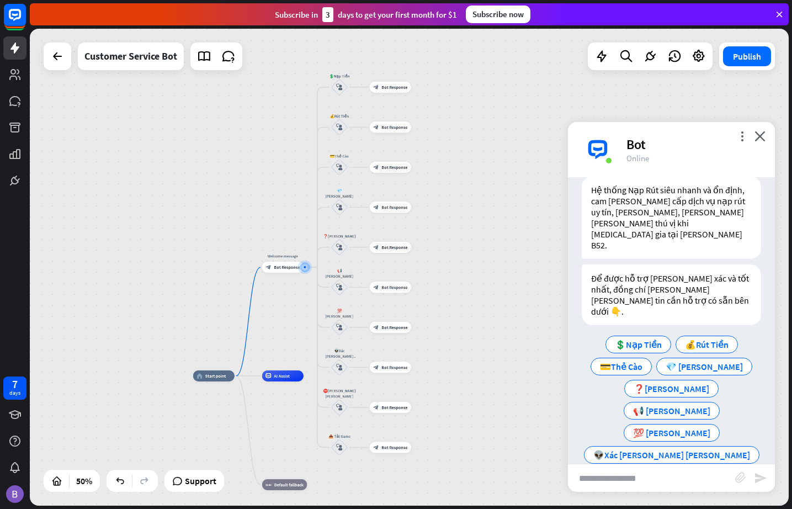
scroll to position [41, 0]
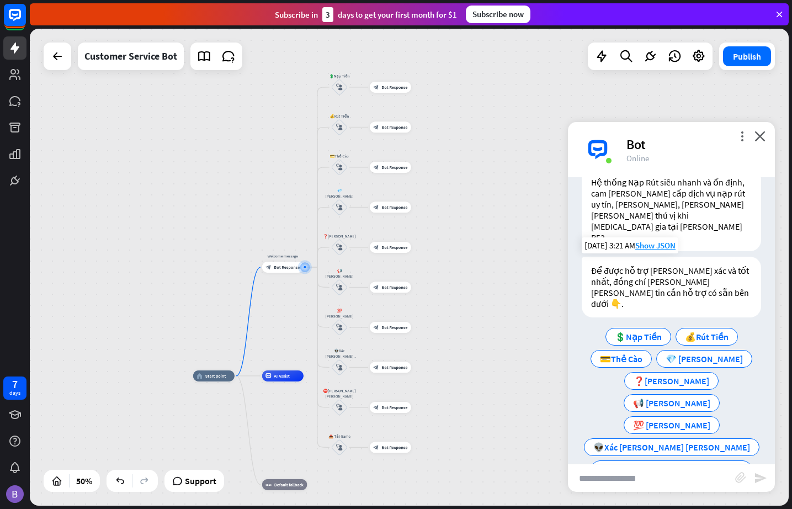
click at [671, 486] on span "📥 Tải Game" at bounding box center [672, 491] width 49 height 11
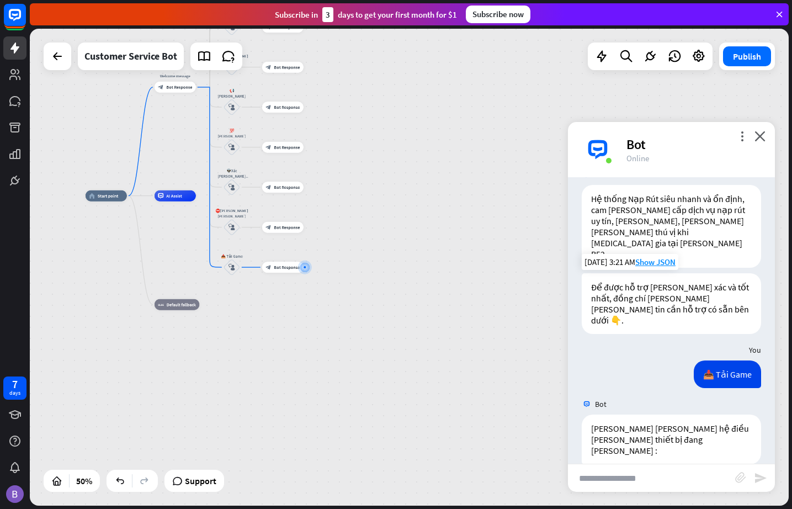
scroll to position [28, 0]
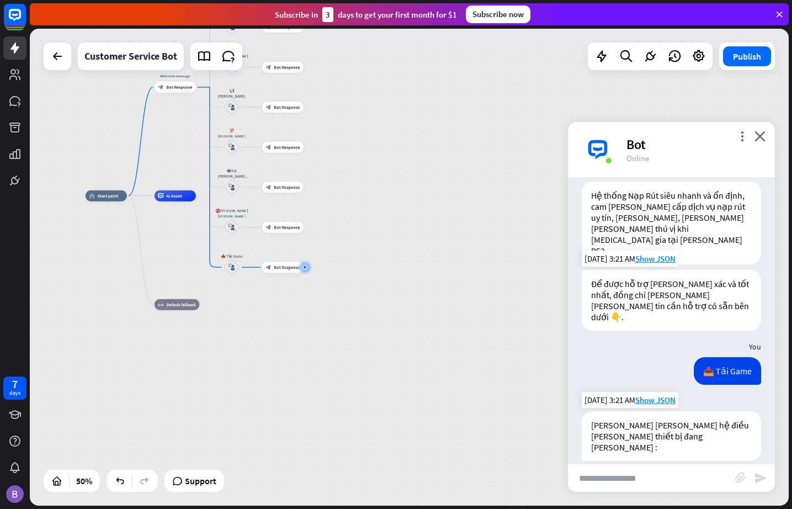
click at [640, 475] on span "IOS" at bounding box center [645, 480] width 14 height 11
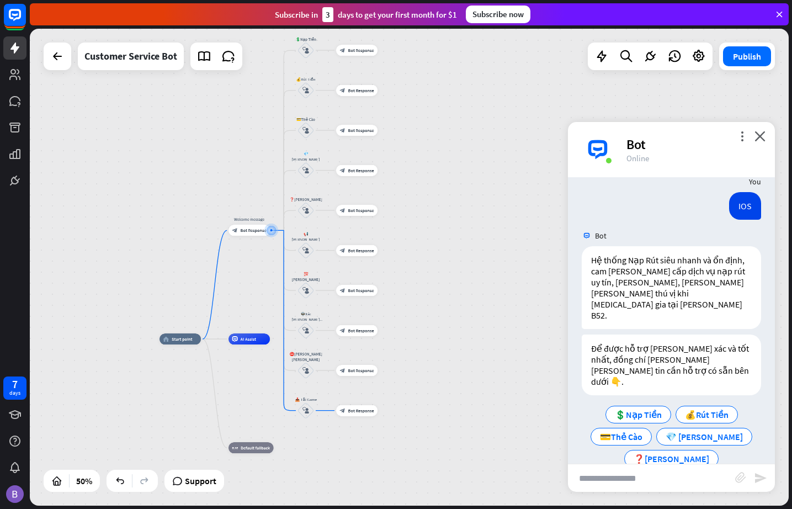
scroll to position [357, 0]
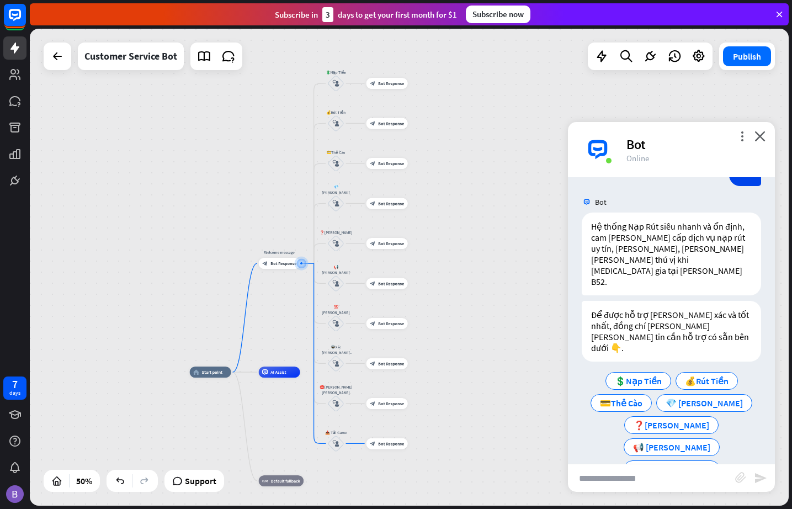
drag, startPoint x: 480, startPoint y: 411, endPoint x: 405, endPoint y: 303, distance: 131.7
click at [405, 303] on div "home_2 Start point Welcome message block_bot_response Bot Response 💲Nạp Tiền bl…" at bounding box center [409, 267] width 759 height 477
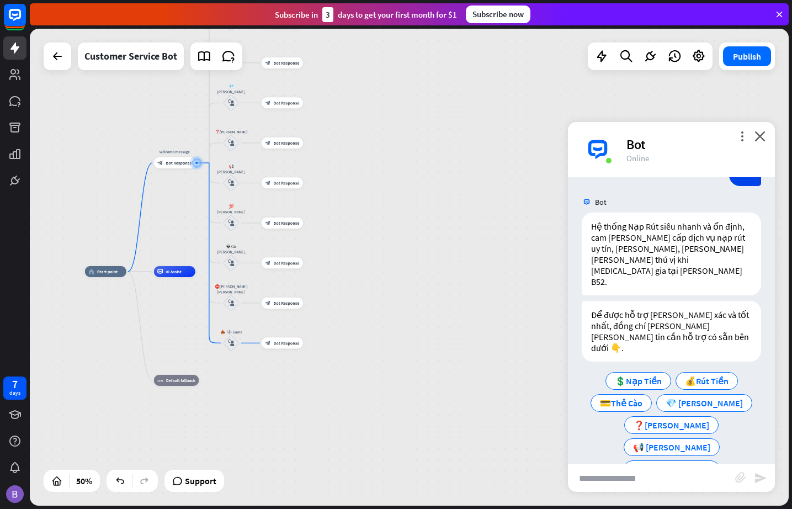
drag, startPoint x: 494, startPoint y: 380, endPoint x: 386, endPoint y: 276, distance: 150.7
click at [386, 276] on div "home_2 Start point Welcome message block_bot_response Bot Response 💲Nạp Tiền bl…" at bounding box center [275, 391] width 380 height 239
click at [312, 343] on div "plus" at bounding box center [310, 342] width 8 height 8
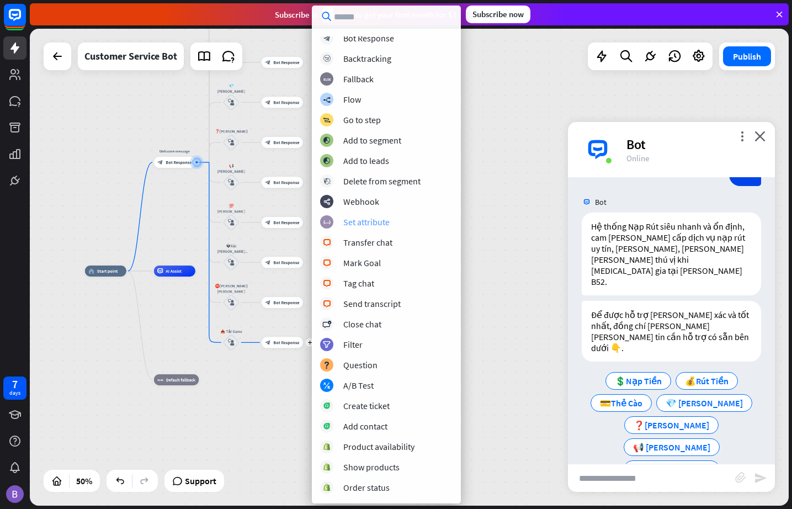
scroll to position [0, 0]
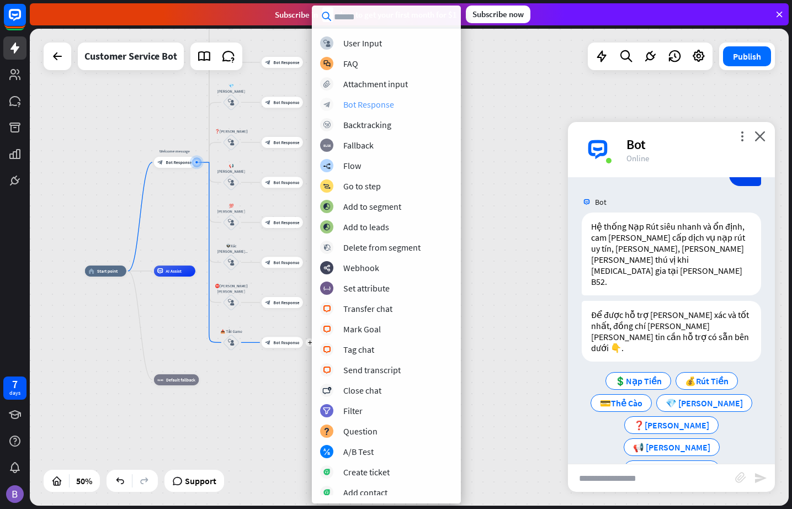
click at [371, 107] on div "Bot Response" at bounding box center [368, 104] width 51 height 11
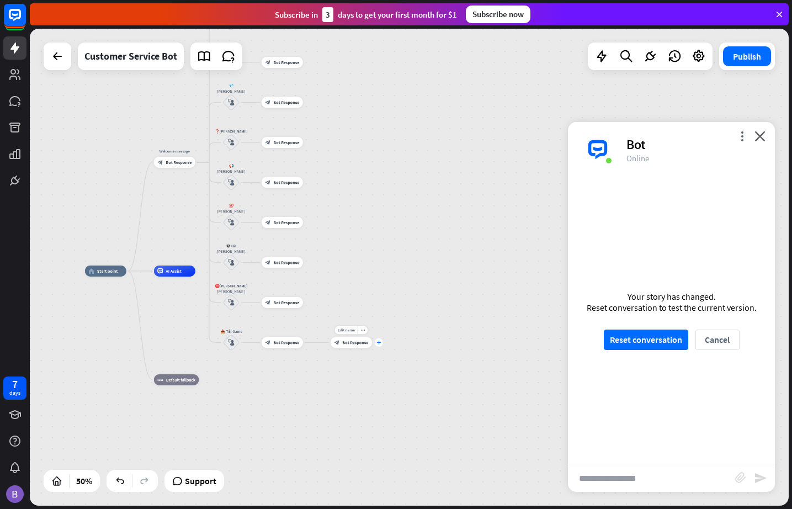
click at [380, 339] on div "plus" at bounding box center [379, 342] width 8 height 8
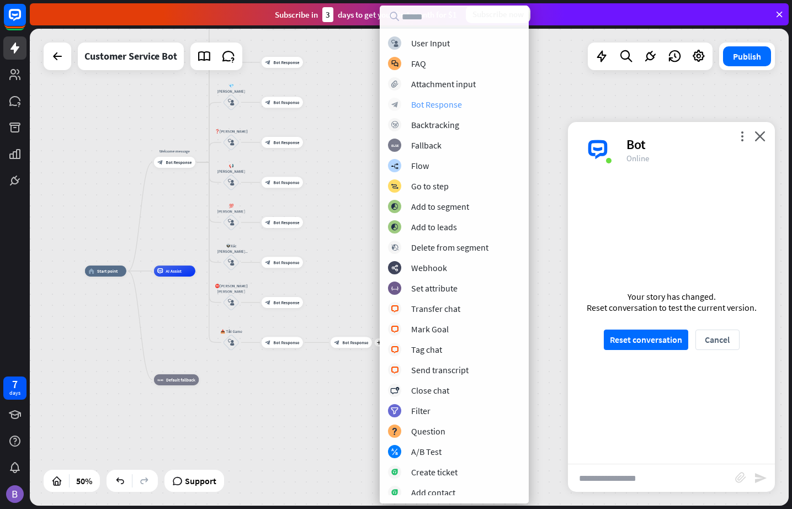
click at [427, 103] on div "Bot Response" at bounding box center [436, 104] width 51 height 11
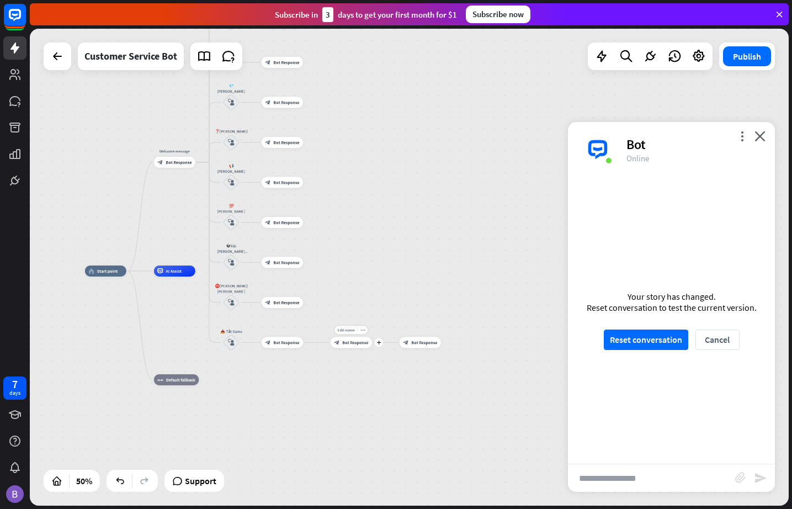
click at [351, 348] on div "Edit name more_horiz plus block_bot_response Bot Response" at bounding box center [351, 342] width 41 height 11
click at [356, 341] on span "Bot Response" at bounding box center [356, 343] width 26 height 6
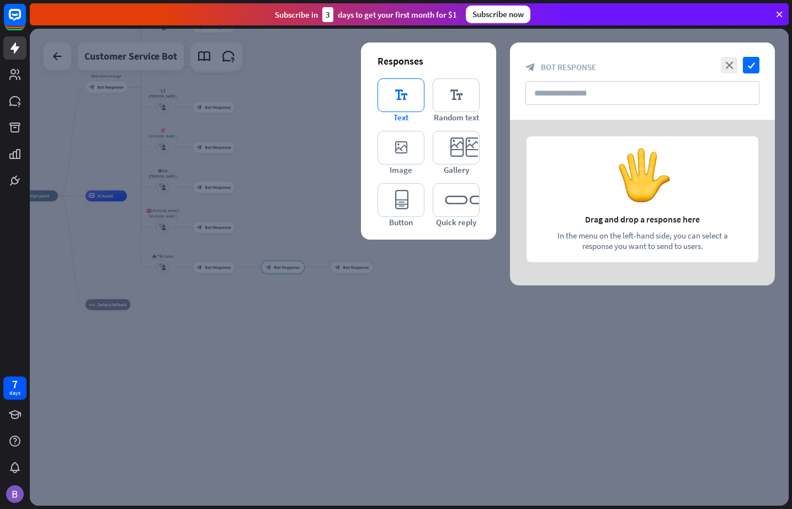
drag, startPoint x: 398, startPoint y: 97, endPoint x: 406, endPoint y: 98, distance: 8.4
click at [399, 97] on icon "editor_text" at bounding box center [401, 95] width 47 height 34
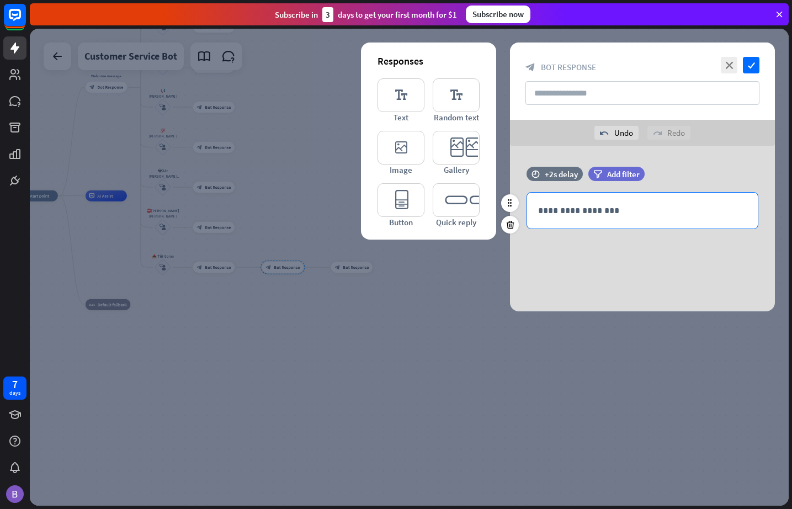
click at [599, 211] on p "**********" at bounding box center [642, 211] width 209 height 14
click at [543, 88] on input "text" at bounding box center [643, 93] width 234 height 24
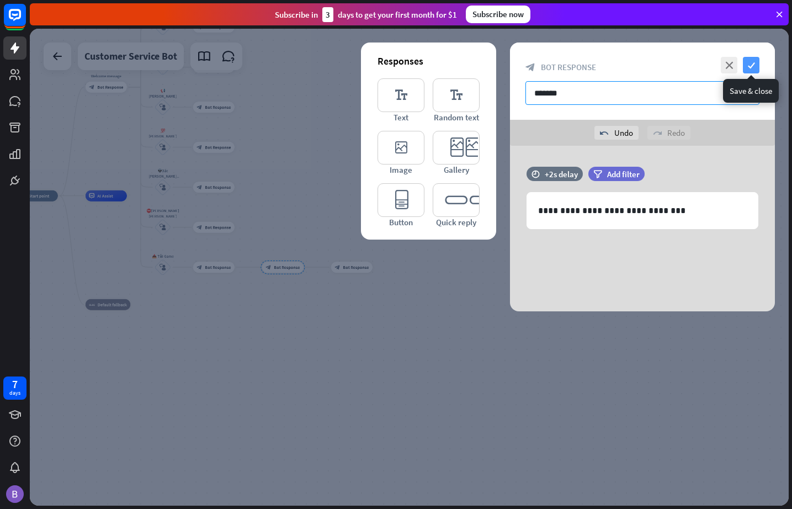
type input "*******"
click at [723, 65] on icon "check" at bounding box center [751, 65] width 17 height 17
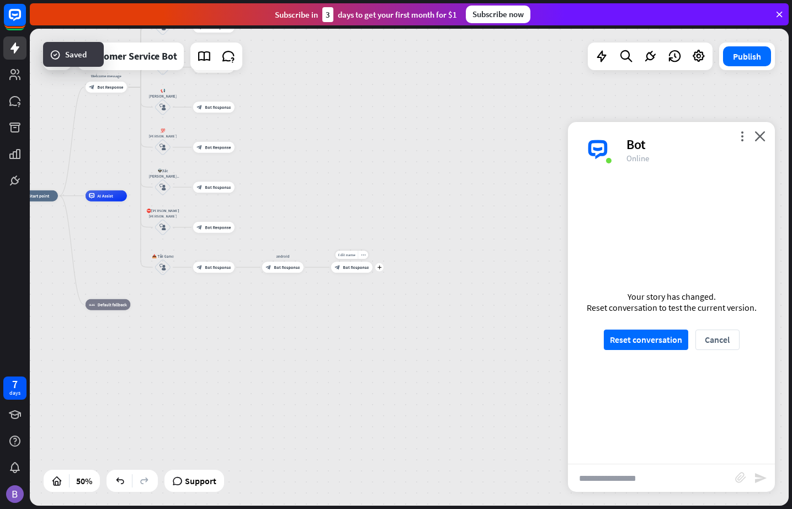
click at [350, 273] on div "block_bot_response Bot Response" at bounding box center [351, 267] width 41 height 11
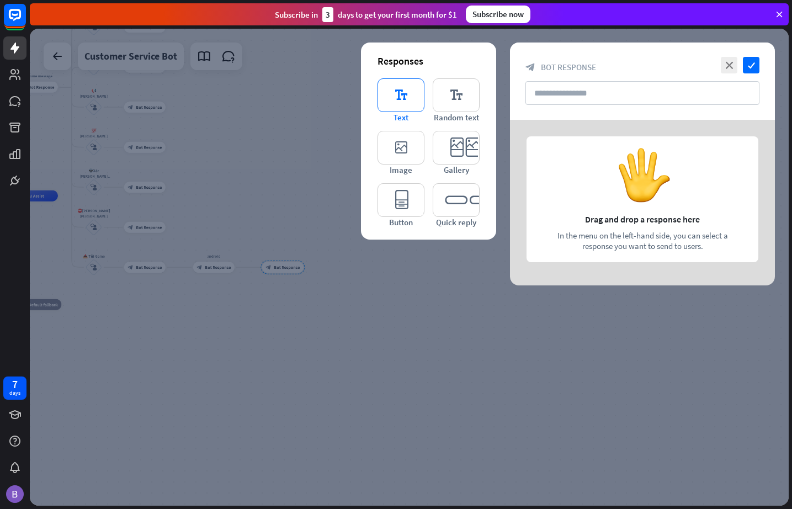
click at [407, 91] on icon "editor_text" at bounding box center [401, 95] width 47 height 34
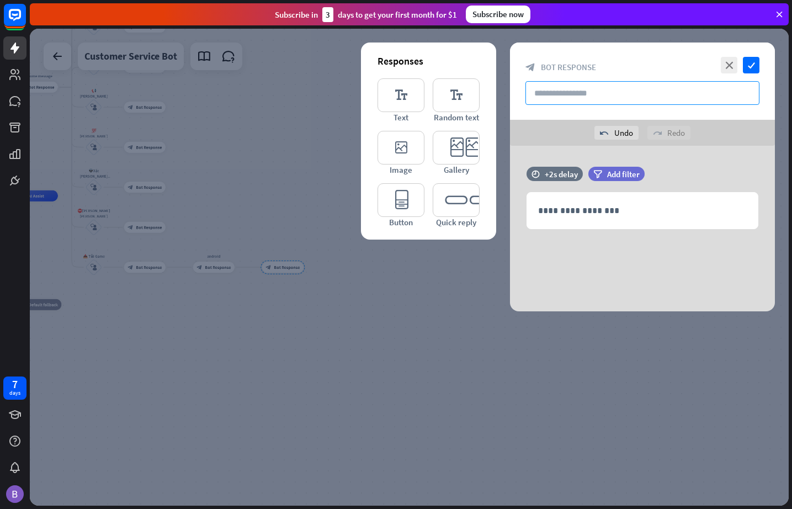
click at [558, 89] on input "text" at bounding box center [643, 93] width 234 height 24
type input "***"
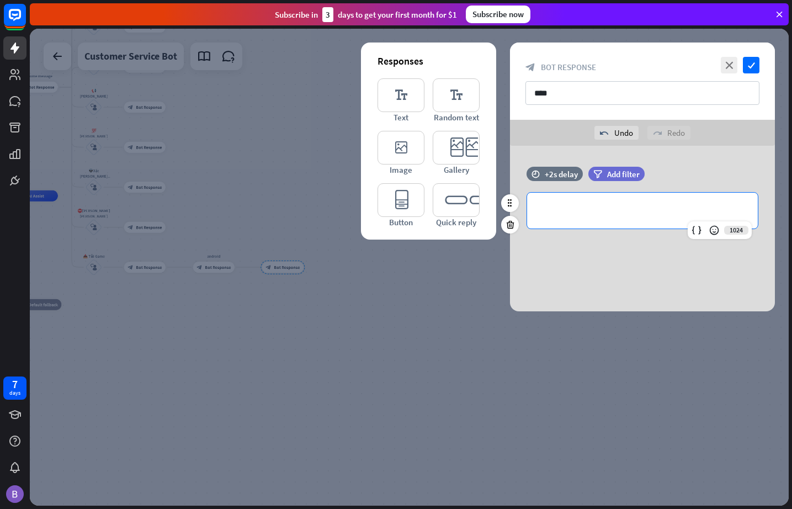
click at [603, 205] on p "**********" at bounding box center [642, 211] width 209 height 14
click at [624, 211] on p "**********" at bounding box center [642, 211] width 209 height 14
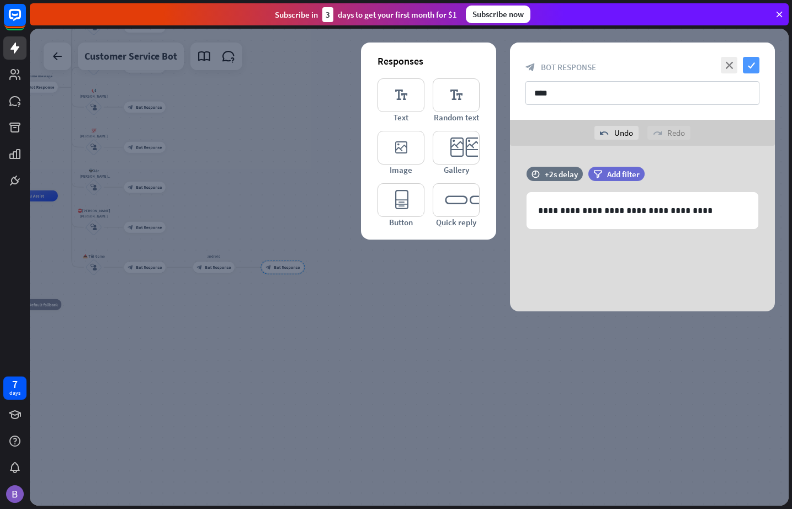
click at [723, 65] on icon "check" at bounding box center [751, 65] width 17 height 17
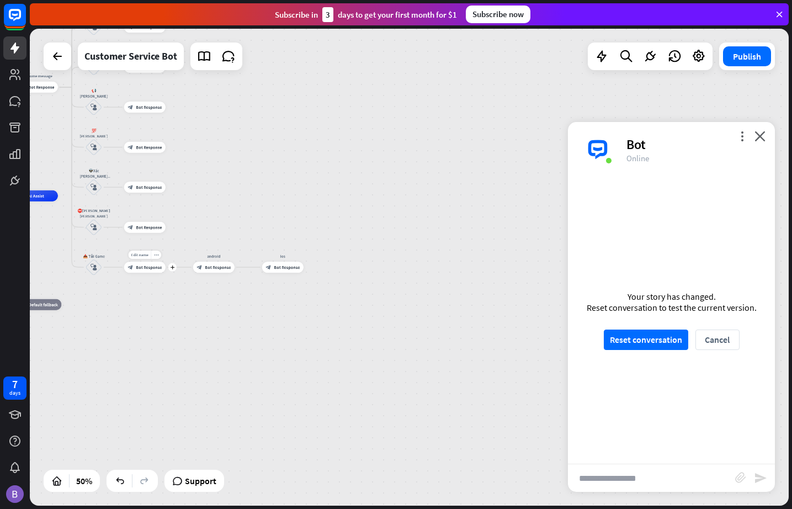
click at [141, 270] on span "Bot Response" at bounding box center [149, 267] width 26 height 6
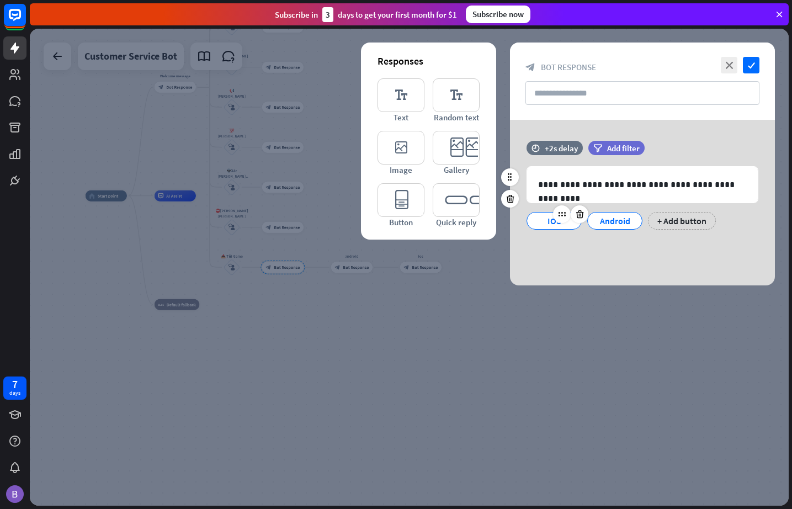
click at [544, 224] on div "IOS" at bounding box center [554, 221] width 36 height 17
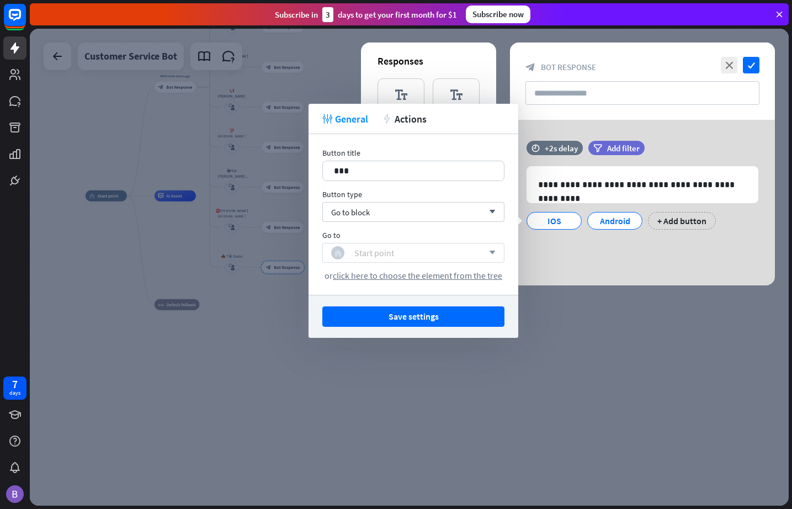
click at [413, 249] on div "home_2 Start point" at bounding box center [407, 252] width 152 height 13
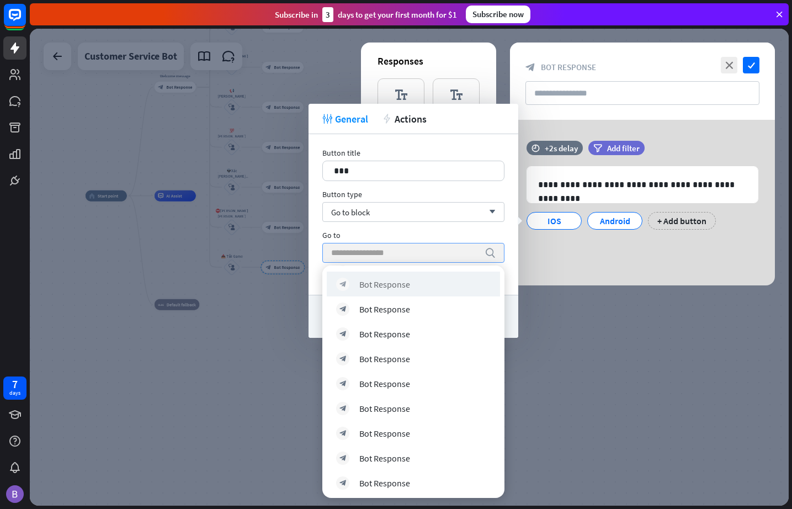
scroll to position [422, 0]
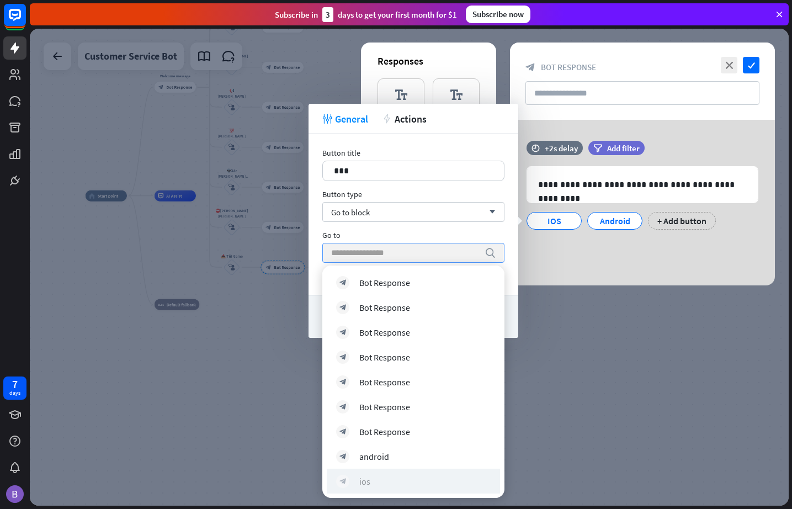
click at [370, 479] on div "ios" at bounding box center [364, 481] width 11 height 11
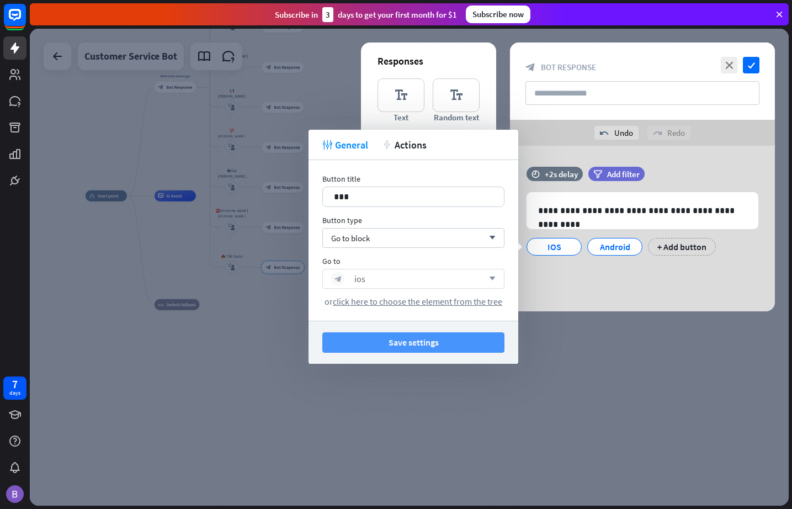
click at [411, 340] on button "Save settings" at bounding box center [413, 342] width 182 height 20
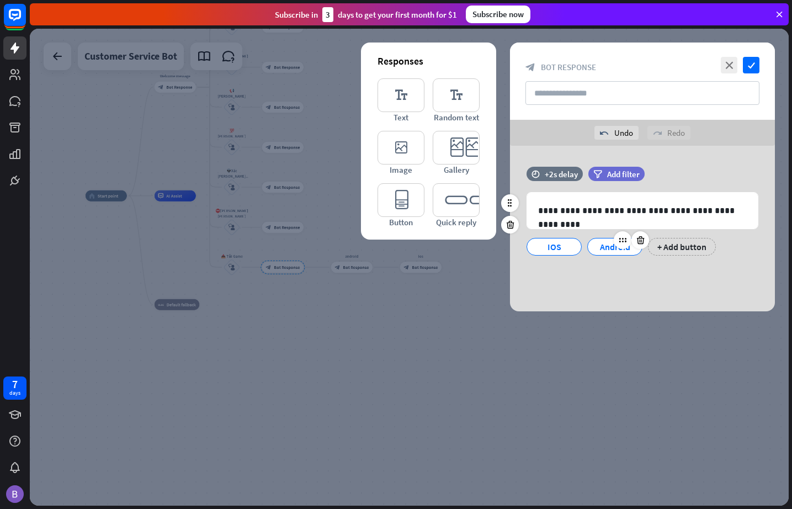
click at [606, 248] on div "Android" at bounding box center [615, 247] width 36 height 17
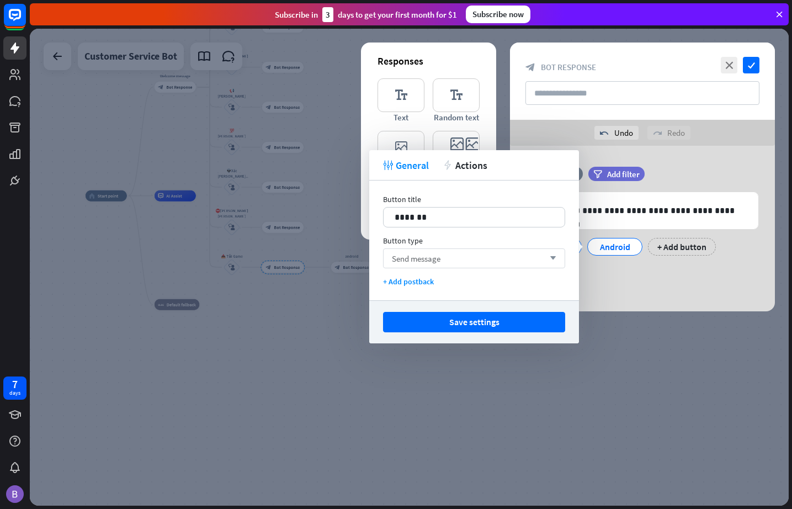
click at [471, 258] on div "Send message arrow_down" at bounding box center [474, 258] width 182 height 20
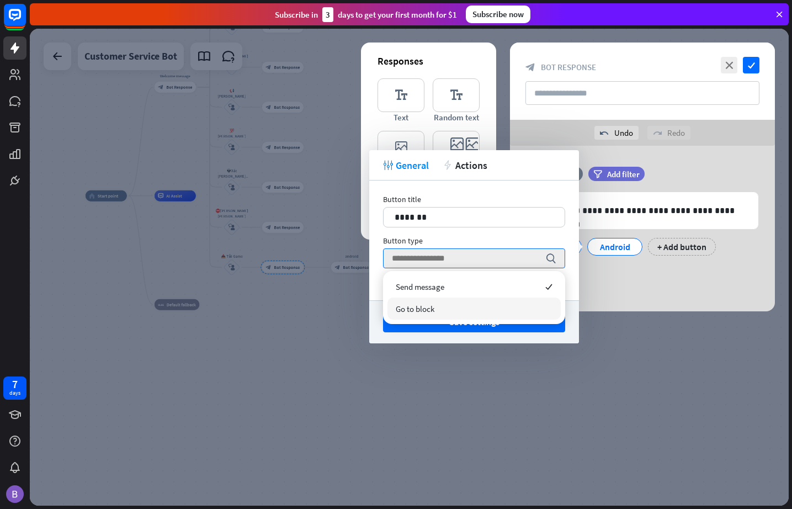
click at [457, 311] on div "Go to block" at bounding box center [474, 309] width 173 height 22
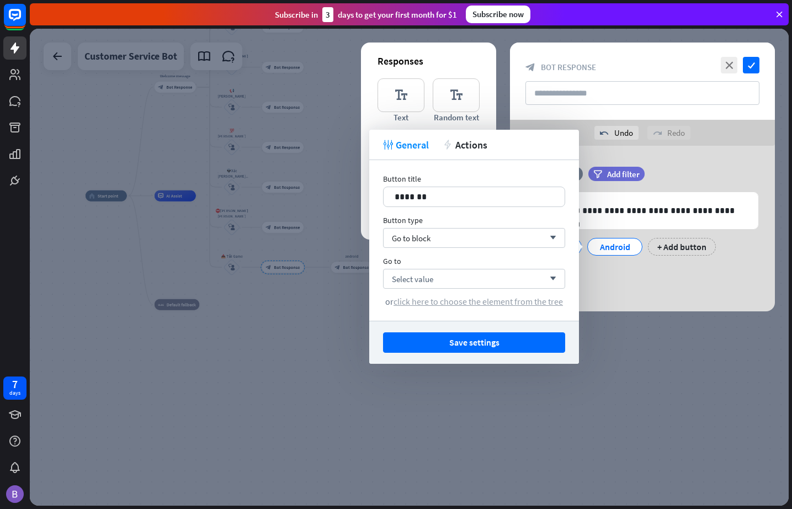
drag, startPoint x: 459, startPoint y: 274, endPoint x: 469, endPoint y: 298, distance: 25.0
click at [460, 274] on div "Select value arrow_down" at bounding box center [474, 279] width 182 height 20
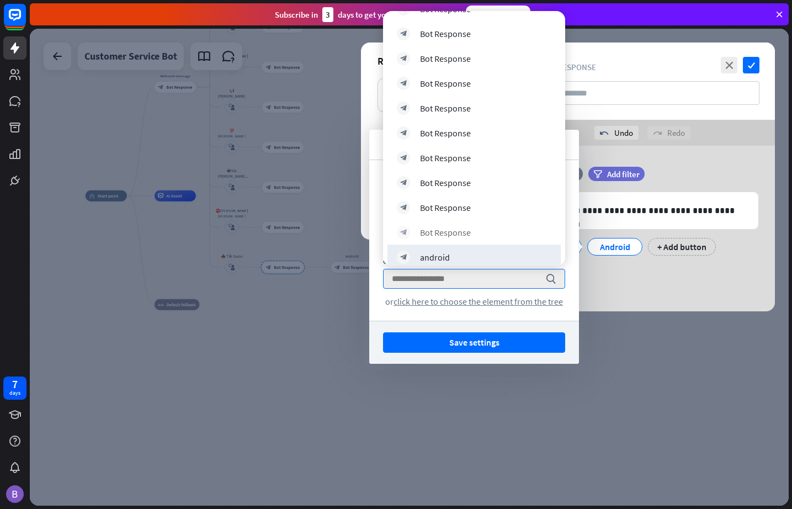
scroll to position [400, 0]
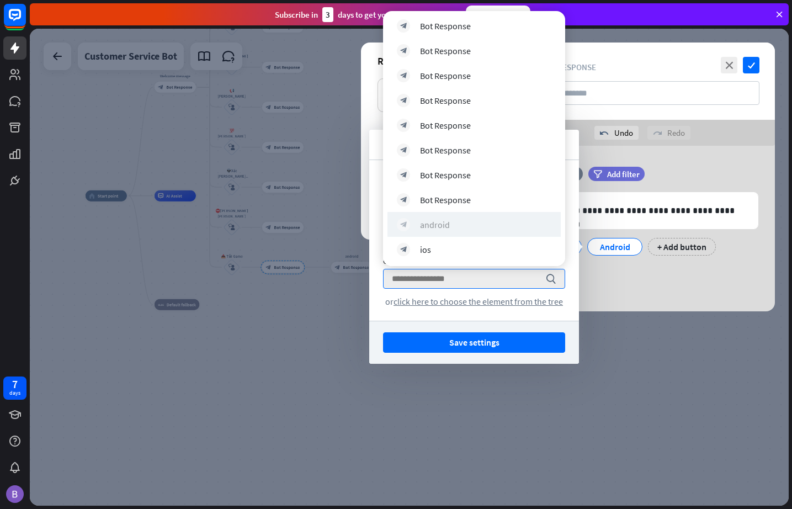
click at [473, 221] on div "block_bot_response android" at bounding box center [474, 224] width 155 height 13
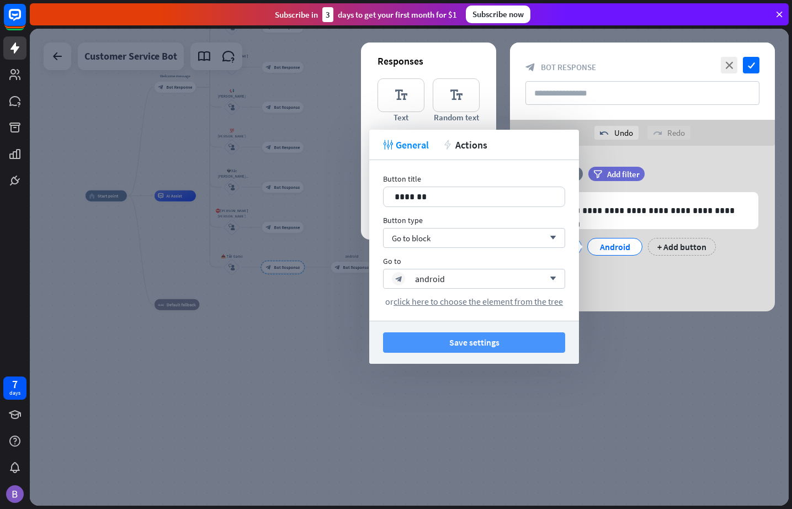
click at [473, 334] on button "Save settings" at bounding box center [474, 342] width 182 height 20
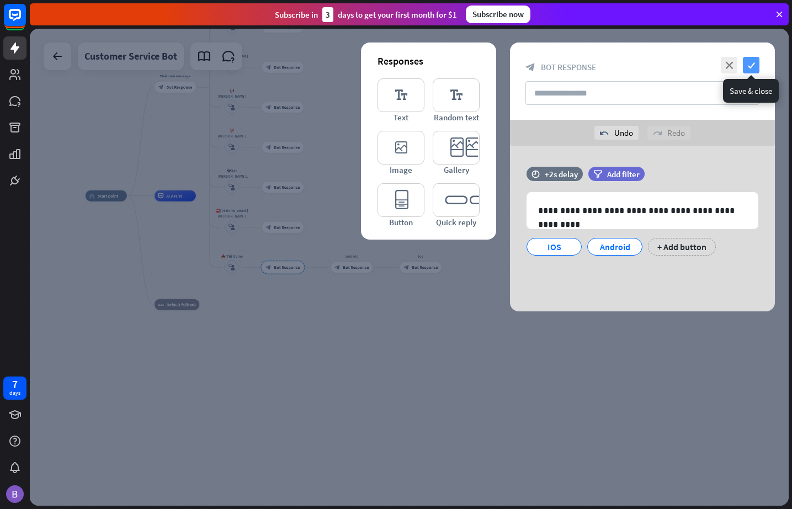
click at [723, 64] on icon "check" at bounding box center [751, 65] width 17 height 17
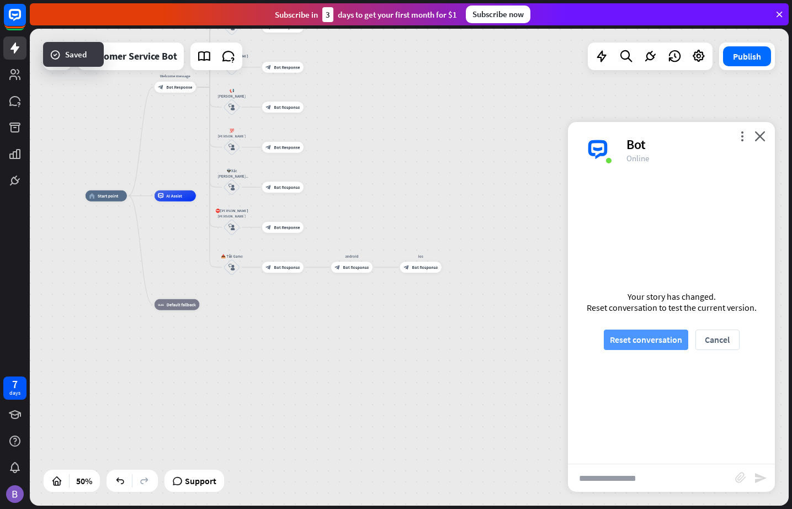
click at [639, 341] on button "Reset conversation" at bounding box center [646, 340] width 84 height 20
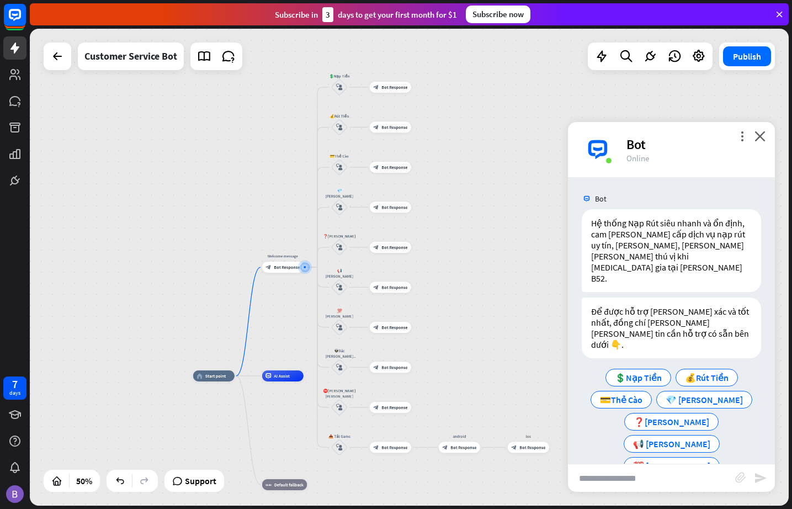
scroll to position [41, 0]
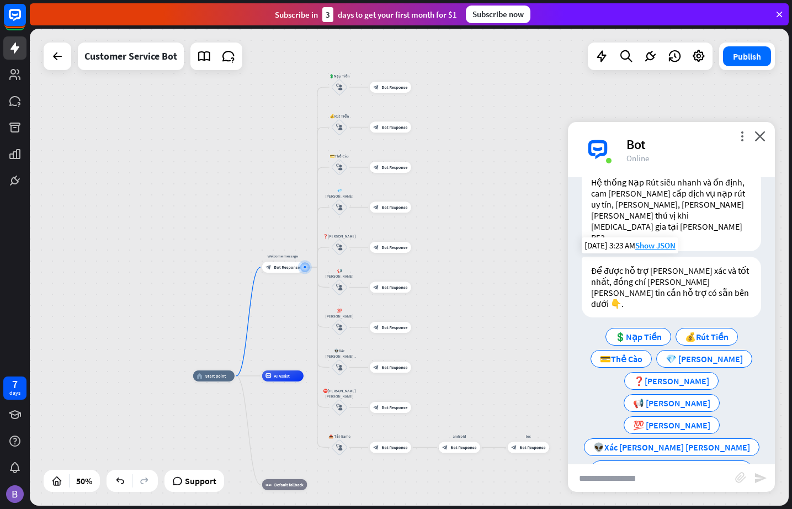
click at [671, 486] on span "📥 Tải Game" at bounding box center [672, 491] width 49 height 11
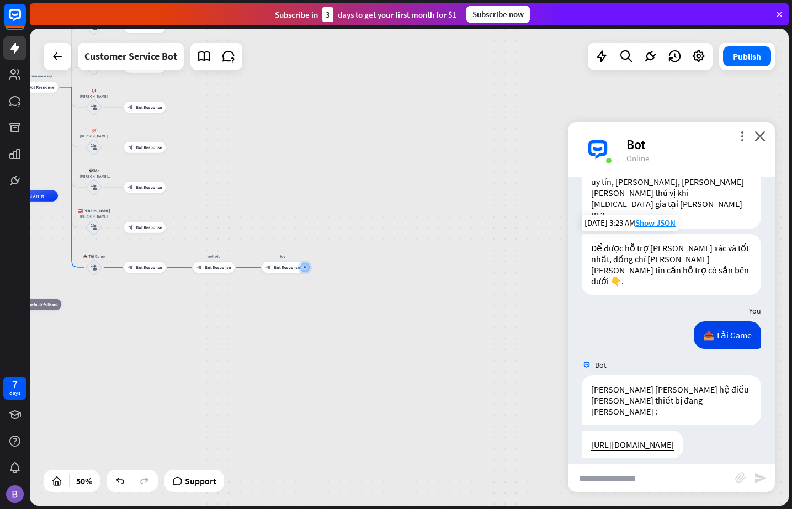
scroll to position [75, 0]
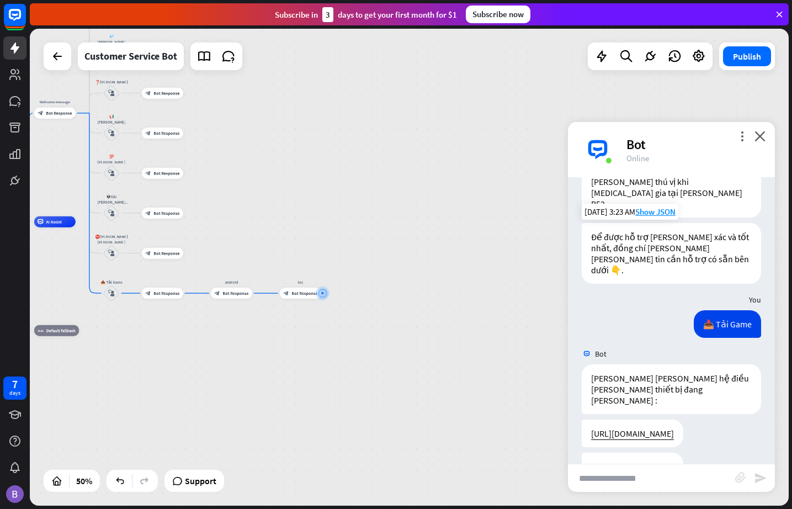
drag, startPoint x: 50, startPoint y: 125, endPoint x: 72, endPoint y: 151, distance: 34.9
click at [72, 152] on div "home_2 Start point Welcome message block_bot_response Bot Response 💲Nạp Tiền bl…" at bounding box center [409, 267] width 759 height 477
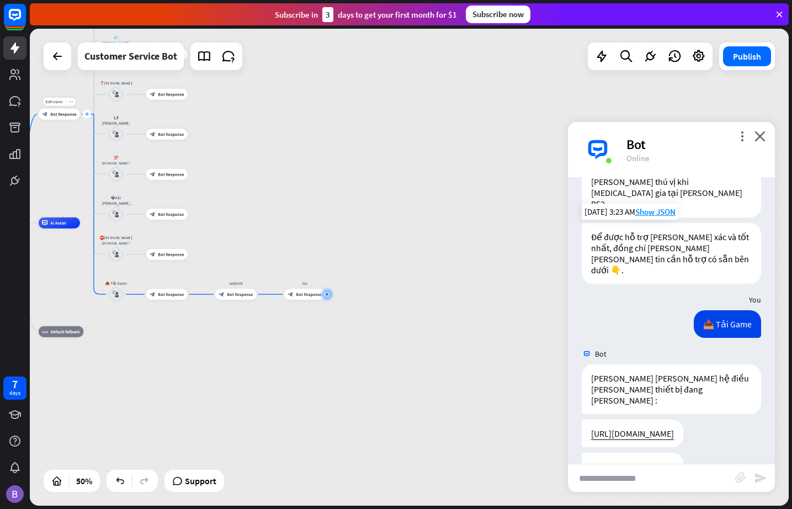
click at [85, 112] on icon "plus" at bounding box center [87, 114] width 4 height 4
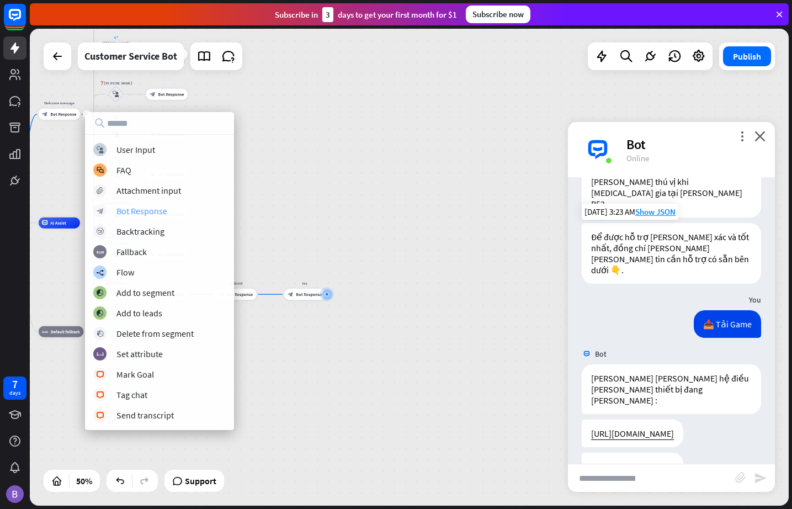
click at [147, 214] on div "Bot Response" at bounding box center [142, 210] width 51 height 11
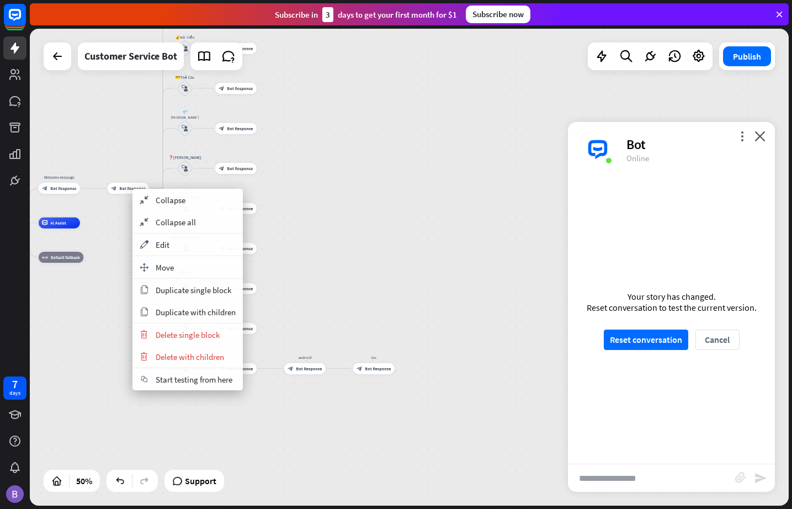
click at [107, 232] on div "home_2 Start point Welcome message block_bot_response Bot Response block_bot_re…" at bounding box center [160, 342] width 380 height 239
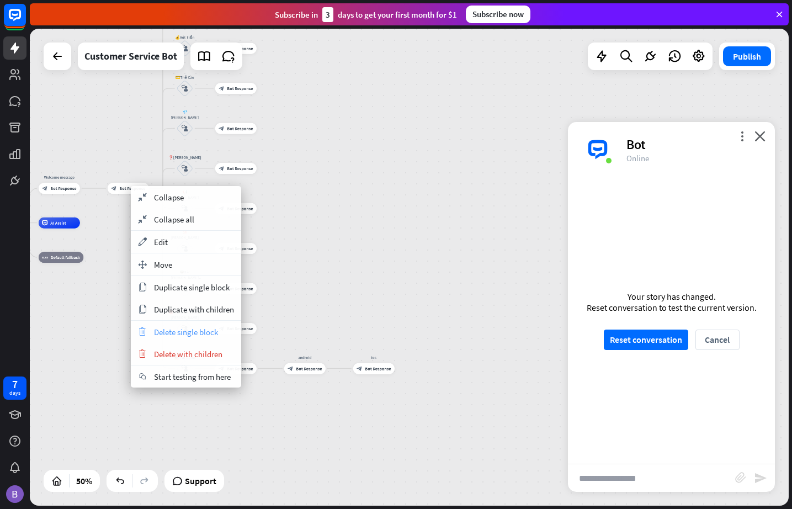
click at [179, 331] on span "Delete single block" at bounding box center [186, 332] width 64 height 10
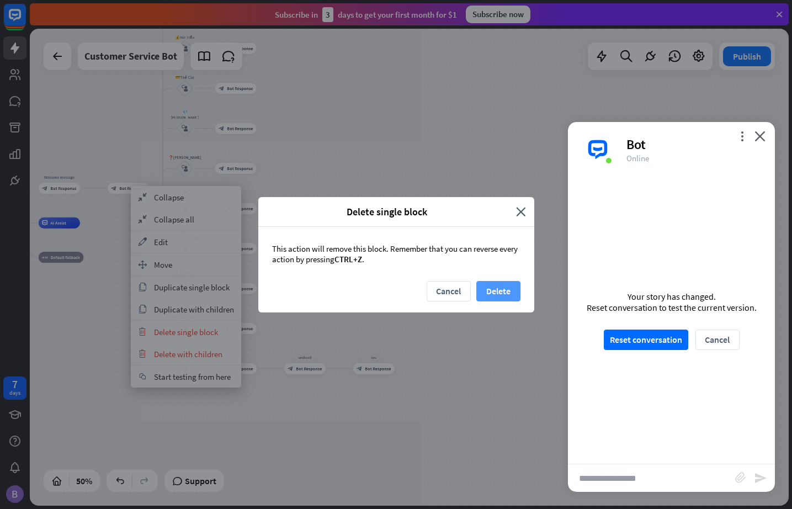
click at [500, 293] on button "Delete" at bounding box center [499, 291] width 44 height 20
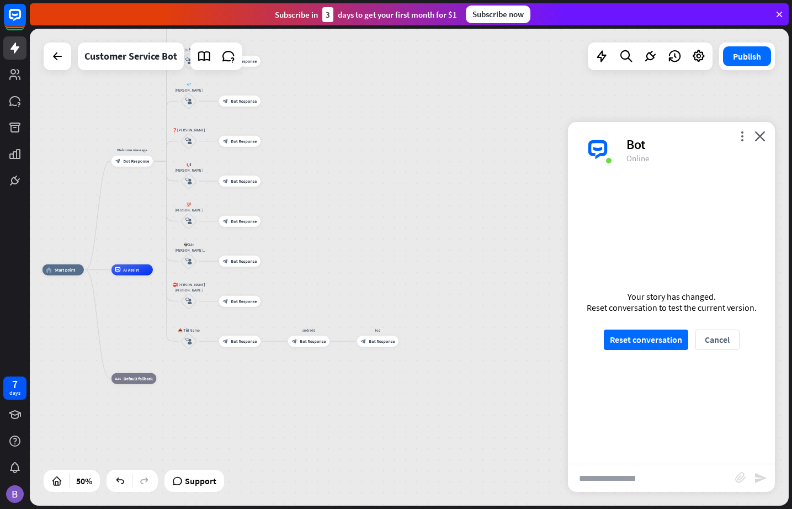
drag, startPoint x: 170, startPoint y: 359, endPoint x: 242, endPoint y: 406, distance: 86.7
click at [242, 406] on div "home_2 Start point Welcome message block_bot_response Bot Response 💲Nạp Tiền bl…" at bounding box center [233, 389] width 380 height 239
click at [161, 162] on icon "plus" at bounding box center [160, 161] width 4 height 4
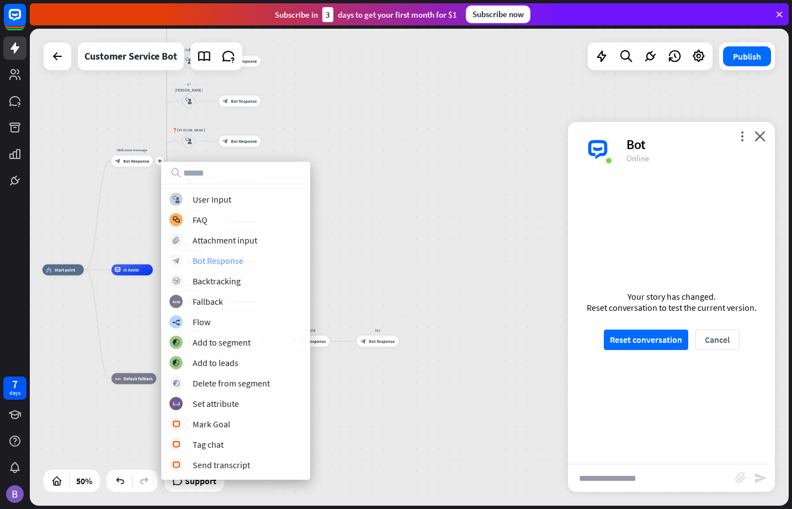
click at [215, 260] on div "Bot Response" at bounding box center [218, 260] width 51 height 11
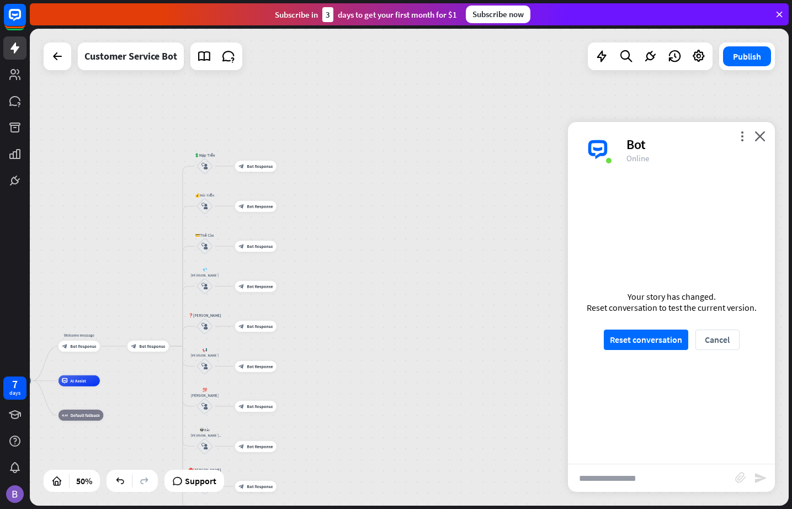
drag, startPoint x: 444, startPoint y: 248, endPoint x: 388, endPoint y: 346, distance: 113.3
click at [390, 351] on div "home_2 Start point Welcome message block_bot_response Bot Response block_bot_re…" at bounding box center [409, 267] width 759 height 477
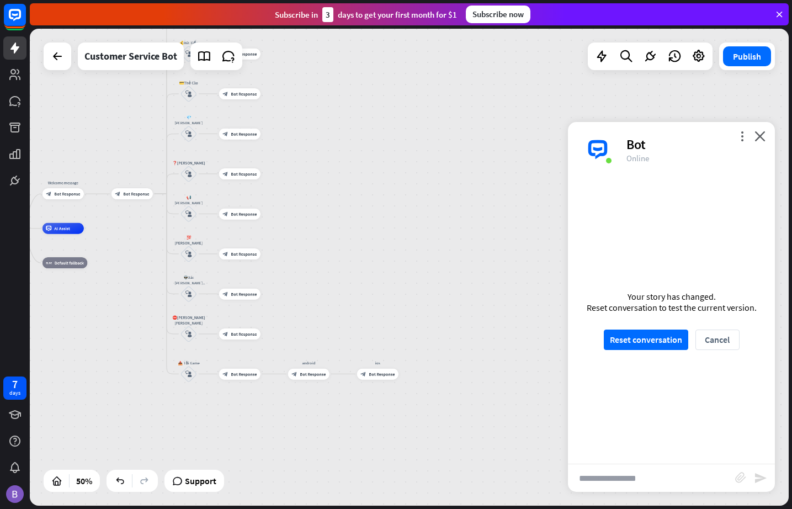
drag, startPoint x: 395, startPoint y: 351, endPoint x: 380, endPoint y: 207, distance: 144.8
click at [380, 207] on div "home_2 Start point Welcome message block_bot_response Bot Response block_bot_re…" at bounding box center [409, 267] width 759 height 477
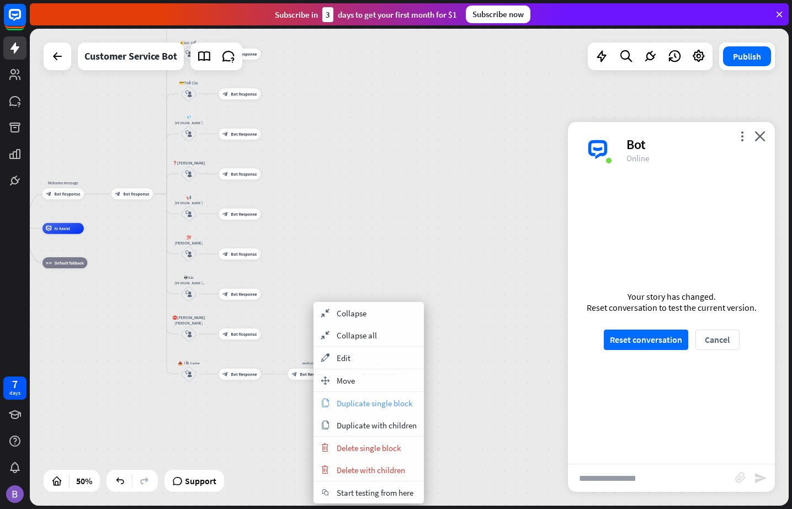
click at [360, 402] on span "Duplicate single block" at bounding box center [375, 403] width 76 height 10
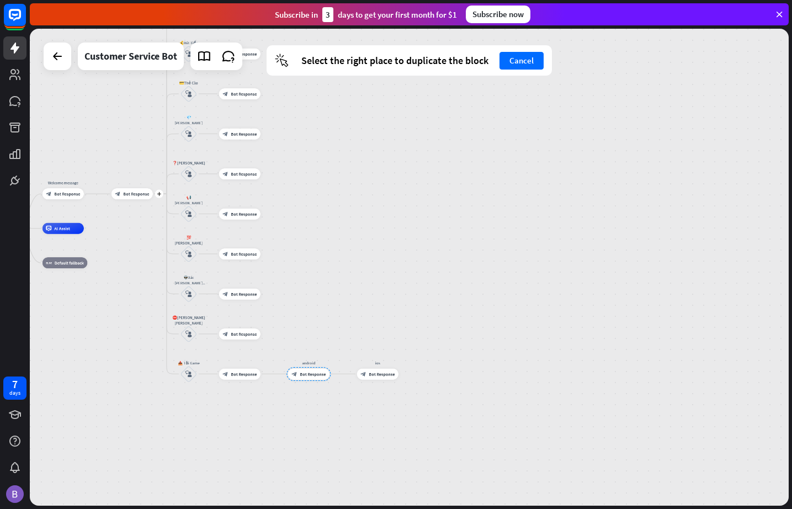
click at [137, 192] on span "Bot Response" at bounding box center [136, 194] width 26 height 6
click at [140, 195] on span "Bot Response" at bounding box center [136, 194] width 26 height 6
click at [141, 195] on span "Bot Response" at bounding box center [136, 194] width 26 height 6
click at [121, 192] on div "block_bot_response Bot Response" at bounding box center [132, 193] width 41 height 11
click at [131, 195] on span "Bot Response" at bounding box center [136, 194] width 26 height 6
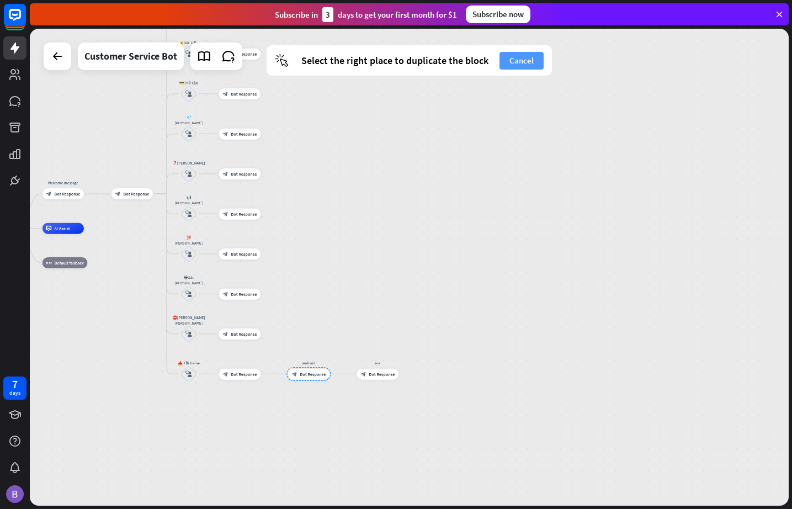
click at [514, 63] on button "Cancel" at bounding box center [522, 61] width 44 height 18
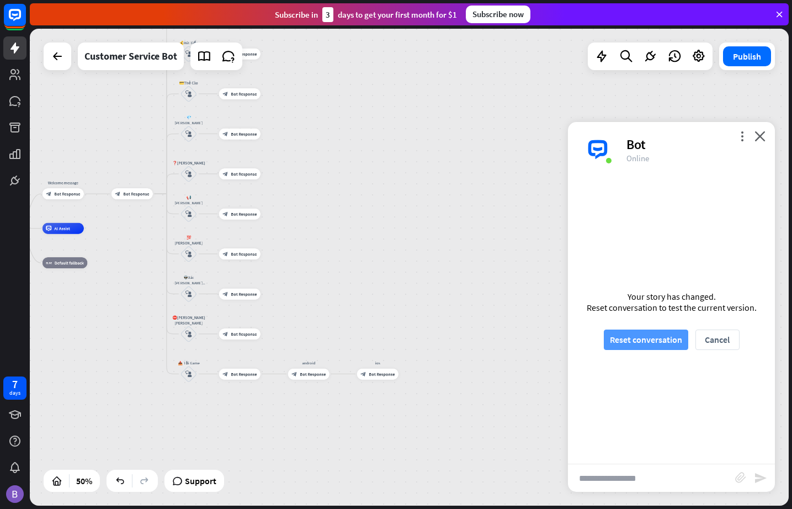
click at [639, 334] on button "Reset conversation" at bounding box center [646, 340] width 84 height 20
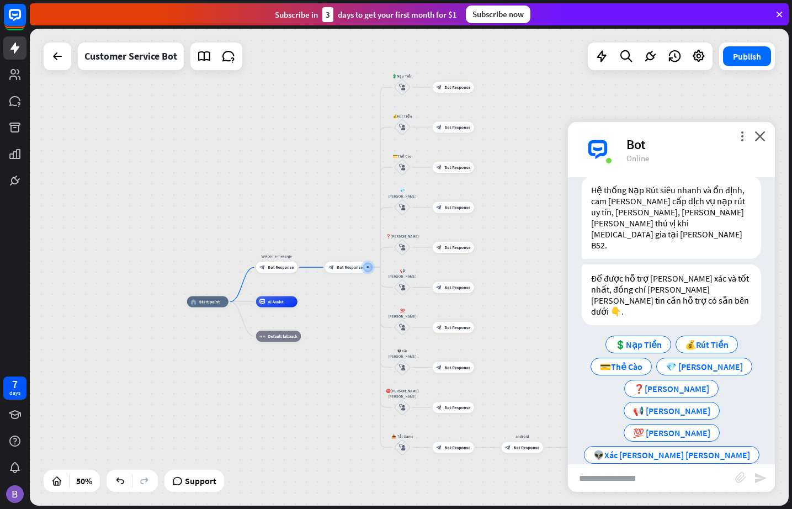
scroll to position [41, 0]
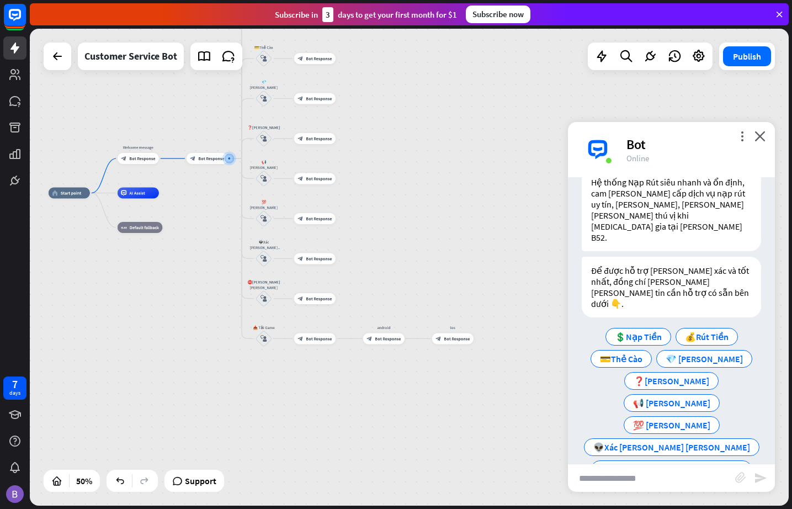
drag, startPoint x: 512, startPoint y: 306, endPoint x: 437, endPoint y: 198, distance: 132.0
click at [437, 198] on div "home_2 Start point Welcome message block_bot_response Bot Response block_bot_re…" at bounding box center [409, 267] width 759 height 477
click at [234, 159] on icon "plus" at bounding box center [235, 159] width 4 height 4
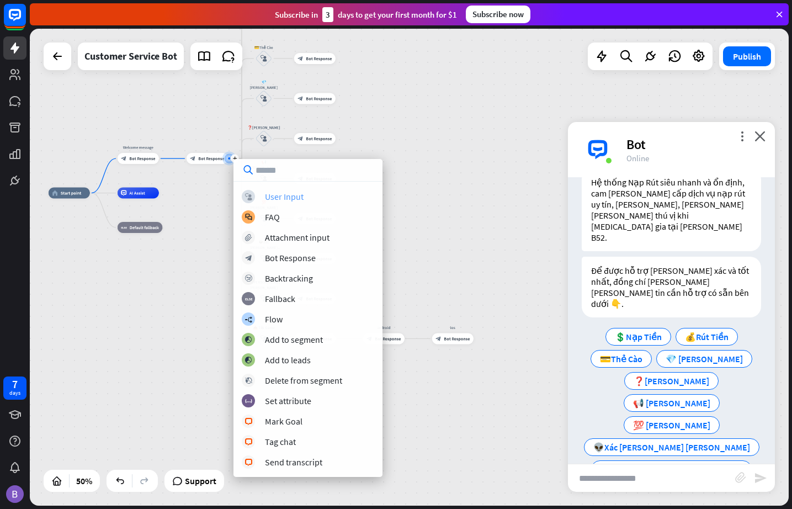
click at [275, 196] on div "User Input" at bounding box center [284, 196] width 39 height 11
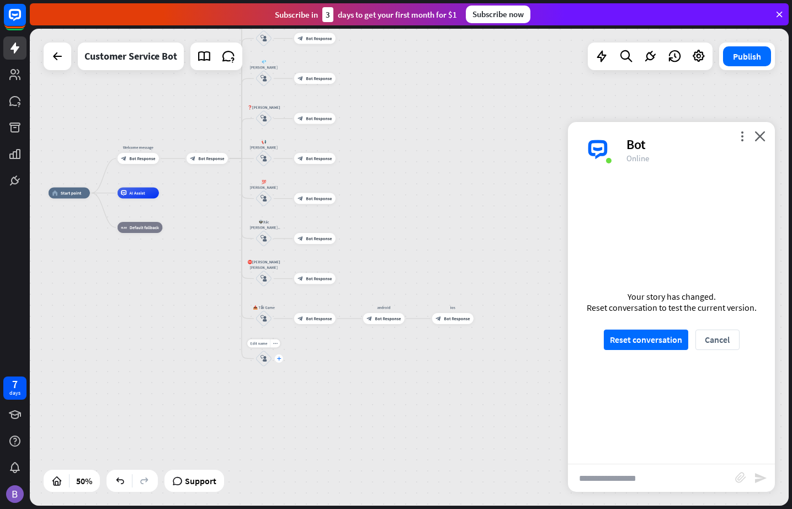
click at [278, 359] on icon "plus" at bounding box center [279, 359] width 4 height 4
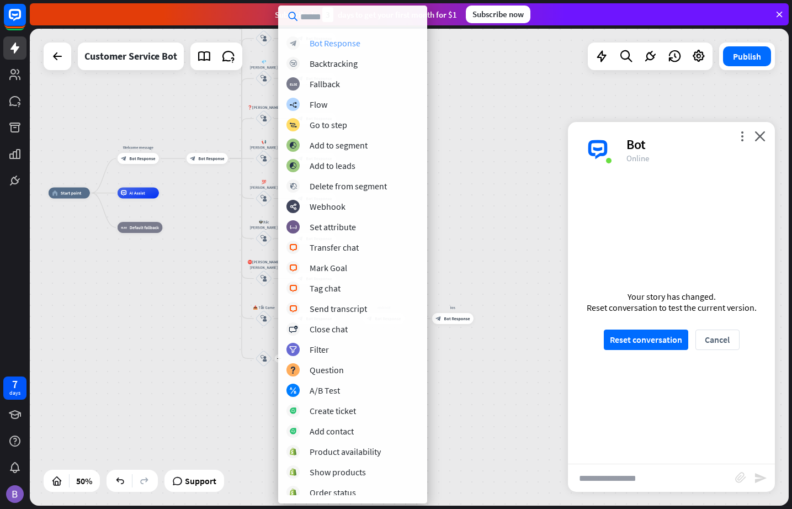
click at [346, 43] on div "Bot Response" at bounding box center [335, 43] width 51 height 11
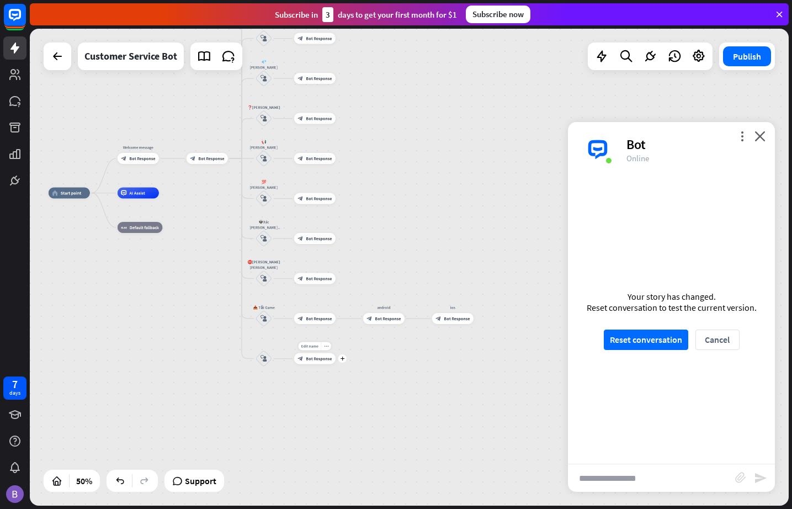
click at [336, 364] on div "Edit name more_horiz plus block_bot_response Bot Response" at bounding box center [314, 358] width 41 height 11
click at [343, 360] on icon "plus" at bounding box center [343, 359] width 4 height 4
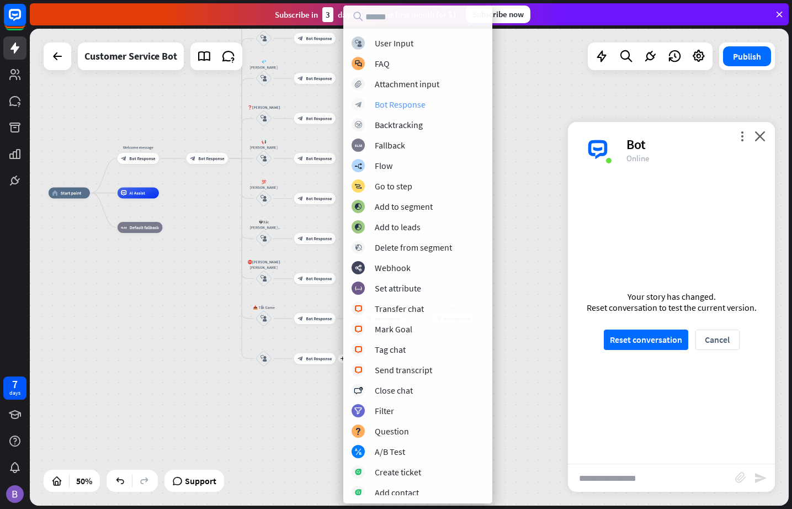
click at [407, 102] on div "Bot Response" at bounding box center [400, 104] width 51 height 11
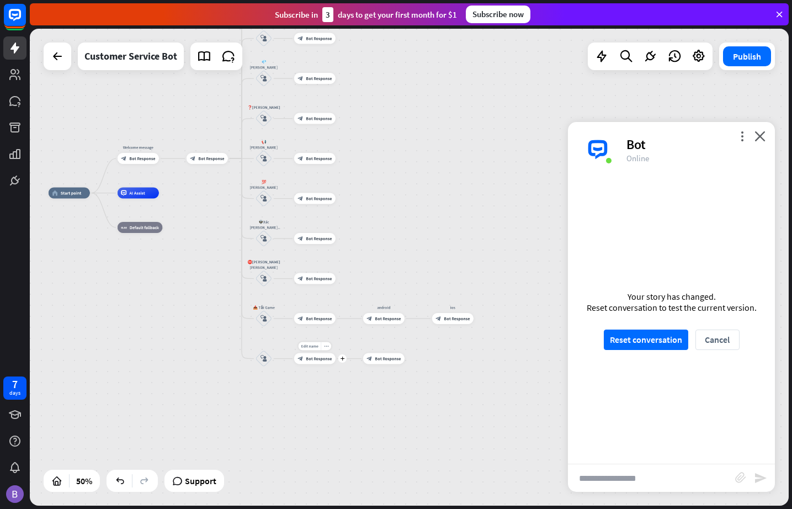
click at [324, 357] on span "Bot Response" at bounding box center [319, 359] width 26 height 6
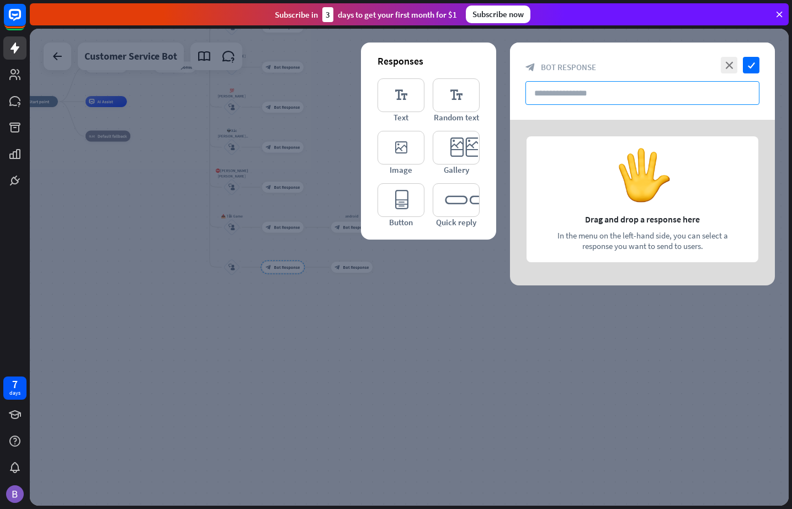
click at [568, 92] on input "text" at bounding box center [643, 93] width 234 height 24
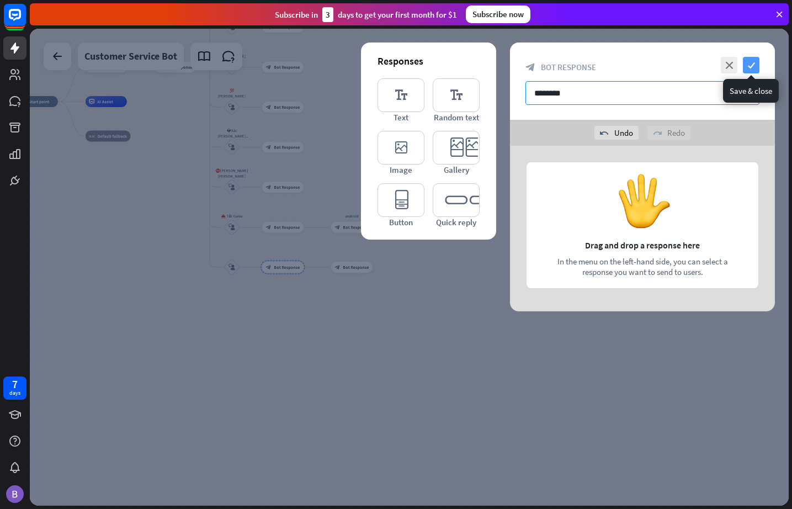
type input "********"
click at [723, 60] on icon "check" at bounding box center [751, 65] width 17 height 17
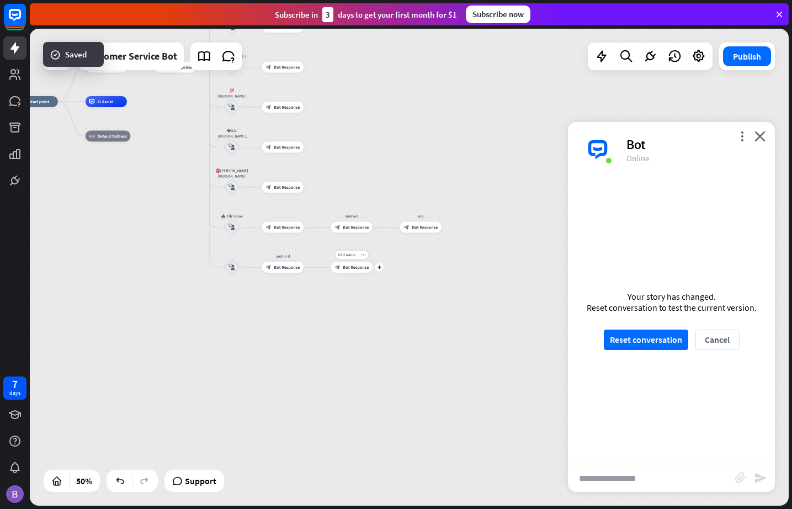
click at [350, 267] on span "Bot Response" at bounding box center [356, 267] width 26 height 6
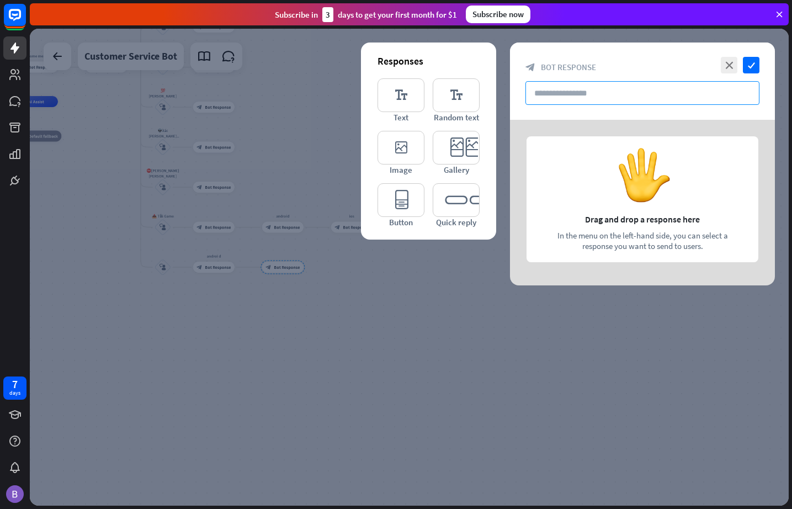
click at [582, 93] on input "text" at bounding box center [643, 93] width 234 height 24
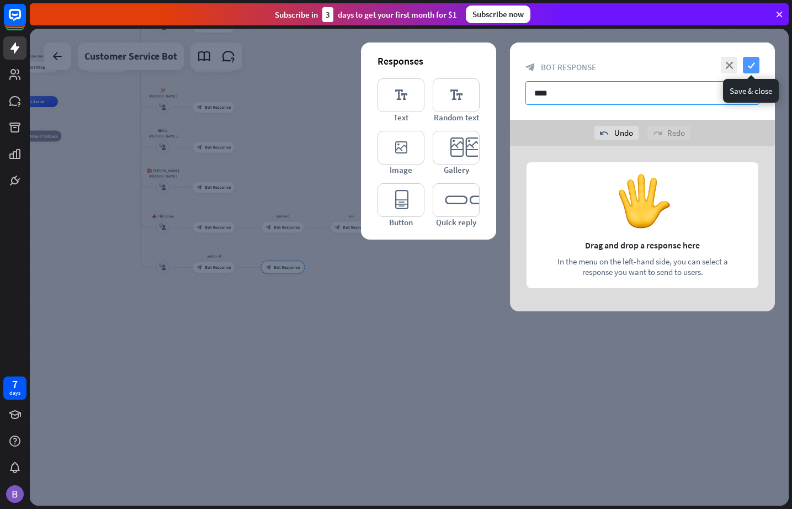
type input "****"
click at [723, 70] on icon "check" at bounding box center [751, 65] width 17 height 17
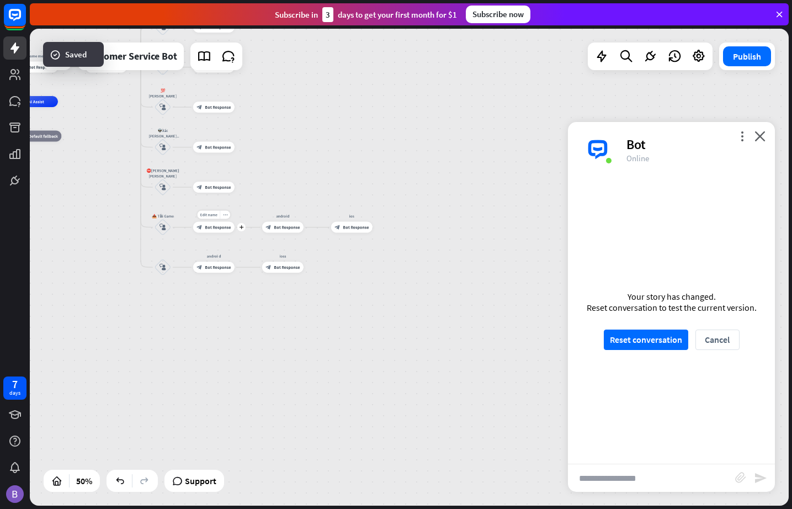
click at [215, 227] on span "Bot Response" at bounding box center [218, 228] width 26 height 6
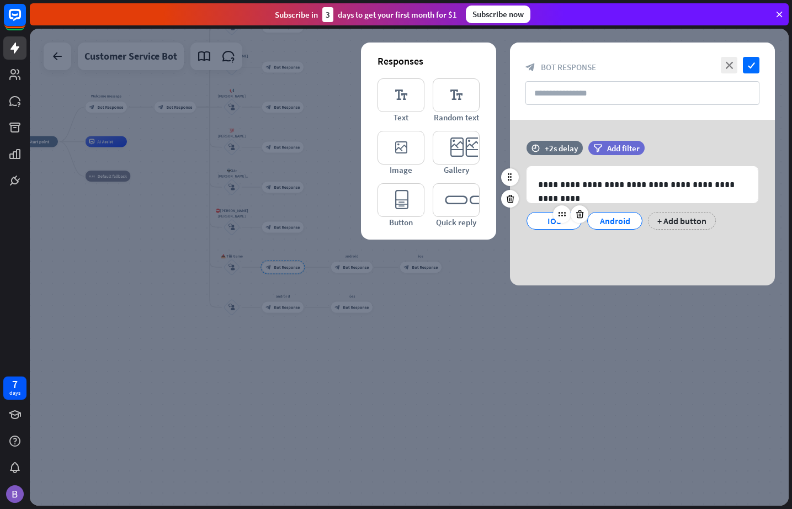
click at [545, 223] on div "IOS" at bounding box center [554, 221] width 36 height 17
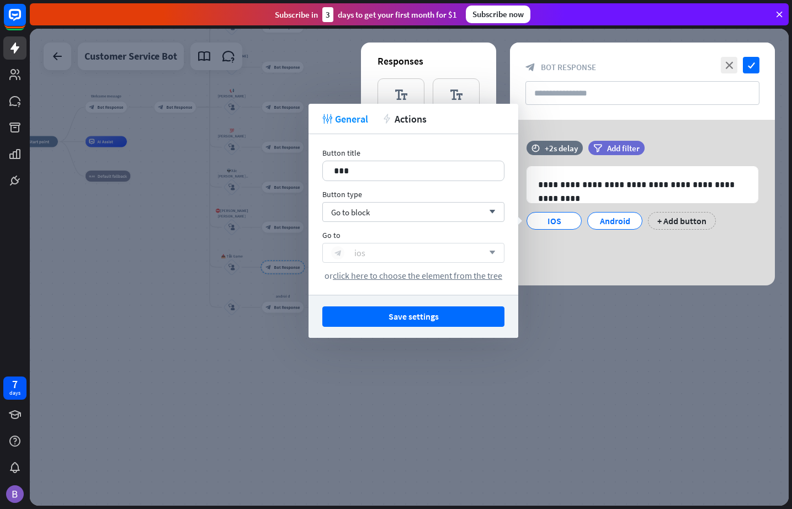
click at [394, 252] on div "block_bot_response ios" at bounding box center [407, 252] width 152 height 13
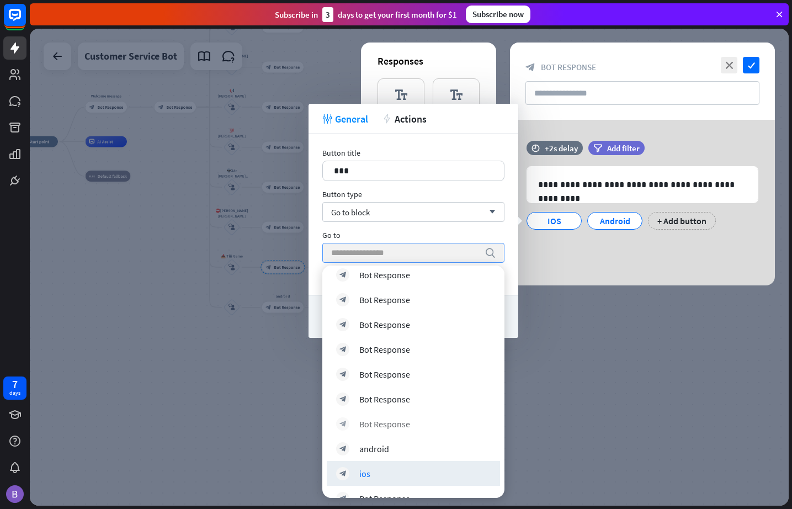
scroll to position [522, 0]
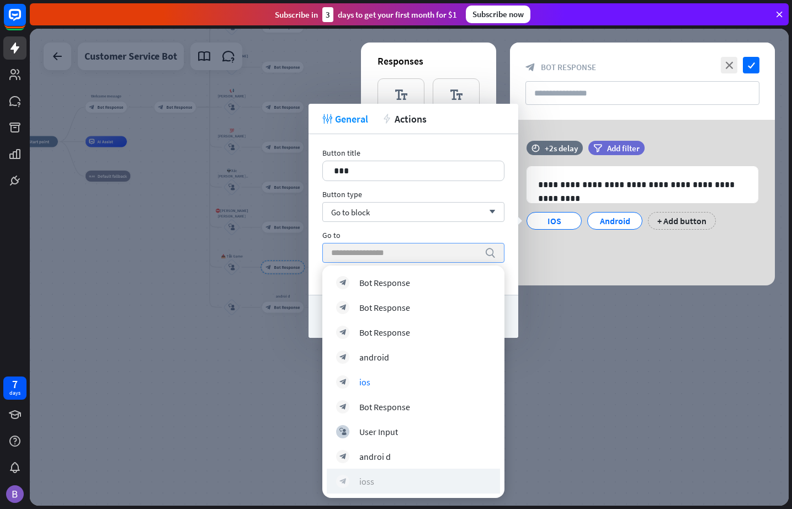
click at [377, 479] on div "block_bot_response ioss" at bounding box center [413, 481] width 155 height 13
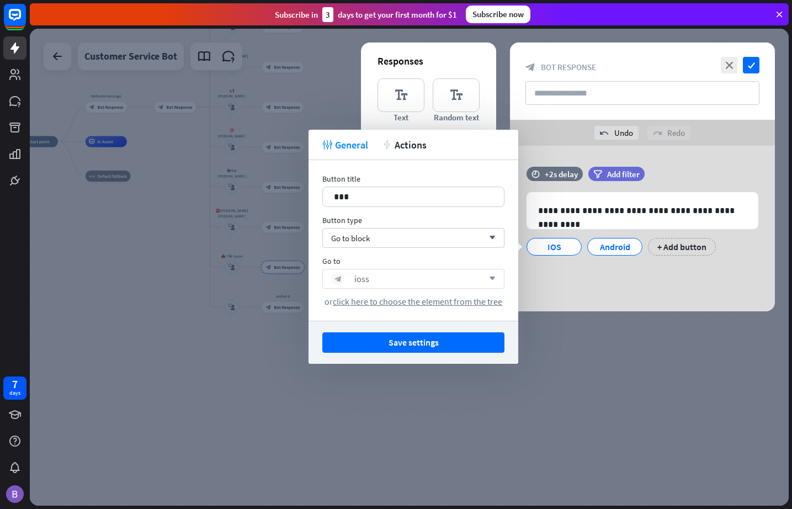
drag, startPoint x: 456, startPoint y: 342, endPoint x: 463, endPoint y: 338, distance: 8.2
click at [458, 342] on button "Save settings" at bounding box center [413, 342] width 182 height 20
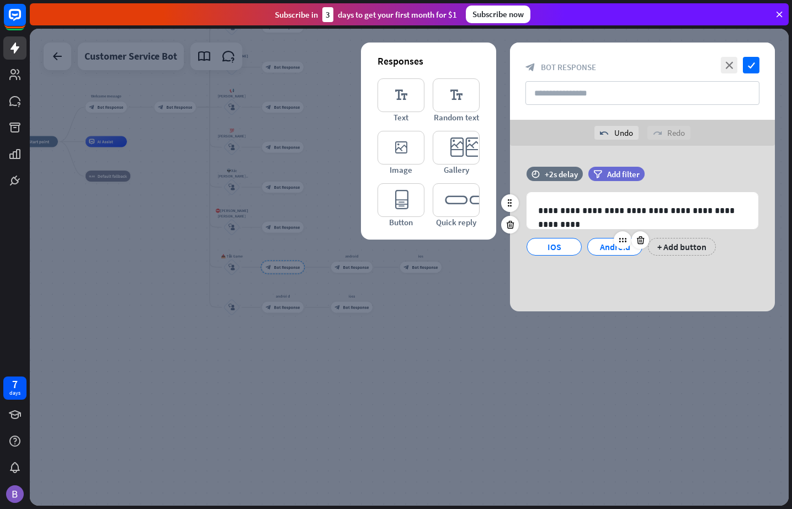
click at [610, 247] on div "Android" at bounding box center [615, 247] width 36 height 17
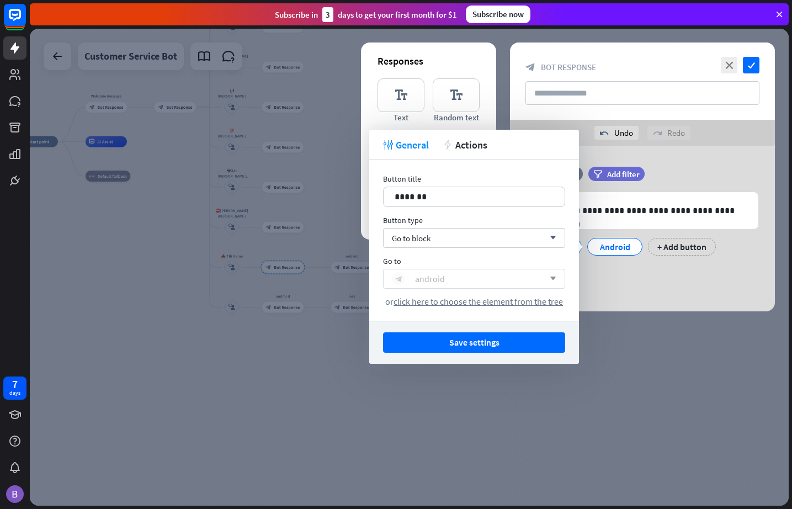
click at [467, 272] on div "block_bot_response android" at bounding box center [468, 278] width 152 height 13
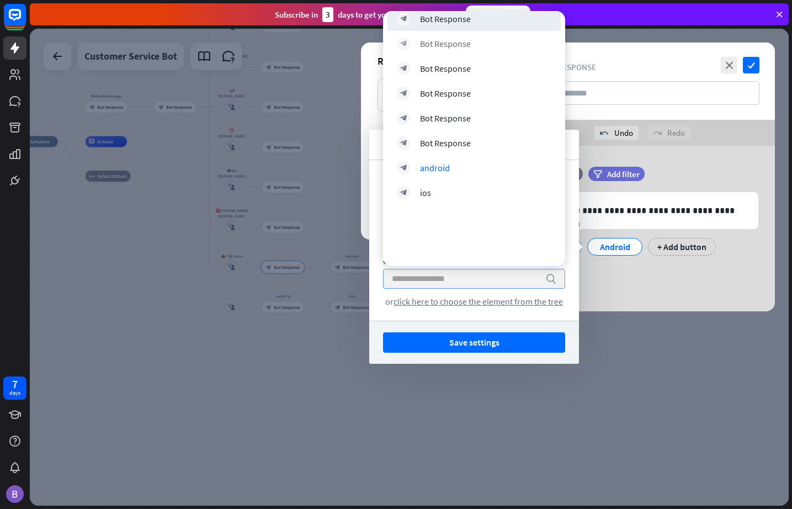
scroll to position [499, 0]
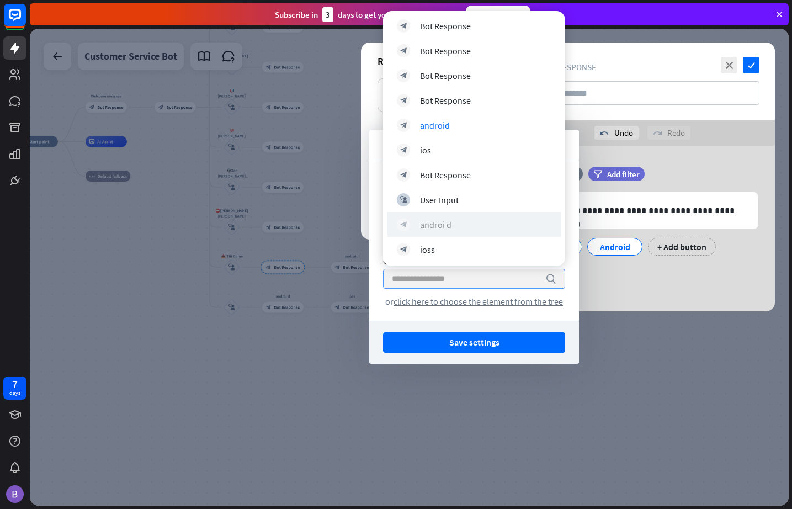
click at [461, 225] on div "block_bot_response androi d" at bounding box center [474, 224] width 155 height 13
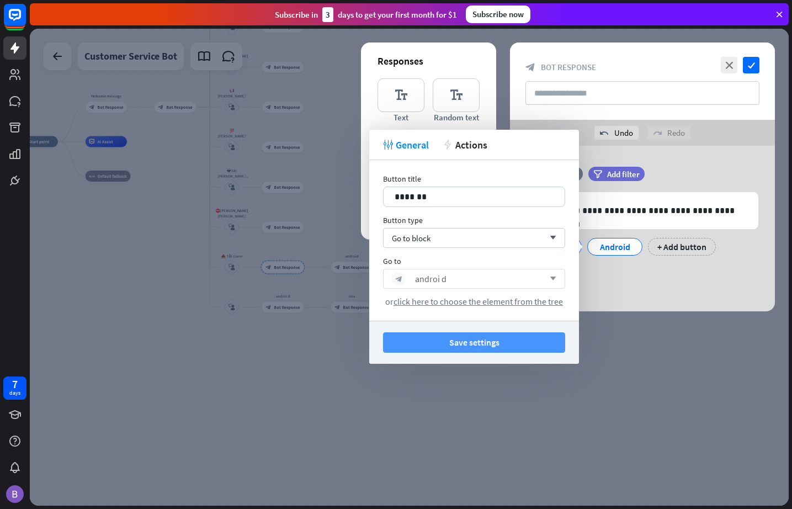
click at [475, 341] on button "Save settings" at bounding box center [474, 342] width 182 height 20
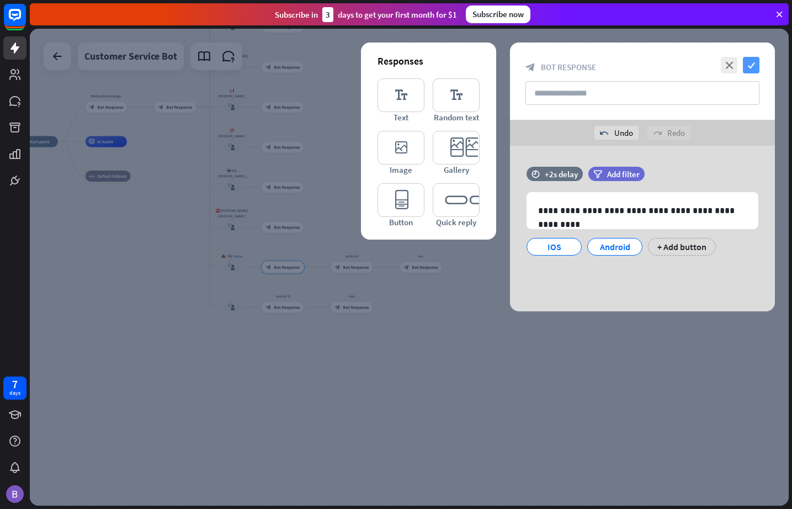
click at [723, 67] on icon "check" at bounding box center [751, 65] width 17 height 17
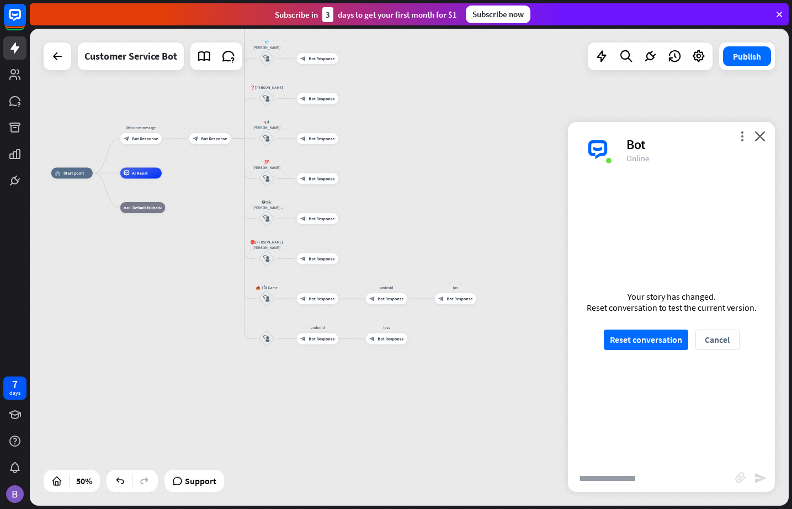
drag, startPoint x: 253, startPoint y: 385, endPoint x: 288, endPoint y: 416, distance: 46.9
click at [288, 416] on div "home_2 Start point Welcome message block_bot_response Bot Response block_bot_re…" at bounding box center [409, 267] width 759 height 477
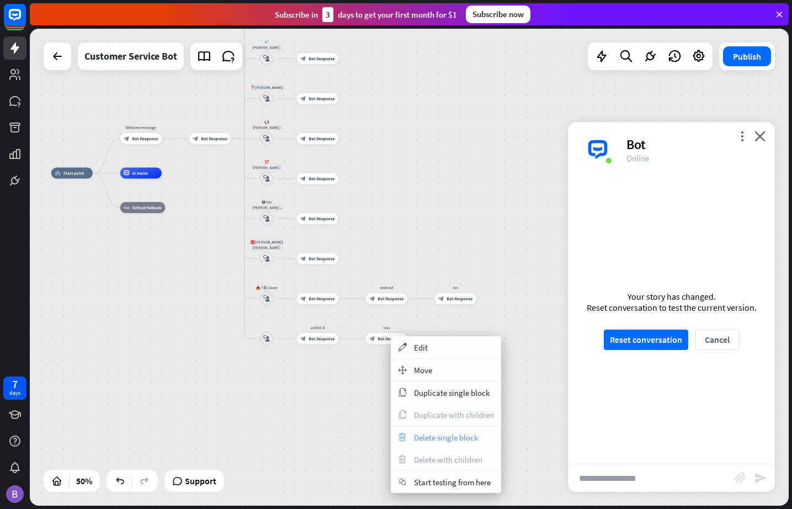
click at [443, 439] on span "Delete single block" at bounding box center [446, 437] width 64 height 10
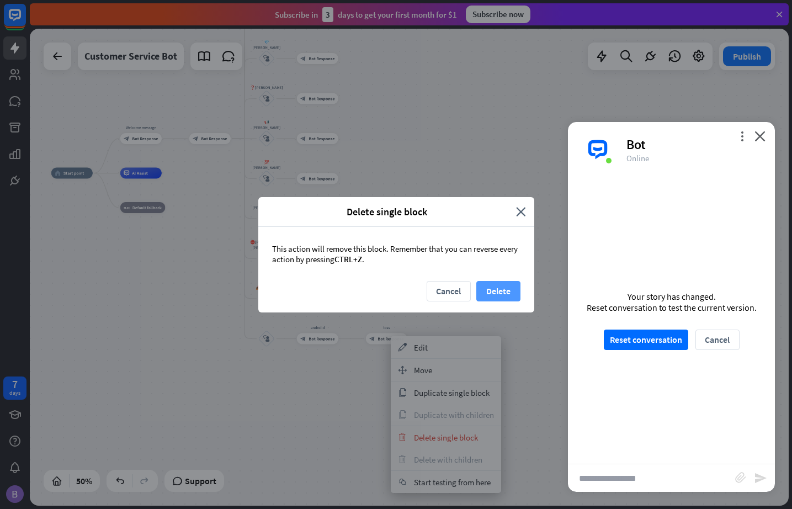
click at [504, 288] on button "Delete" at bounding box center [499, 291] width 44 height 20
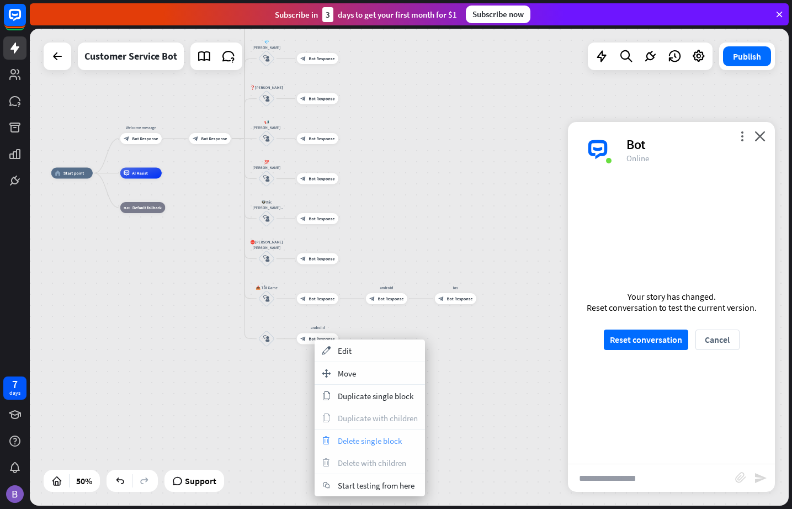
click at [373, 444] on span "Delete single block" at bounding box center [370, 441] width 64 height 10
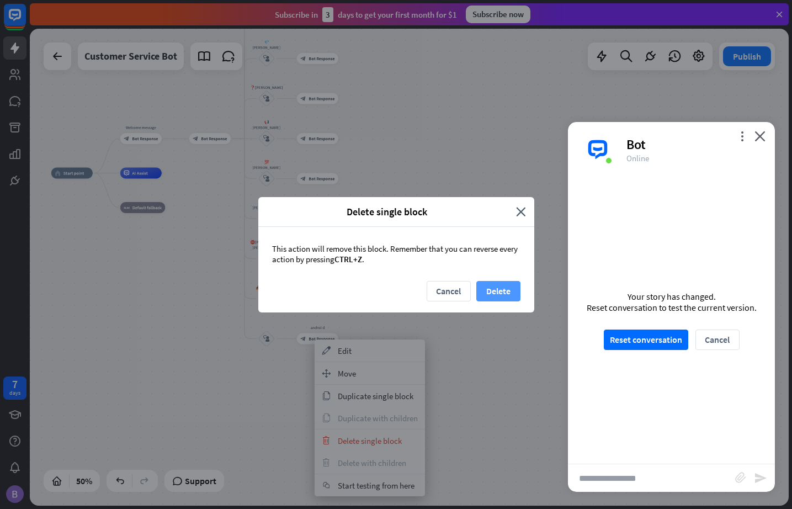
click at [496, 291] on button "Delete" at bounding box center [499, 291] width 44 height 20
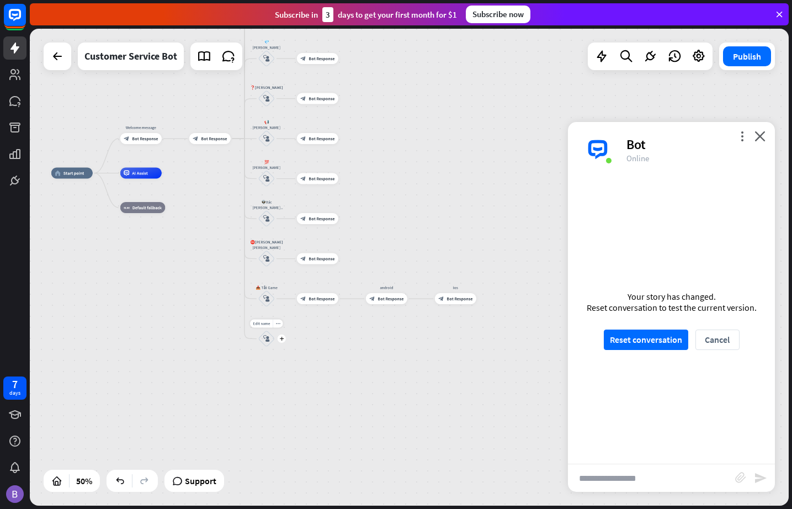
click at [267, 341] on icon "block_user_input" at bounding box center [266, 339] width 7 height 7
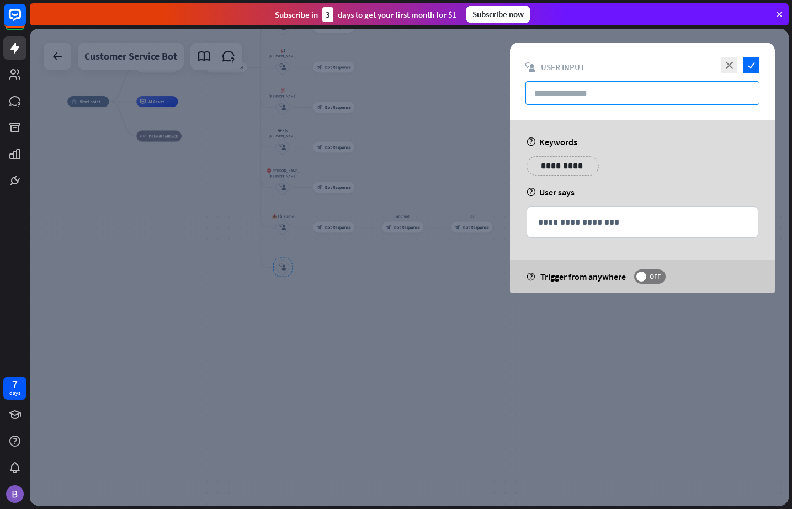
click at [571, 93] on input "text" at bounding box center [643, 93] width 234 height 24
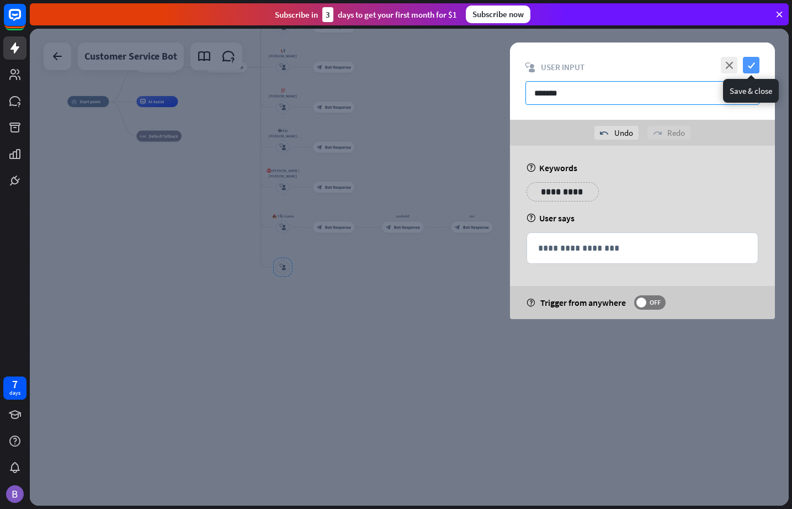
type input "*******"
click at [723, 61] on icon "check" at bounding box center [751, 65] width 17 height 17
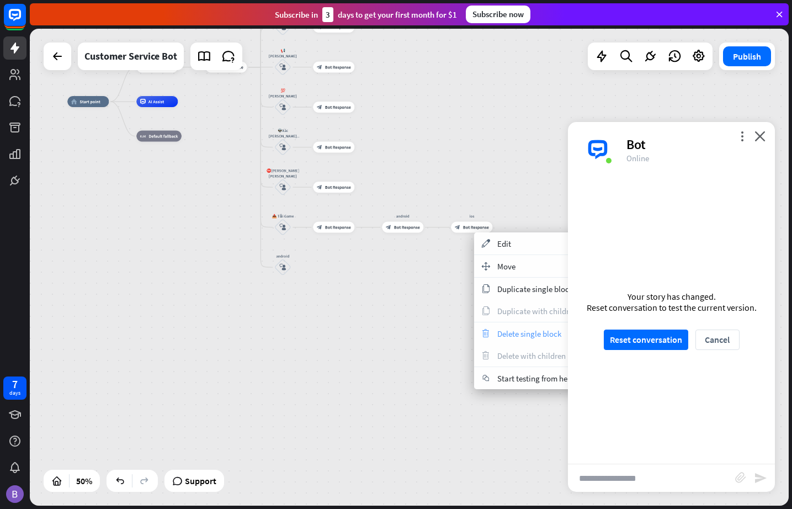
click at [512, 338] on span "Delete single block" at bounding box center [529, 334] width 64 height 10
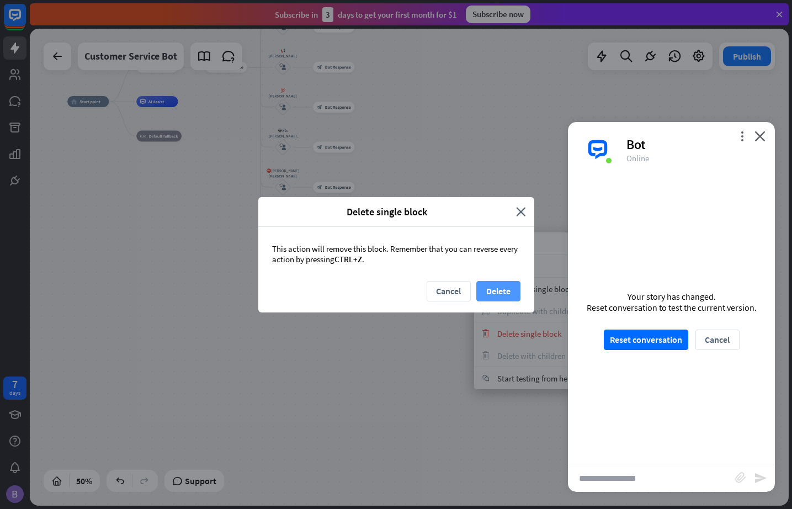
click at [499, 284] on button "Delete" at bounding box center [499, 291] width 44 height 20
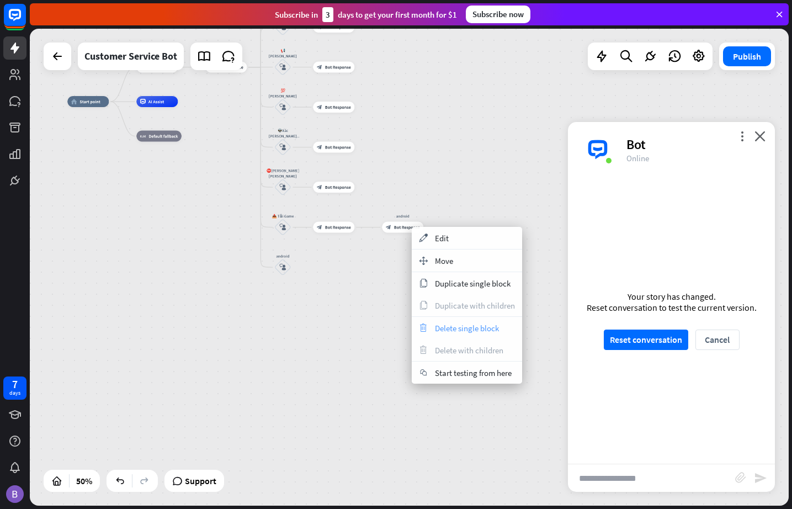
click at [470, 327] on span "Delete single block" at bounding box center [467, 328] width 64 height 10
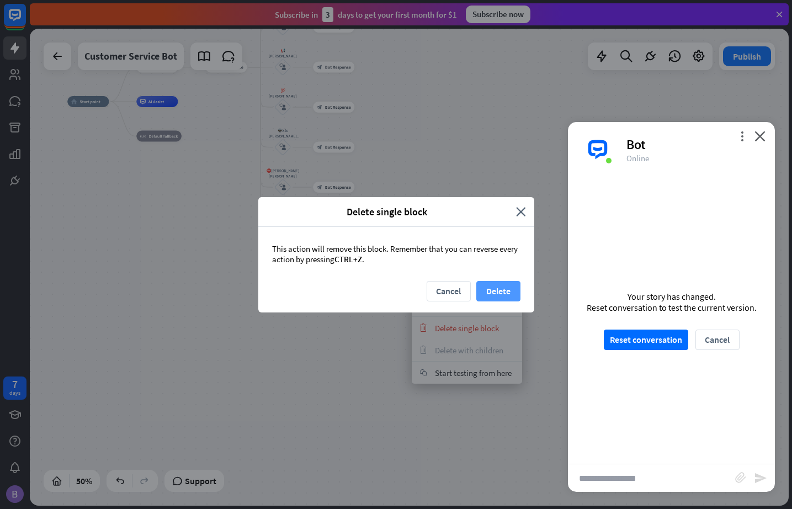
click at [502, 290] on button "Delete" at bounding box center [499, 291] width 44 height 20
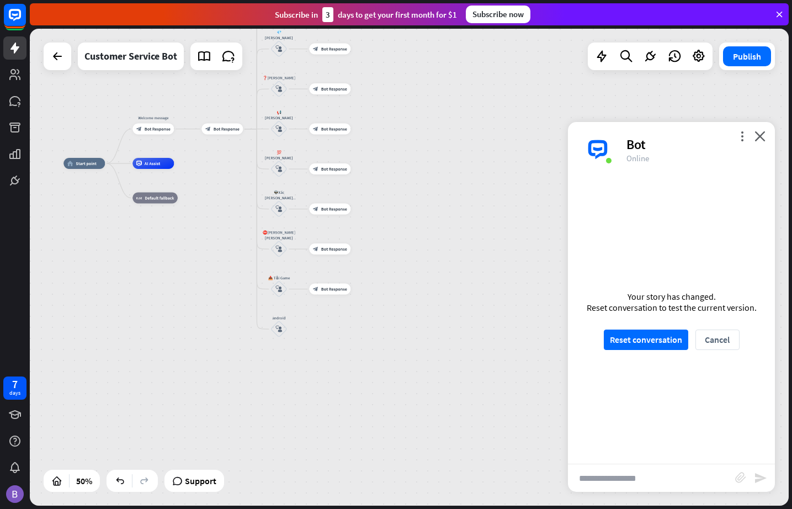
drag, startPoint x: 232, startPoint y: 184, endPoint x: 227, endPoint y: 219, distance: 35.2
click at [226, 257] on div "home_2 Start point Welcome message block_bot_response Bot Response block_bot_re…" at bounding box center [253, 282] width 380 height 239
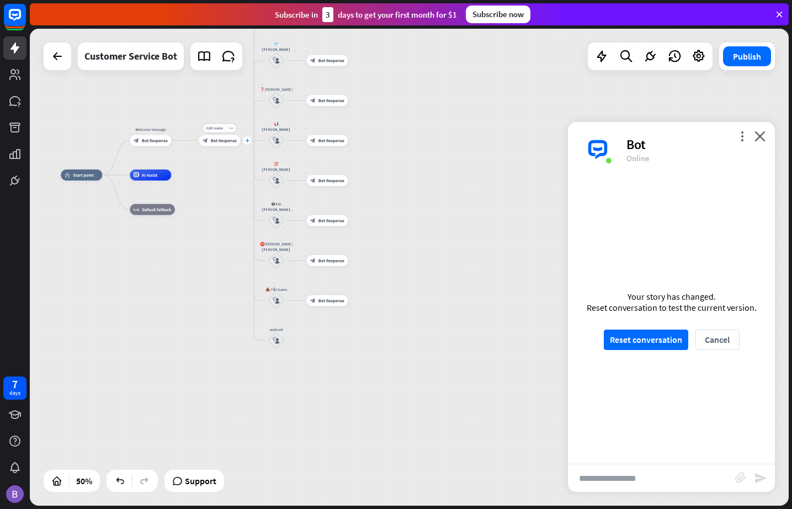
click at [248, 141] on icon "plus" at bounding box center [247, 141] width 4 height 4
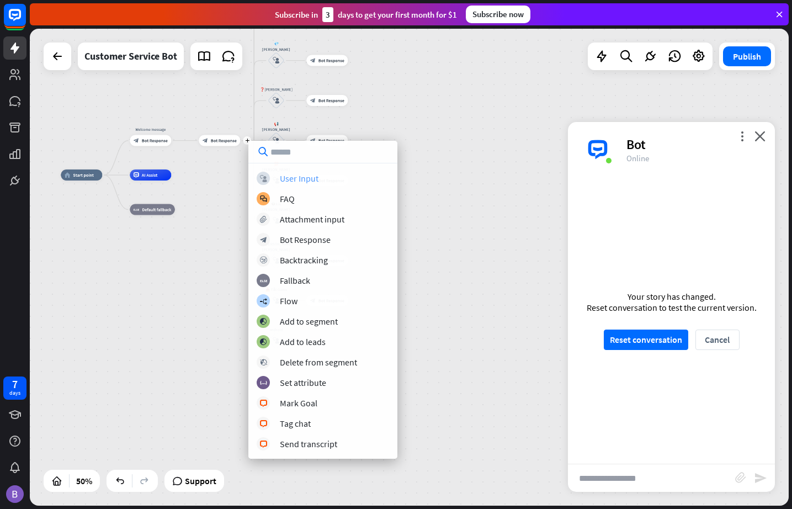
click at [301, 180] on div "User Input" at bounding box center [299, 178] width 39 height 11
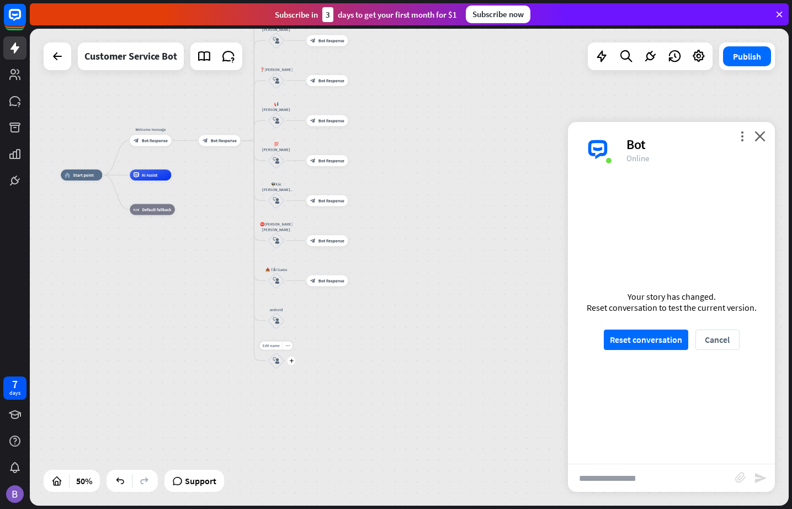
click at [275, 356] on div "block_user_input" at bounding box center [276, 360] width 17 height 17
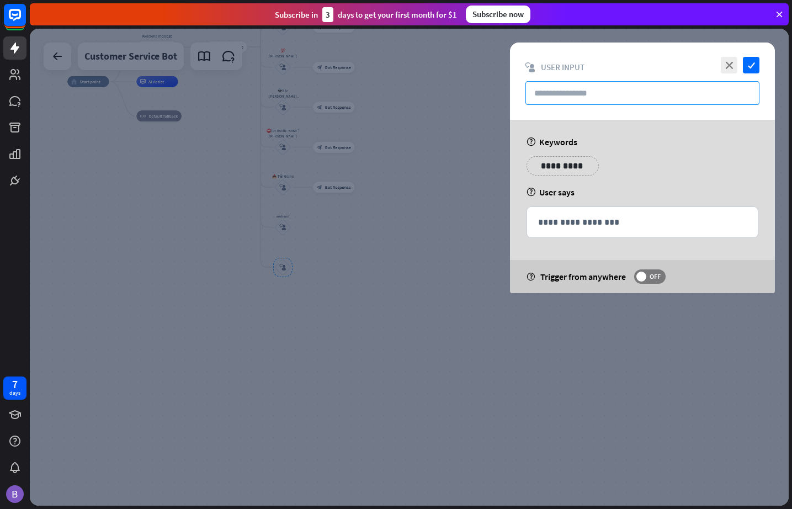
click at [586, 93] on input "text" at bounding box center [643, 93] width 234 height 24
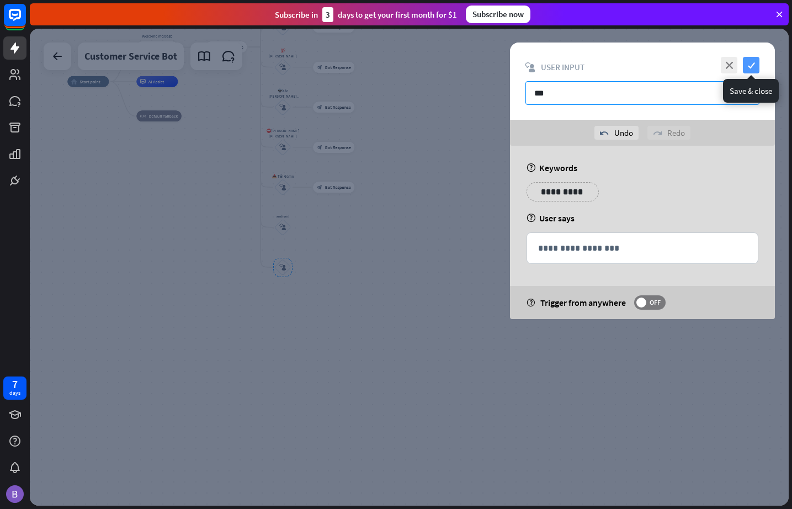
type input "***"
click at [723, 62] on icon "check" at bounding box center [751, 65] width 17 height 17
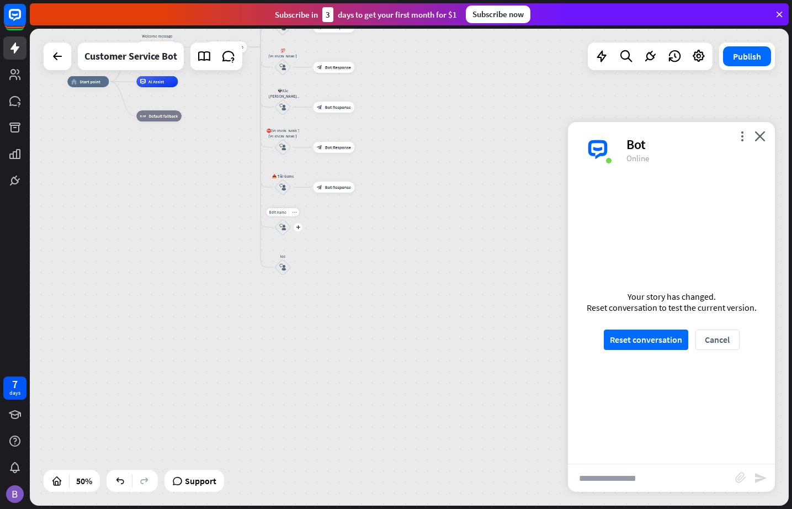
click at [282, 230] on icon "block_user_input" at bounding box center [282, 227] width 7 height 7
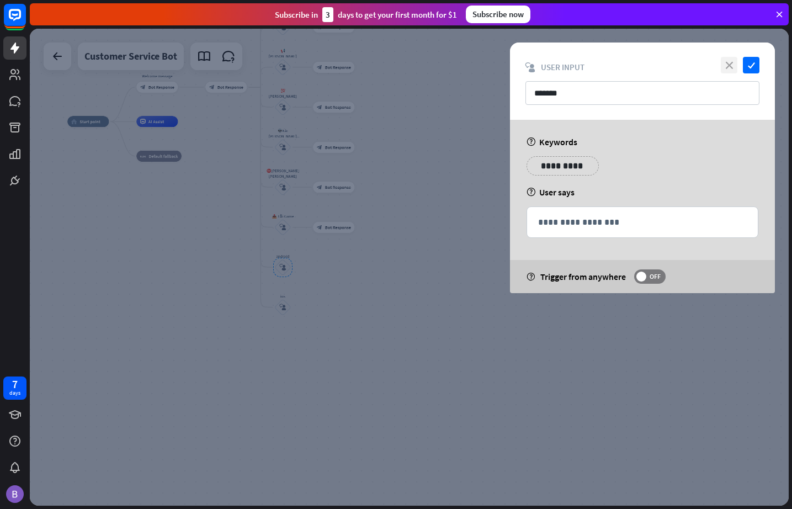
click at [723, 64] on icon "close" at bounding box center [729, 65] width 17 height 17
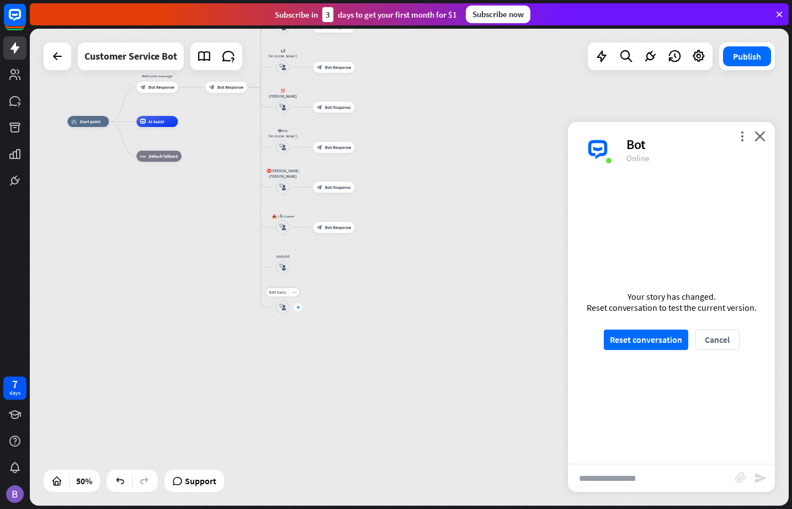
click at [298, 310] on div "plus" at bounding box center [298, 307] width 8 height 8
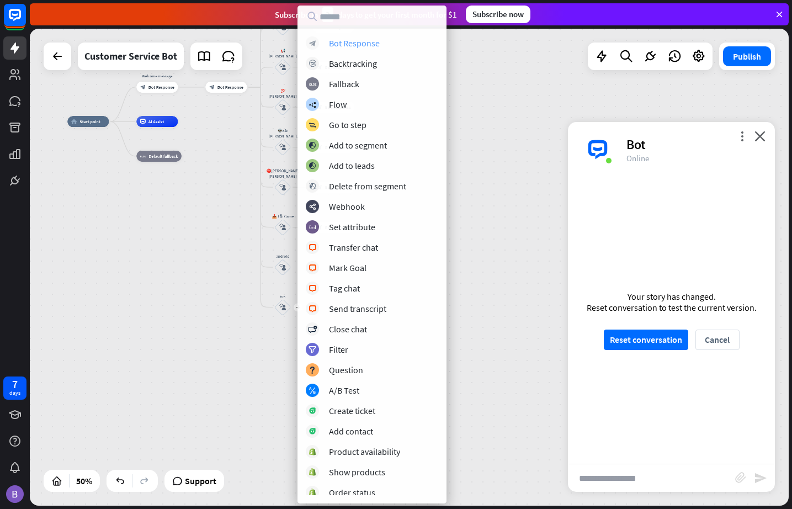
click at [351, 45] on div "Bot Response" at bounding box center [354, 43] width 51 height 11
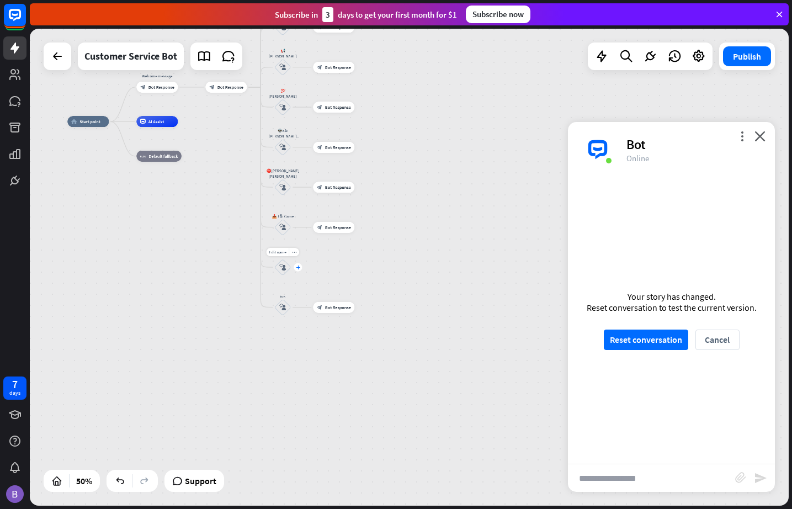
click at [299, 267] on icon "plus" at bounding box center [298, 268] width 4 height 4
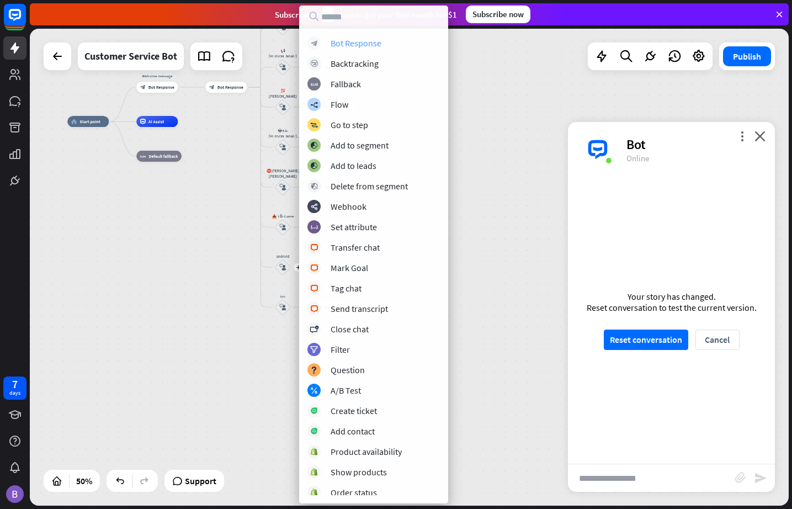
click at [363, 45] on div "Bot Response" at bounding box center [356, 43] width 51 height 11
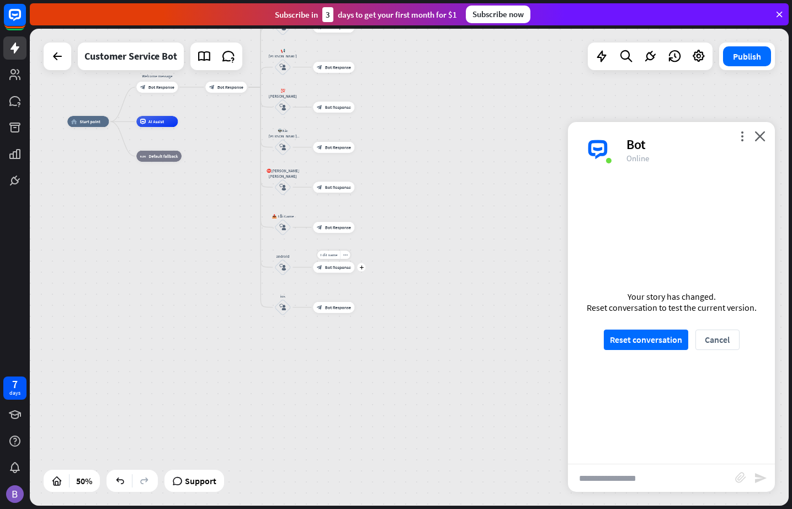
click at [337, 273] on div "Edit name more_horiz plus block_bot_response Bot Response" at bounding box center [333, 267] width 41 height 11
click at [341, 264] on span "Bot Response" at bounding box center [338, 267] width 26 height 6
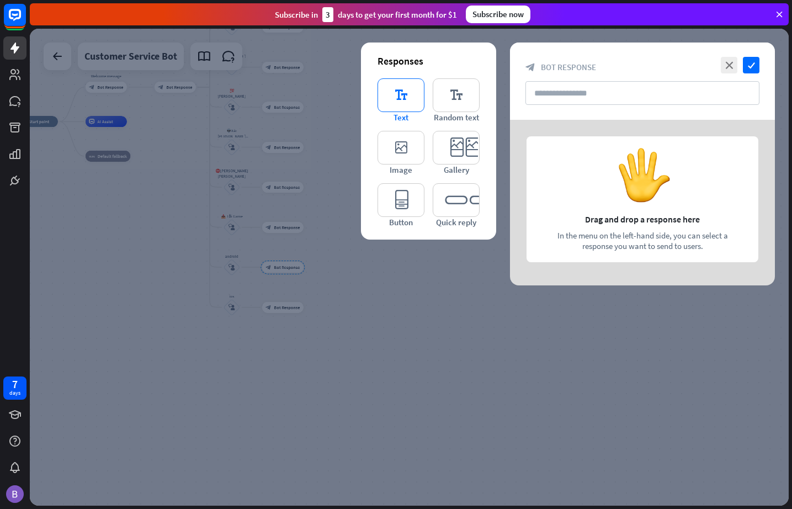
click at [399, 96] on icon "editor_text" at bounding box center [401, 95] width 47 height 34
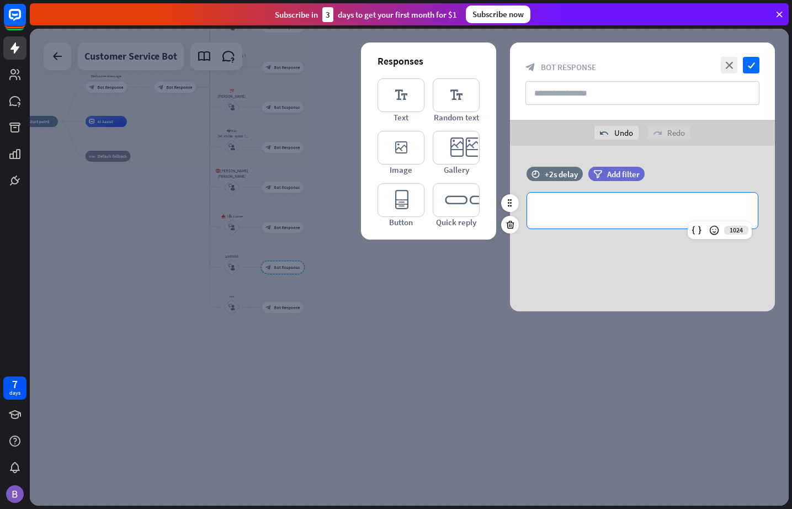
click at [591, 212] on p "**********" at bounding box center [642, 211] width 209 height 14
click at [599, 211] on p "**********" at bounding box center [642, 211] width 209 height 14
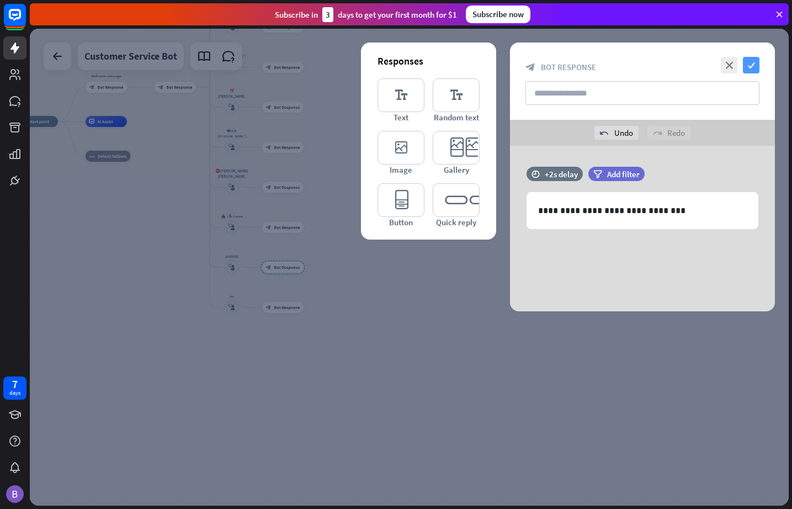
click at [723, 59] on icon "check" at bounding box center [751, 65] width 17 height 17
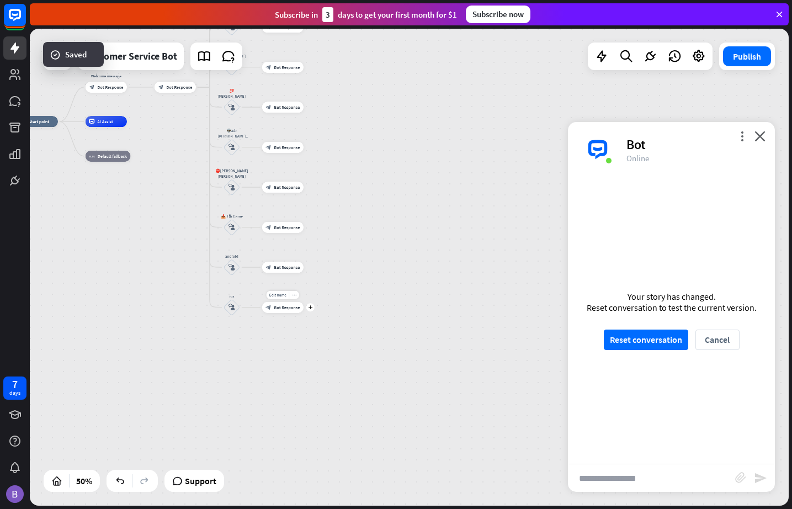
click at [277, 310] on div "block_bot_response Bot Response" at bounding box center [282, 307] width 41 height 11
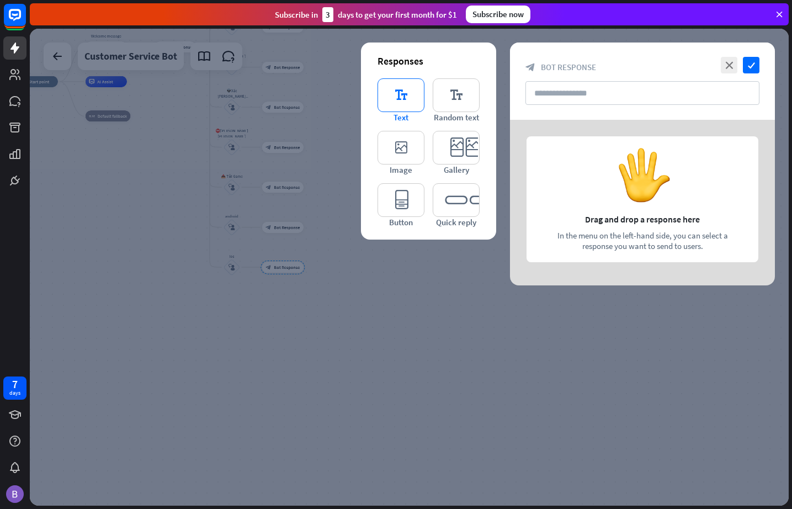
click at [403, 107] on icon "editor_text" at bounding box center [401, 95] width 47 height 34
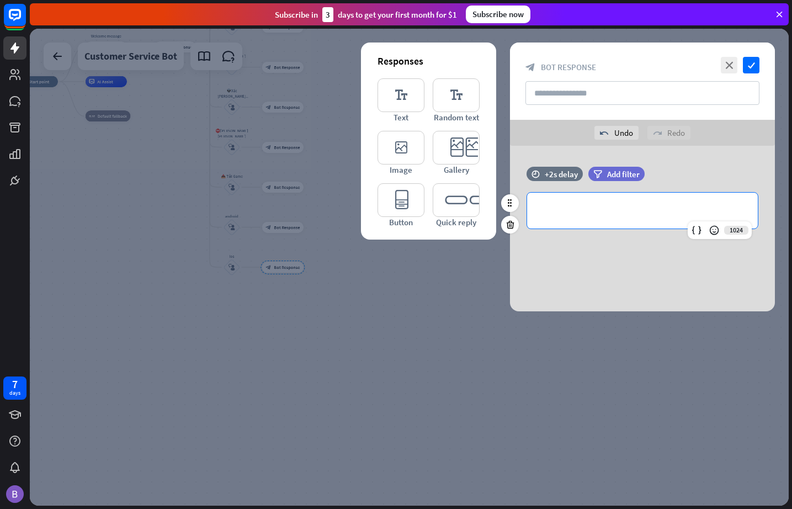
click at [597, 206] on p "**********" at bounding box center [642, 211] width 209 height 14
click at [569, 199] on div "**********" at bounding box center [642, 211] width 231 height 36
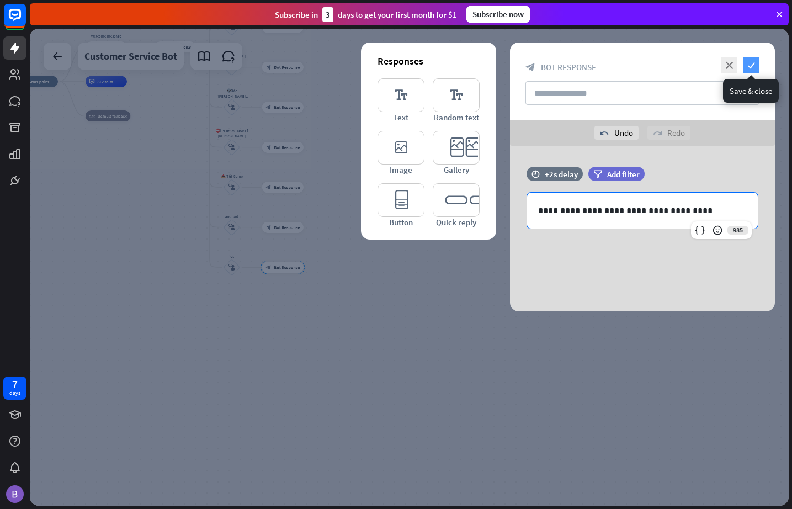
click at [723, 61] on icon "check" at bounding box center [751, 65] width 17 height 17
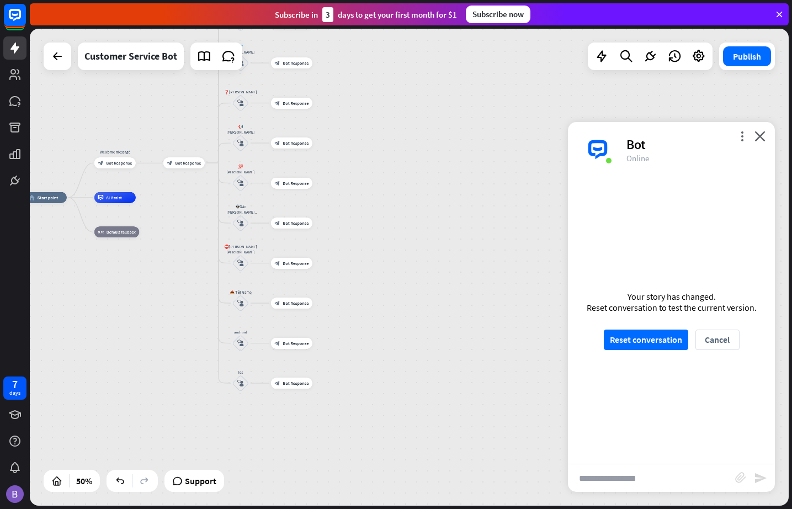
drag, startPoint x: 174, startPoint y: 175, endPoint x: 183, endPoint y: 292, distance: 116.8
click at [183, 292] on div "home_2 Start point Welcome message block_bot_response Bot Response block_bot_re…" at bounding box center [215, 317] width 380 height 239
click at [293, 301] on span "Bot Response" at bounding box center [296, 304] width 26 height 6
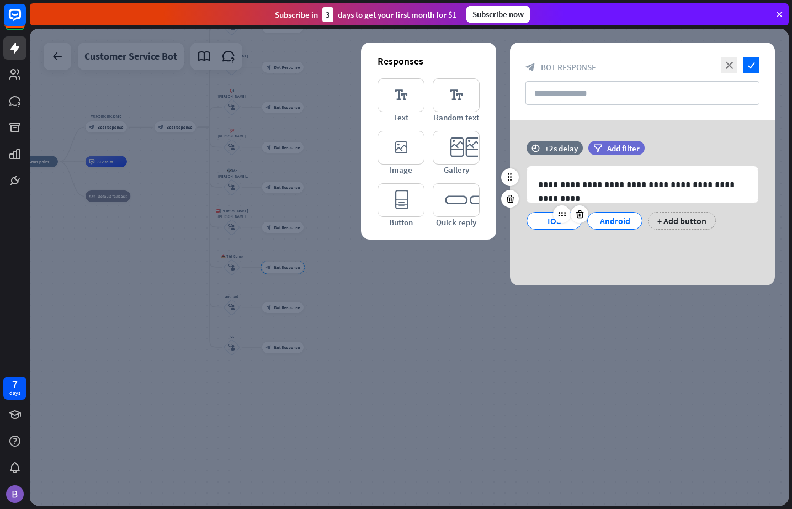
click at [550, 224] on div "IOS" at bounding box center [554, 221] width 36 height 17
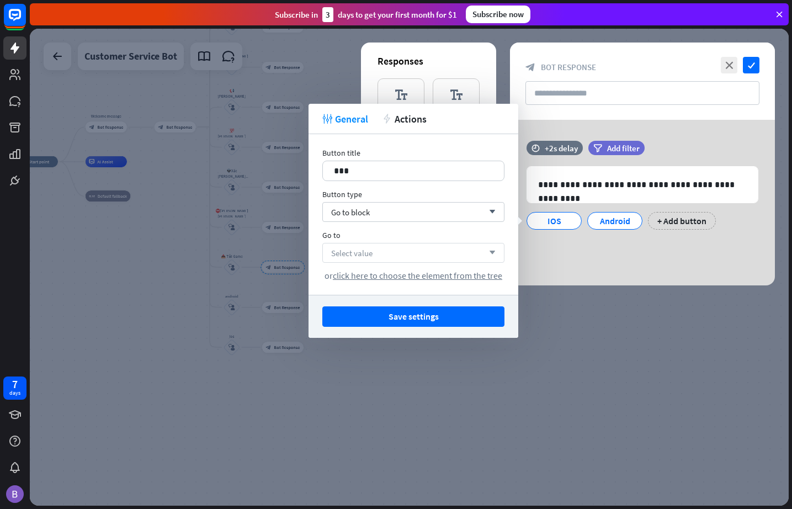
click at [382, 255] on div "Select value arrow_down" at bounding box center [413, 253] width 182 height 20
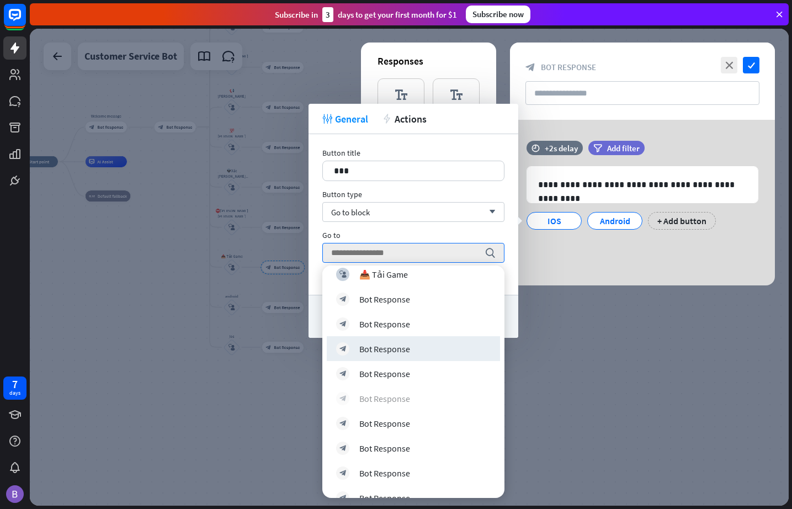
scroll to position [497, 0]
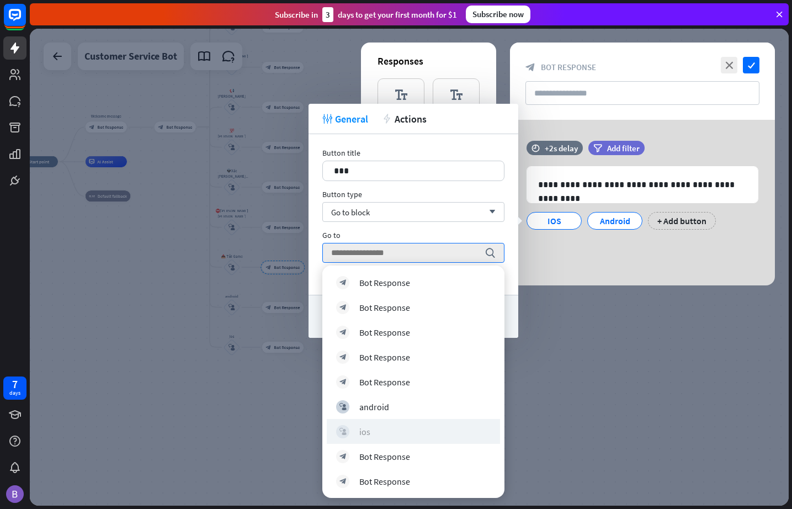
click at [371, 433] on div "block_user_input ios" at bounding box center [413, 431] width 155 height 13
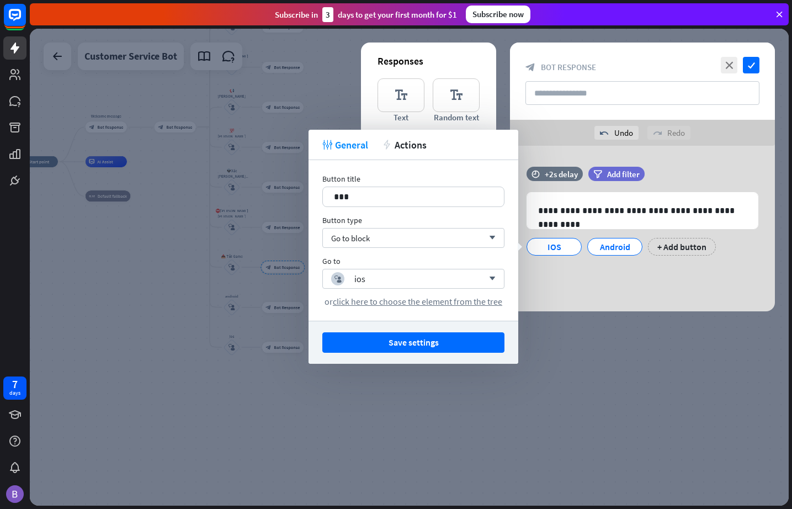
drag, startPoint x: 425, startPoint y: 341, endPoint x: 439, endPoint y: 337, distance: 14.3
click at [428, 341] on button "Save settings" at bounding box center [413, 342] width 182 height 20
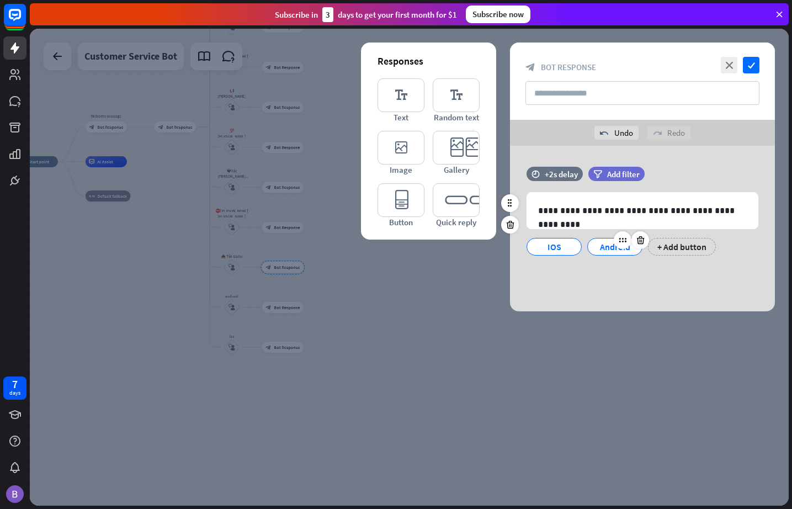
click at [606, 245] on div "Android" at bounding box center [615, 247] width 36 height 17
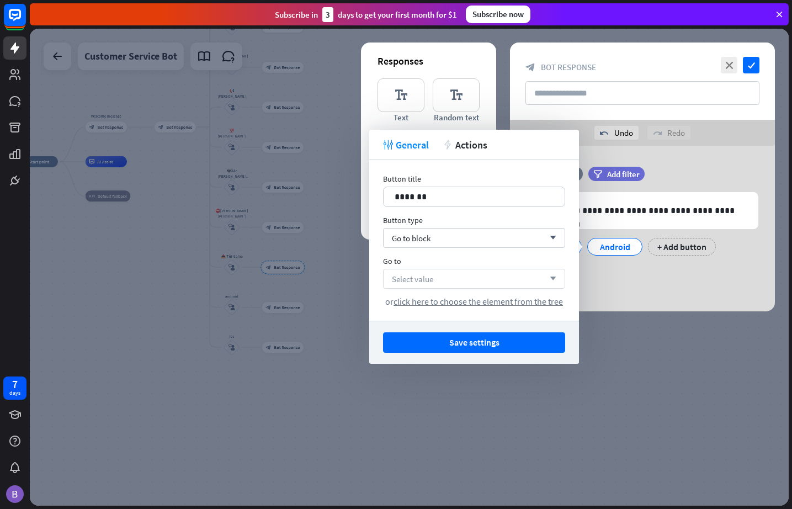
click at [441, 275] on div "Select value arrow_down" at bounding box center [474, 279] width 182 height 20
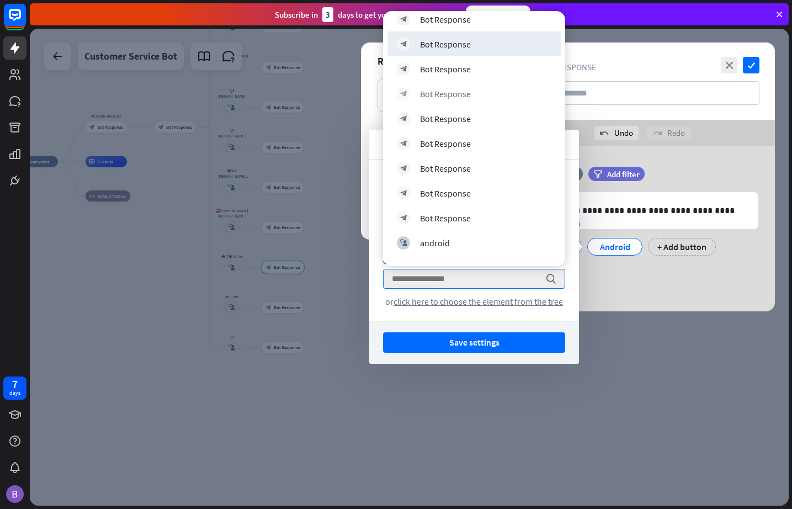
scroll to position [474, 0]
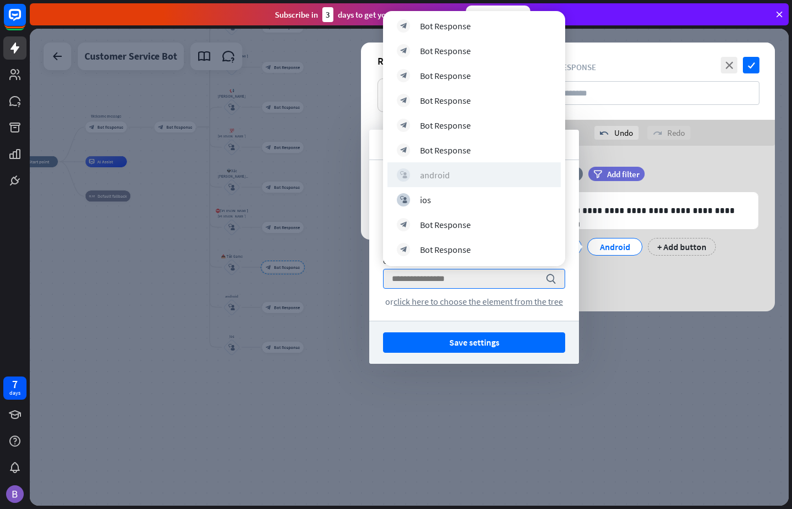
click at [439, 172] on div "android" at bounding box center [435, 175] width 30 height 11
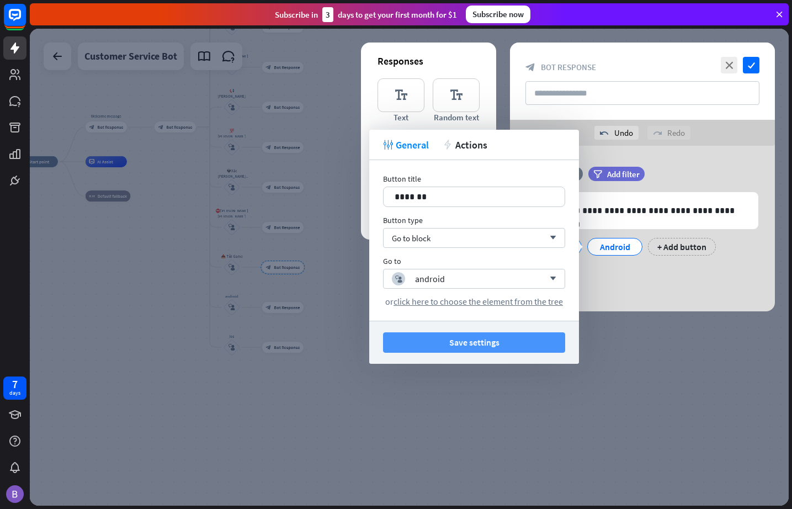
click at [496, 343] on button "Save settings" at bounding box center [474, 342] width 182 height 20
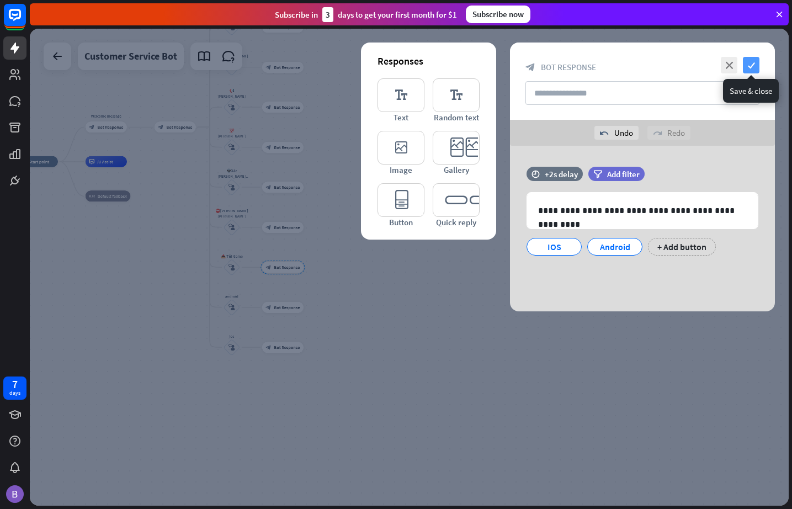
click at [723, 62] on icon "check" at bounding box center [751, 65] width 17 height 17
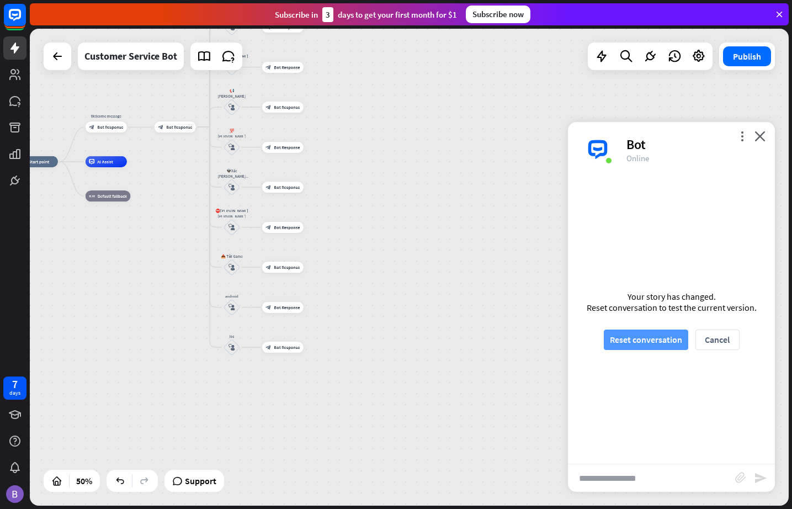
click at [655, 340] on button "Reset conversation" at bounding box center [646, 340] width 84 height 20
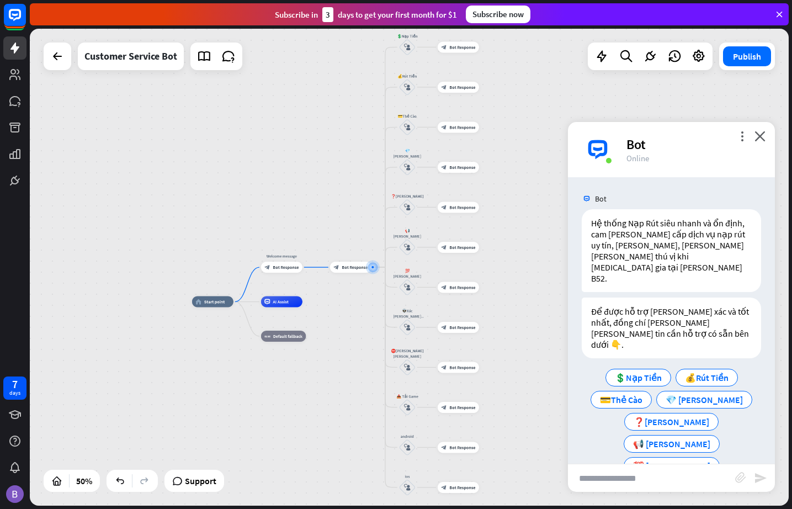
scroll to position [41, 0]
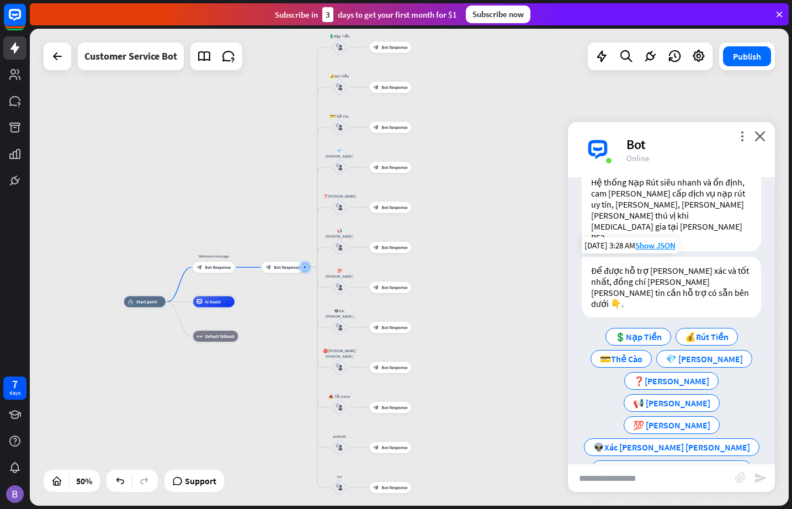
click at [674, 483] on div "📥 Tải Game" at bounding box center [671, 492] width 67 height 18
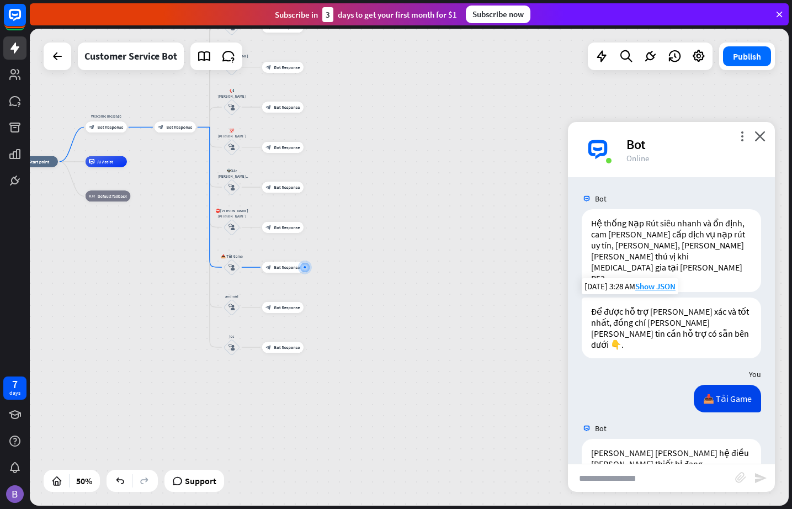
scroll to position [28, 0]
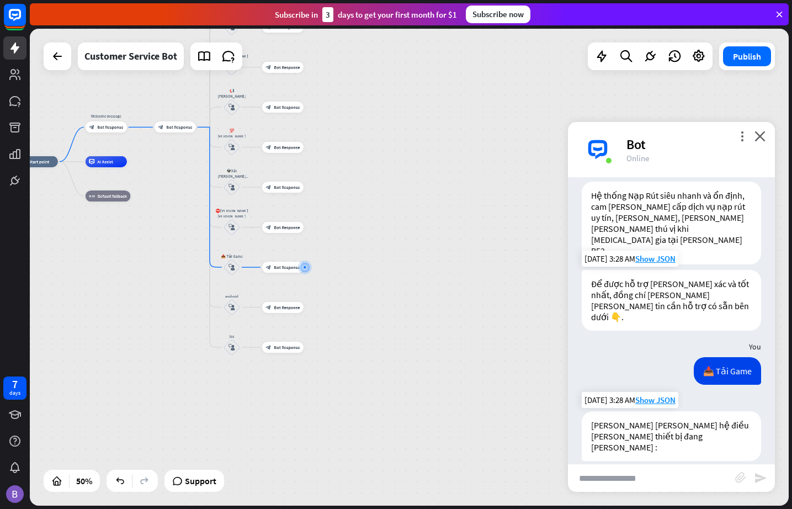
click at [638, 475] on span "IOS" at bounding box center [645, 480] width 14 height 11
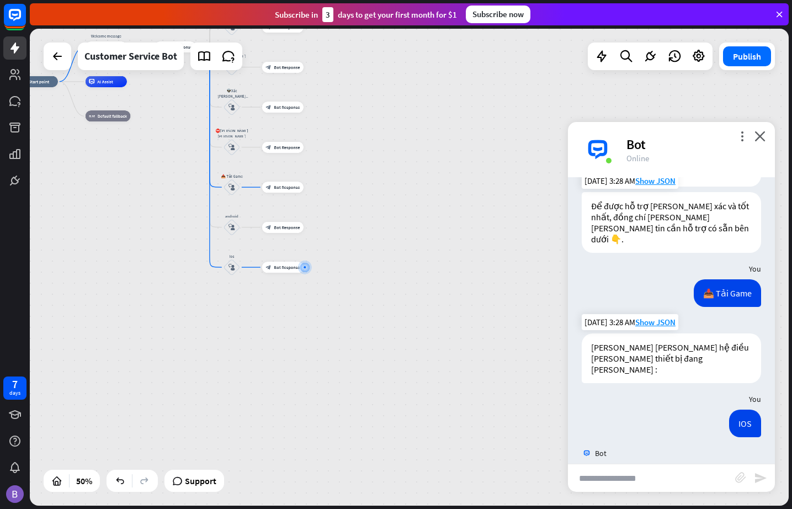
scroll to position [117, 0]
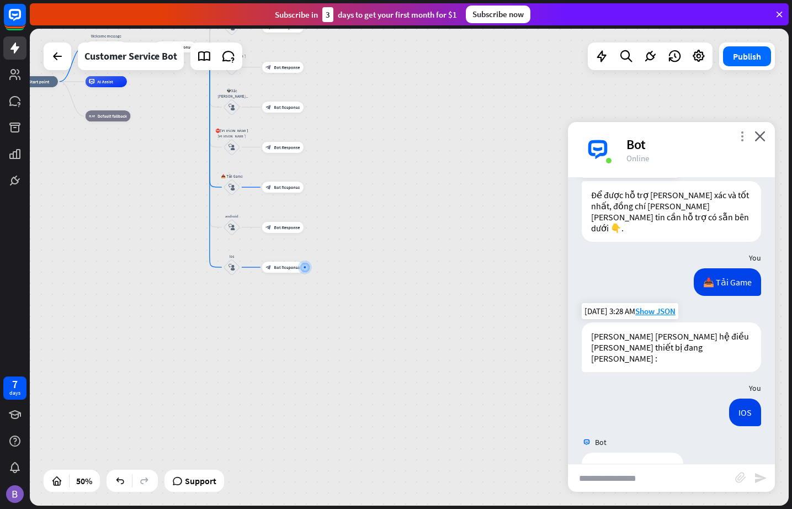
click at [723, 134] on icon "more_vert" at bounding box center [742, 136] width 10 height 10
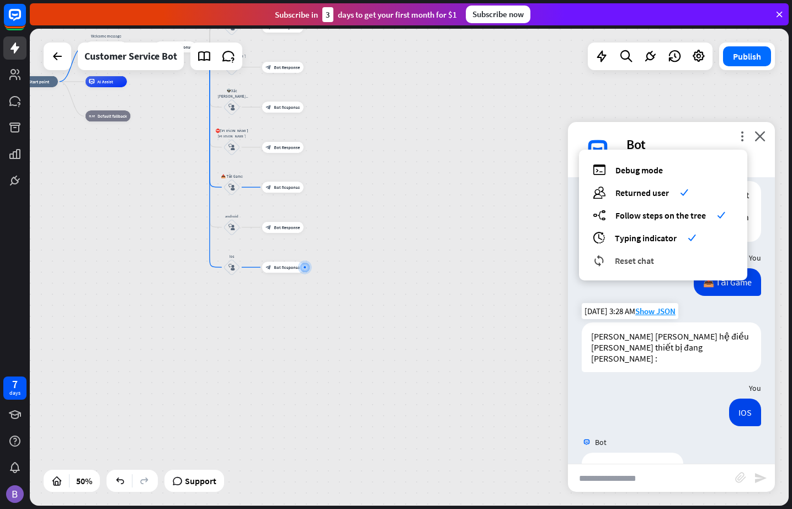
click at [645, 264] on span "Reset chat" at bounding box center [634, 260] width 39 height 11
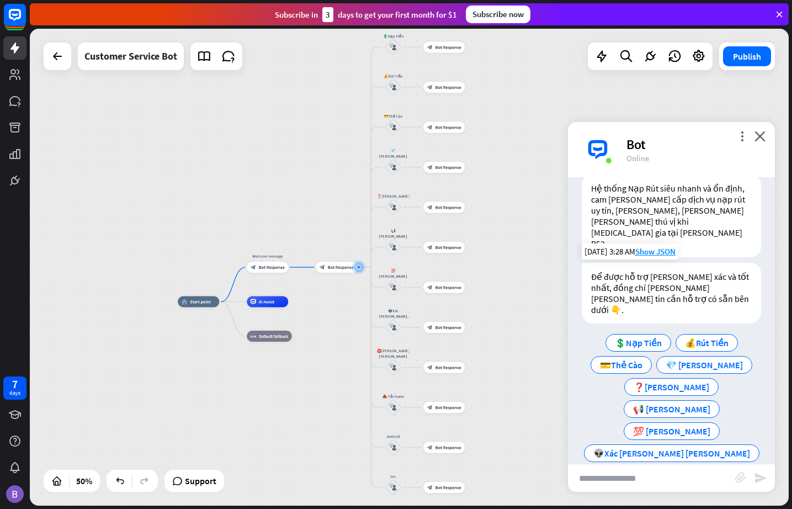
scroll to position [41, 0]
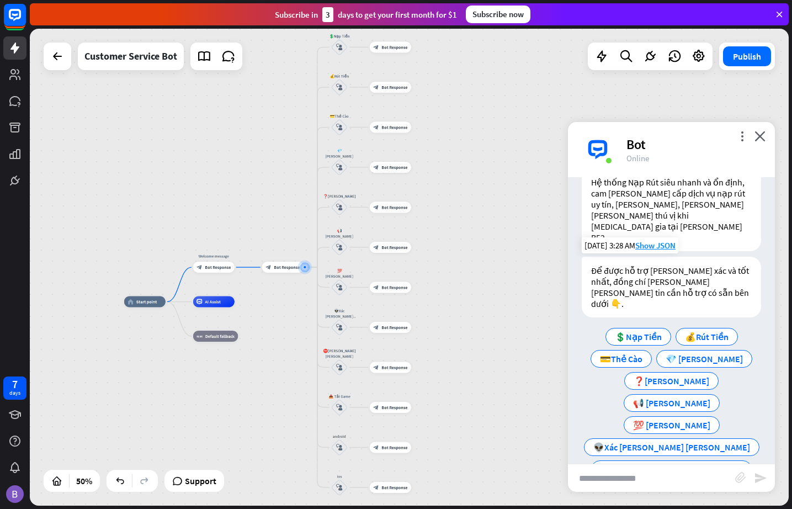
click at [675, 486] on span "📥 Tải Game" at bounding box center [672, 491] width 49 height 11
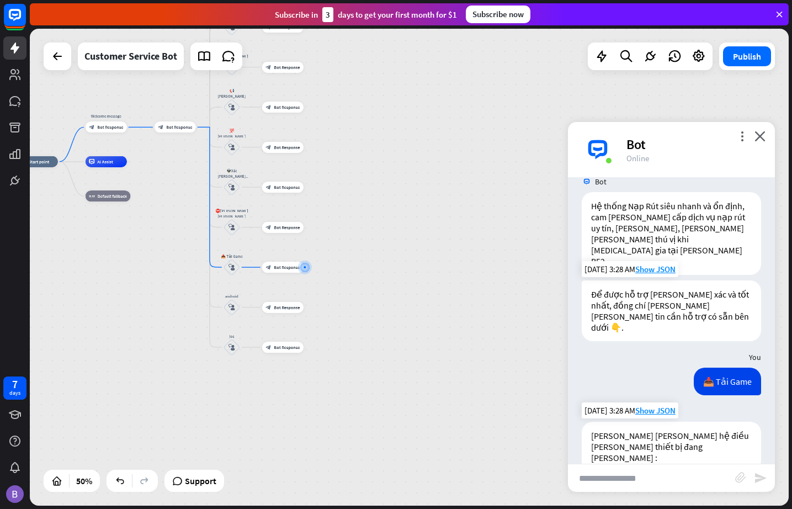
scroll to position [28, 0]
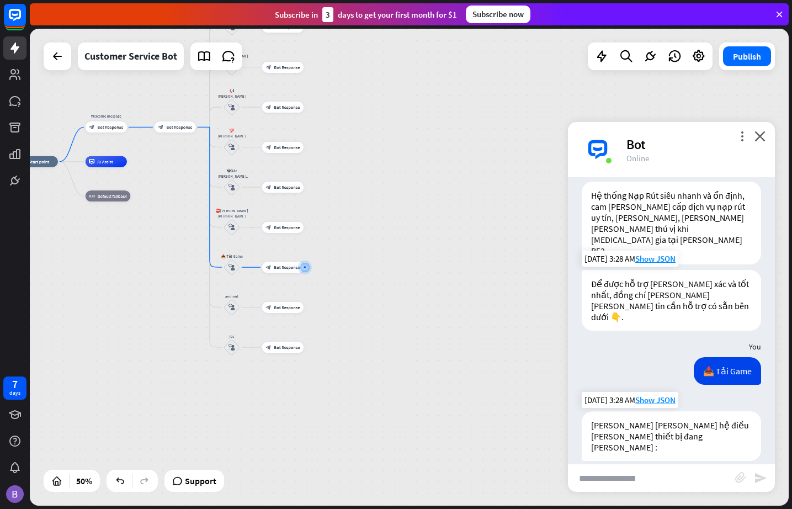
click at [686, 475] on span "Android" at bounding box center [690, 480] width 30 height 11
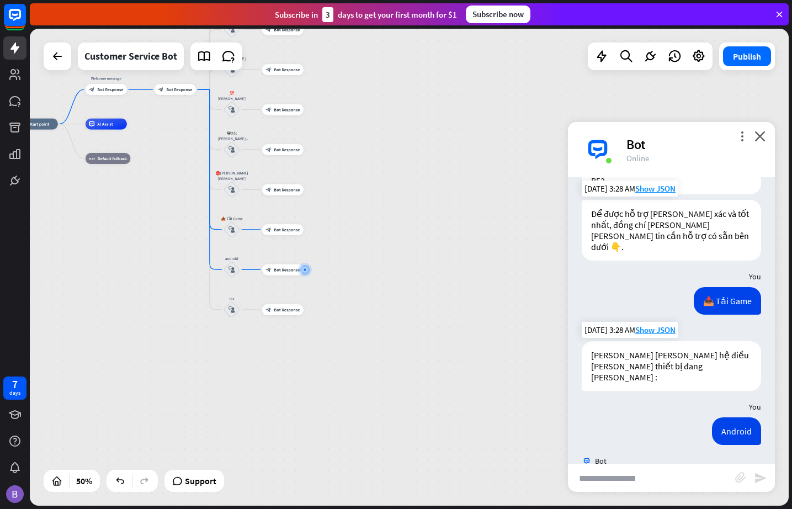
scroll to position [105, 0]
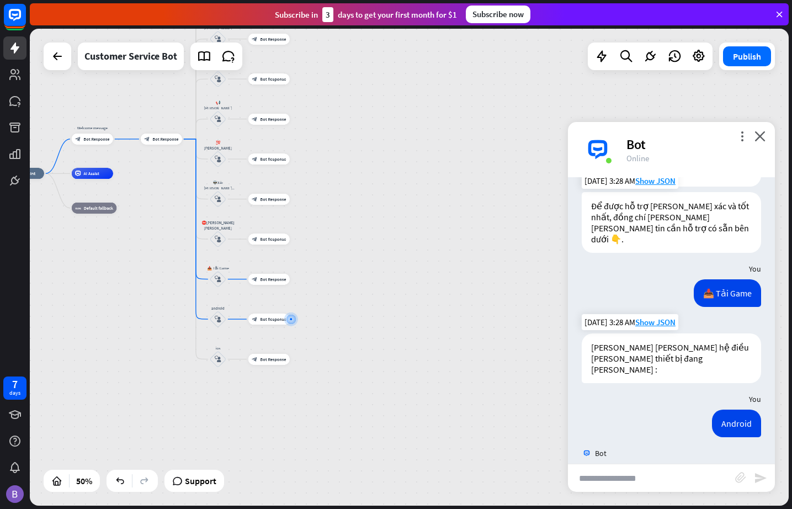
drag, startPoint x: 398, startPoint y: 234, endPoint x: 379, endPoint y: 297, distance: 65.5
click at [379, 297] on div "home_2 Start point Welcome message block_bot_response Bot Response block_bot_re…" at bounding box center [409, 267] width 759 height 477
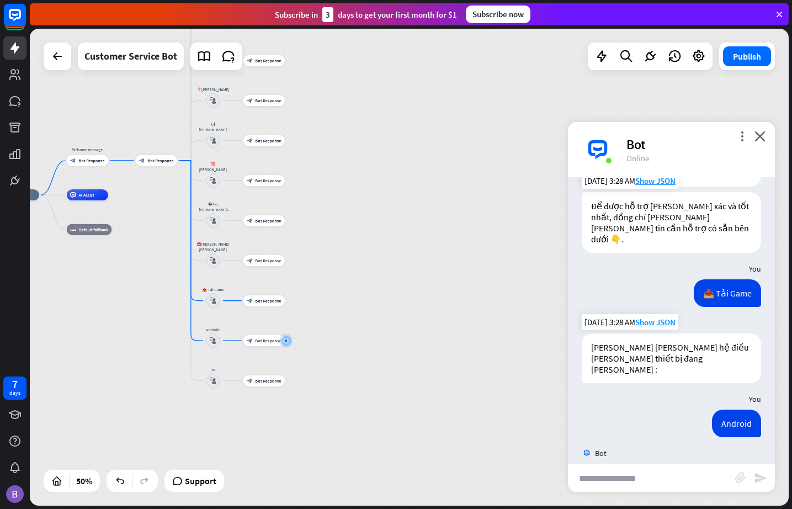
drag, startPoint x: 373, startPoint y: 179, endPoint x: 372, endPoint y: 190, distance: 10.5
click at [372, 190] on div "home_2 Start point Welcome message block_bot_response Bot Response block_bot_re…" at bounding box center [409, 267] width 759 height 477
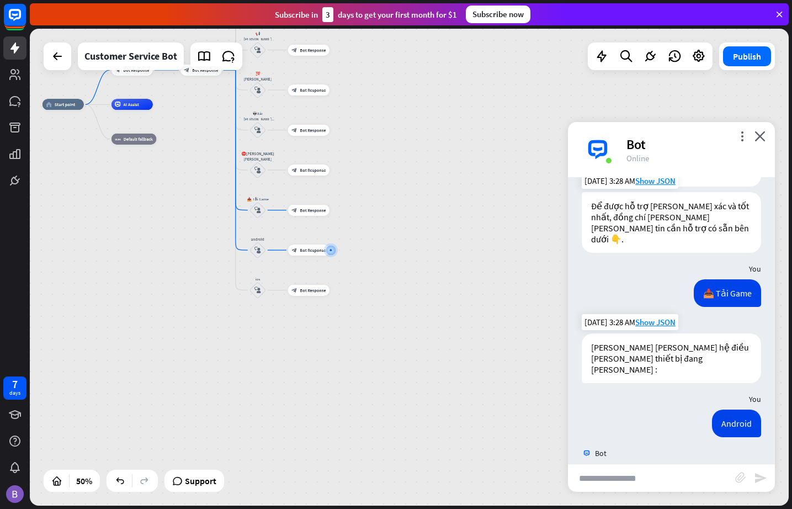
drag, startPoint x: 399, startPoint y: 275, endPoint x: 424, endPoint y: 224, distance: 56.3
click at [424, 224] on div "home_2 Start point Welcome message block_bot_response Bot Response block_bot_re…" at bounding box center [409, 267] width 759 height 477
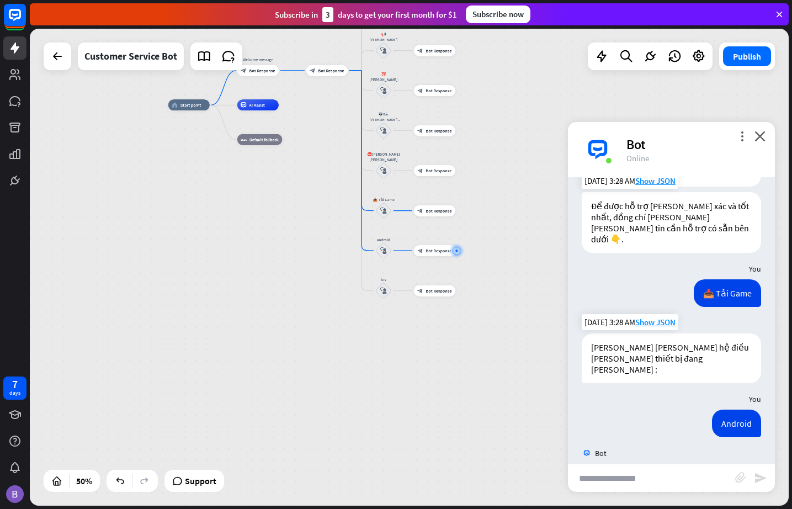
drag, startPoint x: 239, startPoint y: 343, endPoint x: 335, endPoint y: 371, distance: 100.1
click at [335, 372] on div "home_2 Start point Welcome message block_bot_response Bot Response block_bot_re…" at bounding box center [409, 267] width 759 height 477
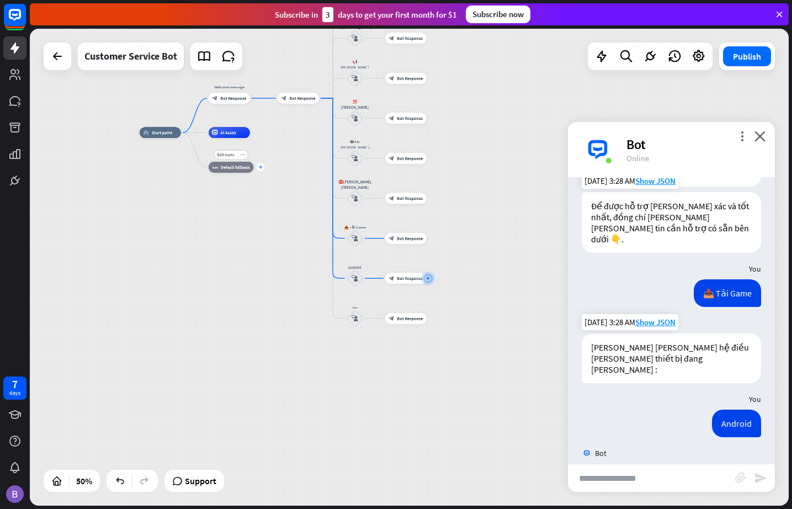
click at [260, 167] on icon "plus" at bounding box center [260, 167] width 4 height 4
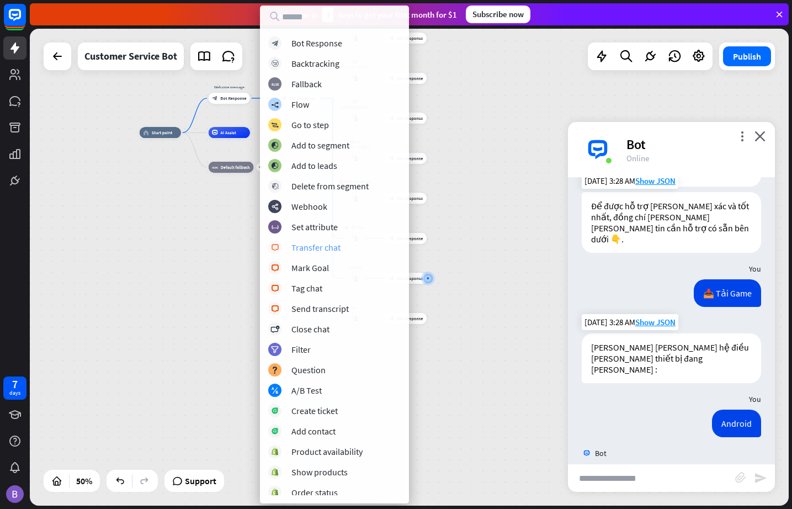
click at [324, 247] on div "Transfer chat" at bounding box center [316, 247] width 49 height 11
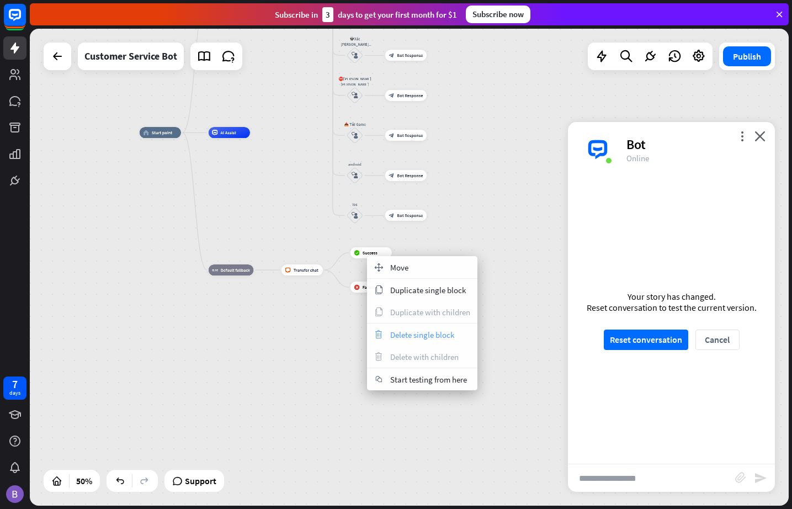
click at [421, 334] on span "Delete single block" at bounding box center [422, 335] width 64 height 10
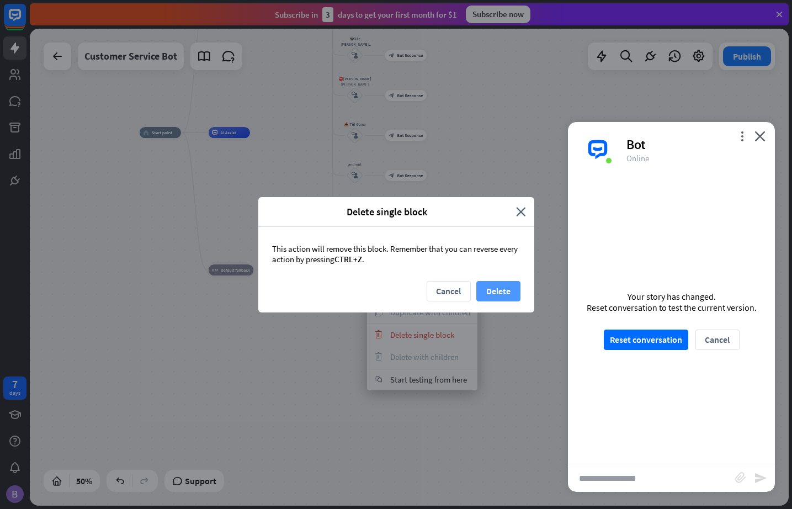
click at [495, 292] on button "Delete" at bounding box center [499, 291] width 44 height 20
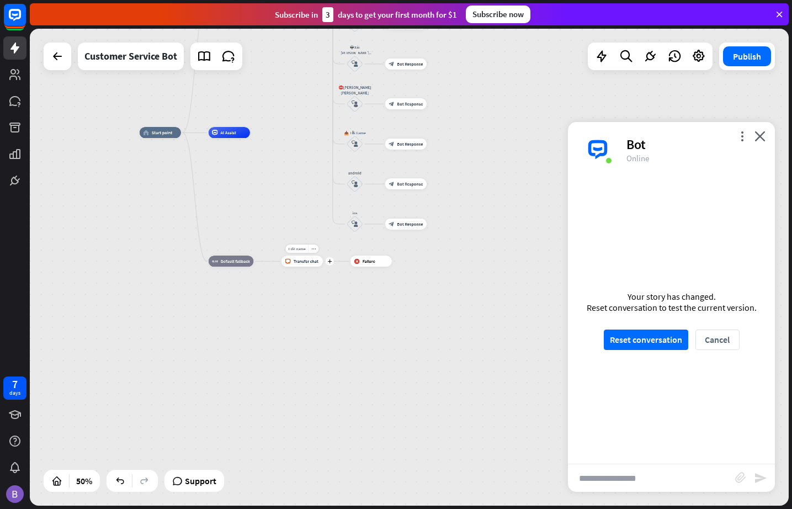
click at [323, 266] on div "Edit name more_horiz plus block_livechat Transfer chat" at bounding box center [302, 261] width 41 height 11
click at [331, 263] on div "plus" at bounding box center [330, 261] width 8 height 8
click at [311, 322] on div "home_2 Start point Welcome message block_bot_response Bot Response block_bot_re…" at bounding box center [330, 252] width 380 height 239
click at [255, 265] on div "Edit name more_horiz plus block_fallback Default fallback" at bounding box center [231, 260] width 45 height 11
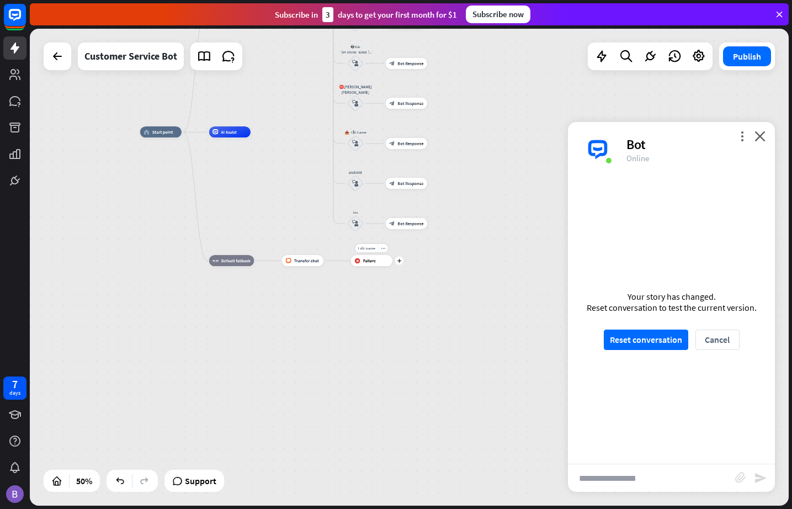
click at [393, 265] on div "Edit name more_horiz plus block_failure Failure" at bounding box center [371, 260] width 41 height 11
click at [401, 260] on icon "plus" at bounding box center [400, 261] width 4 height 4
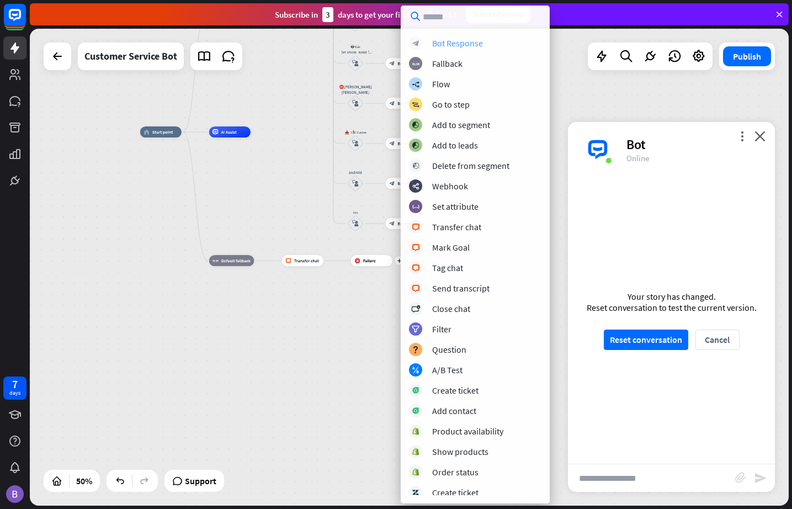
click at [449, 46] on div "Bot Response" at bounding box center [457, 43] width 51 height 11
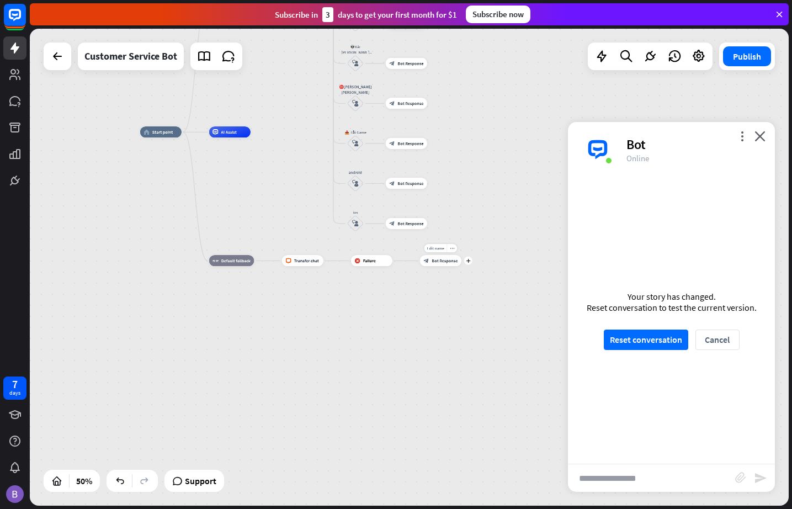
click at [444, 261] on span "Bot Response" at bounding box center [445, 261] width 26 height 6
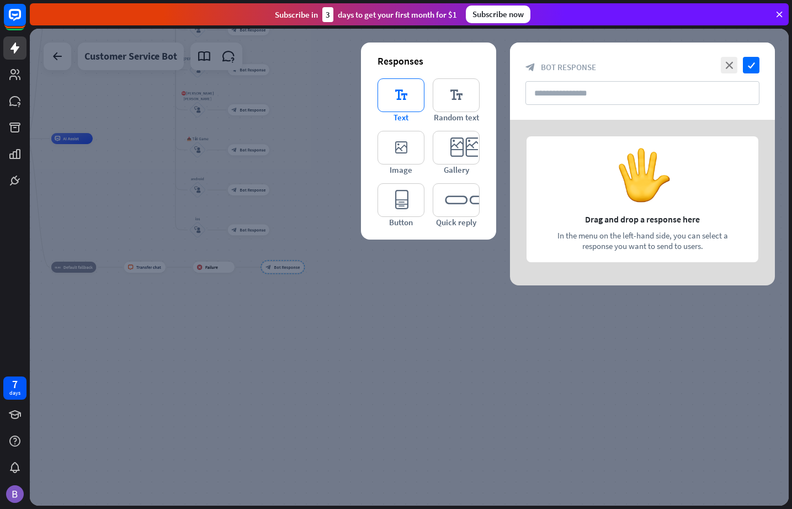
click at [395, 98] on icon "editor_text" at bounding box center [401, 95] width 47 height 34
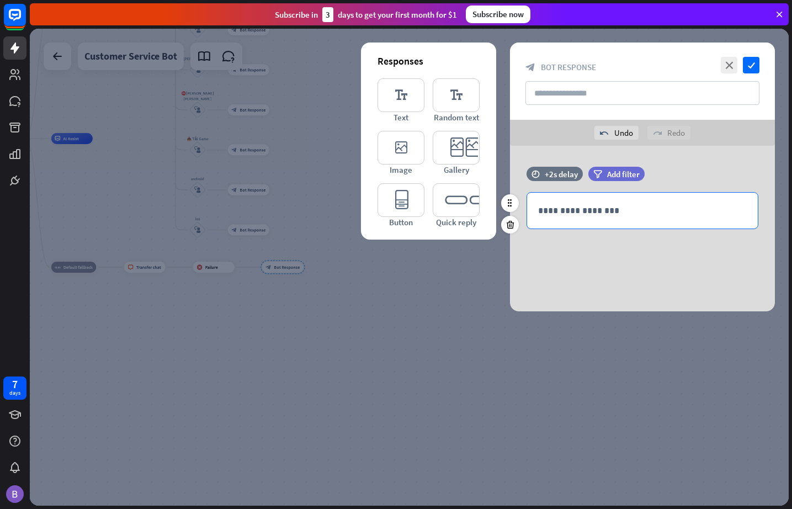
click at [591, 215] on p "**********" at bounding box center [642, 211] width 209 height 14
click at [618, 220] on div "**********" at bounding box center [642, 211] width 231 height 36
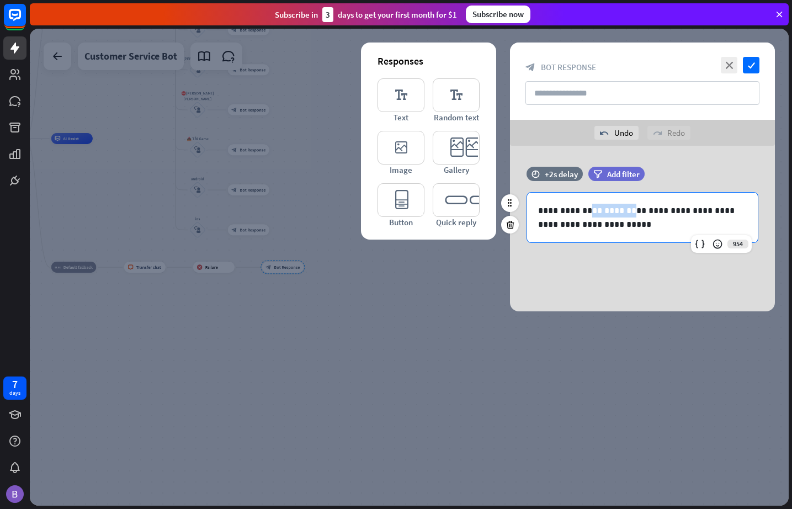
drag, startPoint x: 587, startPoint y: 211, endPoint x: 623, endPoint y: 209, distance: 36.0
click at [623, 209] on p "**********" at bounding box center [642, 218] width 209 height 28
drag, startPoint x: 583, startPoint y: 210, endPoint x: 532, endPoint y: 212, distance: 50.8
click at [532, 212] on div "**********" at bounding box center [642, 218] width 231 height 50
click at [633, 222] on p "**********" at bounding box center [642, 218] width 209 height 28
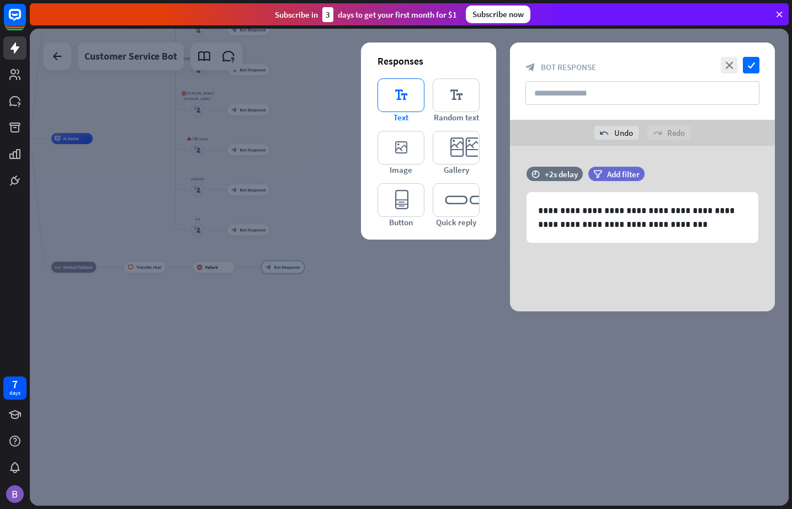
click at [405, 88] on icon "editor_text" at bounding box center [401, 95] width 47 height 34
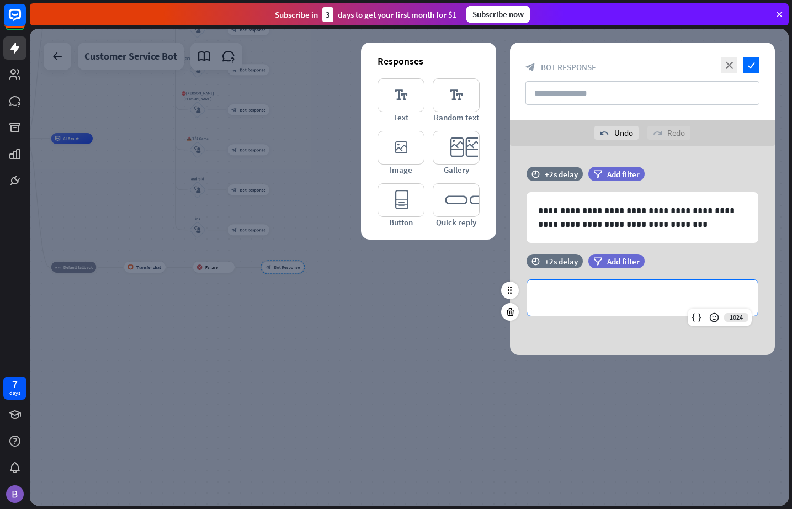
click at [571, 302] on p "**********" at bounding box center [642, 298] width 209 height 14
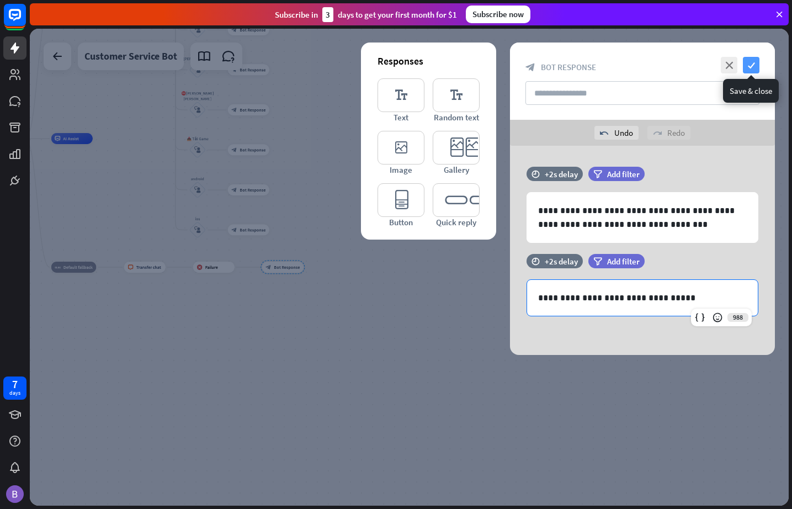
click at [723, 65] on icon "check" at bounding box center [751, 65] width 17 height 17
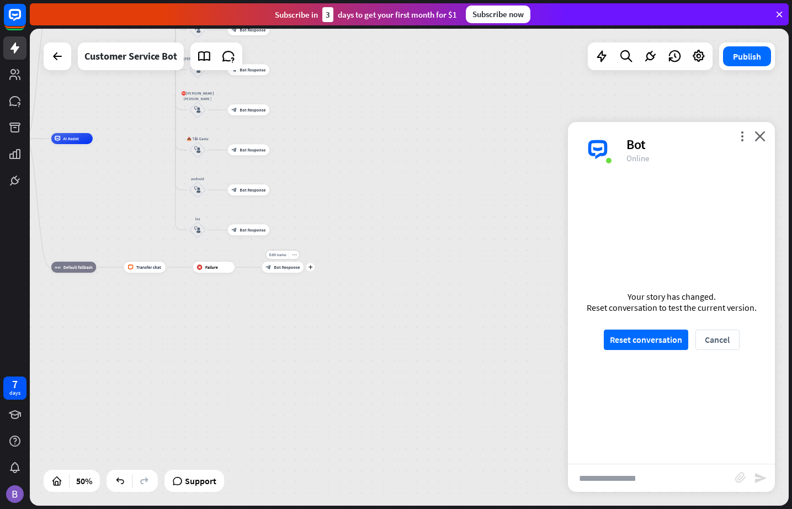
click at [287, 268] on span "Bot Response" at bounding box center [287, 267] width 26 height 6
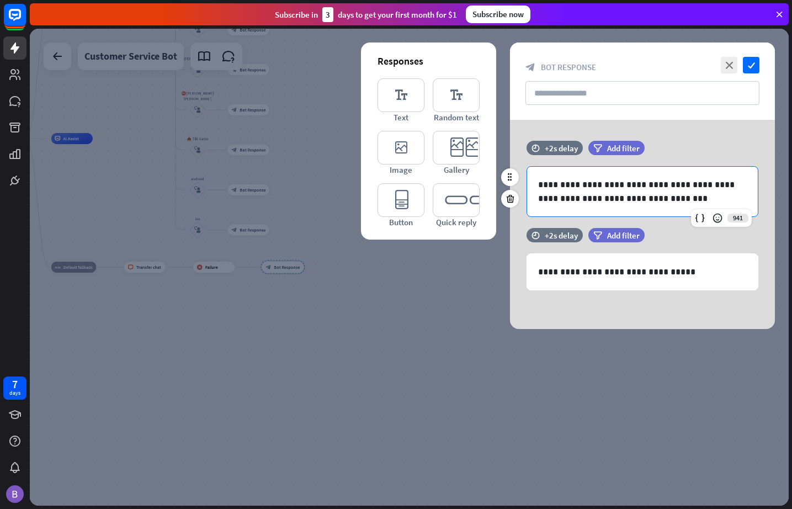
click at [653, 197] on p "**********" at bounding box center [642, 192] width 209 height 28
click at [686, 271] on p "**********" at bounding box center [642, 272] width 209 height 14
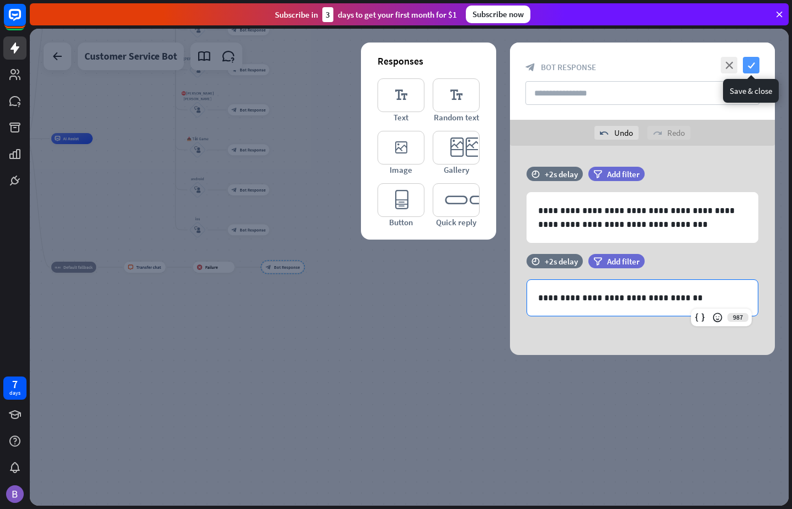
click at [723, 61] on icon "check" at bounding box center [751, 65] width 17 height 17
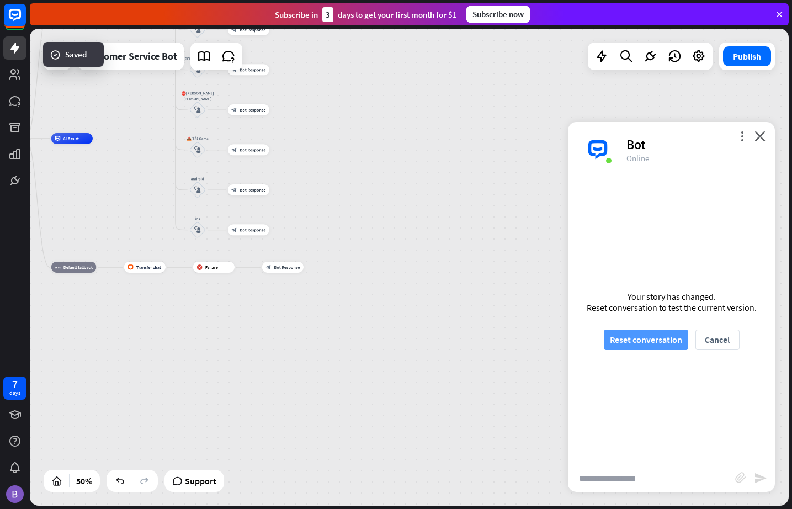
click at [662, 341] on button "Reset conversation" at bounding box center [646, 340] width 84 height 20
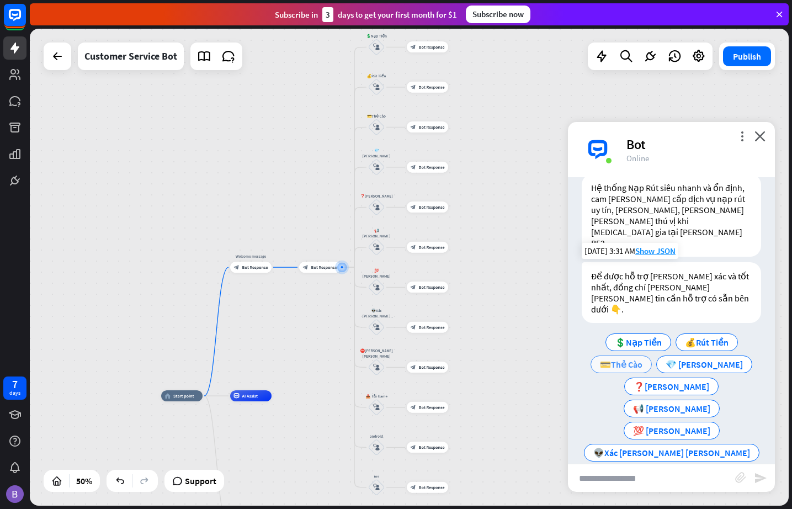
scroll to position [41, 0]
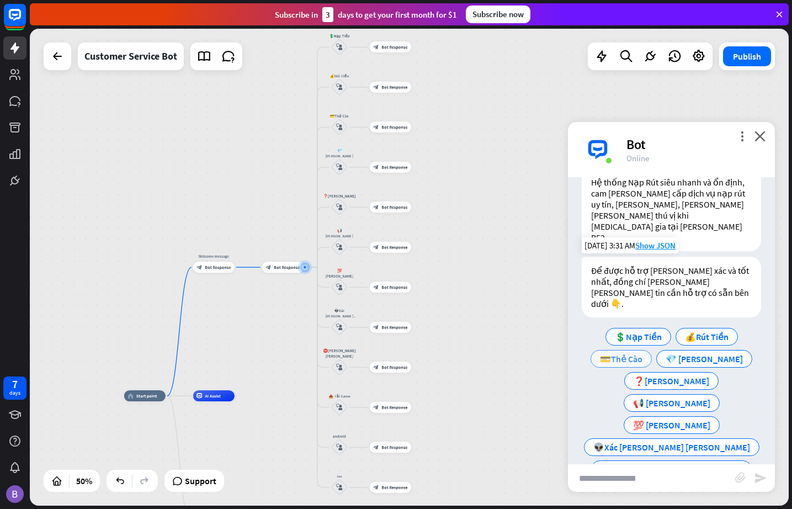
click at [642, 353] on span "💳Thẻ Cào" at bounding box center [621, 358] width 43 height 11
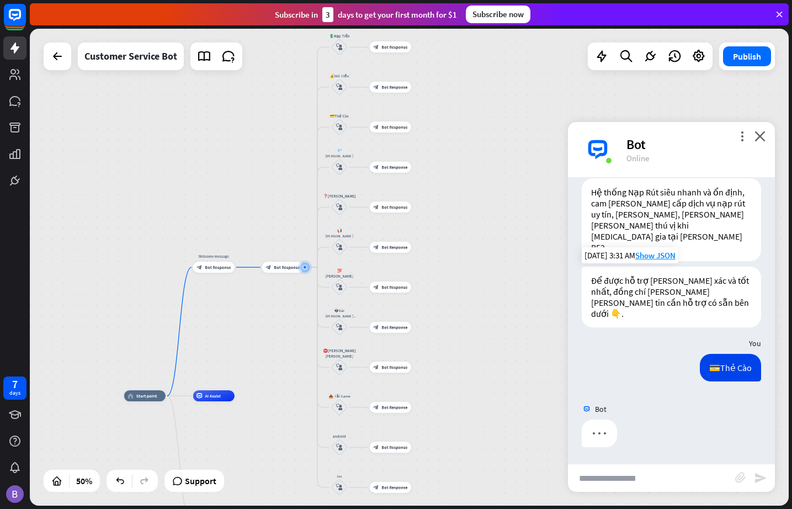
scroll to position [0, 0]
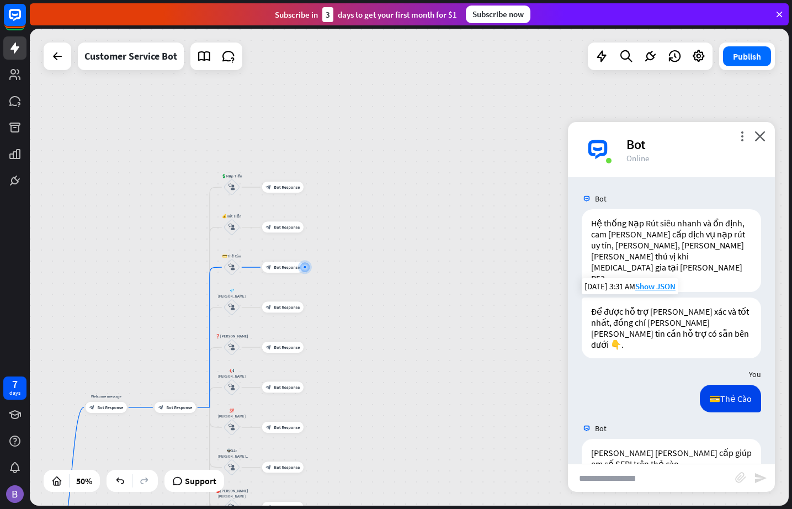
drag, startPoint x: 739, startPoint y: 137, endPoint x: 735, endPoint y: 147, distance: 10.2
click at [723, 139] on icon "more_vert" at bounding box center [742, 136] width 10 height 10
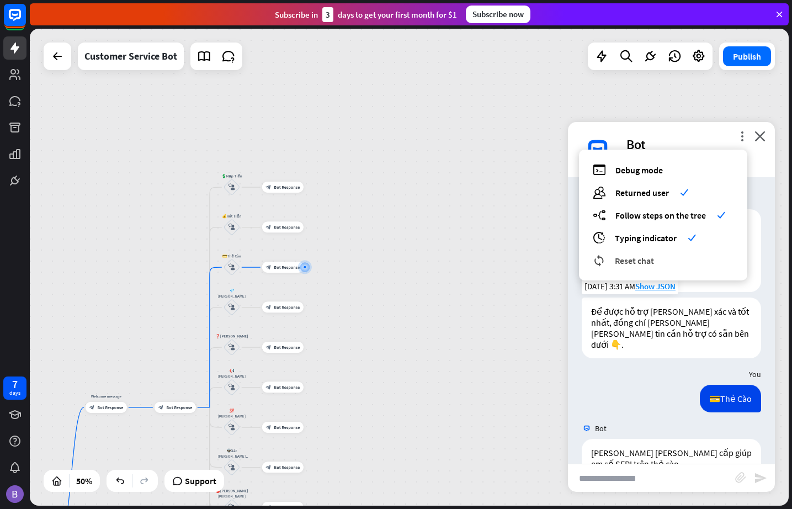
click at [617, 260] on span "Reset chat" at bounding box center [634, 260] width 39 height 11
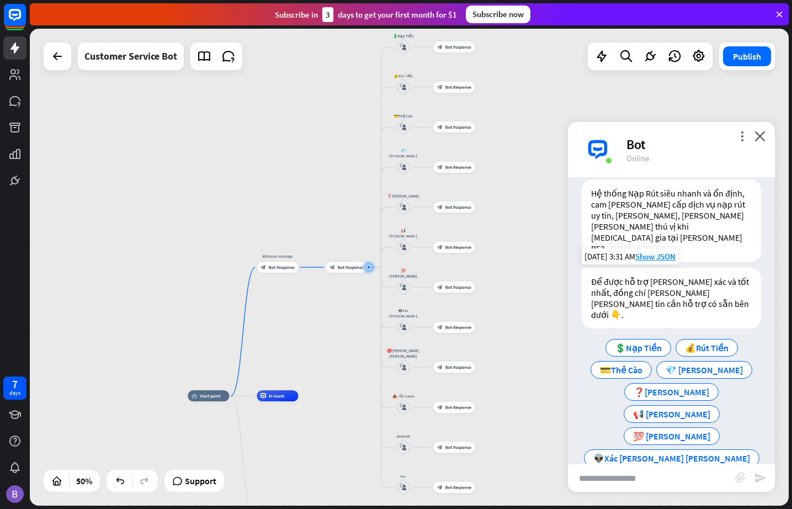
scroll to position [41, 0]
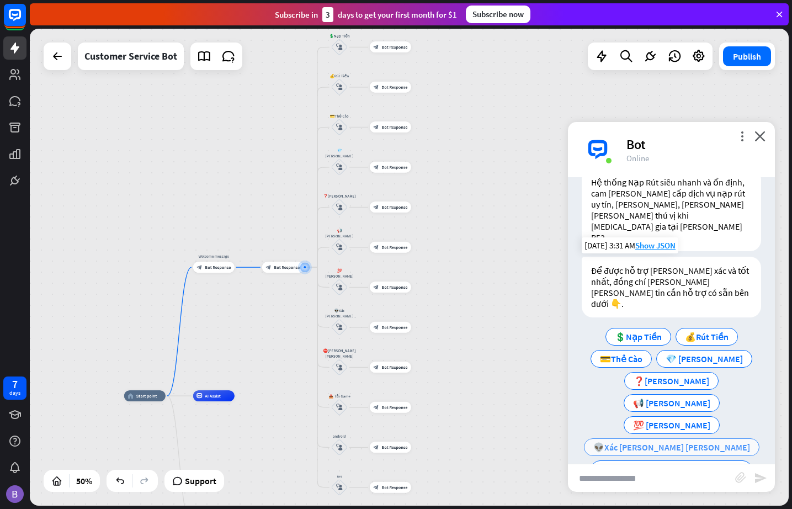
click at [663, 442] on span "👽Xác [PERSON_NAME] [PERSON_NAME]" at bounding box center [672, 447] width 157 height 11
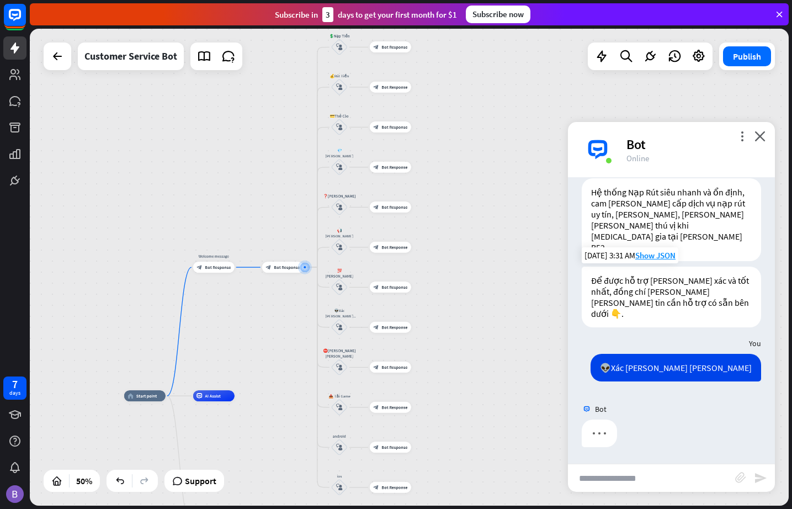
scroll to position [0, 0]
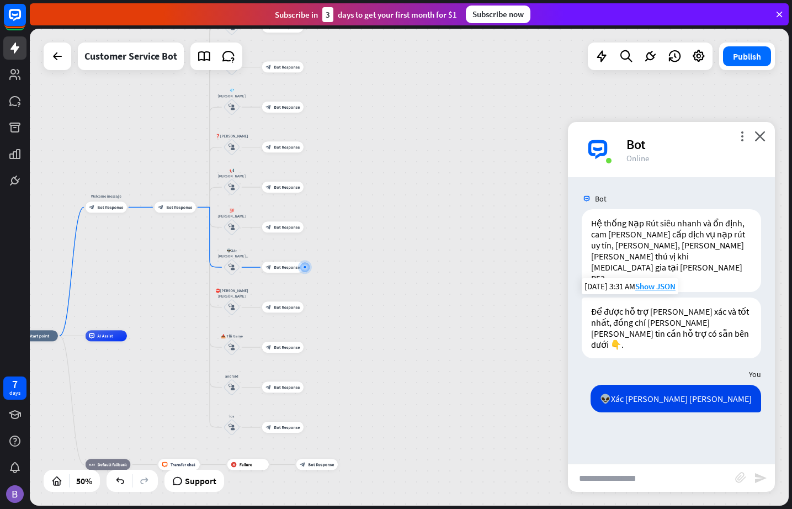
click at [649, 478] on input "text" at bounding box center [651, 478] width 167 height 28
type input "**"
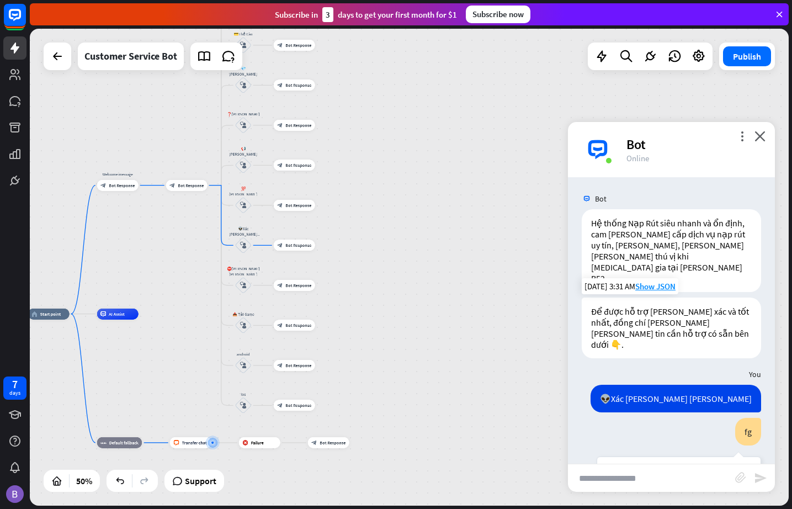
scroll to position [23, 0]
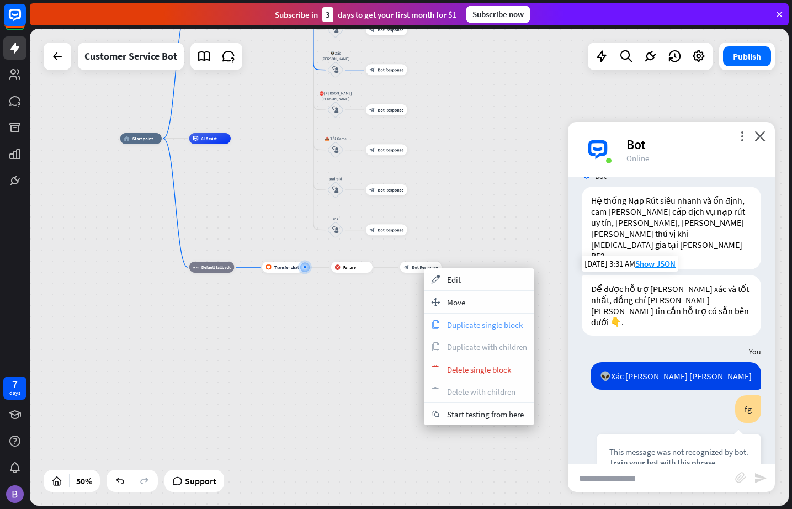
click at [488, 327] on span "Duplicate single block" at bounding box center [485, 325] width 76 height 10
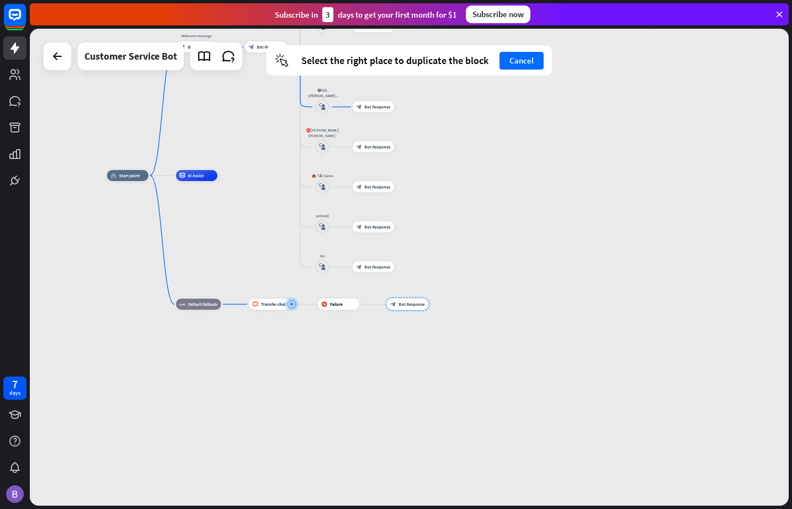
drag, startPoint x: 452, startPoint y: 319, endPoint x: 437, endPoint y: 359, distance: 42.8
click at [437, 359] on div "home_2 Start point Welcome message block_bot_response Bot Response block_bot_re…" at bounding box center [297, 295] width 380 height 239
click at [373, 153] on div "block_bot_response Bot Response" at bounding box center [372, 150] width 41 height 11
click at [379, 147] on span "Bot Response" at bounding box center [376, 150] width 26 height 6
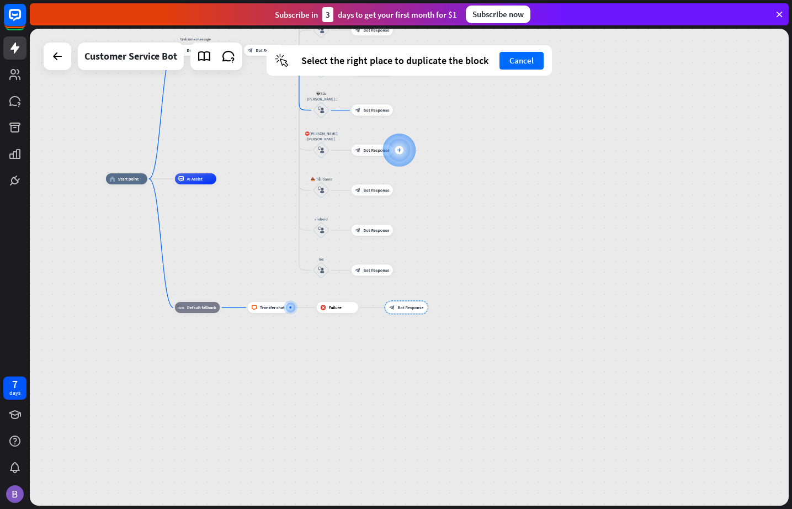
click at [403, 148] on div "plus" at bounding box center [399, 150] width 8 height 8
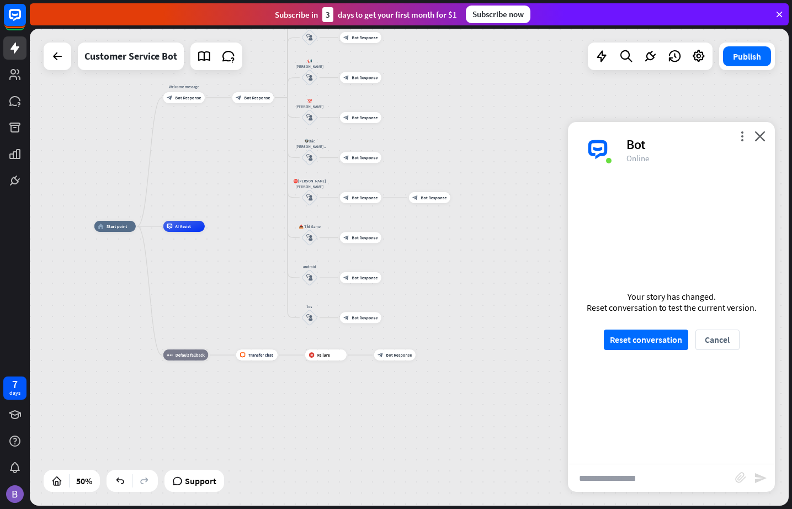
drag, startPoint x: 440, startPoint y: 184, endPoint x: 428, endPoint y: 232, distance: 48.9
click at [428, 232] on div "home_2 Start point Welcome message block_bot_response Bot Response block_bot_re…" at bounding box center [284, 345] width 380 height 239
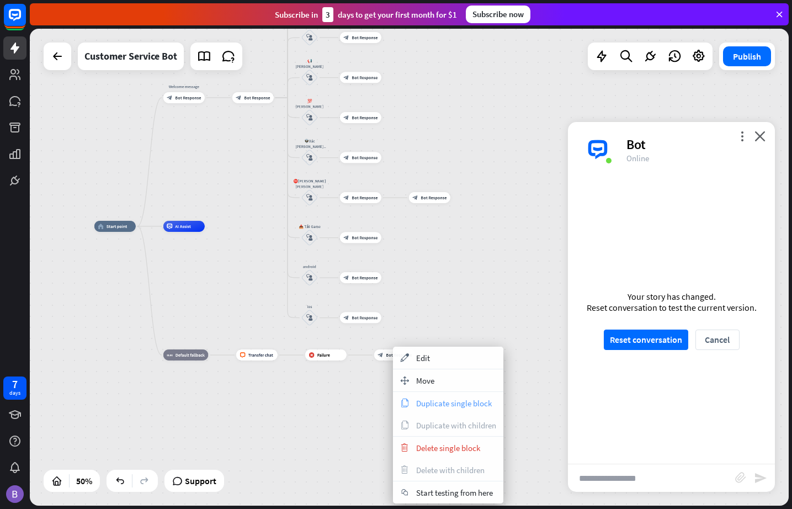
click at [445, 403] on span "Duplicate single block" at bounding box center [454, 403] width 76 height 10
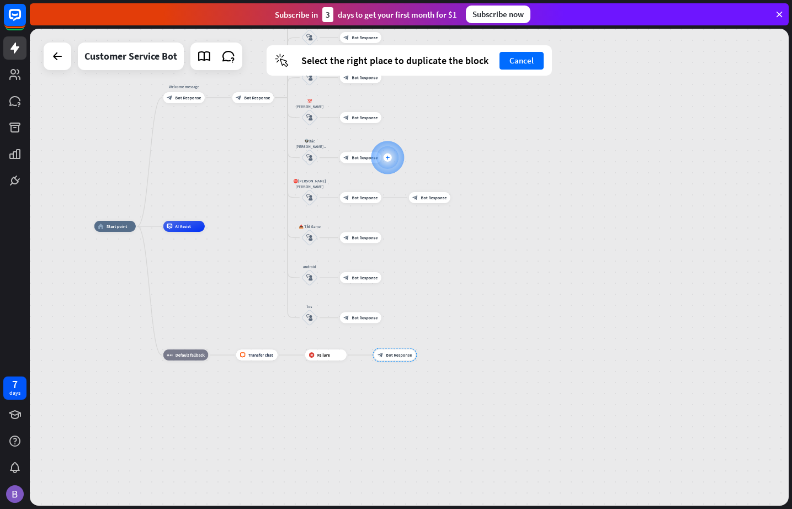
click at [389, 157] on icon "plus" at bounding box center [387, 158] width 4 height 4
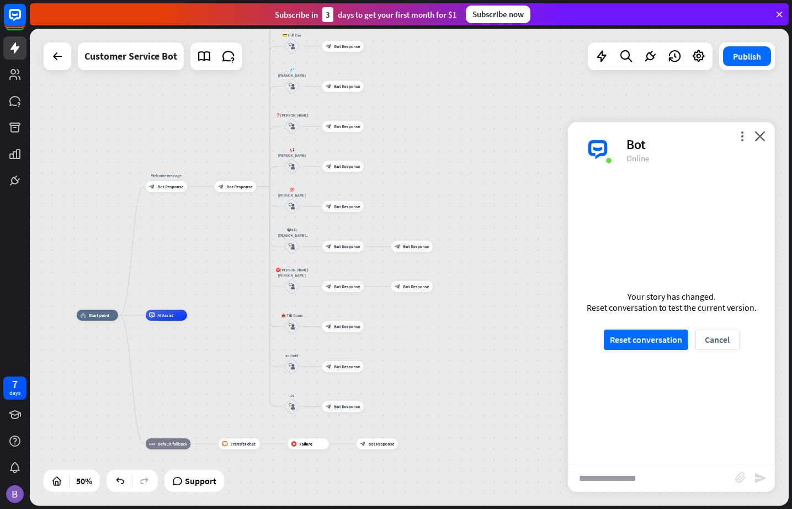
drag, startPoint x: 490, startPoint y: 113, endPoint x: 473, endPoint y: 202, distance: 90.6
click at [473, 202] on div "home_2 Start point Welcome message block_bot_response Bot Response block_bot_re…" at bounding box center [409, 267] width 759 height 477
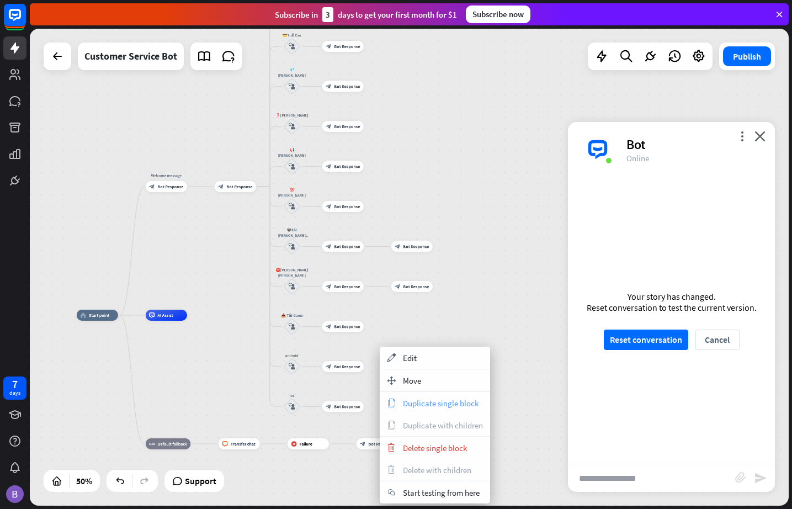
click at [454, 400] on span "Duplicate single block" at bounding box center [441, 403] width 76 height 10
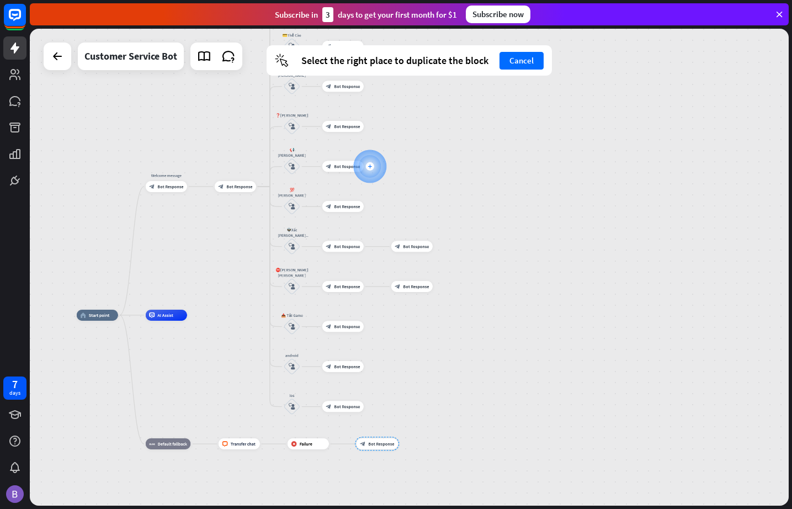
click at [371, 165] on icon "plus" at bounding box center [370, 167] width 4 height 4
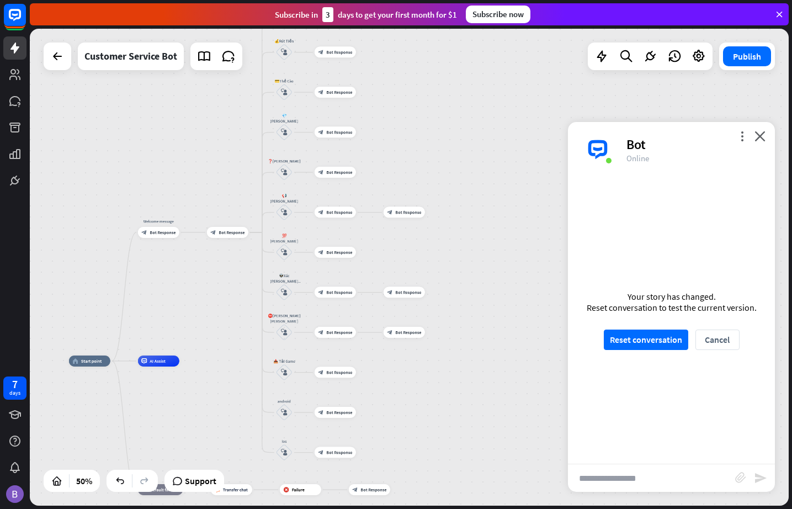
drag, startPoint x: 486, startPoint y: 205, endPoint x: 477, endPoint y: 257, distance: 52.7
click at [478, 255] on div "home_2 Start point Welcome message block_bot_response Bot Response block_bot_re…" at bounding box center [409, 267] width 759 height 477
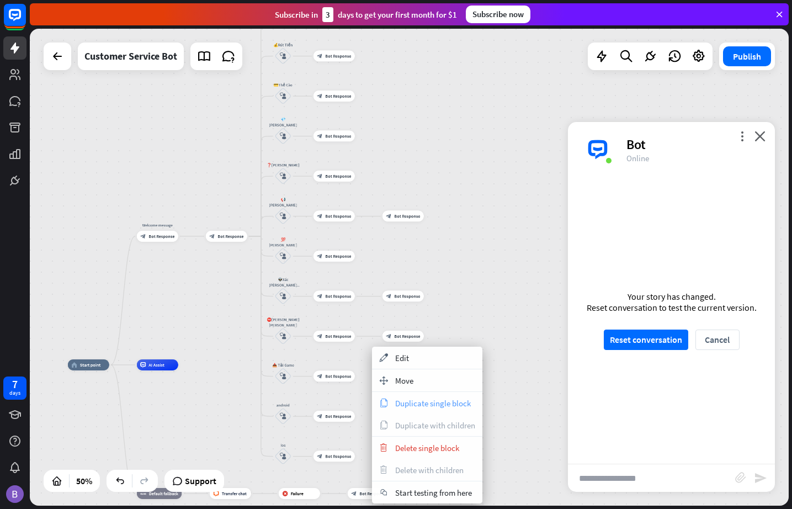
click at [428, 403] on span "Duplicate single block" at bounding box center [433, 403] width 76 height 10
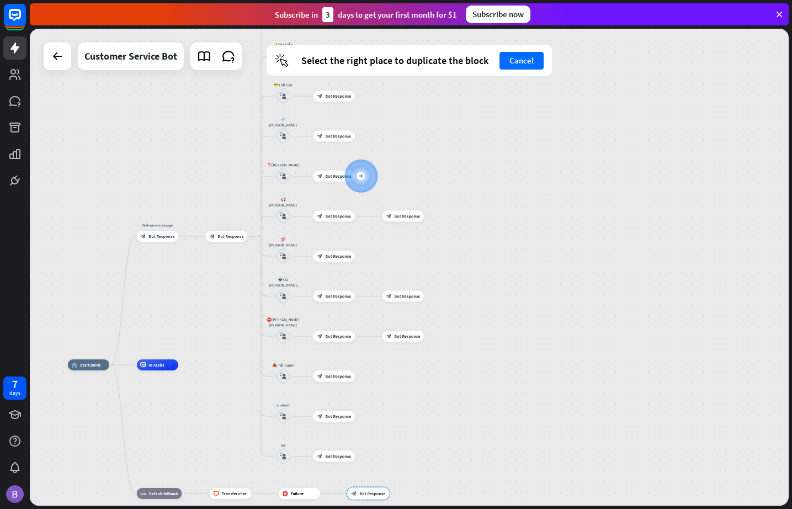
click at [362, 175] on icon "plus" at bounding box center [361, 176] width 4 height 4
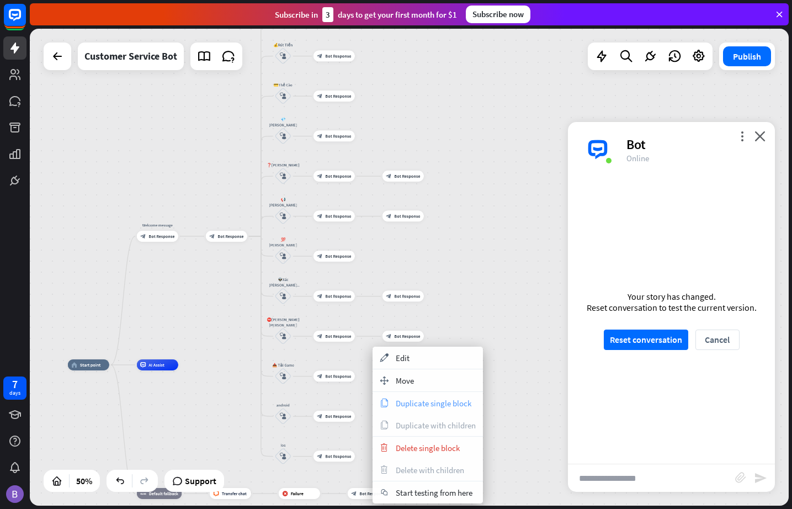
click at [422, 403] on span "Duplicate single block" at bounding box center [434, 403] width 76 height 10
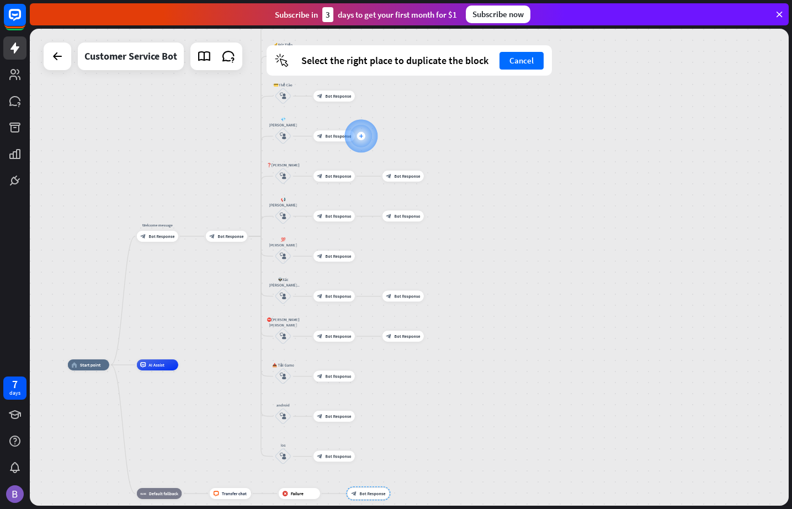
click at [362, 137] on icon "plus" at bounding box center [361, 136] width 4 height 4
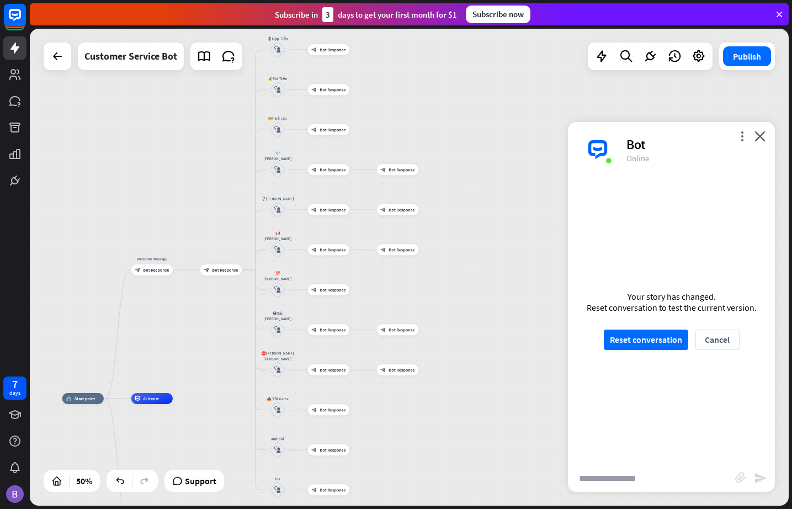
drag, startPoint x: 388, startPoint y: 96, endPoint x: 378, endPoint y: 135, distance: 40.8
click at [378, 135] on div "home_2 Start point Welcome message block_bot_response Bot Response block_bot_re…" at bounding box center [409, 267] width 759 height 477
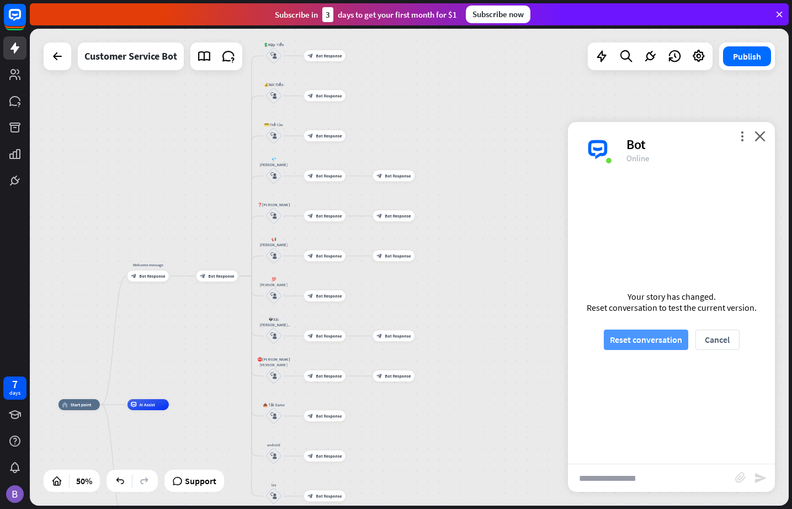
click at [643, 343] on button "Reset conversation" at bounding box center [646, 340] width 84 height 20
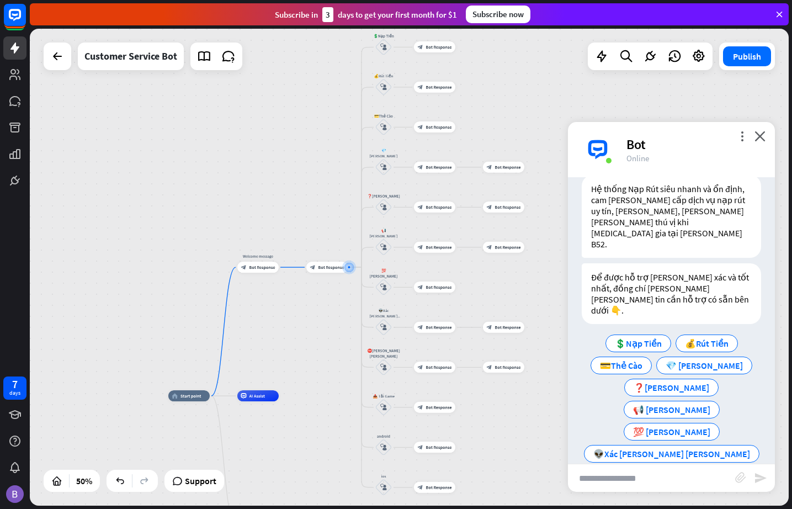
scroll to position [41, 0]
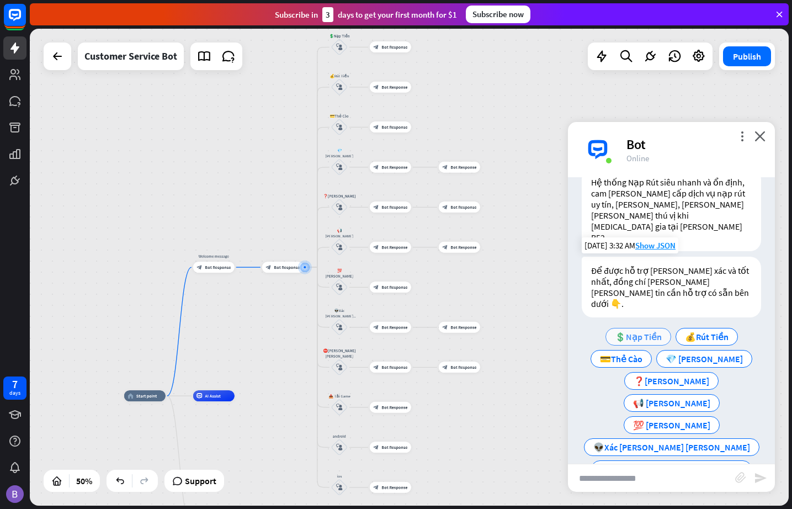
click at [636, 331] on span "💲Nạp Tiền" at bounding box center [638, 336] width 47 height 11
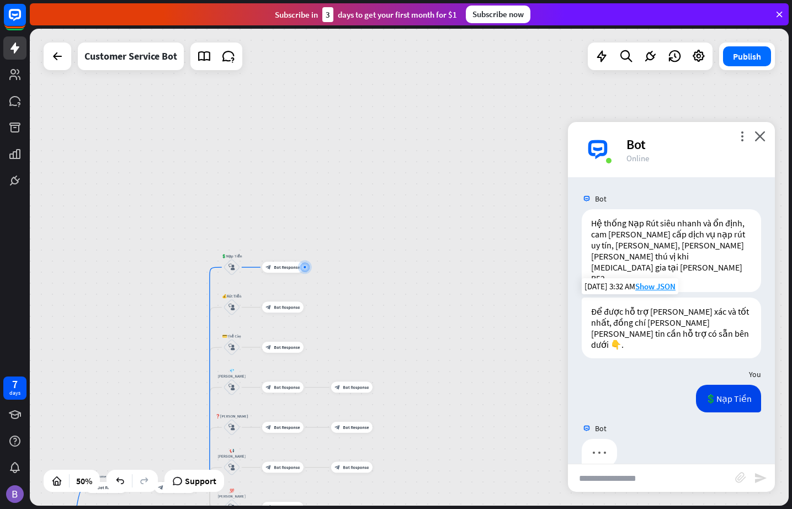
click at [644, 481] on input "text" at bounding box center [651, 478] width 167 height 28
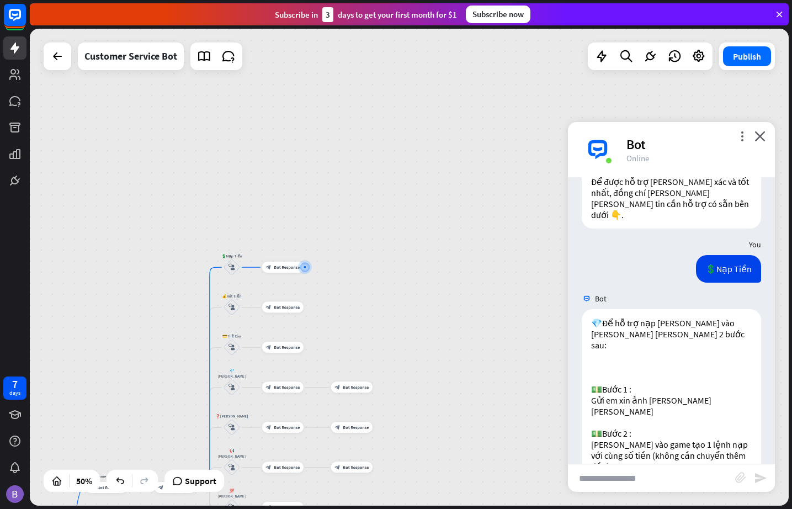
scroll to position [130, 0]
type input "***"
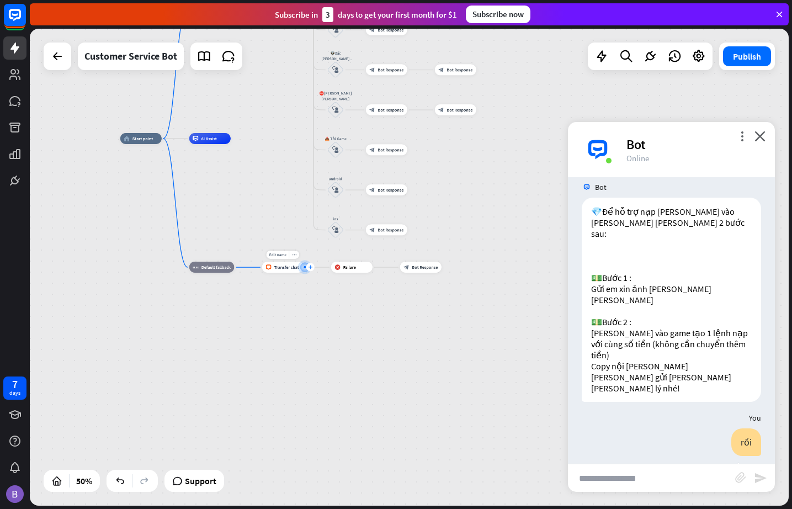
drag, startPoint x: 419, startPoint y: 267, endPoint x: 311, endPoint y: 267, distance: 107.7
click at [311, 267] on div "home_2 Start point Welcome message block_bot_response Bot Response block_bot_re…" at bounding box center [310, 258] width 380 height 239
click at [310, 266] on icon "plus" at bounding box center [311, 268] width 4 height 4
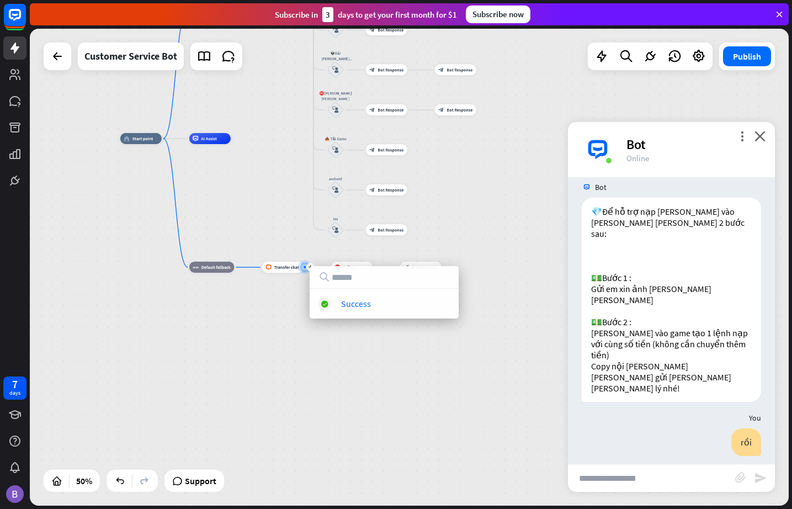
drag, startPoint x: 353, startPoint y: 363, endPoint x: 310, endPoint y: 302, distance: 74.8
click at [353, 362] on div "home_2 Start point Welcome message block_bot_response Bot Response block_bot_re…" at bounding box center [310, 258] width 380 height 239
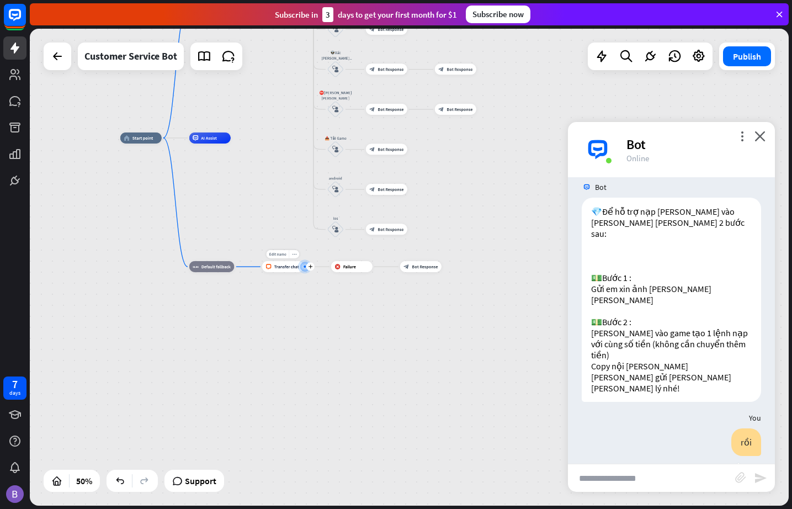
click at [304, 266] on div at bounding box center [305, 267] width 2 height 2
click at [241, 267] on icon "plus" at bounding box center [241, 267] width 4 height 4
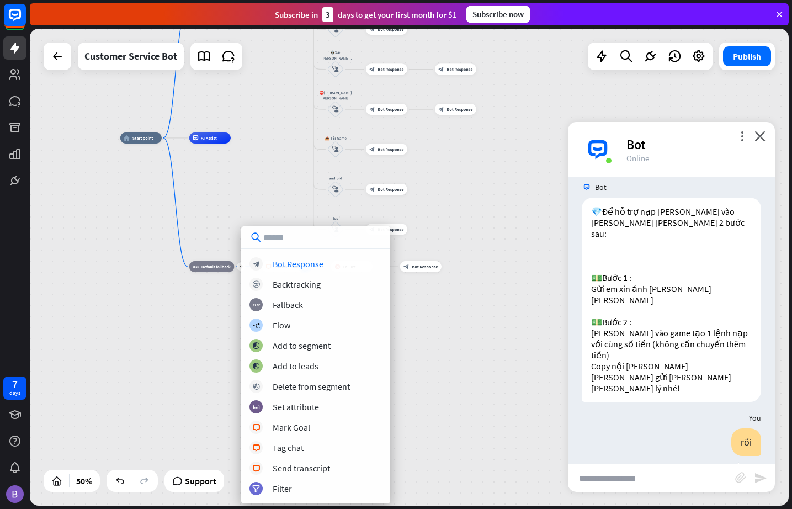
click at [451, 324] on div "home_2 Start point Welcome message block_bot_response Bot Response block_bot_re…" at bounding box center [310, 257] width 380 height 239
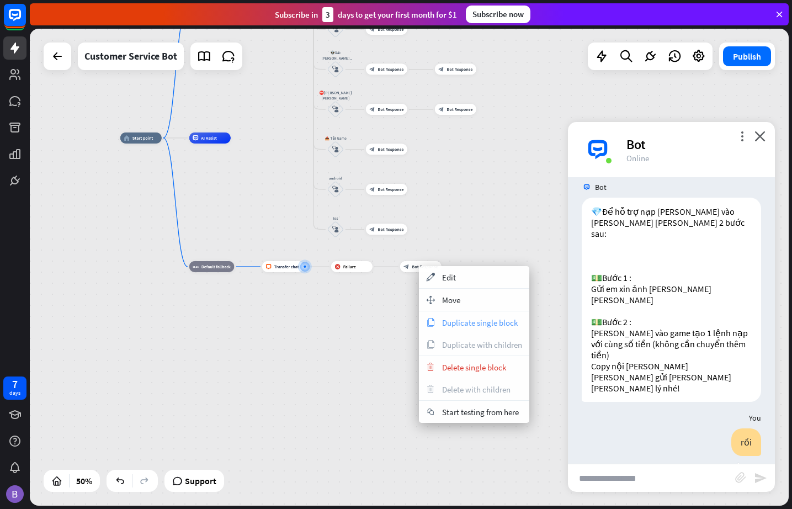
click at [467, 326] on span "Duplicate single block" at bounding box center [480, 322] width 76 height 10
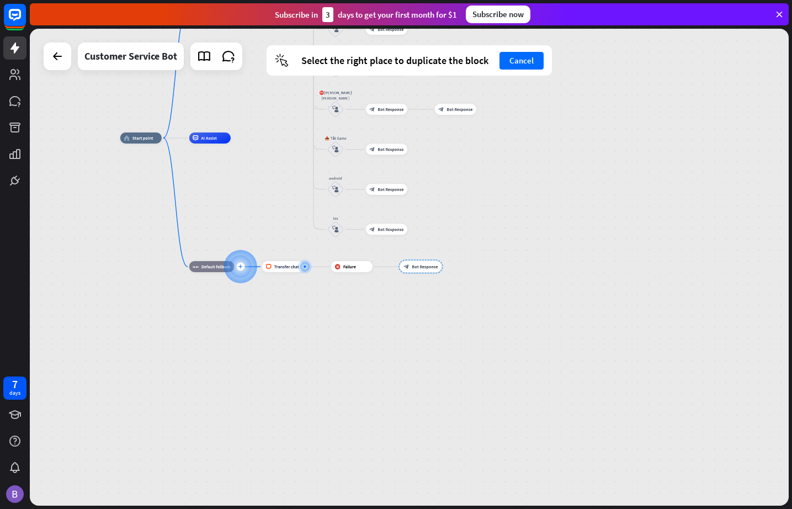
click at [241, 268] on icon "plus" at bounding box center [241, 267] width 4 height 4
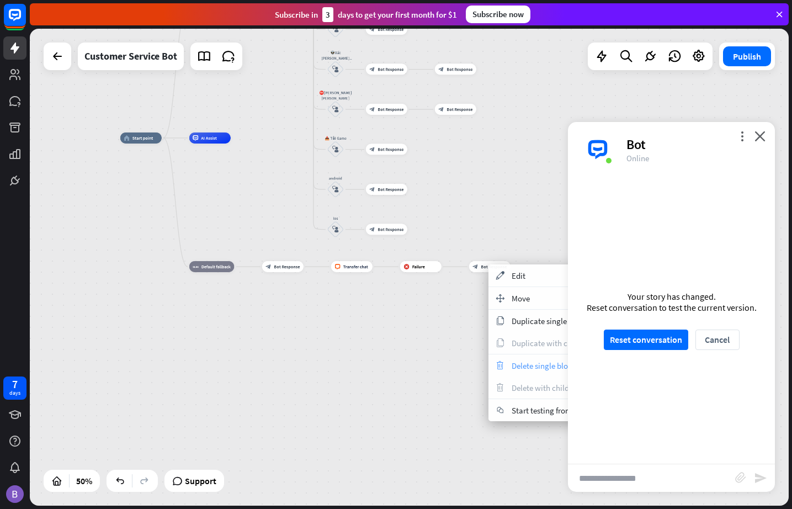
click at [512, 367] on span "Delete single block" at bounding box center [544, 366] width 64 height 10
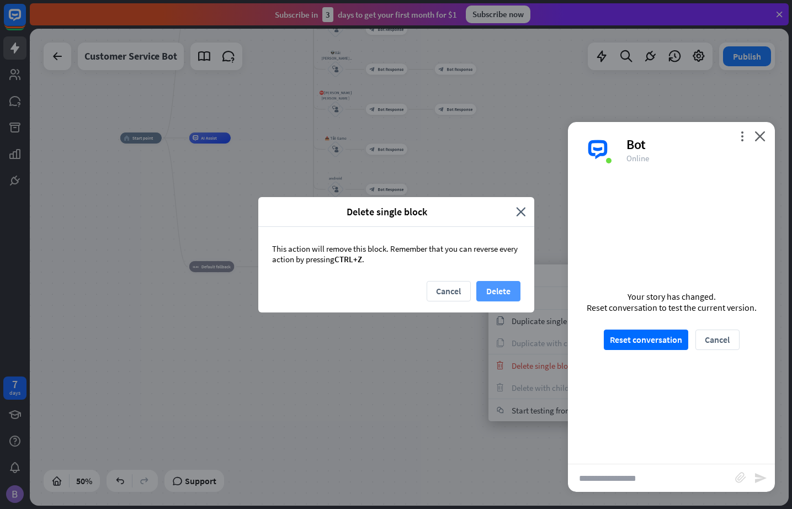
click at [498, 294] on button "Delete" at bounding box center [499, 291] width 44 height 20
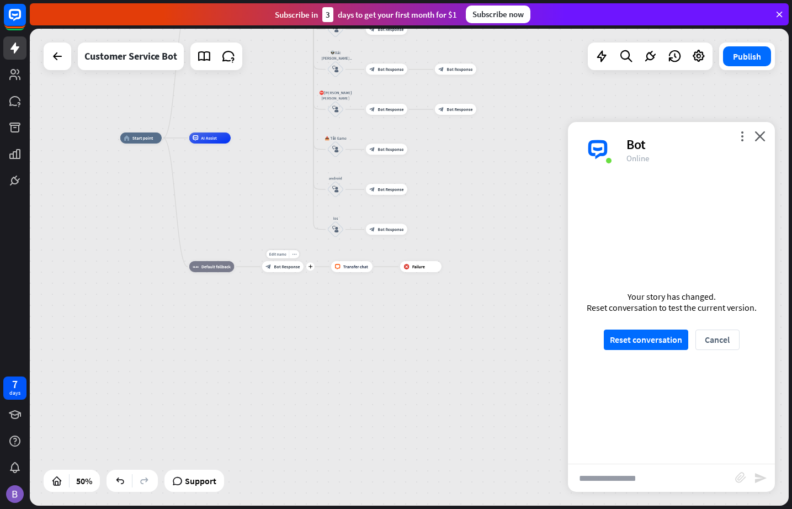
click at [282, 270] on div "block_bot_response Bot Response" at bounding box center [282, 266] width 41 height 11
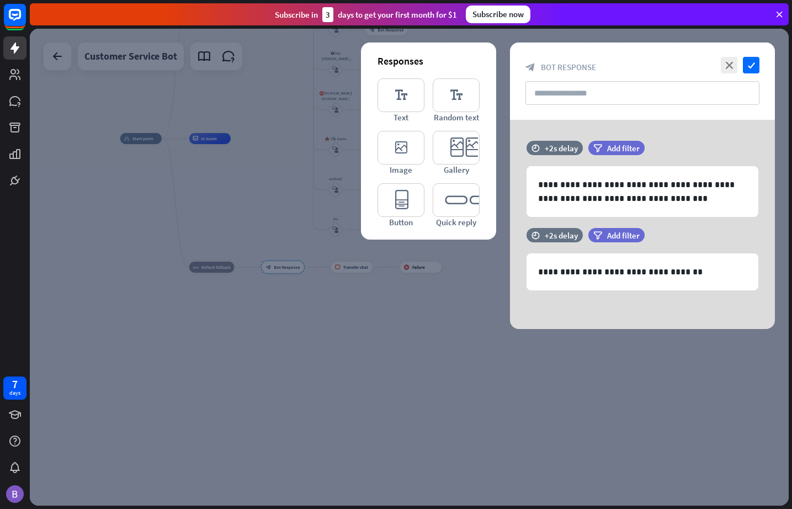
click at [723, 71] on icon "check" at bounding box center [751, 65] width 17 height 17
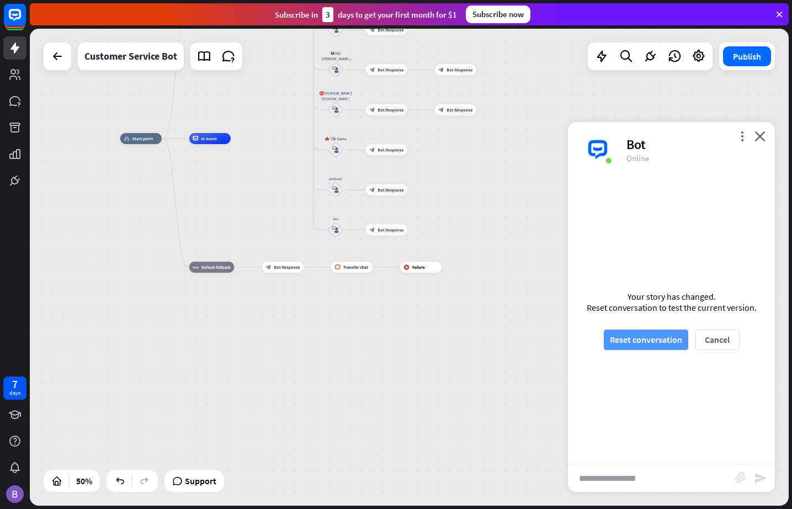
click at [645, 340] on button "Reset conversation" at bounding box center [646, 340] width 84 height 20
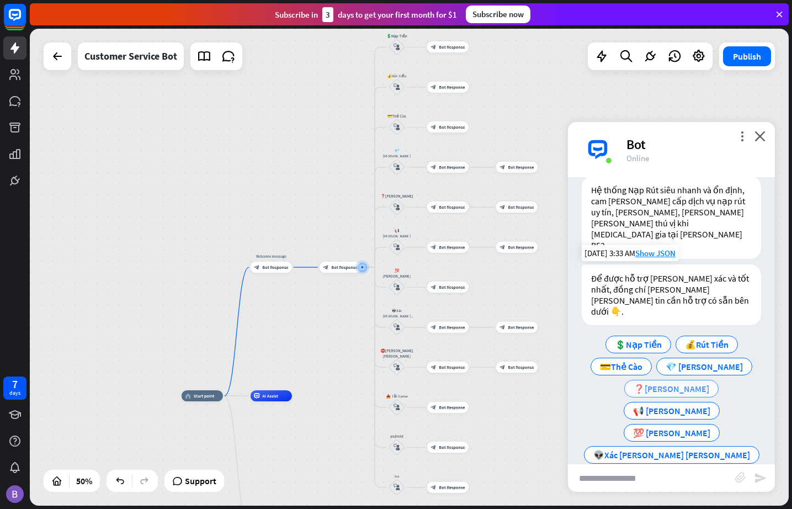
scroll to position [41, 0]
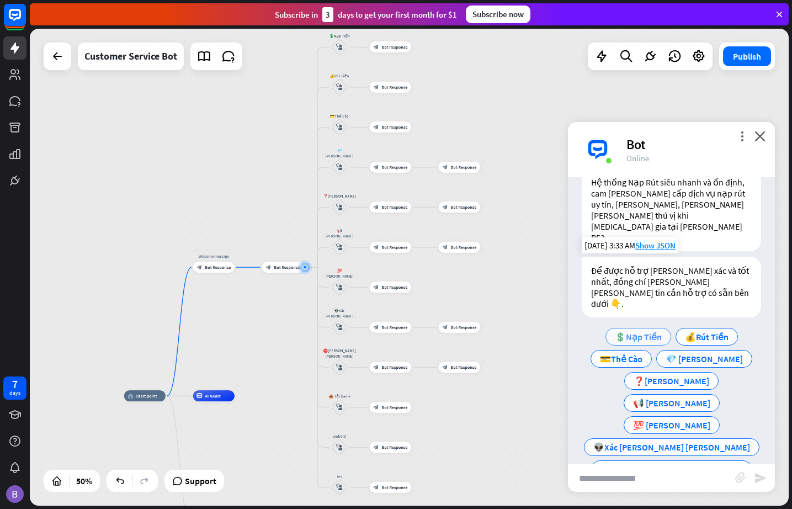
click at [642, 331] on span "💲Nạp Tiền" at bounding box center [638, 336] width 47 height 11
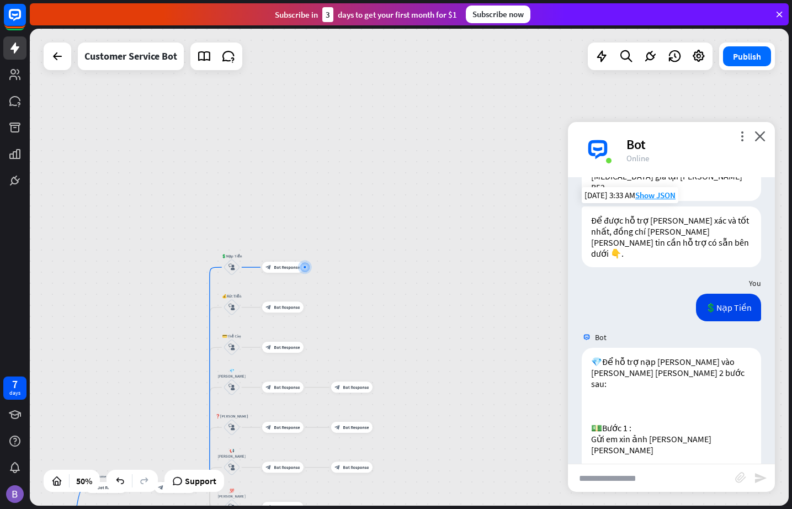
scroll to position [130, 0]
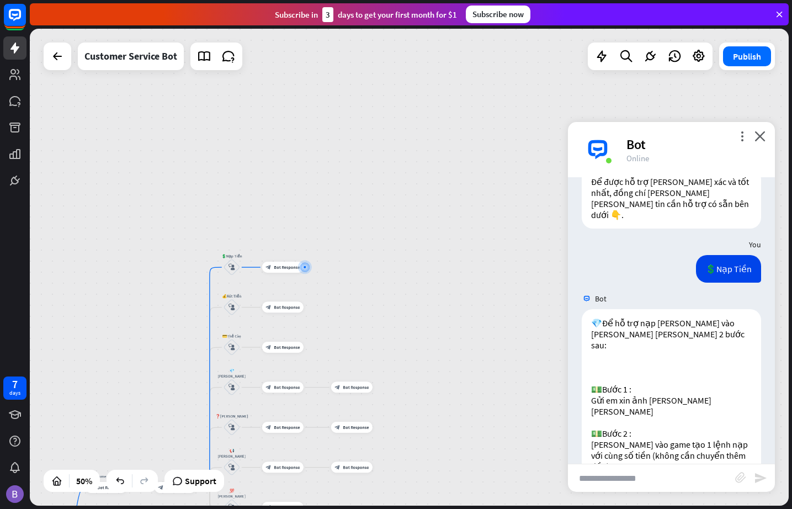
click at [626, 479] on input "text" at bounding box center [651, 478] width 167 height 28
type input "***"
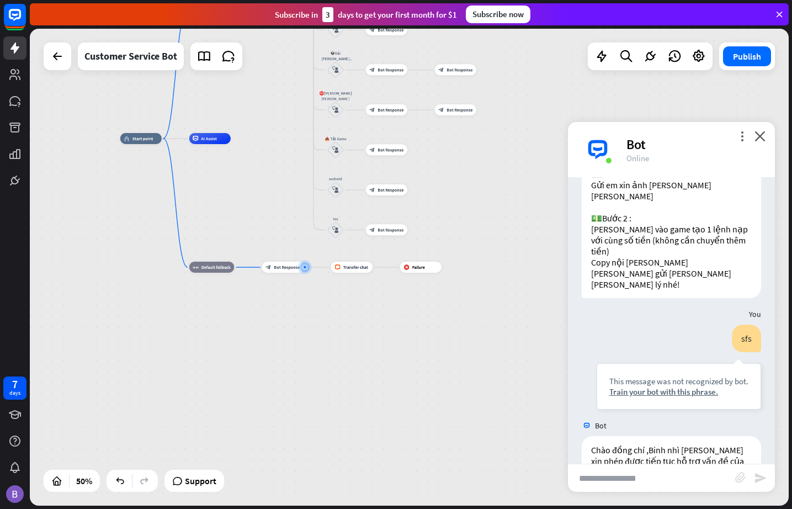
scroll to position [351, 0]
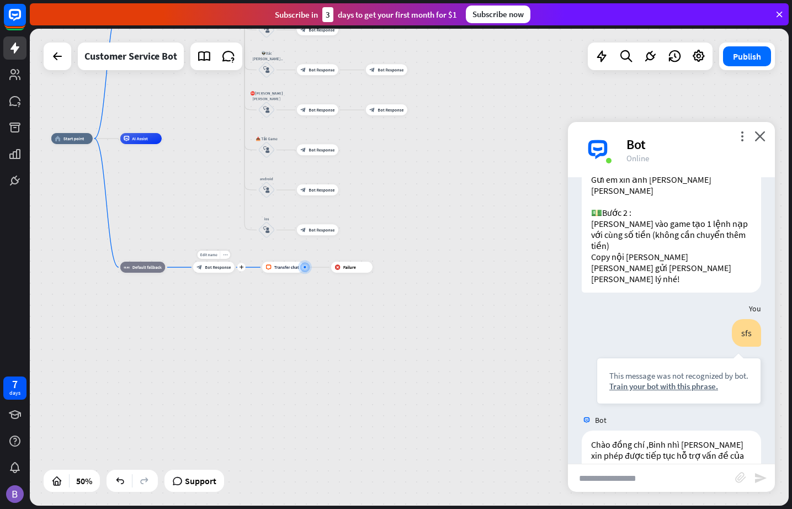
click at [218, 271] on div "block_bot_response Bot Response" at bounding box center [213, 267] width 41 height 11
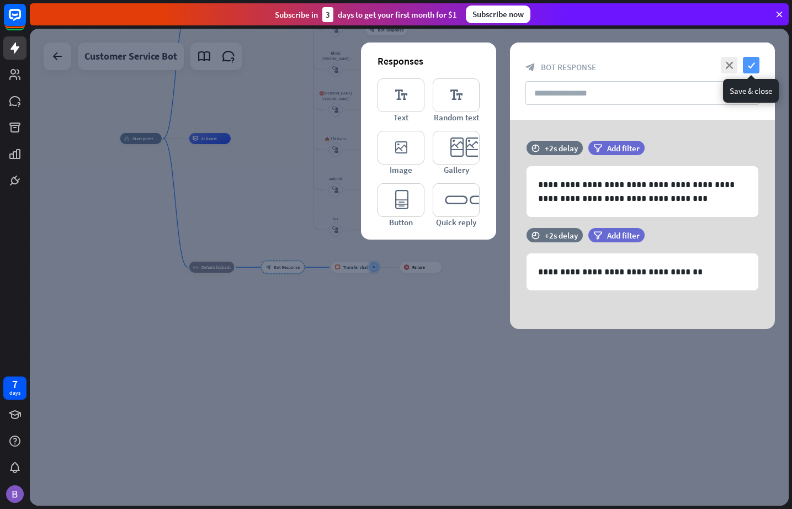
click at [723, 63] on icon "check" at bounding box center [751, 65] width 17 height 17
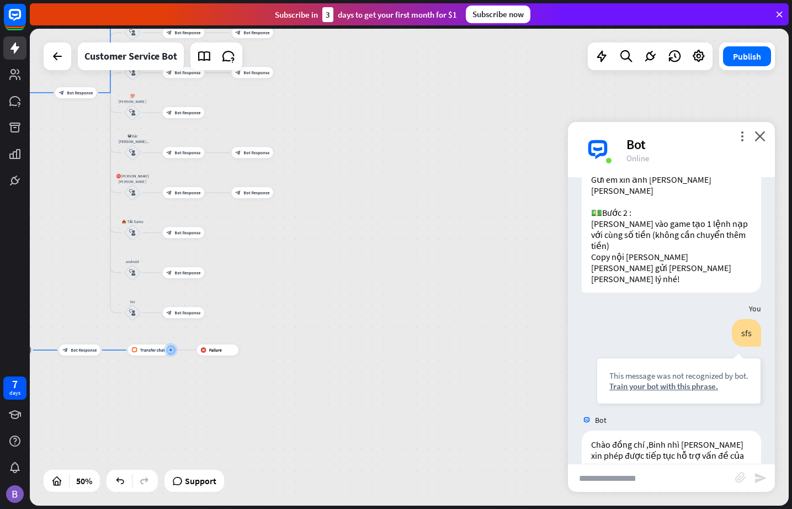
drag, startPoint x: 510, startPoint y: 274, endPoint x: 306, endPoint y: 357, distance: 219.4
click at [306, 357] on div "home_2 Start point Welcome message block_bot_response Bot Response block_bot_re…" at bounding box center [409, 267] width 759 height 477
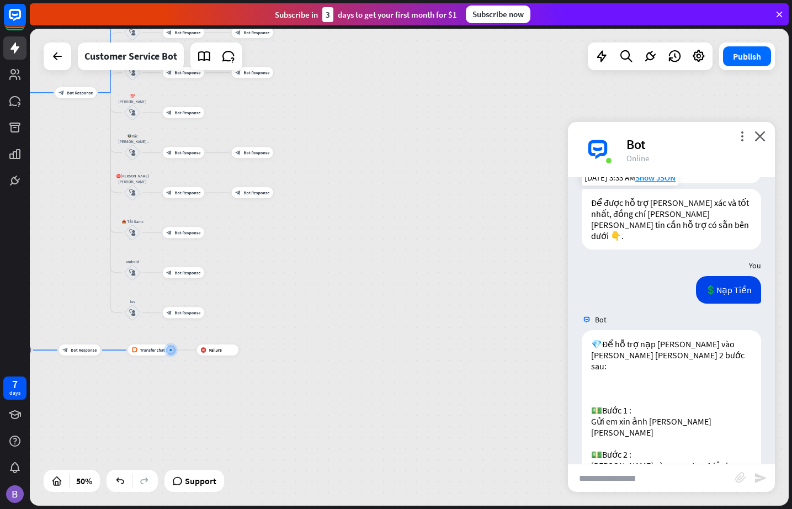
scroll to position [75, 0]
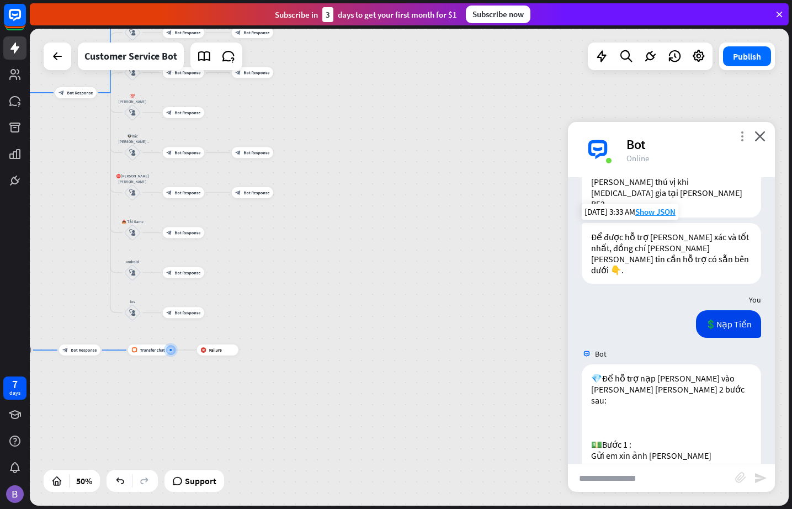
click at [723, 139] on icon "more_vert" at bounding box center [742, 136] width 10 height 10
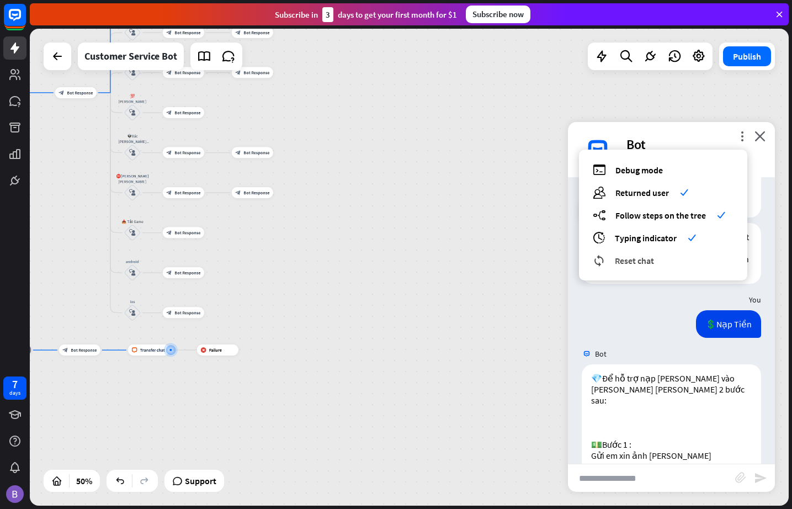
click at [626, 264] on span "Reset chat" at bounding box center [634, 260] width 39 height 11
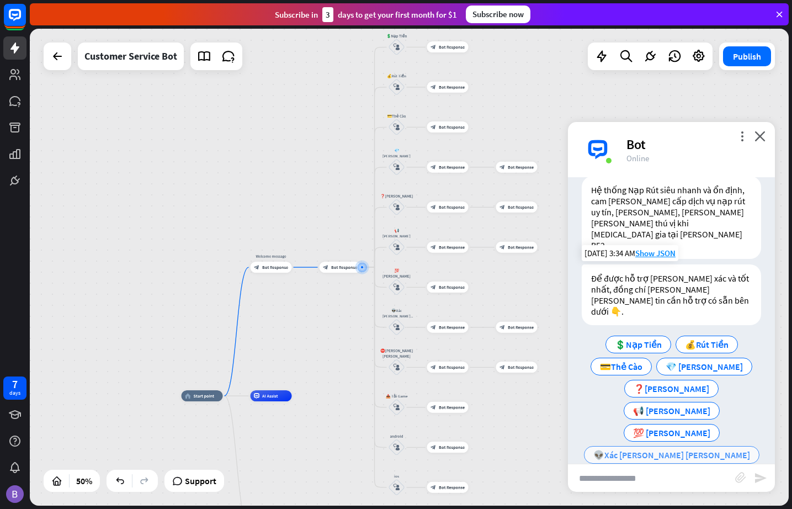
scroll to position [41, 0]
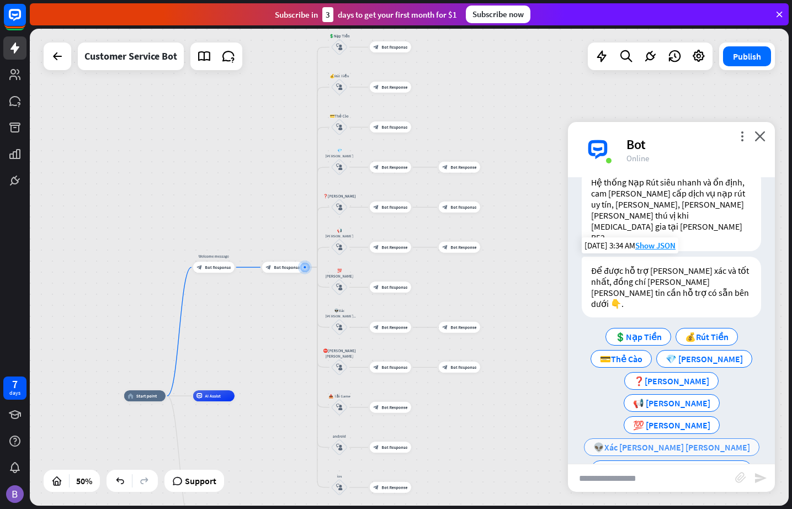
click at [667, 442] on span "👽Xác [PERSON_NAME] [PERSON_NAME]" at bounding box center [672, 447] width 157 height 11
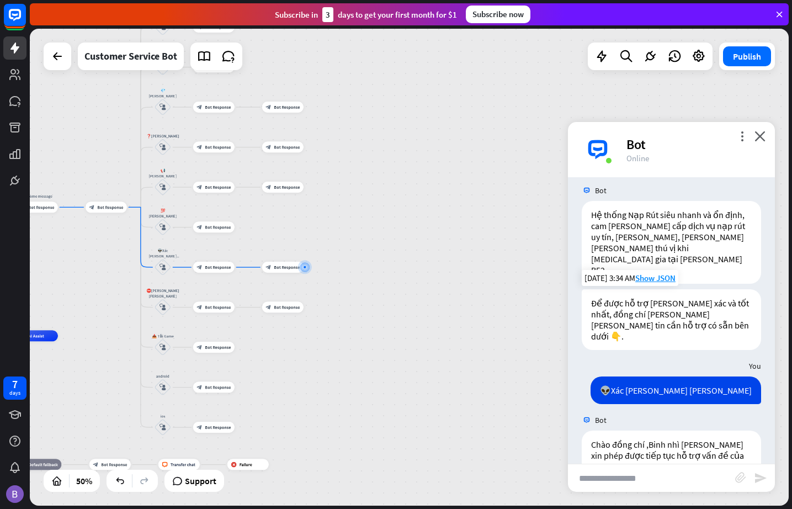
scroll to position [41, 0]
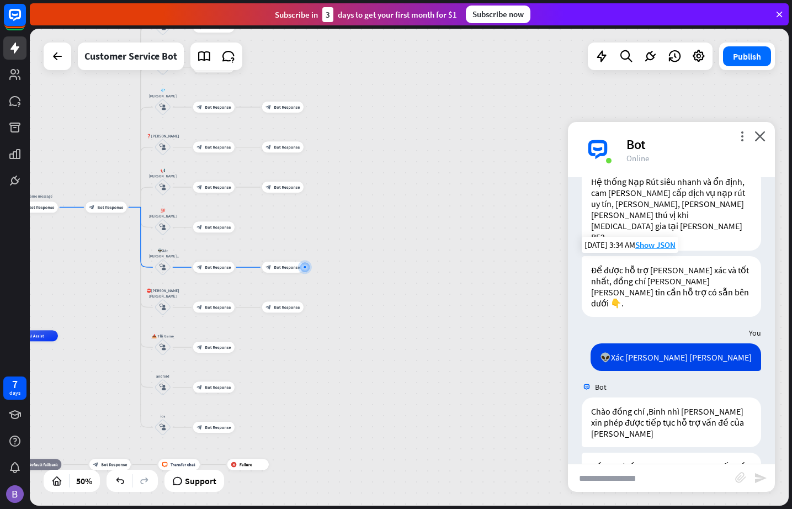
click at [636, 474] on input "text" at bounding box center [651, 478] width 167 height 28
type input "*"
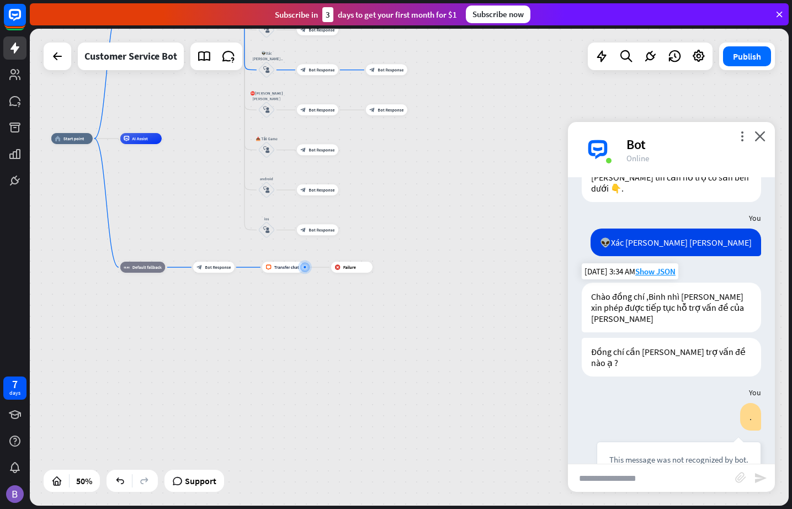
scroll to position [152, 0]
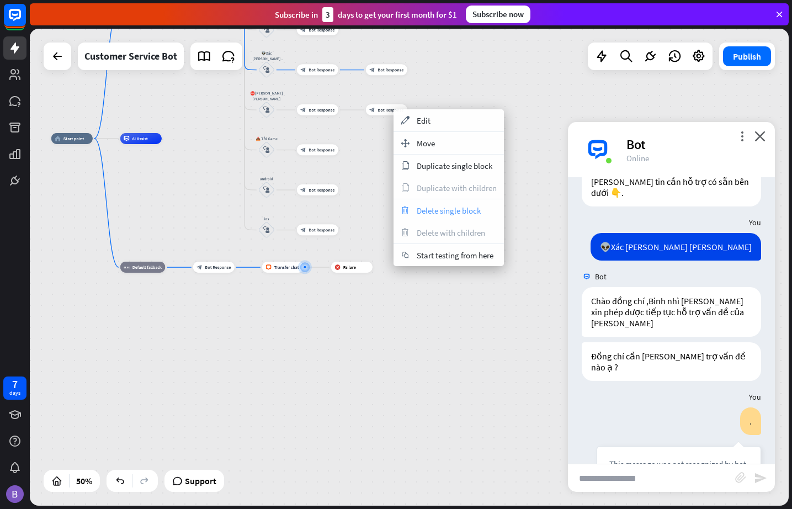
click at [446, 211] on span "Delete single block" at bounding box center [449, 210] width 64 height 10
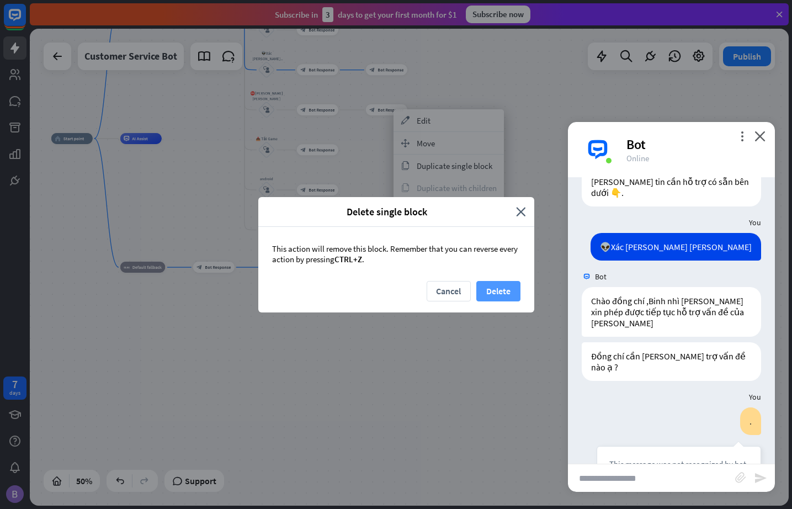
click at [500, 291] on button "Delete" at bounding box center [499, 291] width 44 height 20
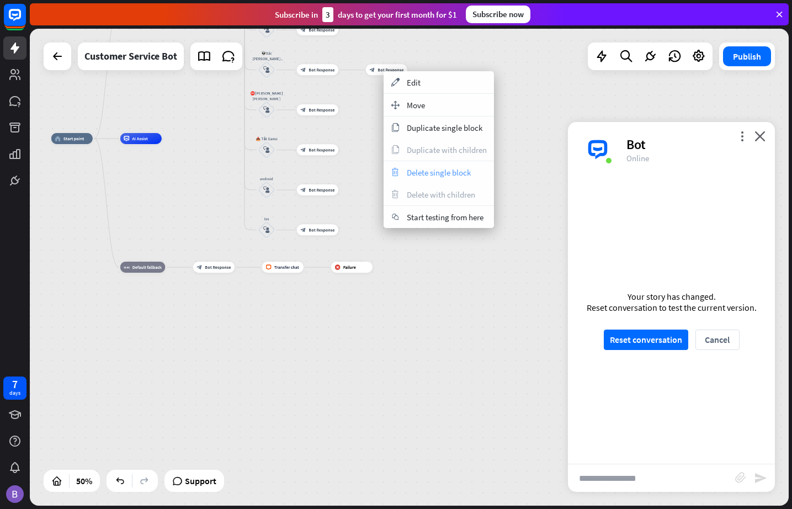
click at [443, 177] on span "Delete single block" at bounding box center [439, 172] width 64 height 10
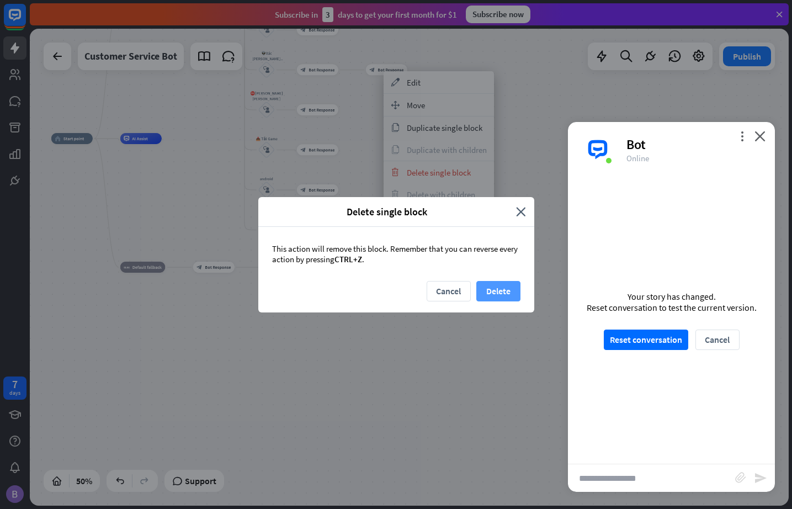
click at [503, 293] on button "Delete" at bounding box center [499, 291] width 44 height 20
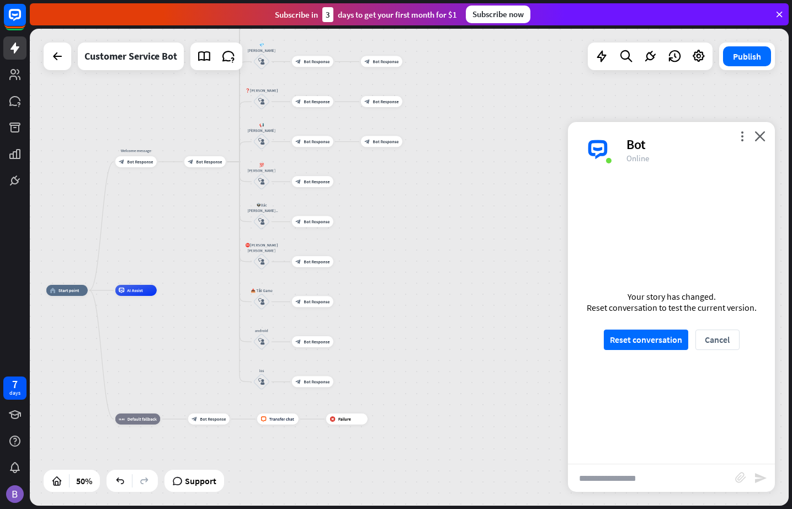
drag, startPoint x: 422, startPoint y: 220, endPoint x: 396, endPoint y: 208, distance: 28.9
click at [420, 295] on div "home_2 Start point Welcome message block_bot_response Bot Response block_bot_re…" at bounding box center [236, 409] width 380 height 239
click at [379, 144] on span "Bot Response" at bounding box center [386, 142] width 26 height 6
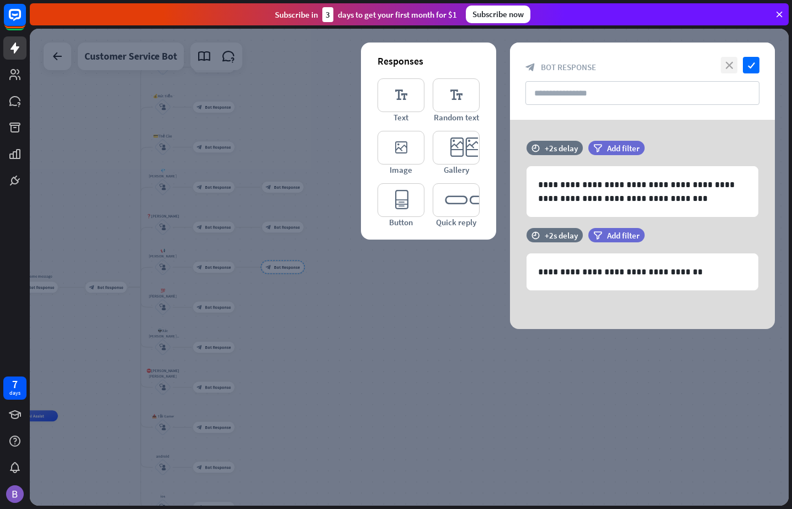
click at [723, 66] on icon "close" at bounding box center [729, 65] width 17 height 17
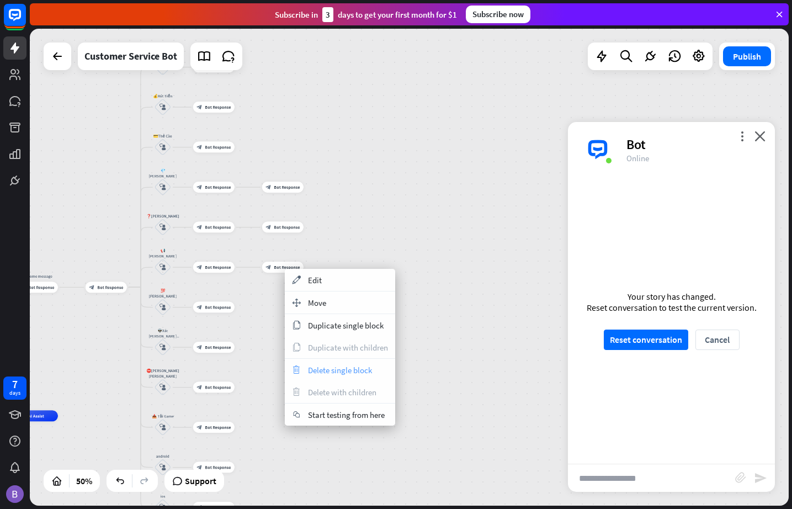
click at [340, 366] on span "Delete single block" at bounding box center [340, 370] width 64 height 10
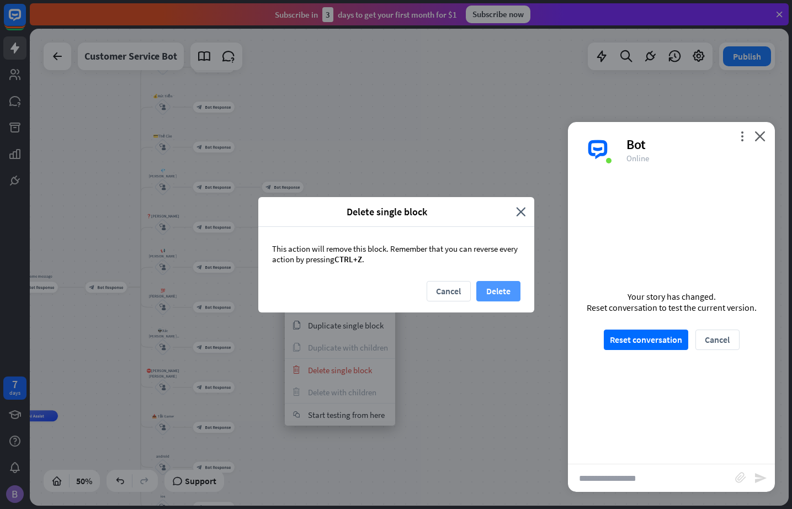
click at [496, 292] on button "Delete" at bounding box center [499, 291] width 44 height 20
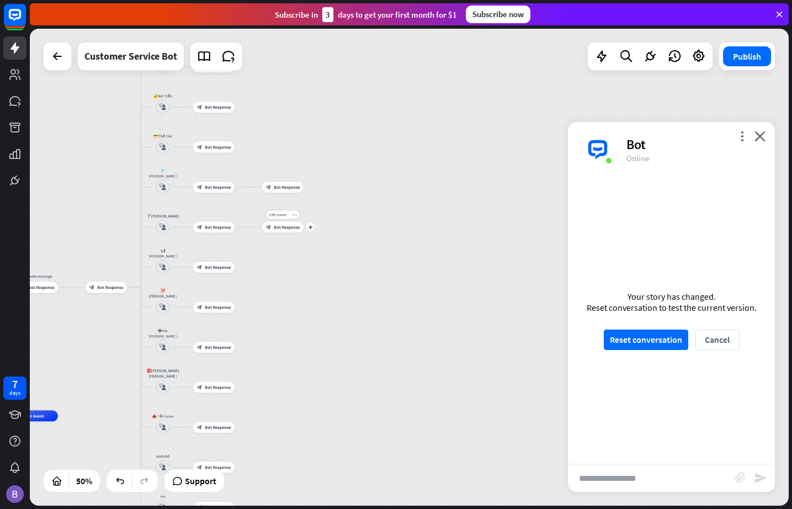
click at [283, 229] on span "Bot Response" at bounding box center [287, 228] width 26 height 6
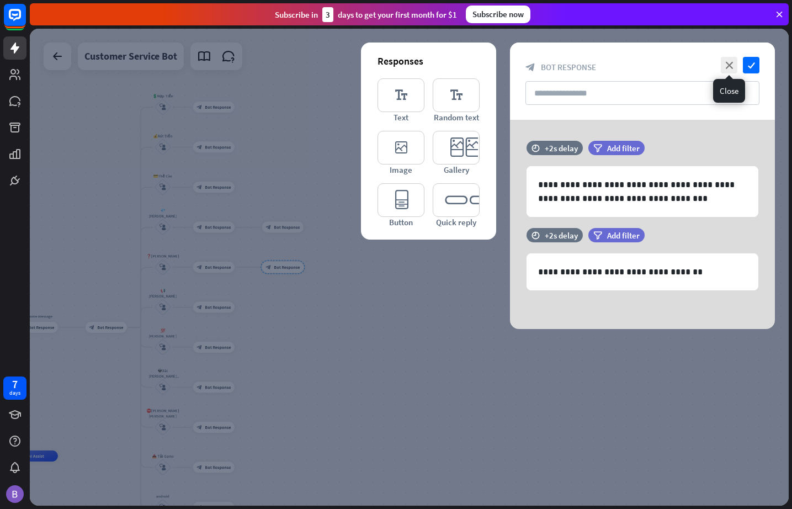
drag, startPoint x: 732, startPoint y: 67, endPoint x: 681, endPoint y: 104, distance: 62.5
click at [723, 68] on icon "close" at bounding box center [729, 65] width 17 height 17
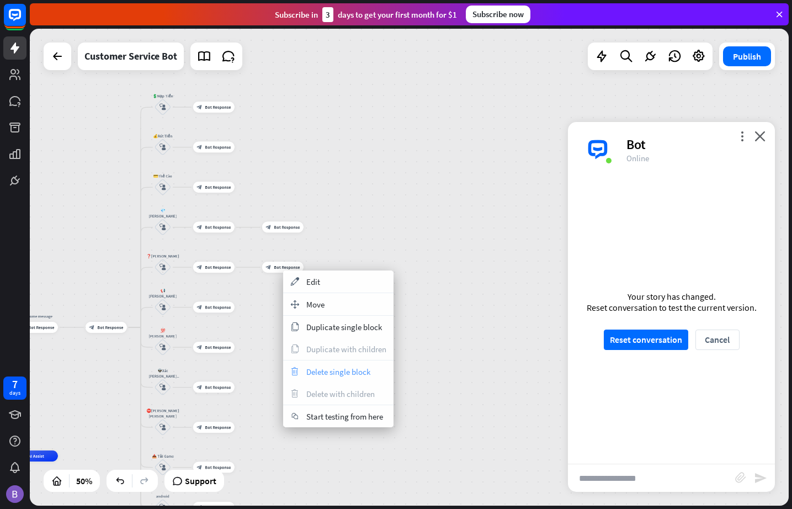
click at [341, 377] on div "trash Delete single block" at bounding box center [338, 372] width 110 height 22
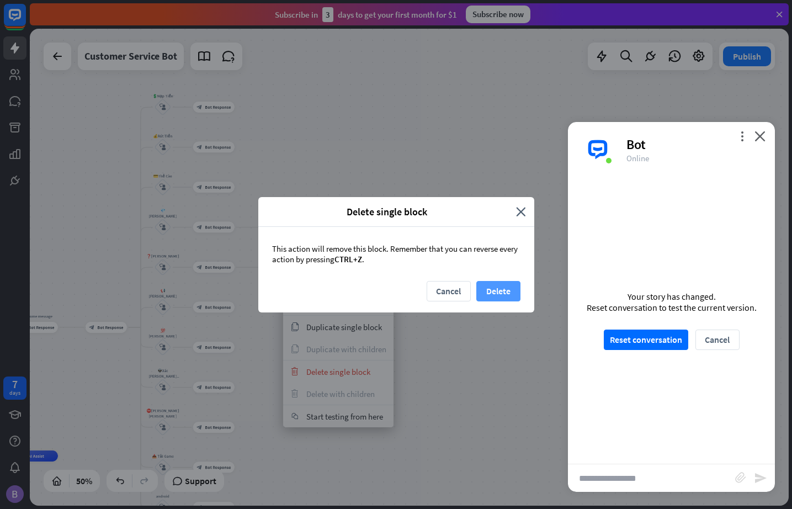
click at [504, 284] on button "Delete" at bounding box center [499, 291] width 44 height 20
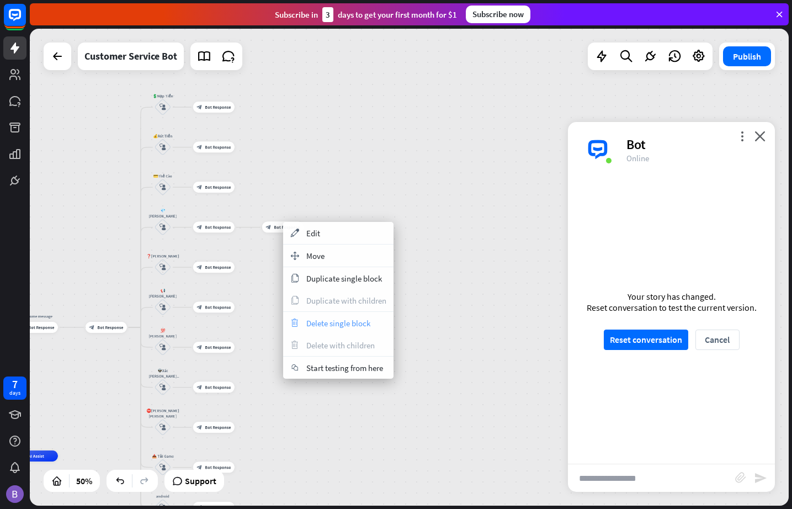
click at [350, 321] on span "Delete single block" at bounding box center [338, 323] width 64 height 10
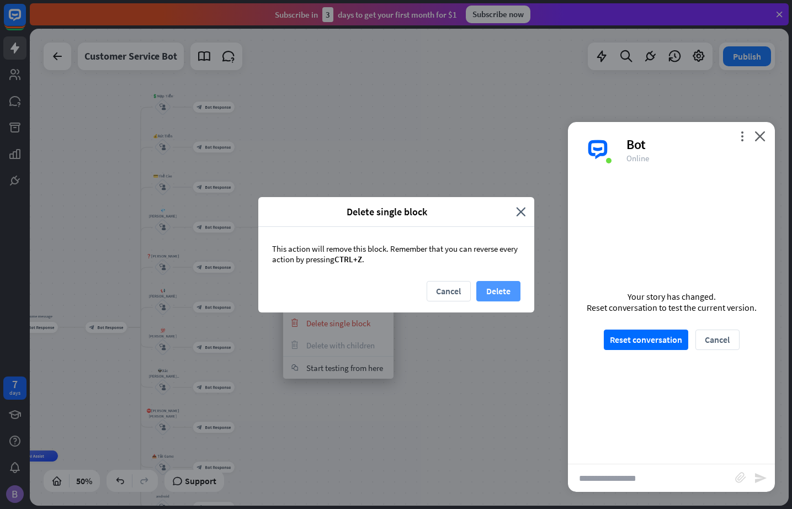
click at [500, 288] on button "Delete" at bounding box center [499, 291] width 44 height 20
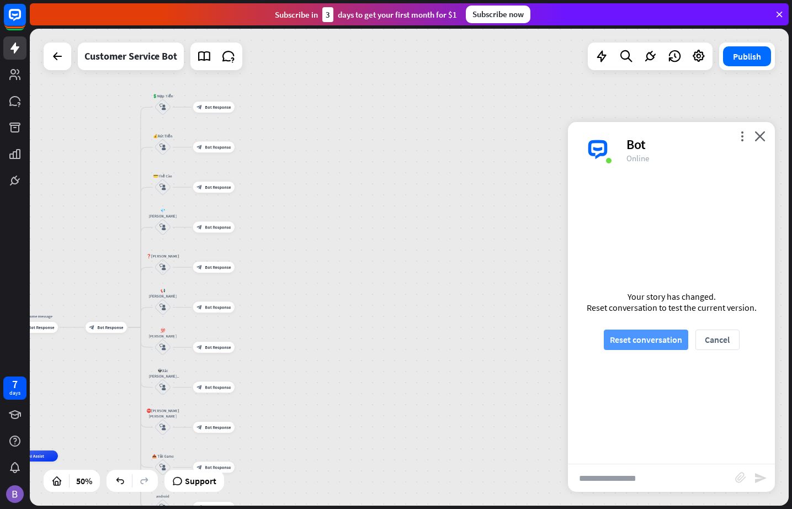
click at [654, 330] on button "Reset conversation" at bounding box center [646, 340] width 84 height 20
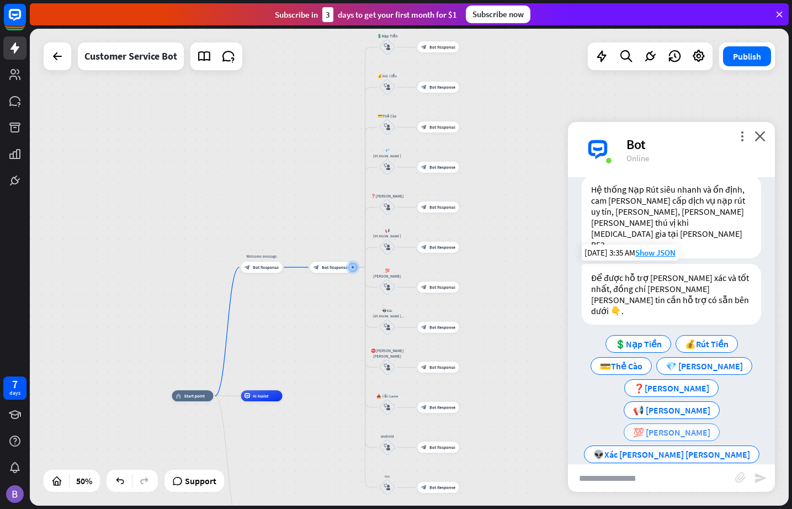
scroll to position [41, 0]
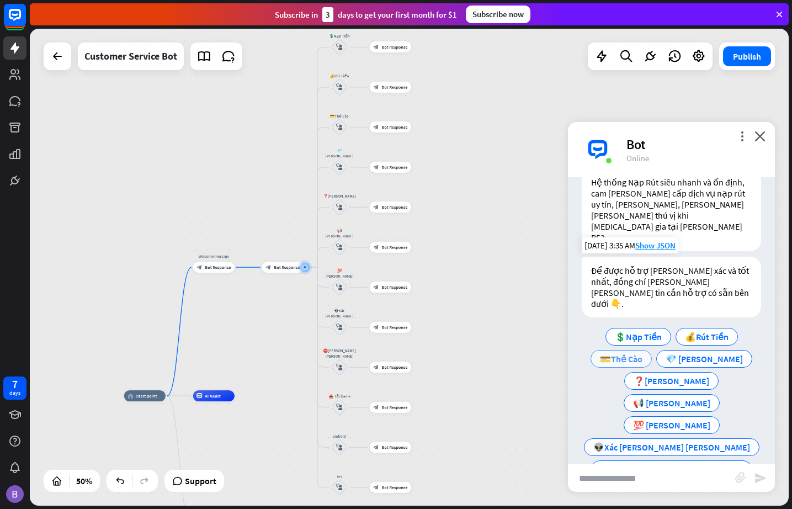
click at [636, 353] on span "💳Thẻ Cào" at bounding box center [621, 358] width 43 height 11
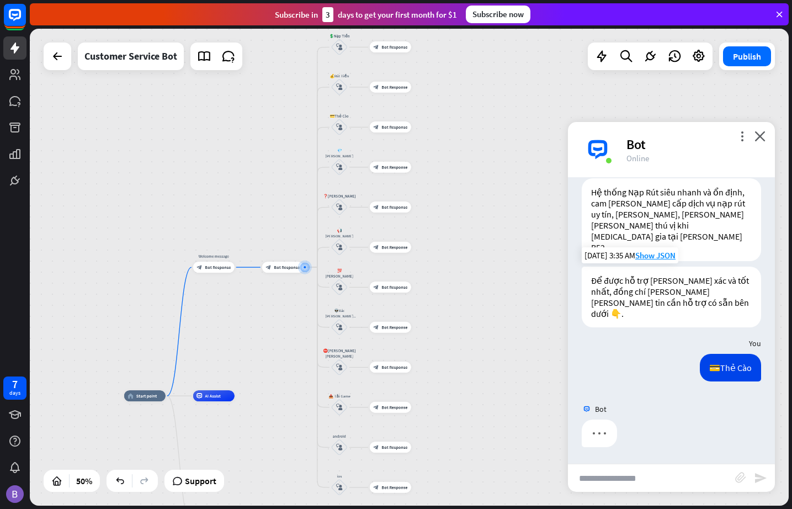
scroll to position [0, 0]
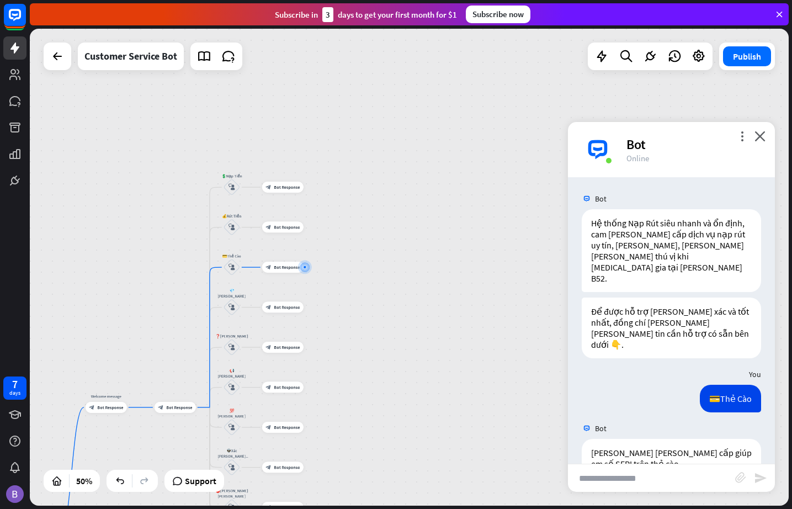
click at [639, 478] on input "text" at bounding box center [651, 478] width 167 height 28
type input "*******"
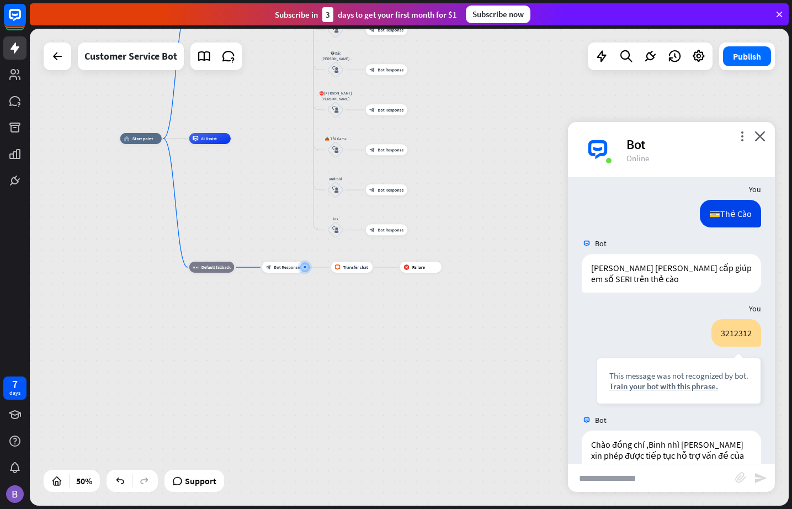
scroll to position [218, 0]
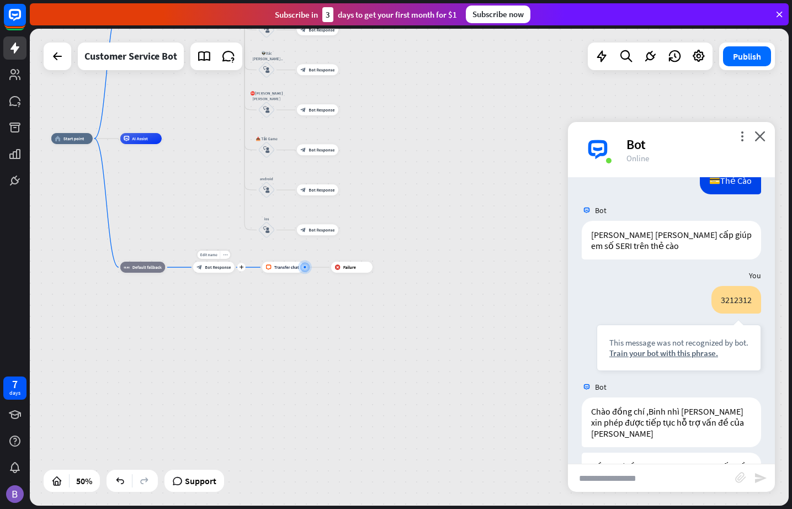
click at [228, 273] on div "Edit name more_horiz plus block_bot_response Bot Response" at bounding box center [213, 267] width 41 height 11
click at [209, 268] on span "Bot Response" at bounding box center [218, 267] width 26 height 6
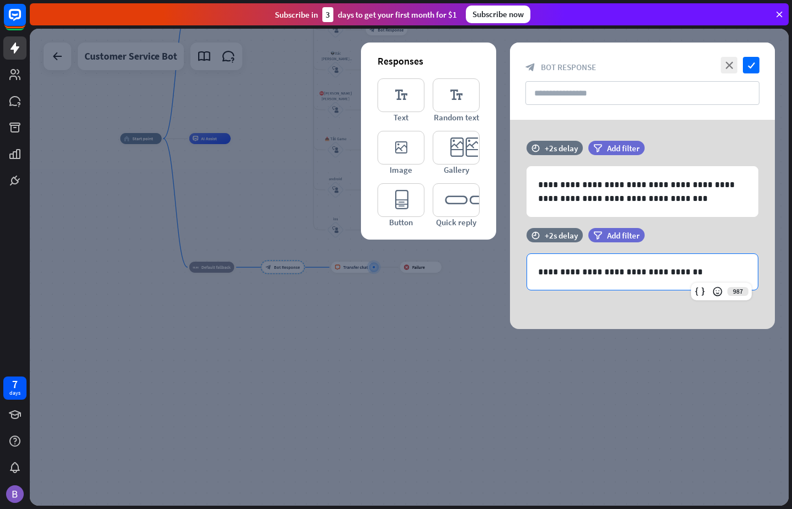
drag, startPoint x: 705, startPoint y: 271, endPoint x: 451, endPoint y: 283, distance: 254.3
click at [457, 282] on div "**********" at bounding box center [409, 267] width 759 height 477
drag, startPoint x: 684, startPoint y: 271, endPoint x: 574, endPoint y: 272, distance: 109.9
click at [574, 272] on p "**********" at bounding box center [642, 272] width 209 height 14
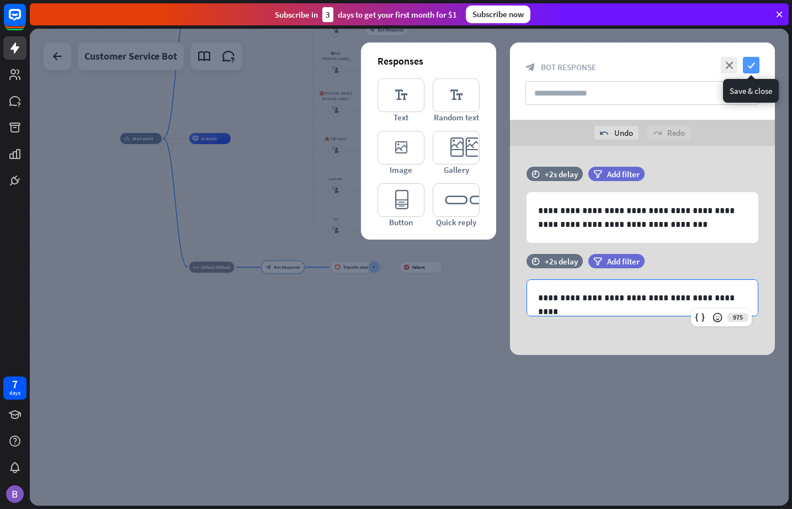
click at [723, 57] on icon "check" at bounding box center [751, 65] width 17 height 17
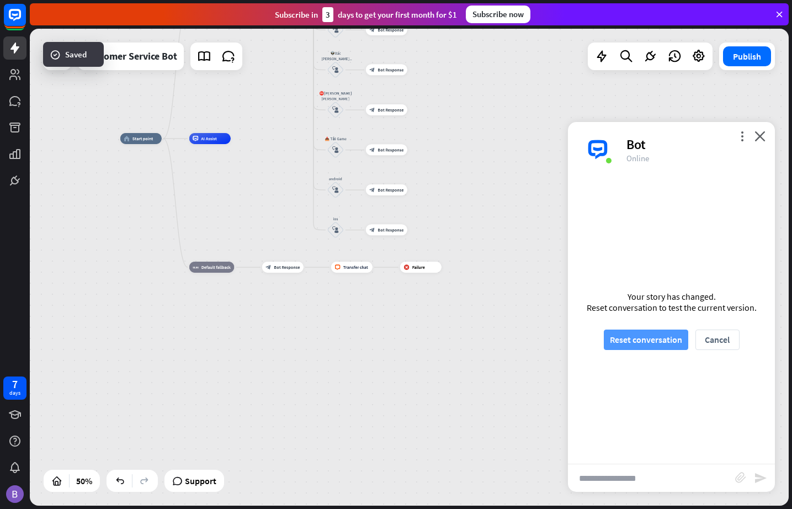
click at [647, 340] on button "Reset conversation" at bounding box center [646, 340] width 84 height 20
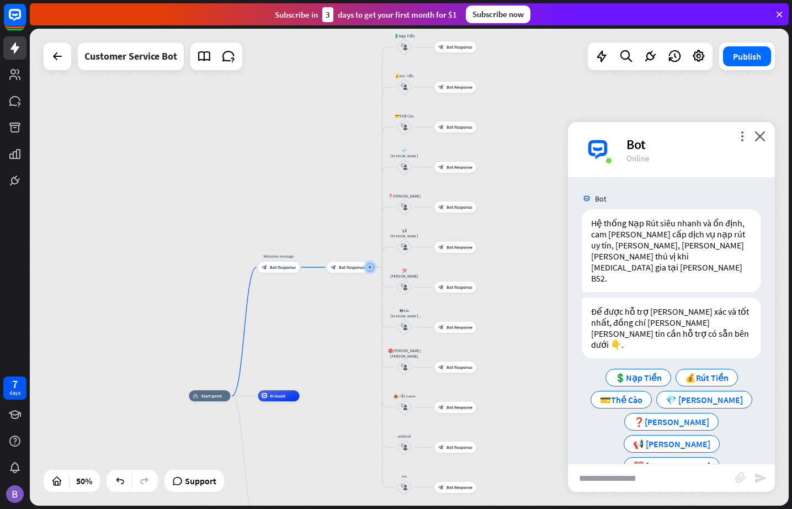
scroll to position [41, 0]
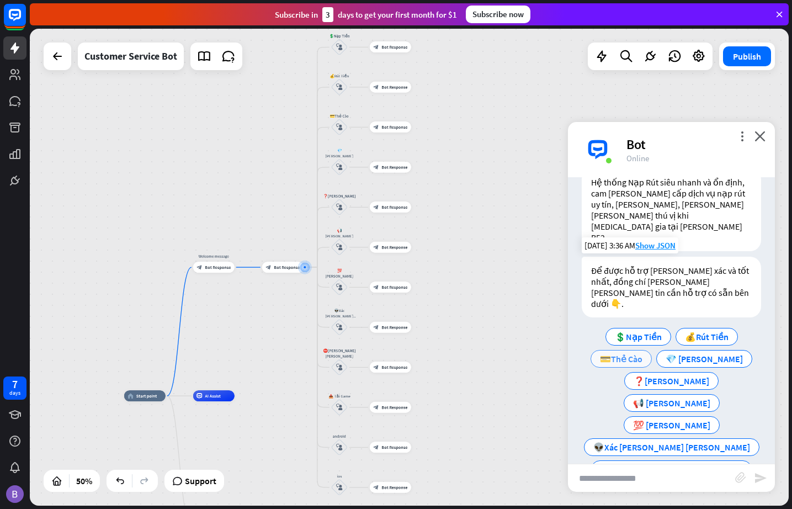
click at [643, 353] on span "💳Thẻ Cào" at bounding box center [621, 358] width 43 height 11
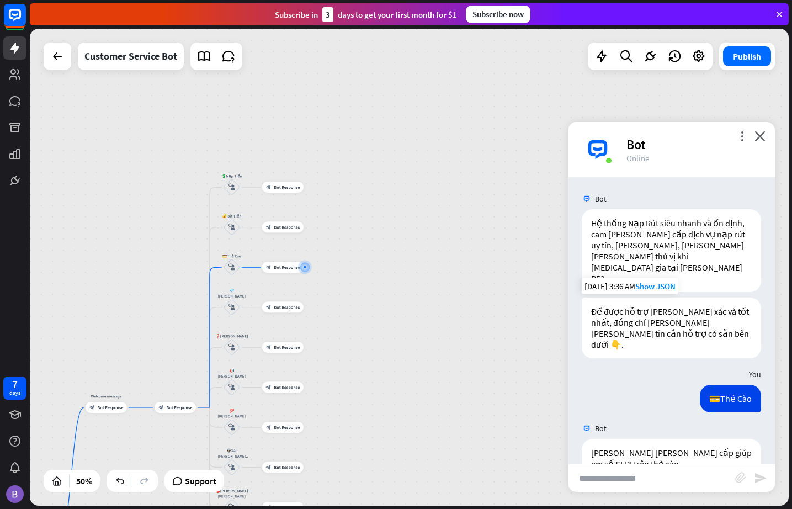
click at [669, 478] on input "text" at bounding box center [651, 478] width 167 height 28
type input "*******"
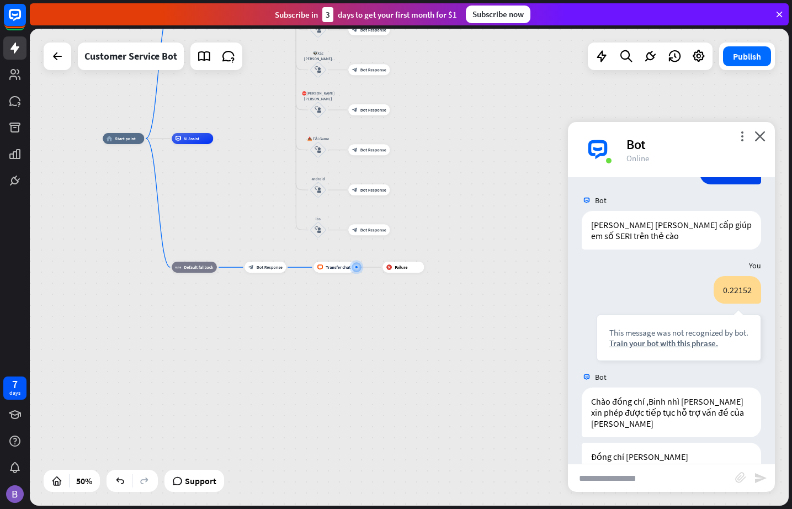
scroll to position [229, 0]
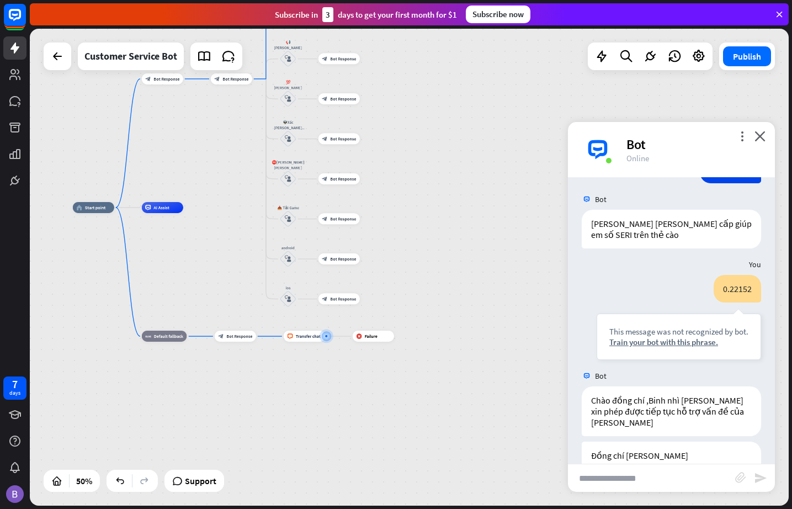
drag, startPoint x: 444, startPoint y: 245, endPoint x: 468, endPoint y: 324, distance: 82.6
click at [468, 324] on div "home_2 Start point Welcome message block_bot_response Bot Response block_bot_re…" at bounding box center [409, 267] width 759 height 477
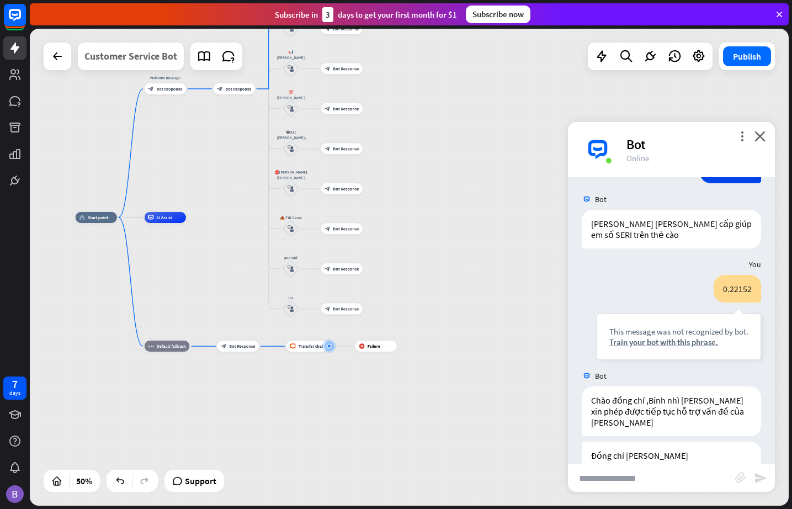
click at [136, 57] on div "Customer Service Bot" at bounding box center [130, 57] width 93 height 28
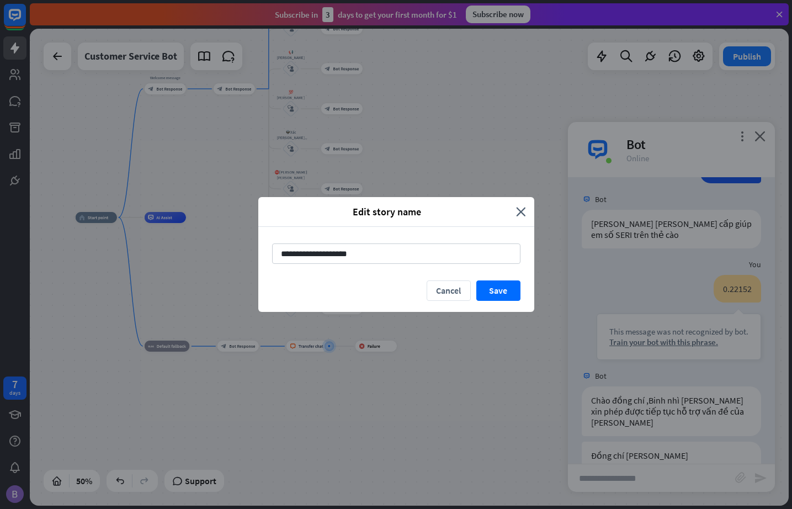
drag, startPoint x: 401, startPoint y: 258, endPoint x: 211, endPoint y: 250, distance: 189.5
click at [211, 250] on div "**********" at bounding box center [396, 254] width 792 height 509
type input "**********"
click at [498, 293] on button "Save" at bounding box center [499, 290] width 44 height 20
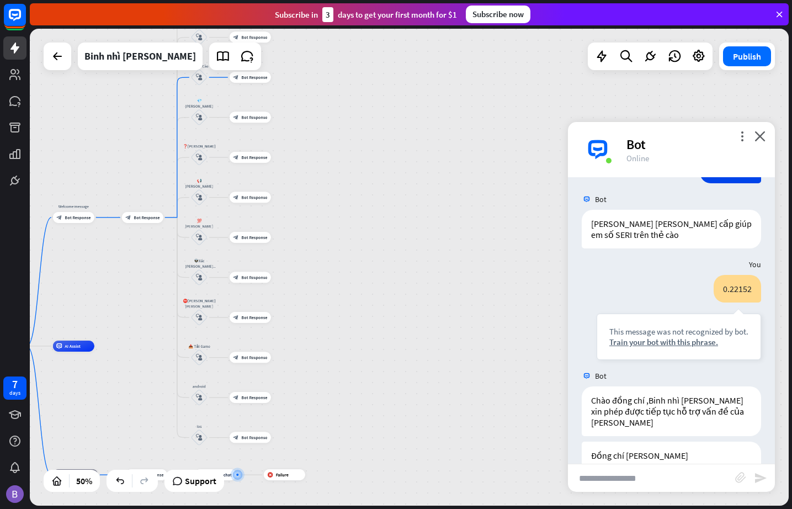
drag, startPoint x: 467, startPoint y: 205, endPoint x: 412, endPoint y: 310, distance: 118.5
click at [378, 333] on div "home_2 Start point Welcome message block_bot_response Bot Response block_bot_re…" at bounding box center [409, 267] width 759 height 477
click at [723, 140] on div "more_vert close Bot Online" at bounding box center [671, 149] width 207 height 55
click at [723, 135] on icon "close" at bounding box center [760, 136] width 11 height 10
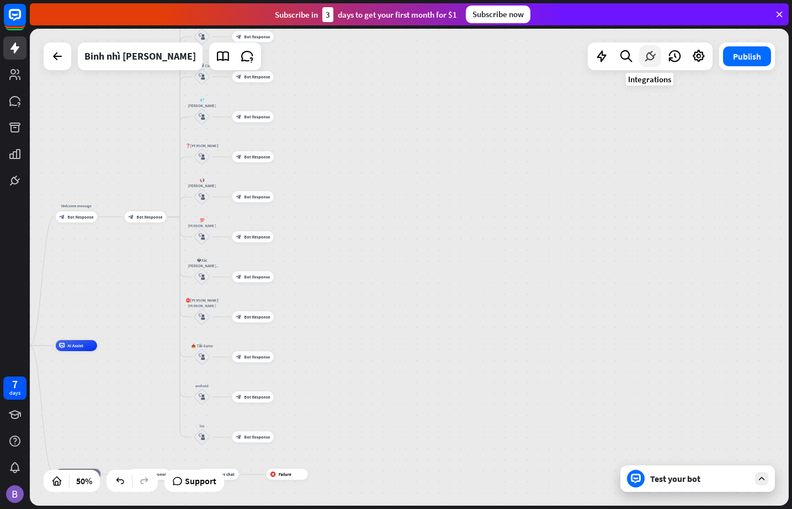
click at [647, 56] on icon at bounding box center [650, 56] width 14 height 14
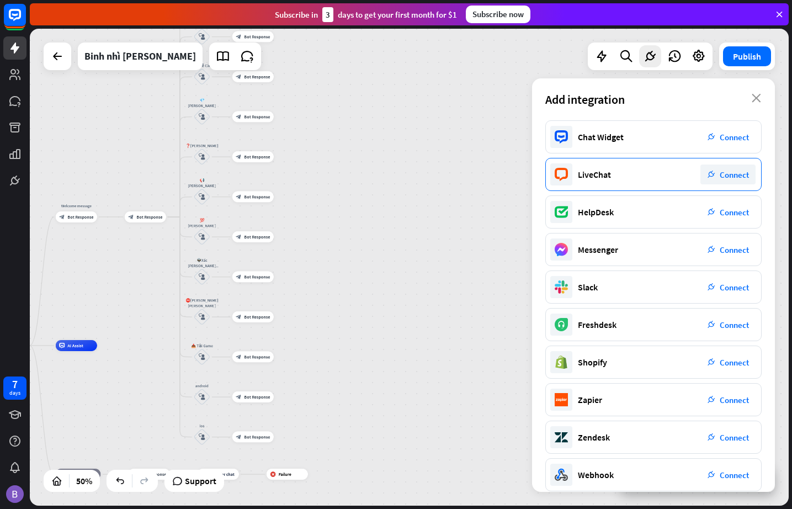
click at [723, 170] on span "Connect" at bounding box center [734, 175] width 29 height 10
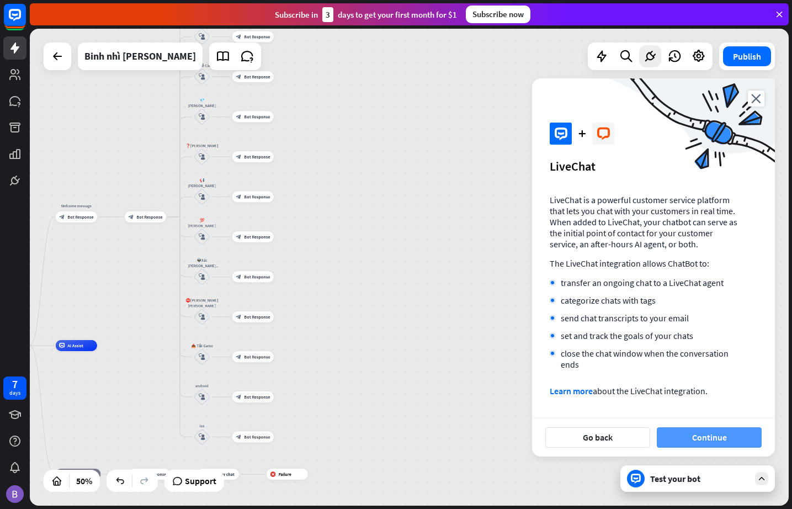
click at [713, 435] on button "Continue" at bounding box center [709, 437] width 105 height 20
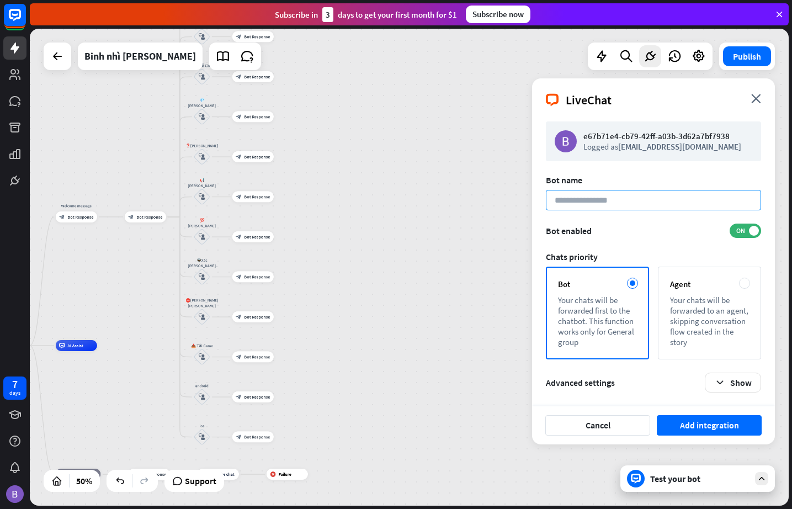
click at [614, 201] on input at bounding box center [653, 200] width 215 height 20
paste input "**********"
type input "**********"
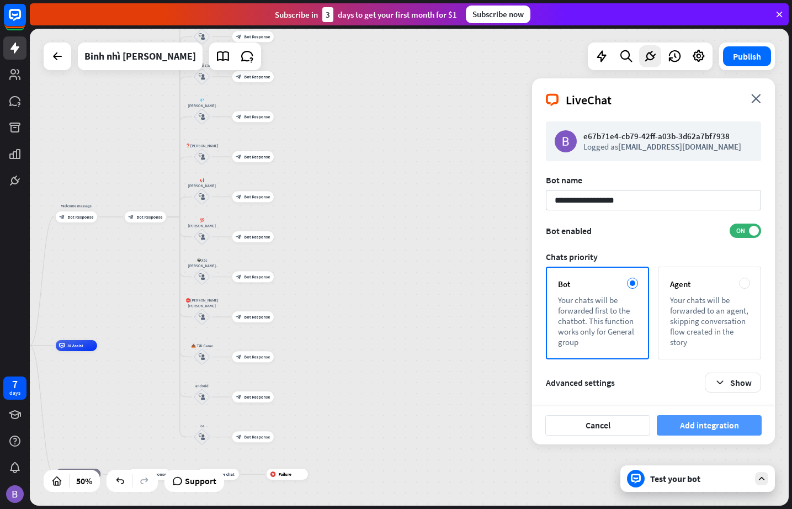
click at [712, 427] on button "Add integration" at bounding box center [709, 425] width 105 height 20
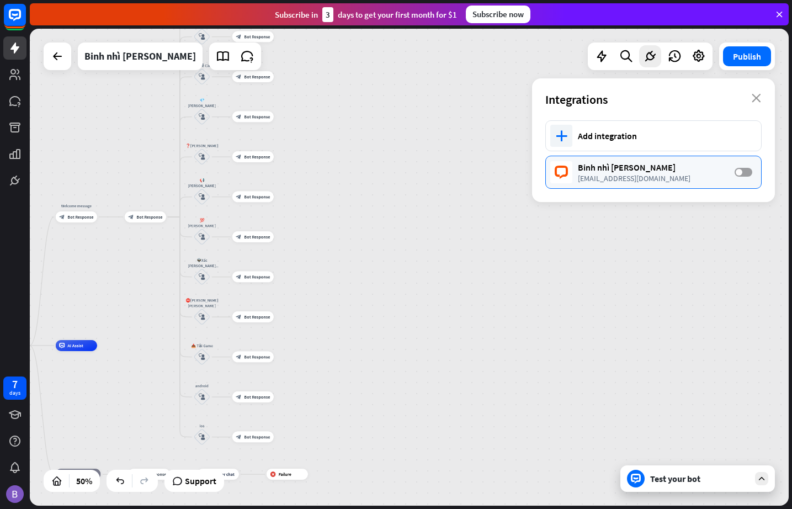
click at [723, 172] on span at bounding box center [739, 172] width 7 height 7
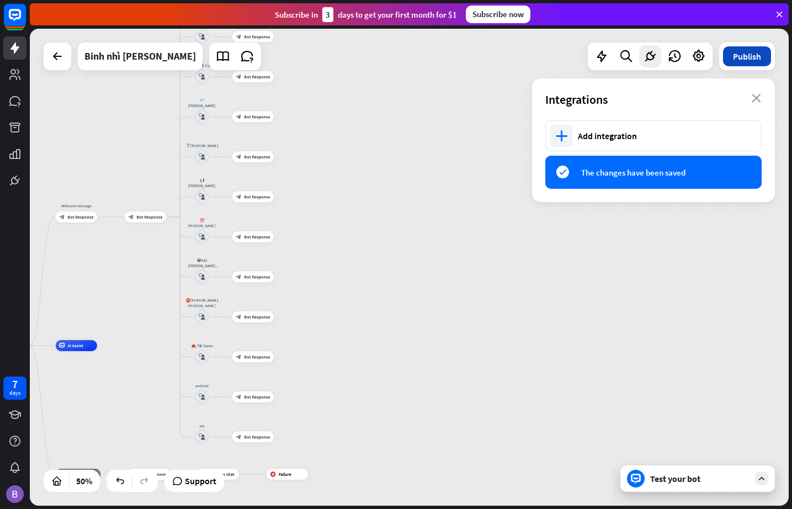
click at [723, 56] on button "Publish" at bounding box center [747, 56] width 48 height 20
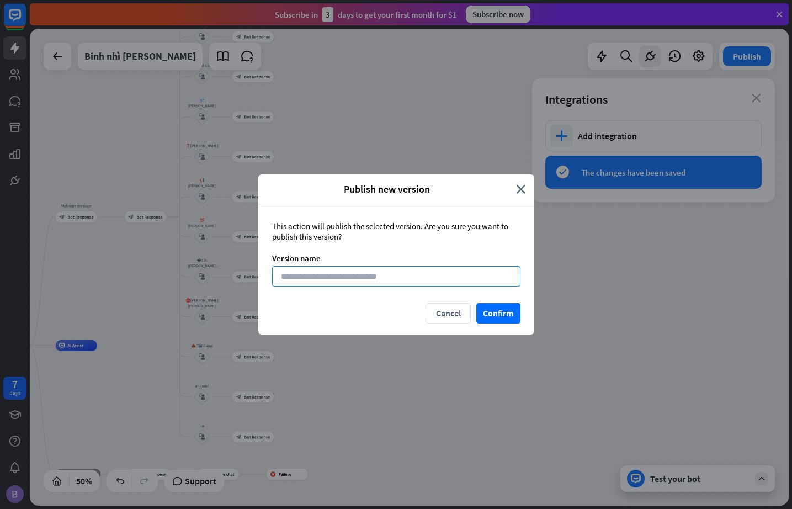
click at [363, 280] on input at bounding box center [396, 276] width 248 height 20
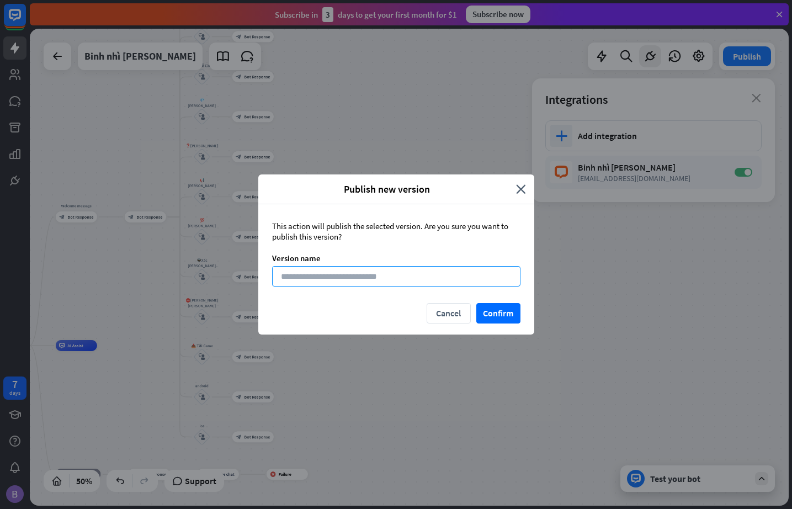
paste input "**********"
type input "**********"
click at [496, 310] on button "Confirm" at bounding box center [499, 313] width 44 height 20
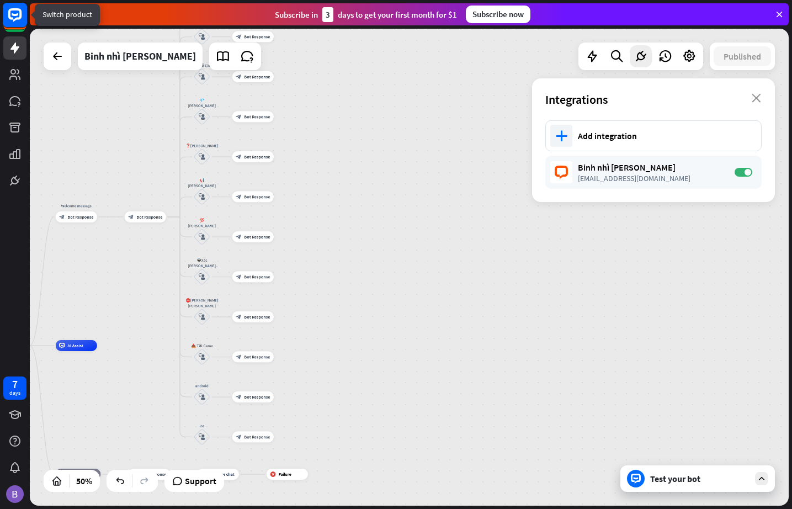
click at [16, 17] on rect at bounding box center [15, 15] width 24 height 24
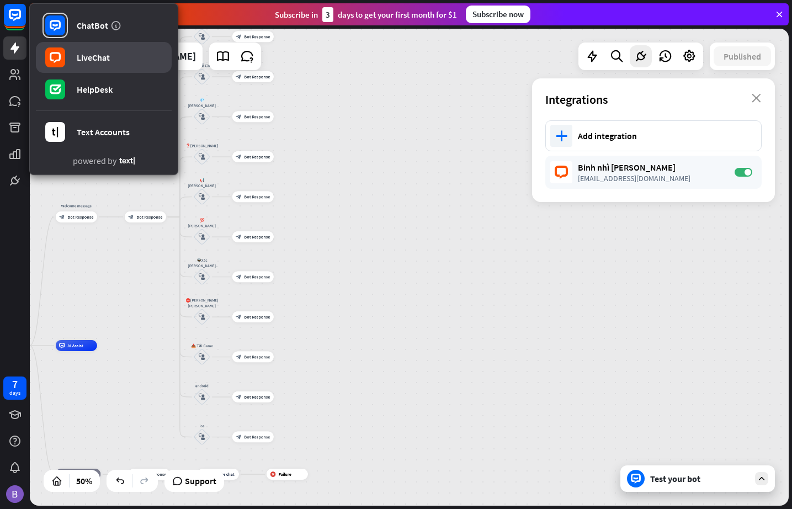
click at [88, 56] on div "LiveChat" at bounding box center [93, 57] width 33 height 11
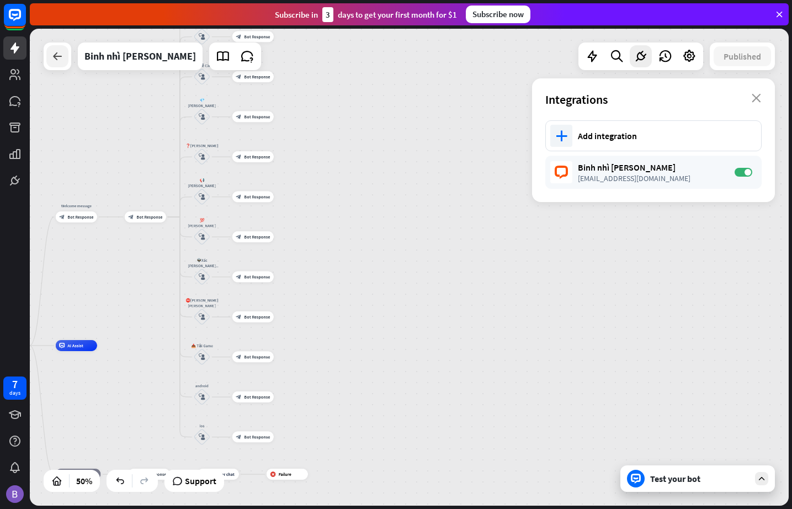
click at [54, 56] on icon at bounding box center [57, 56] width 13 height 13
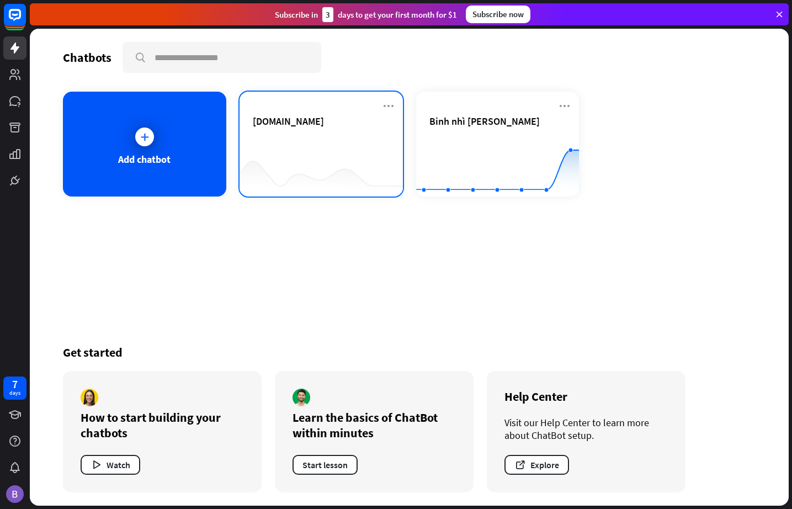
click at [322, 136] on div "[DOMAIN_NAME]" at bounding box center [321, 134] width 137 height 39
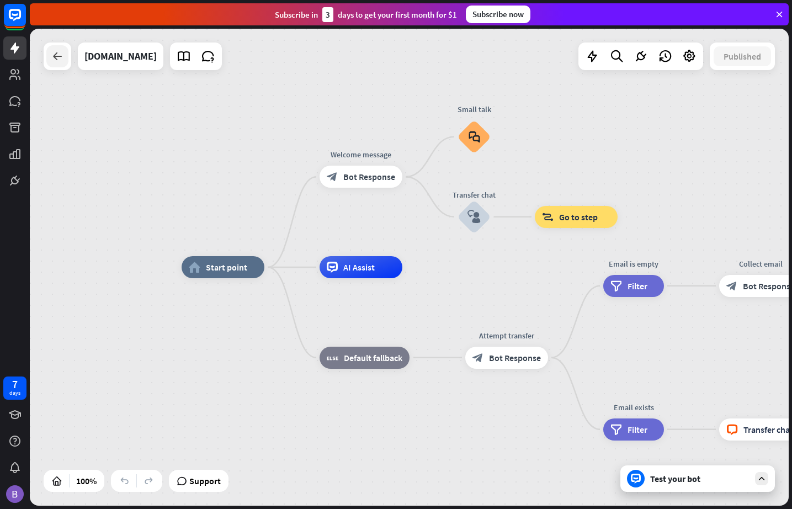
click at [57, 59] on icon at bounding box center [57, 56] width 13 height 13
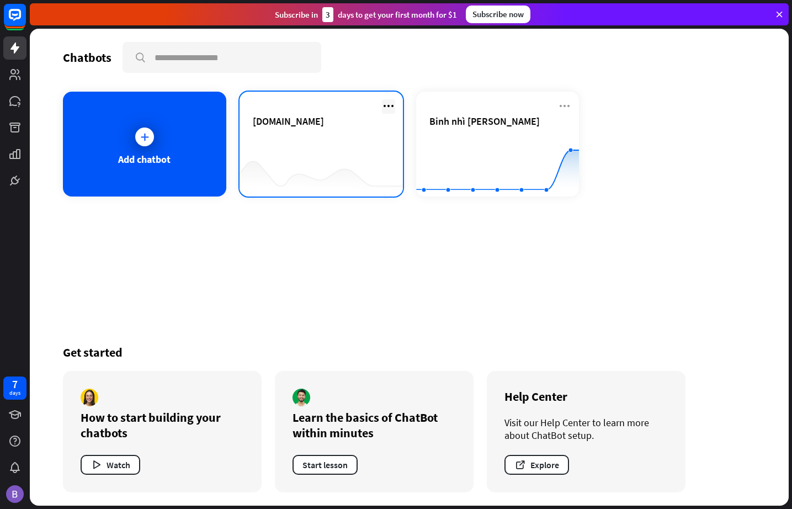
click at [390, 103] on icon at bounding box center [388, 105] width 13 height 13
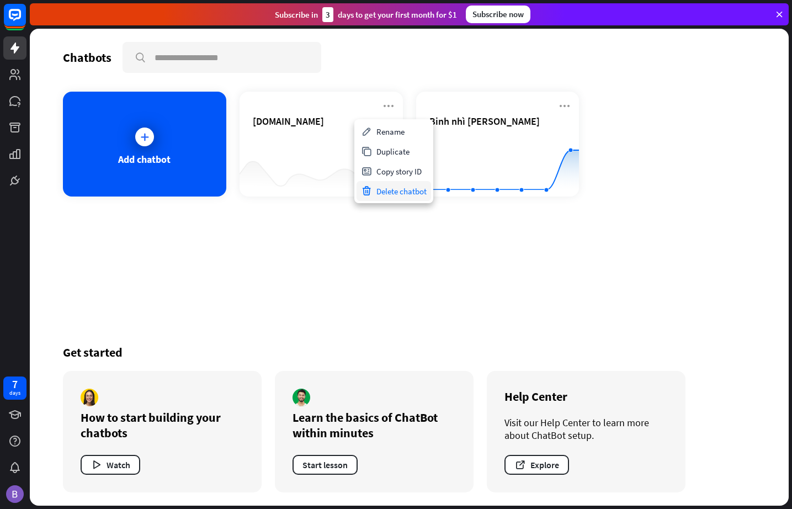
click at [385, 194] on div "Delete chatbot" at bounding box center [394, 191] width 75 height 20
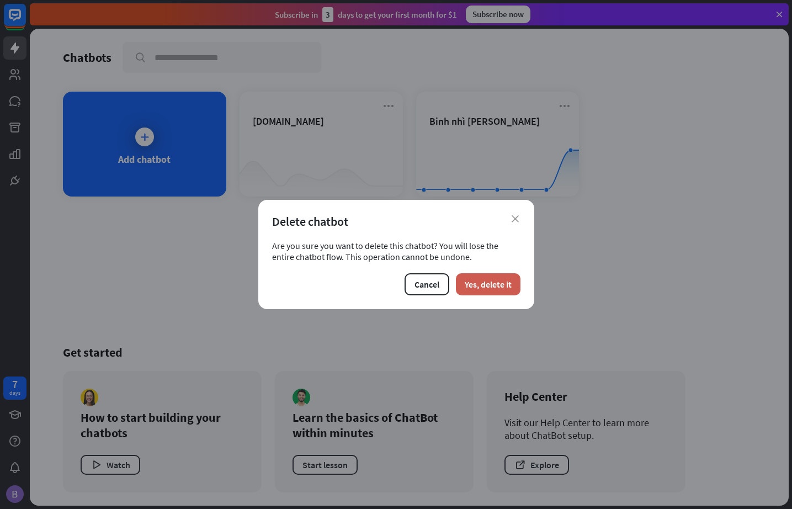
click at [497, 286] on button "Yes, delete it" at bounding box center [488, 284] width 65 height 22
